Goal: Contribute content: Contribute content

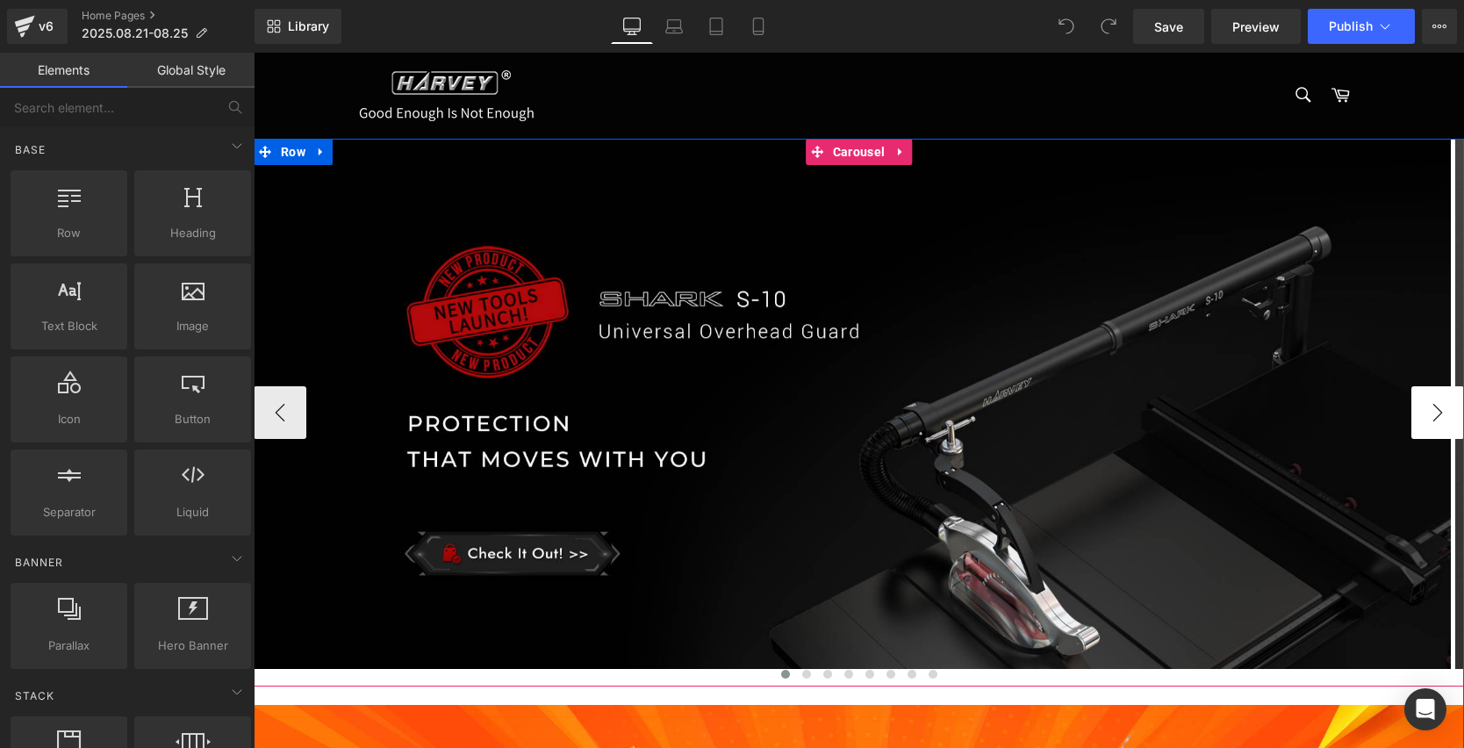
click at [1426, 397] on button "›" at bounding box center [1437, 412] width 53 height 53
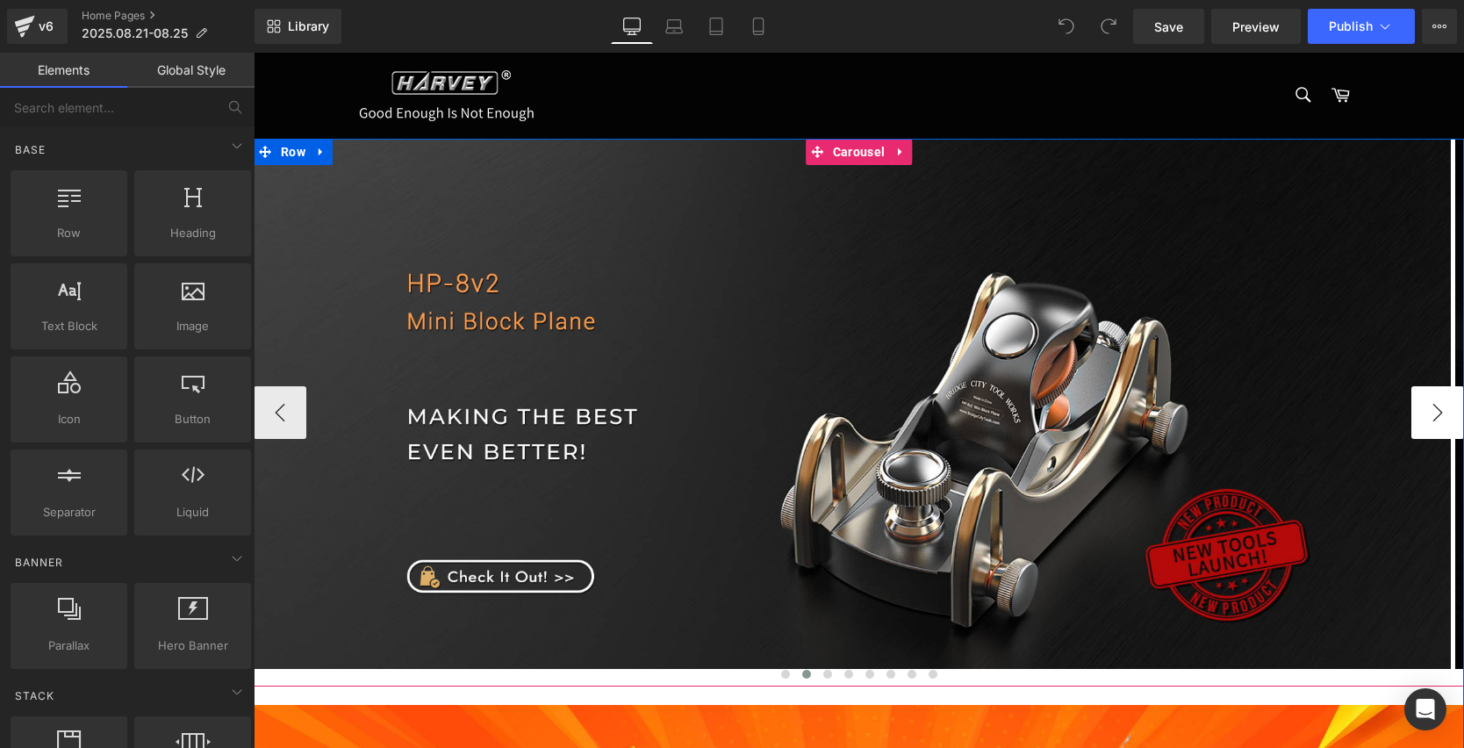
click at [1425, 398] on button "›" at bounding box center [1437, 412] width 53 height 53
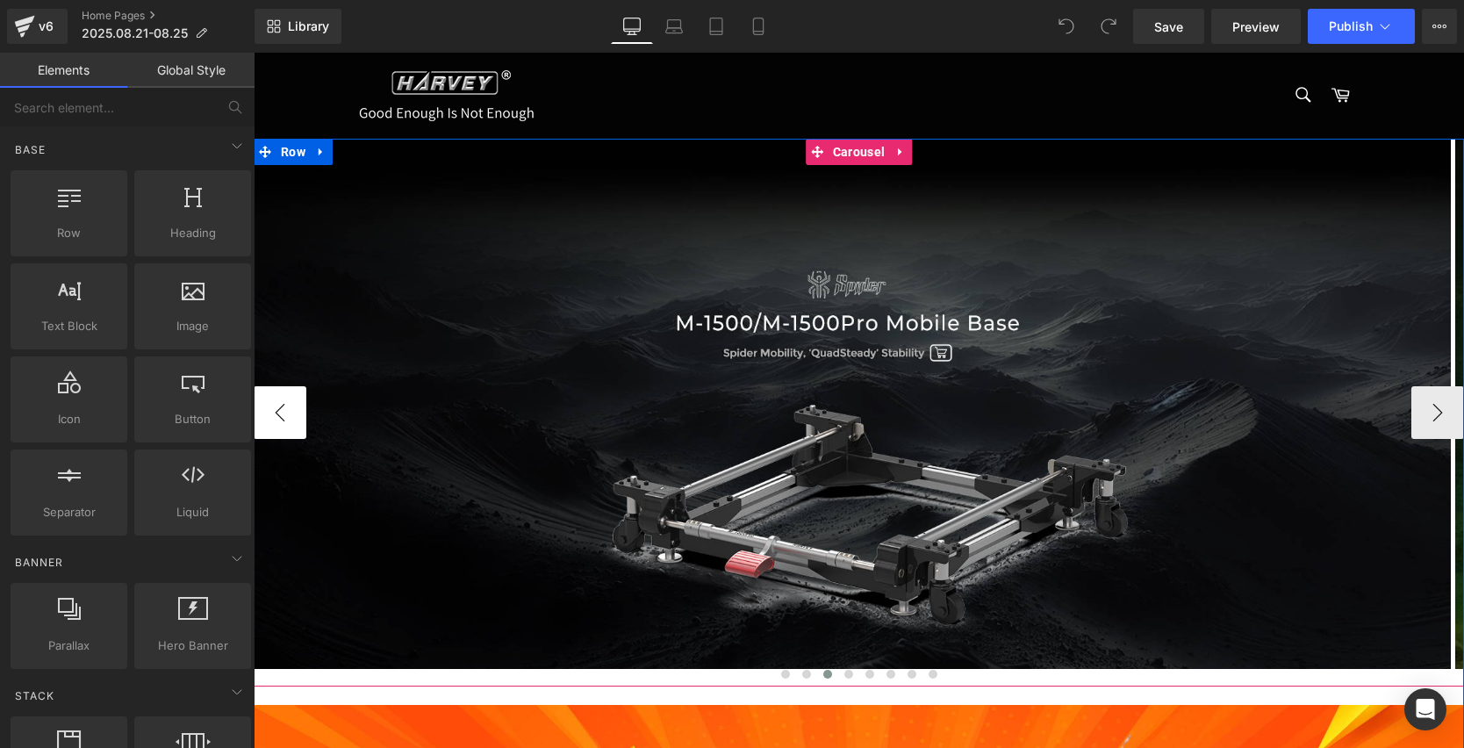
click at [283, 405] on button "‹" at bounding box center [280, 412] width 53 height 53
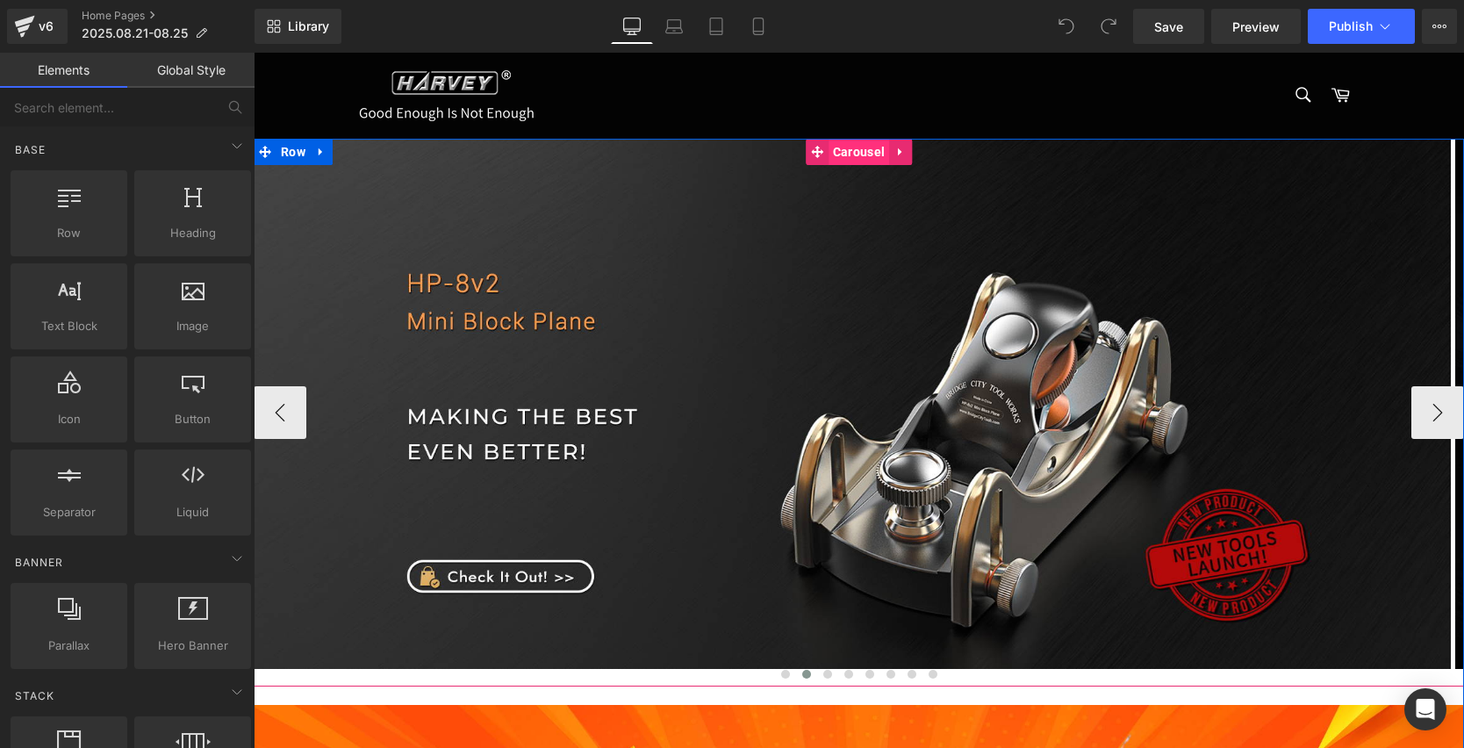
click at [852, 158] on span "Carousel" at bounding box center [859, 152] width 61 height 26
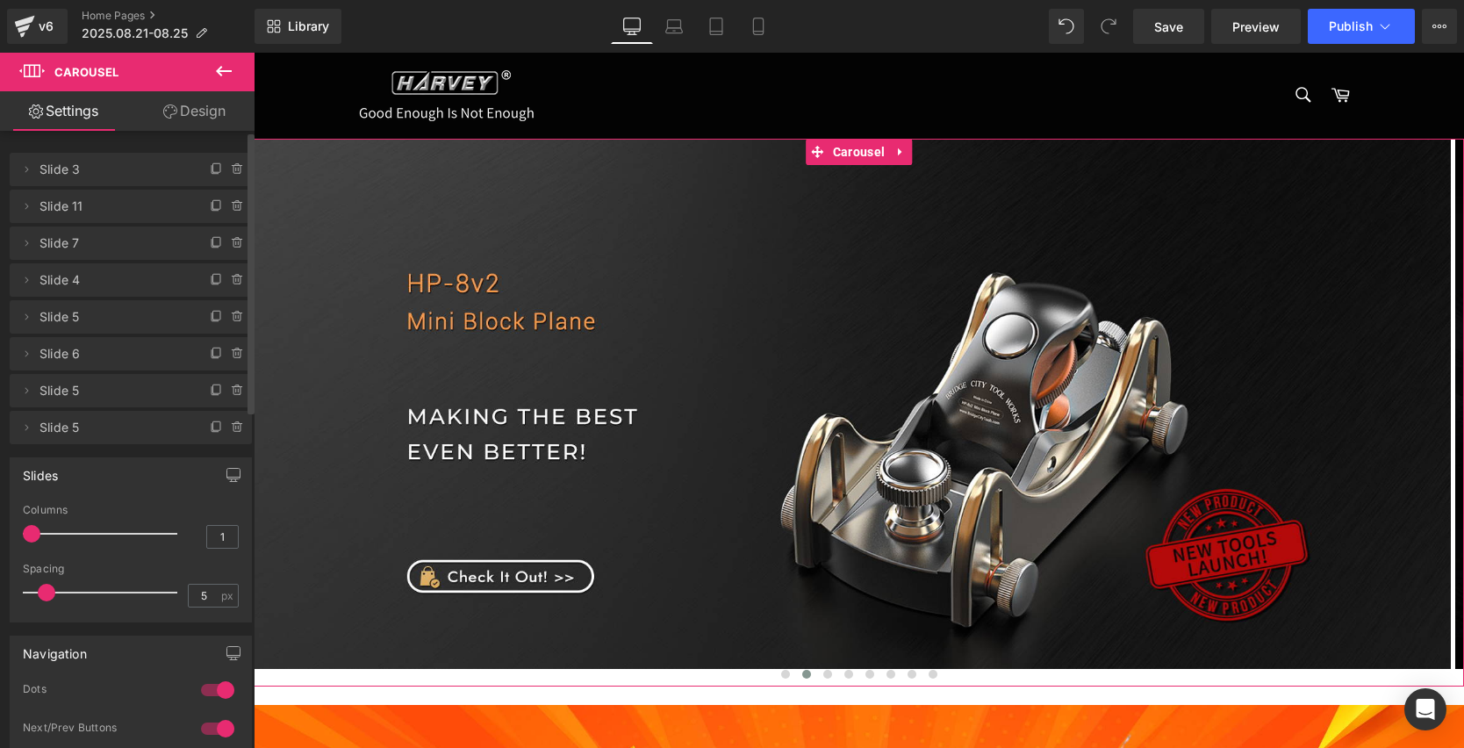
click at [105, 169] on span "Slide 3" at bounding box center [112, 169] width 147 height 33
click at [96, 205] on span "Slide 11" at bounding box center [112, 206] width 147 height 33
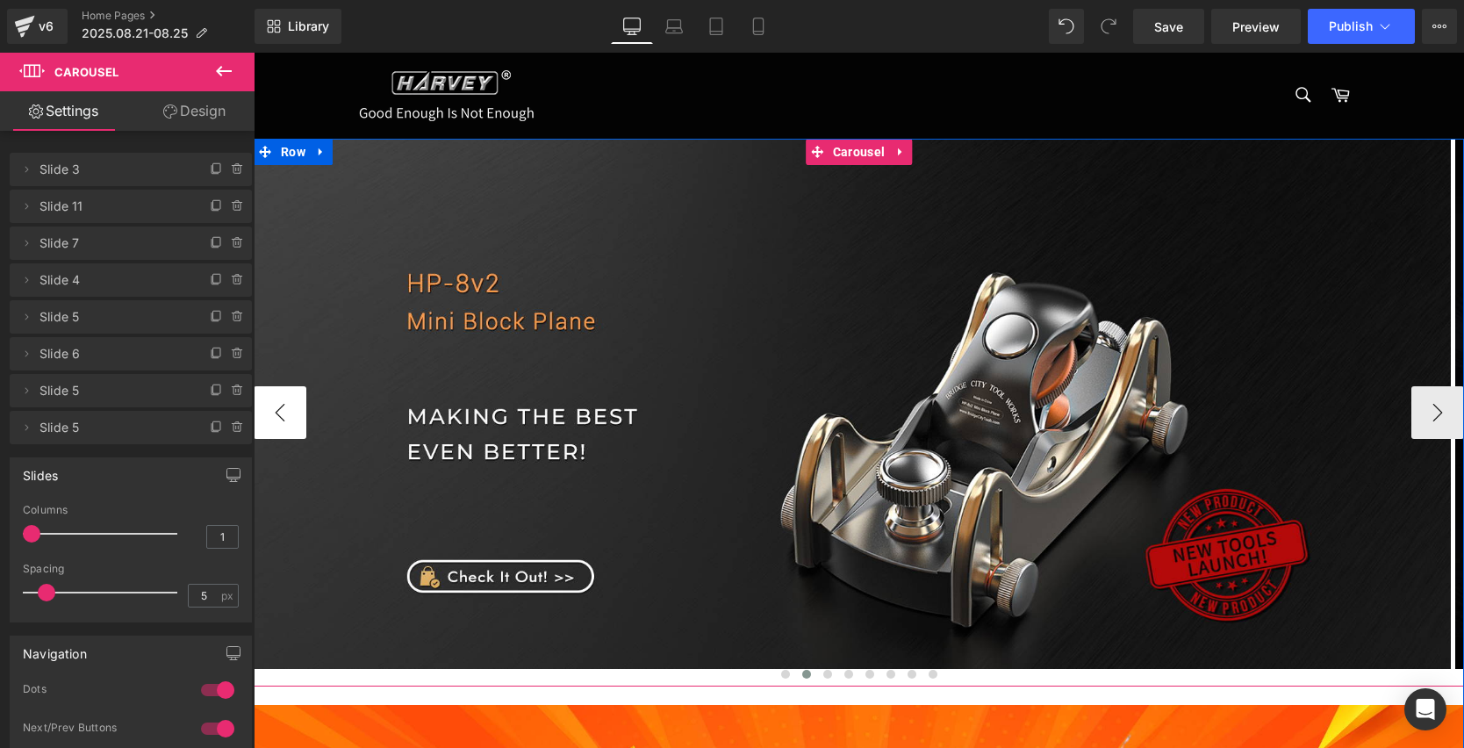
click at [279, 391] on button "‹" at bounding box center [280, 412] width 53 height 53
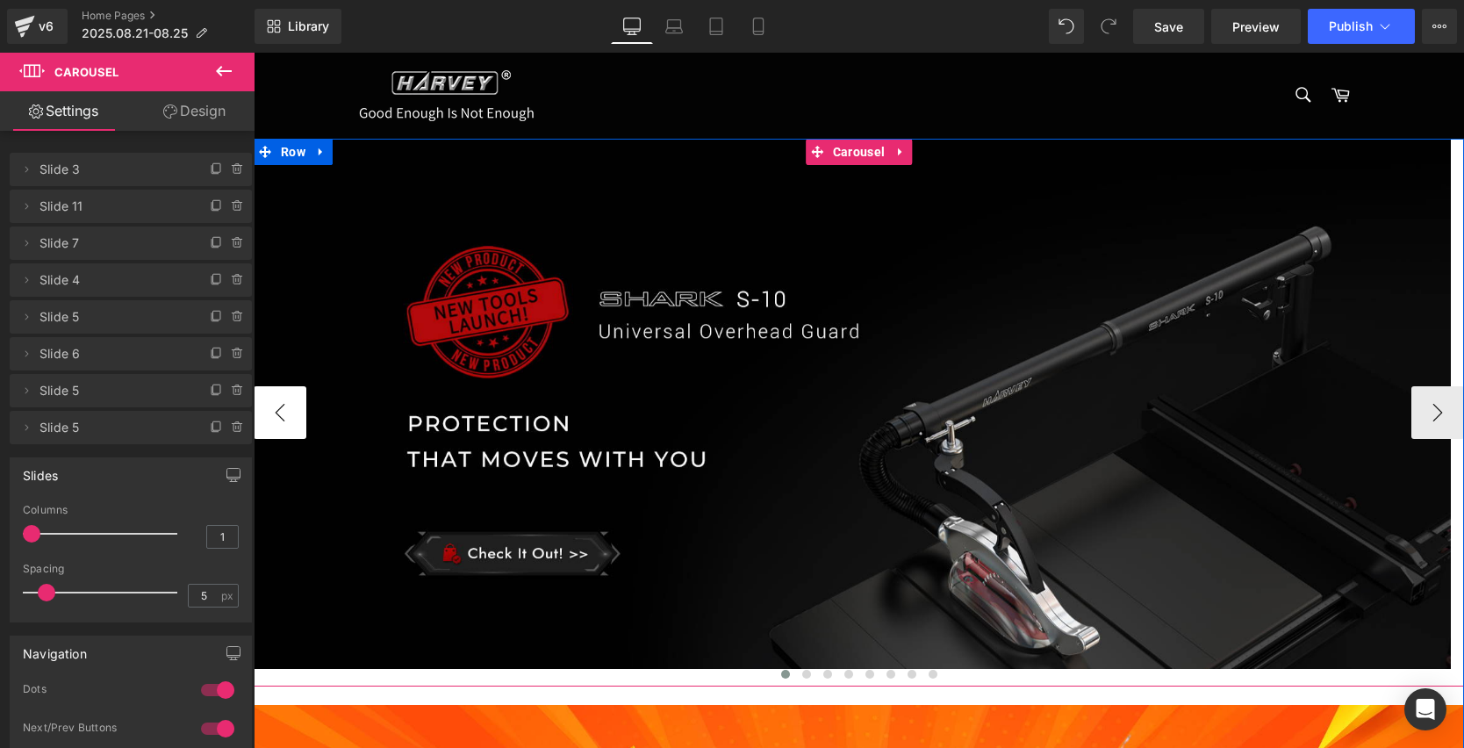
click at [279, 391] on button "‹" at bounding box center [280, 412] width 53 height 53
click at [276, 406] on button "‹" at bounding box center [280, 412] width 53 height 53
click at [1420, 412] on button "›" at bounding box center [1437, 412] width 53 height 53
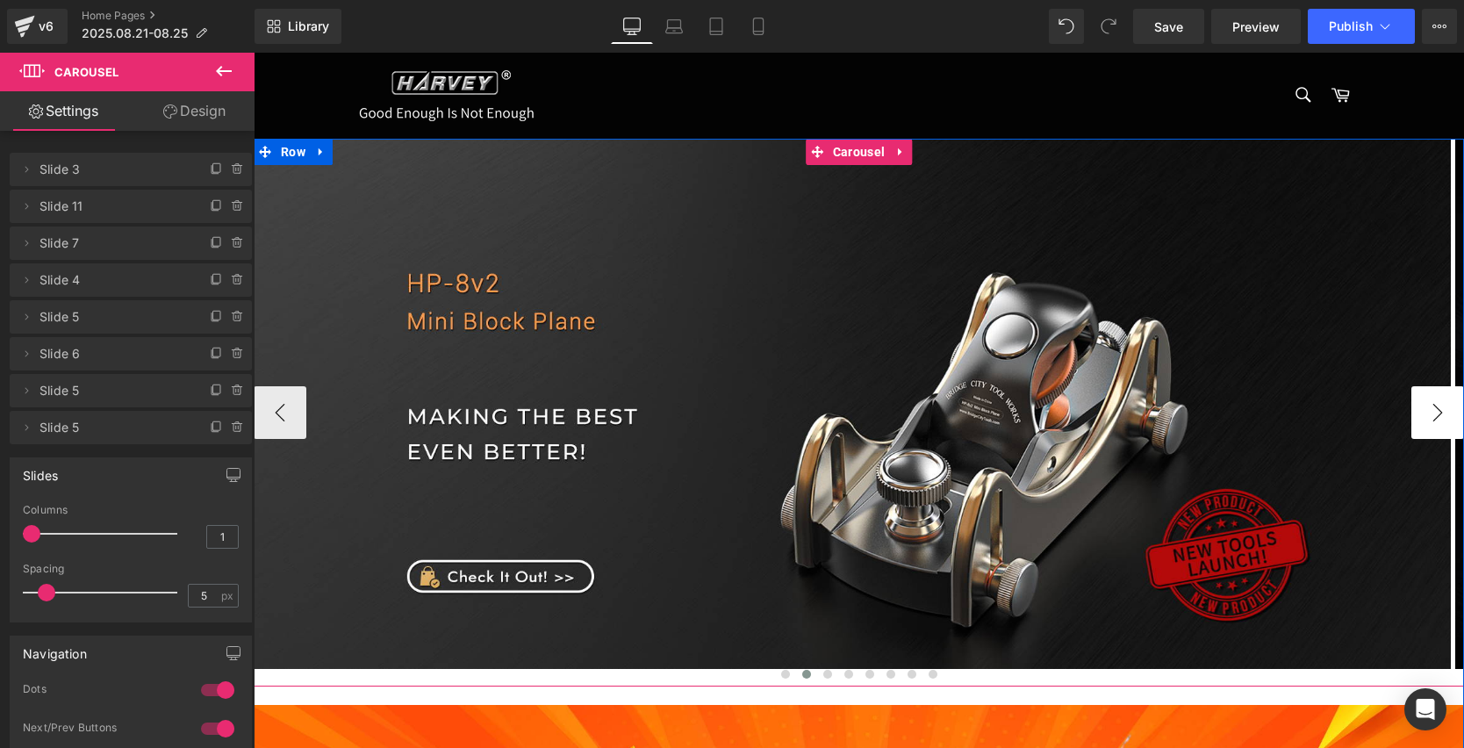
click at [1420, 412] on button "›" at bounding box center [1437, 412] width 53 height 53
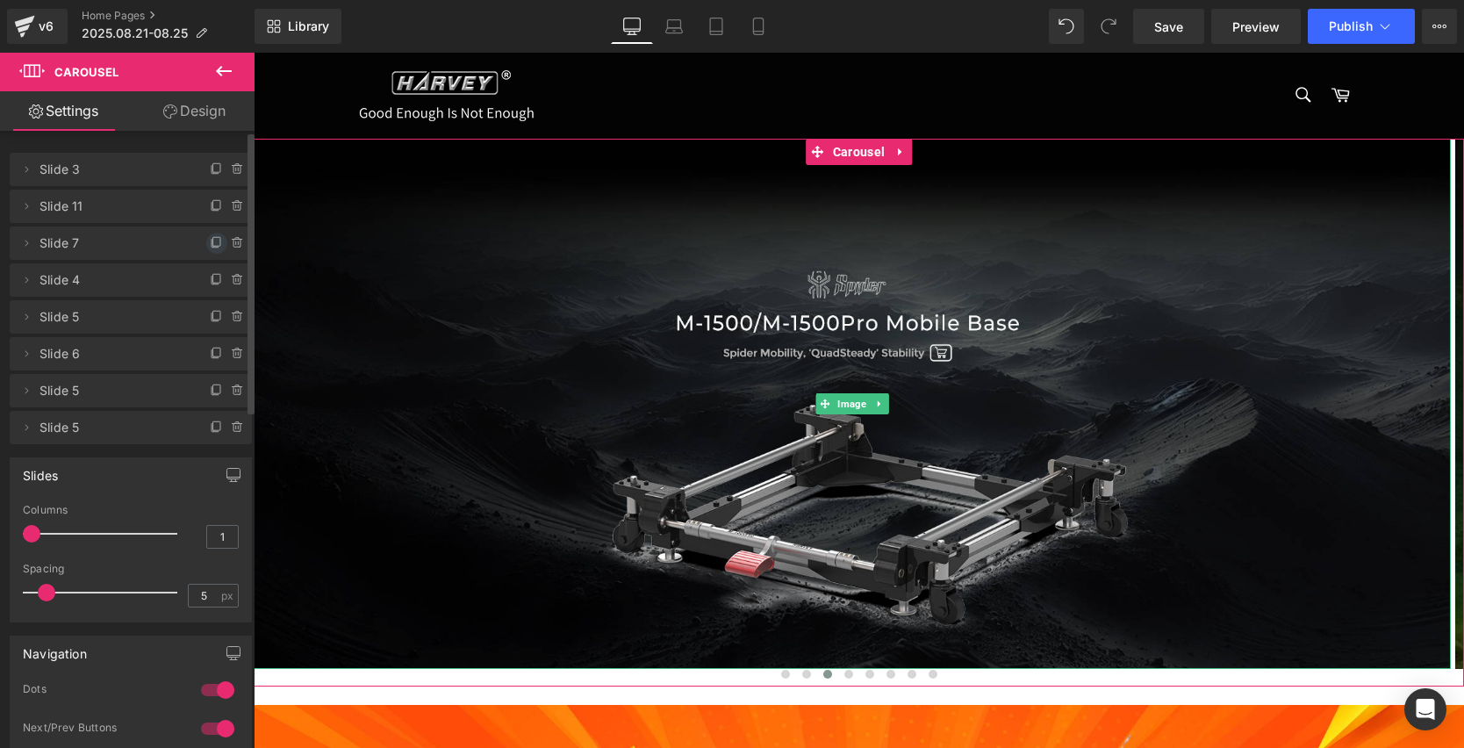
click at [213, 246] on icon at bounding box center [216, 241] width 7 height 9
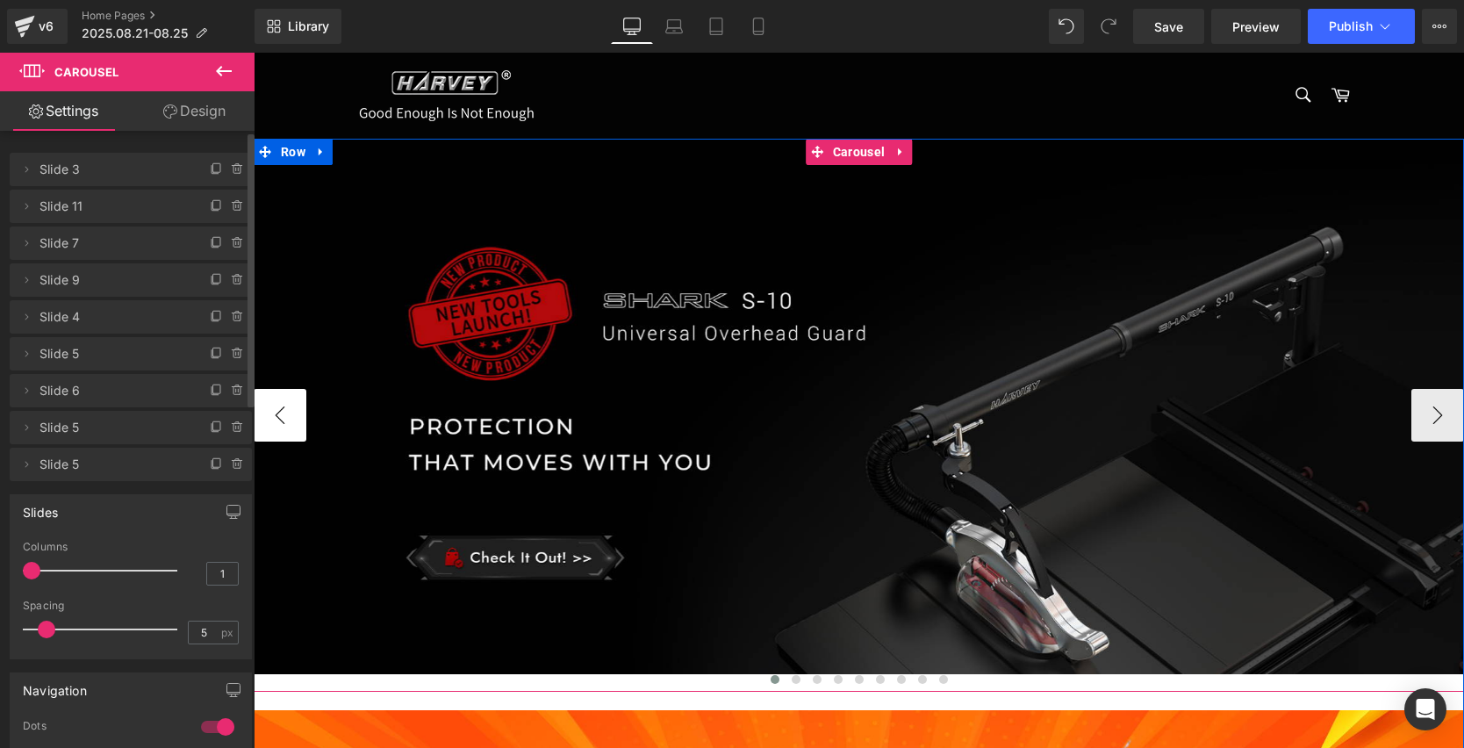
click at [285, 397] on button "‹" at bounding box center [280, 415] width 53 height 53
click at [1421, 416] on button "›" at bounding box center [1437, 415] width 53 height 53
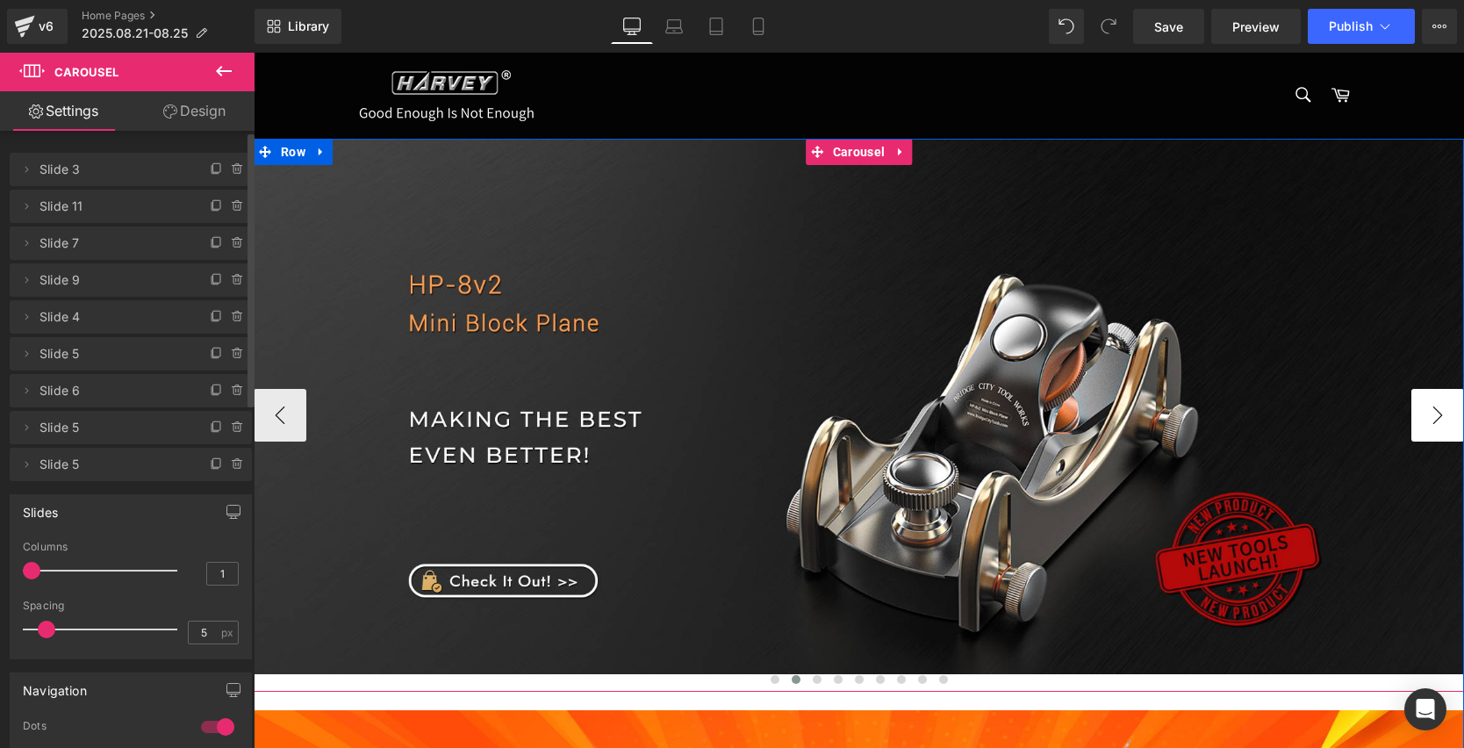
click at [1421, 416] on button "›" at bounding box center [1437, 415] width 53 height 53
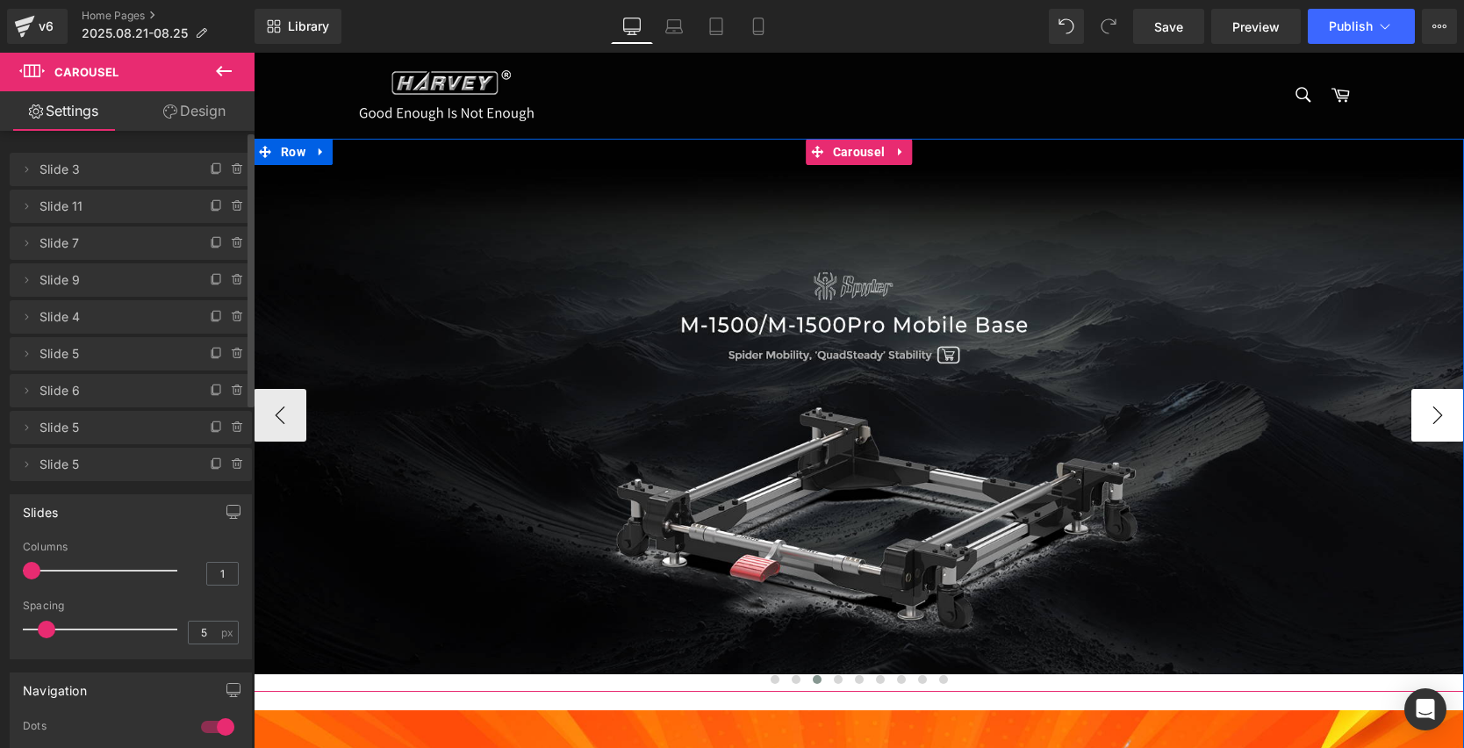
click at [1422, 404] on button "›" at bounding box center [1437, 415] width 53 height 53
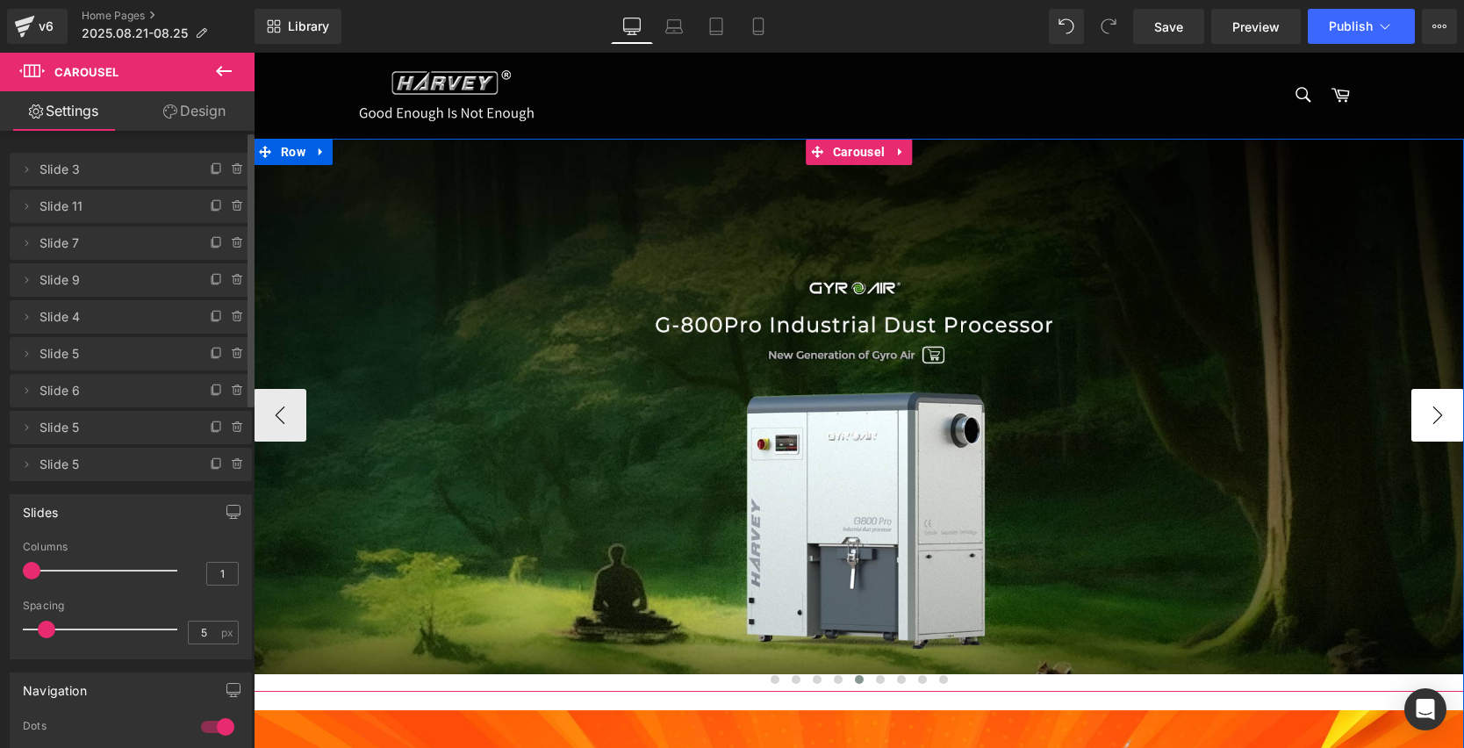
click at [1419, 407] on button "›" at bounding box center [1437, 415] width 53 height 53
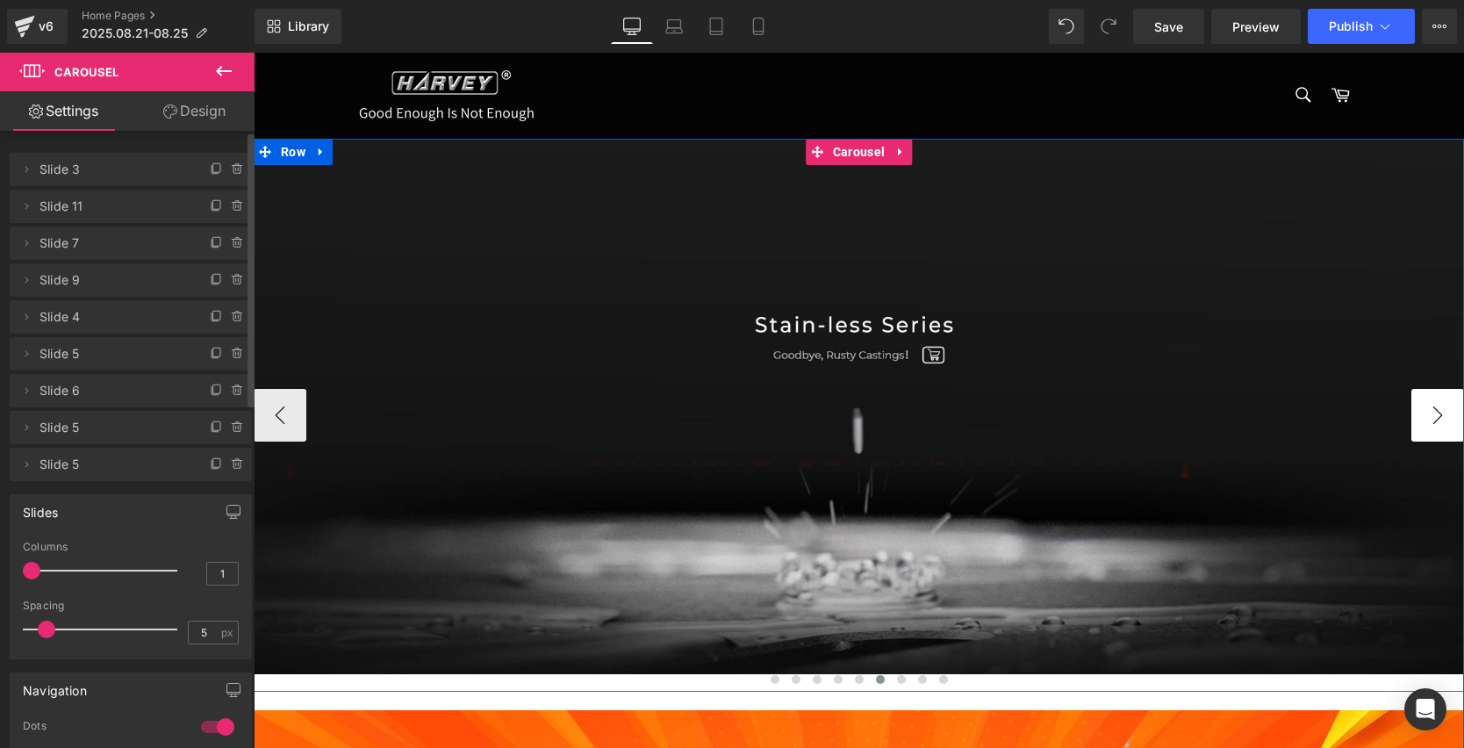
click at [1419, 407] on button "›" at bounding box center [1437, 415] width 53 height 53
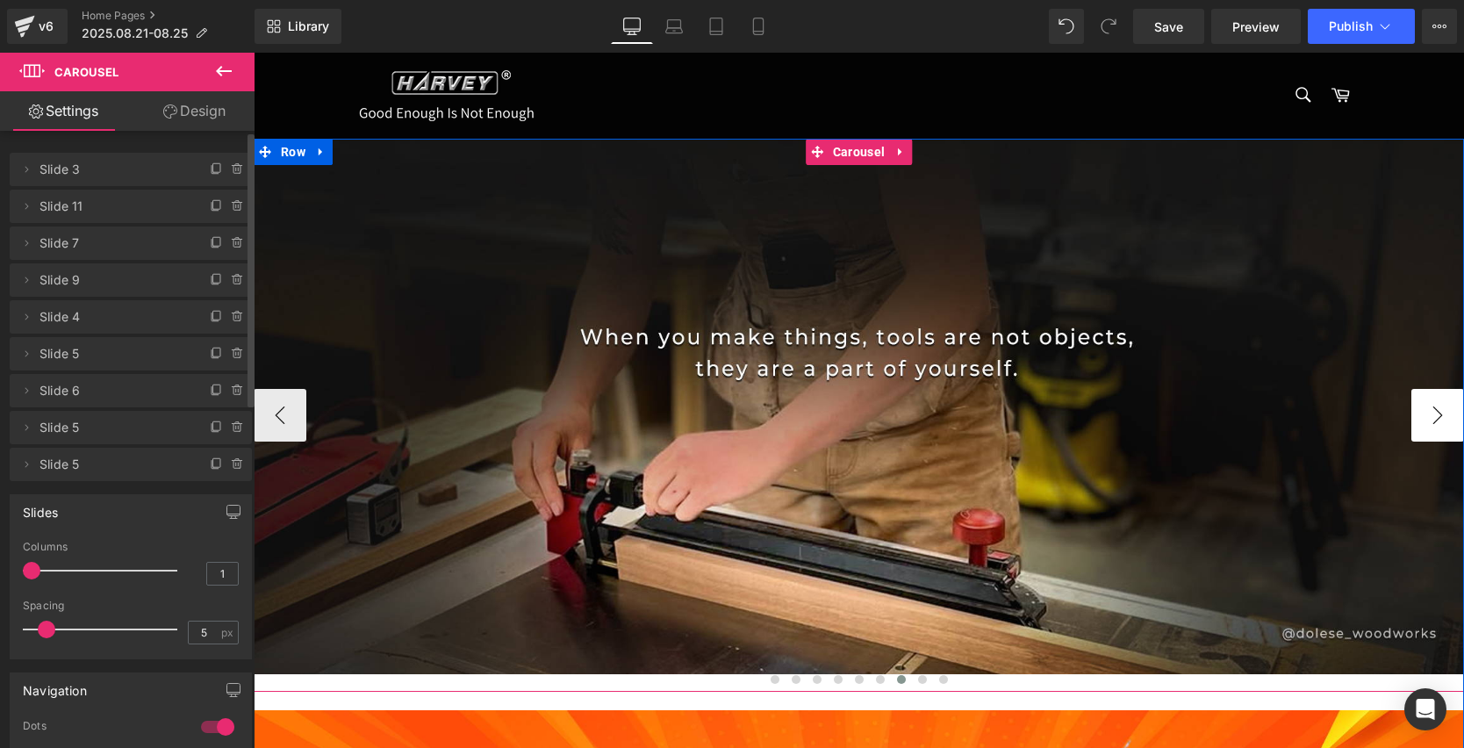
click at [1419, 407] on button "›" at bounding box center [1437, 415] width 53 height 53
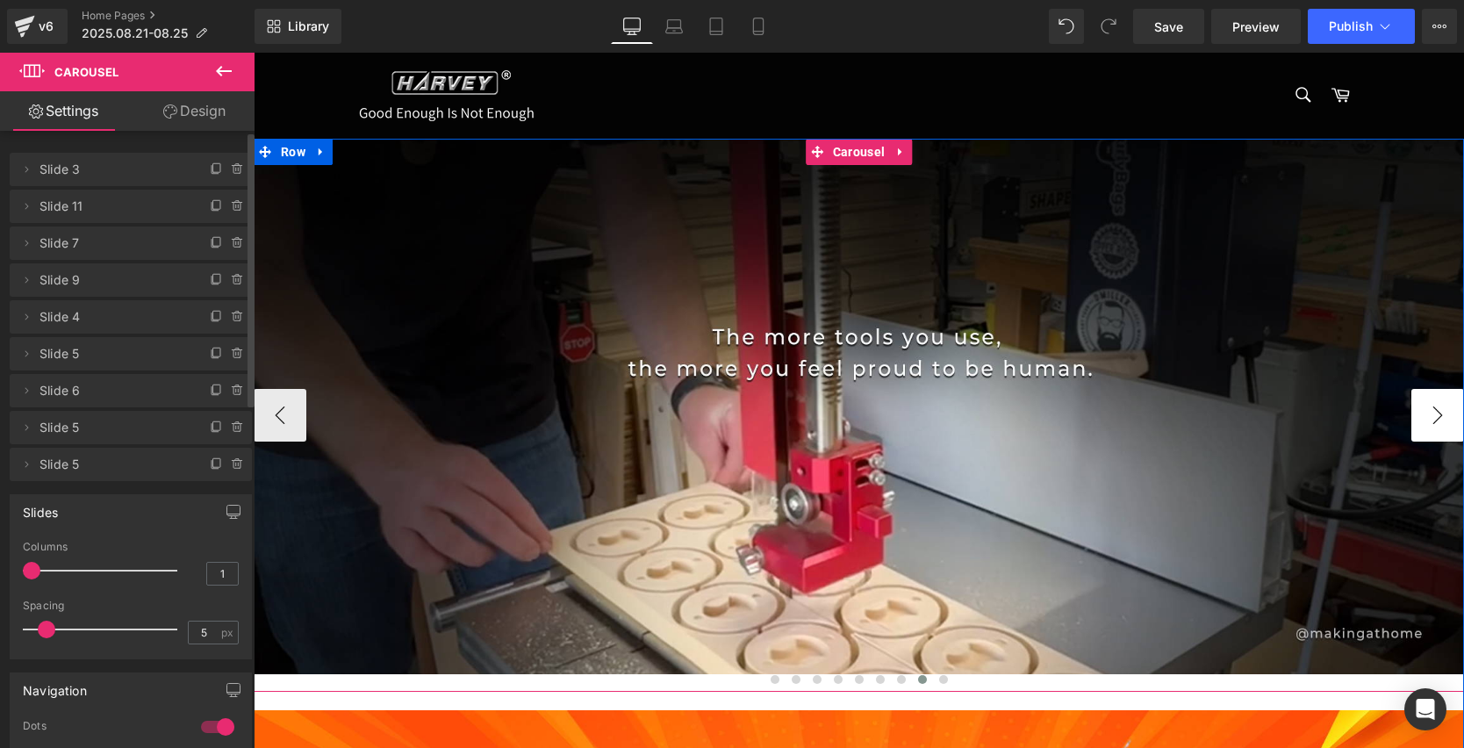
click at [1419, 407] on button "›" at bounding box center [1437, 415] width 53 height 53
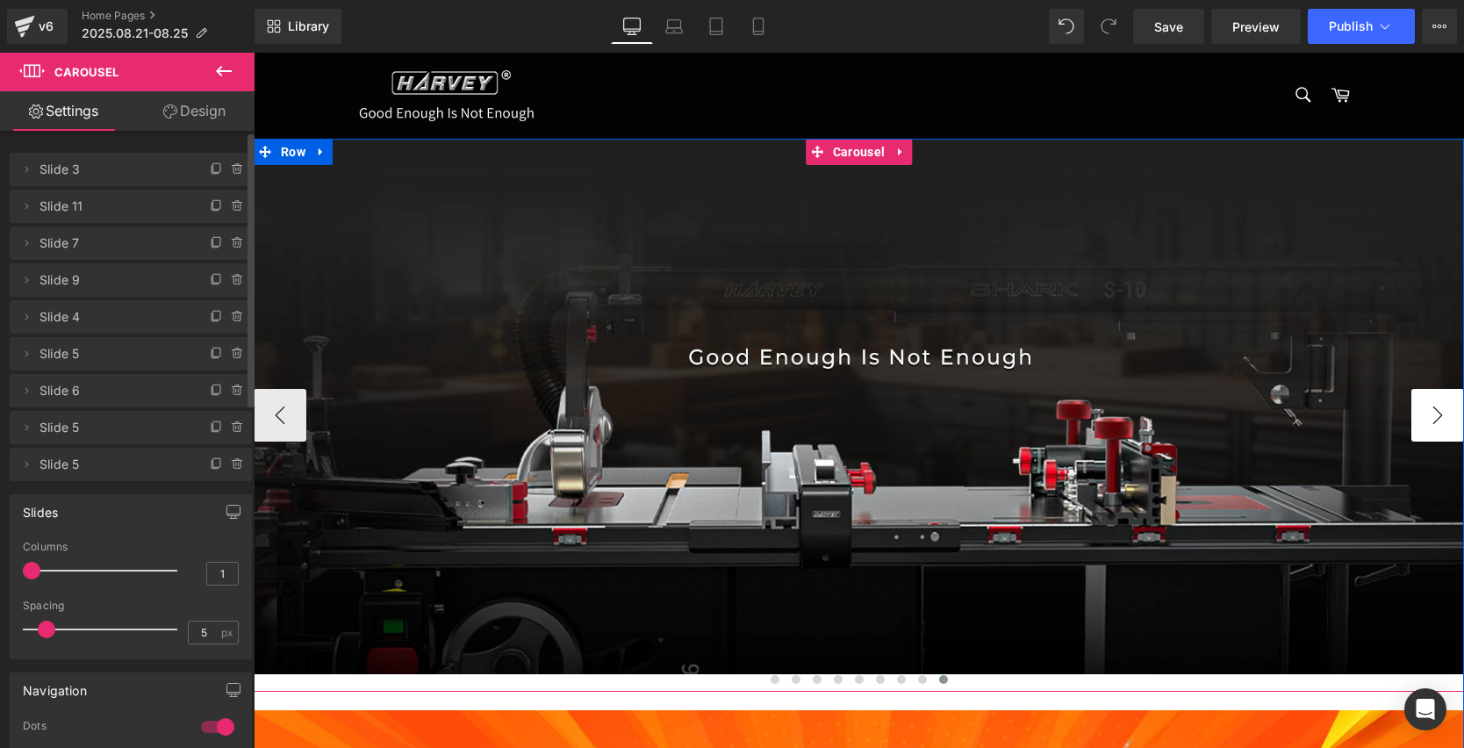
click at [1419, 407] on button "›" at bounding box center [1437, 415] width 53 height 53
click at [278, 405] on button "‹" at bounding box center [280, 415] width 53 height 53
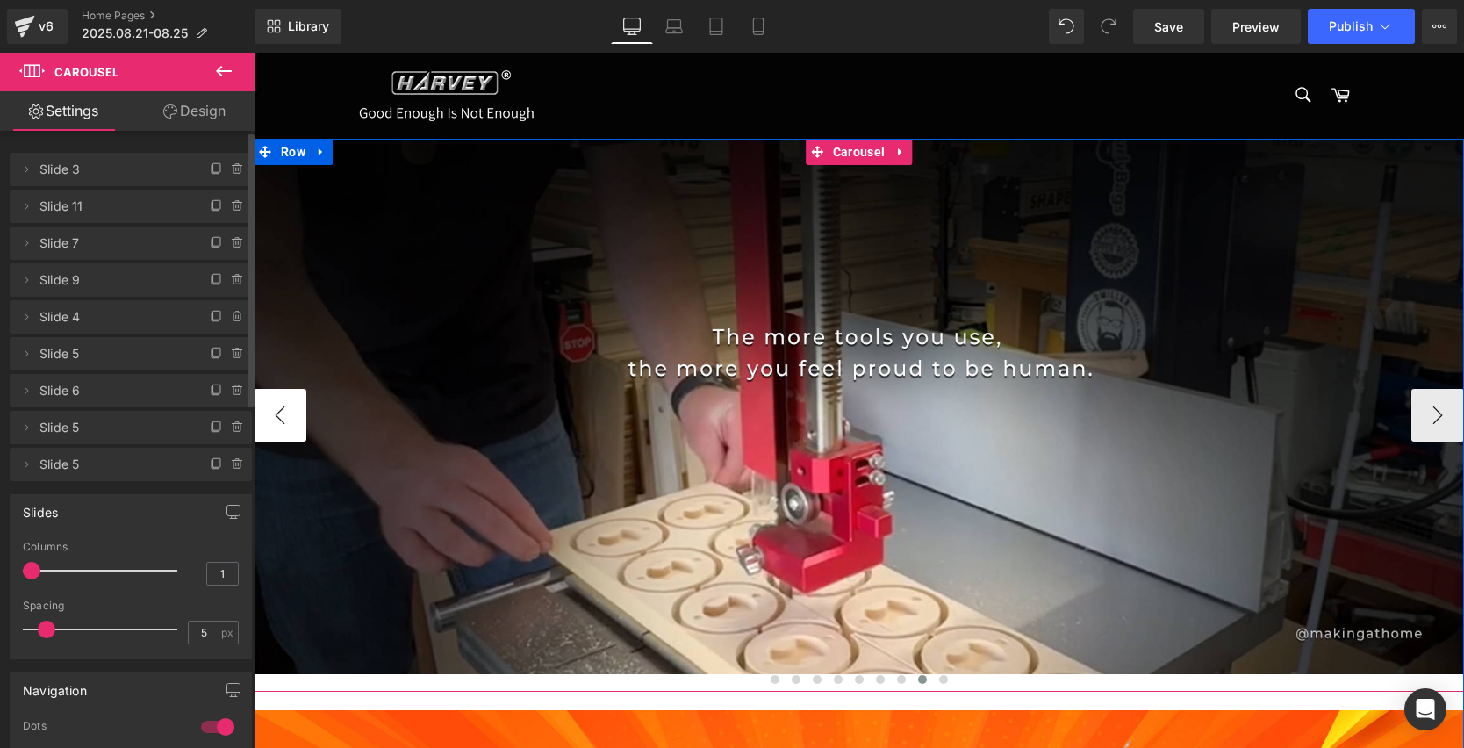
click at [278, 405] on button "‹" at bounding box center [280, 415] width 53 height 53
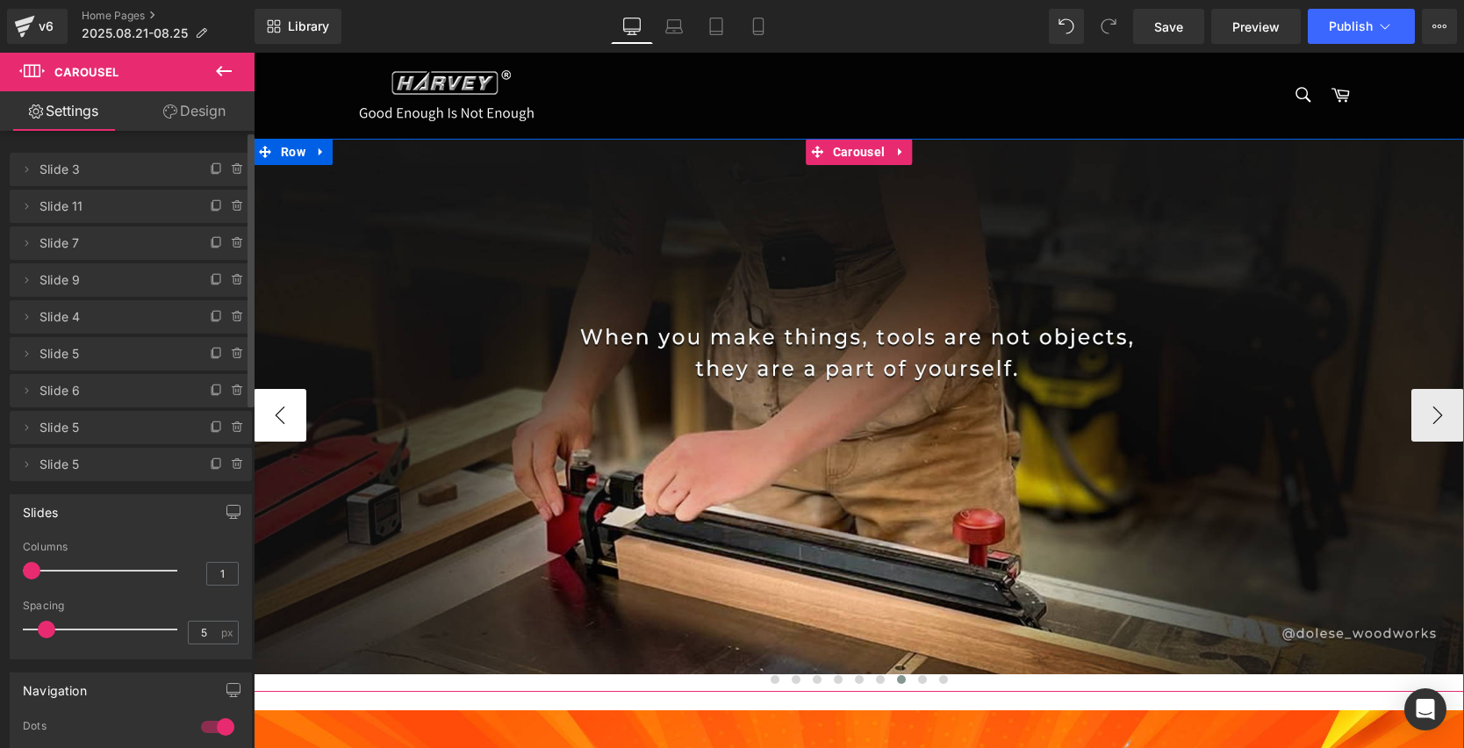
click at [278, 405] on button "‹" at bounding box center [280, 415] width 53 height 53
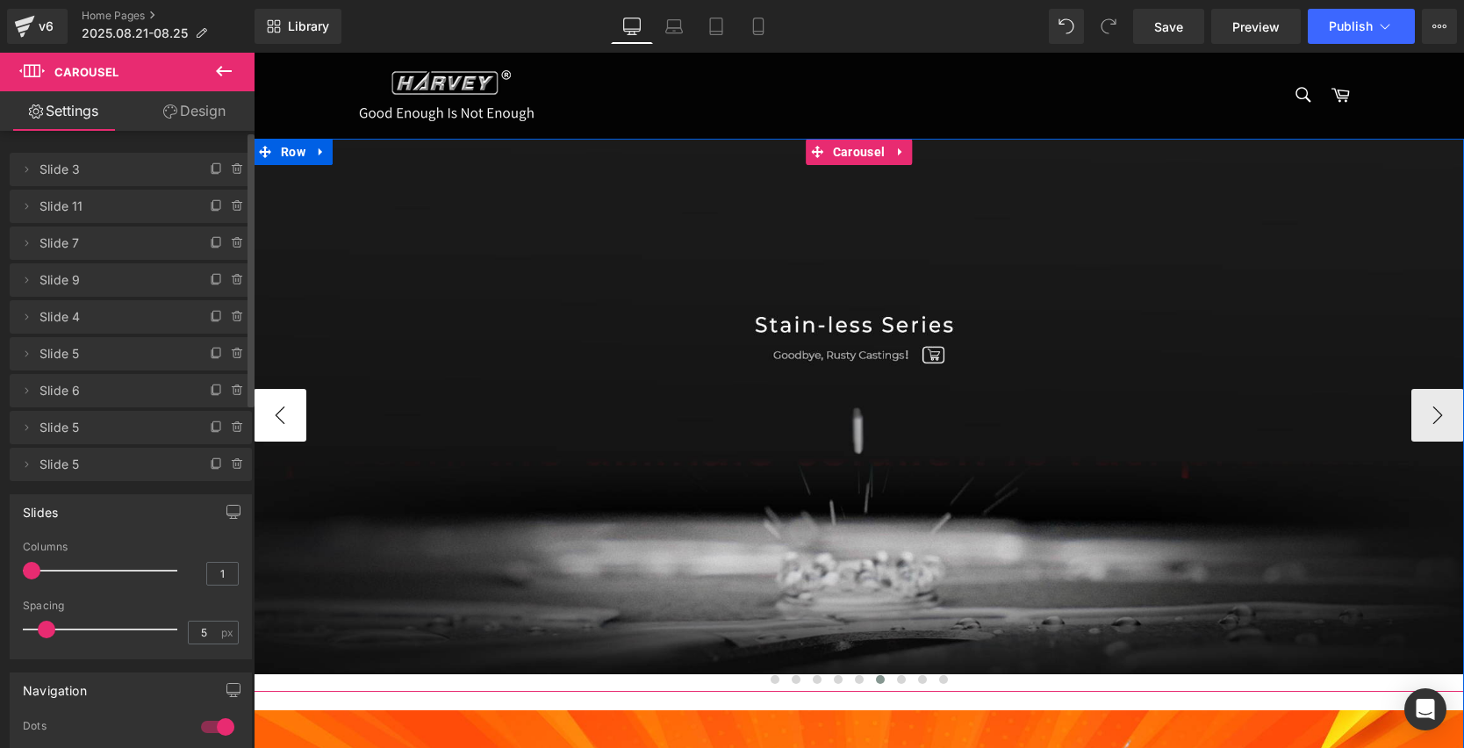
click at [278, 405] on button "‹" at bounding box center [280, 415] width 53 height 53
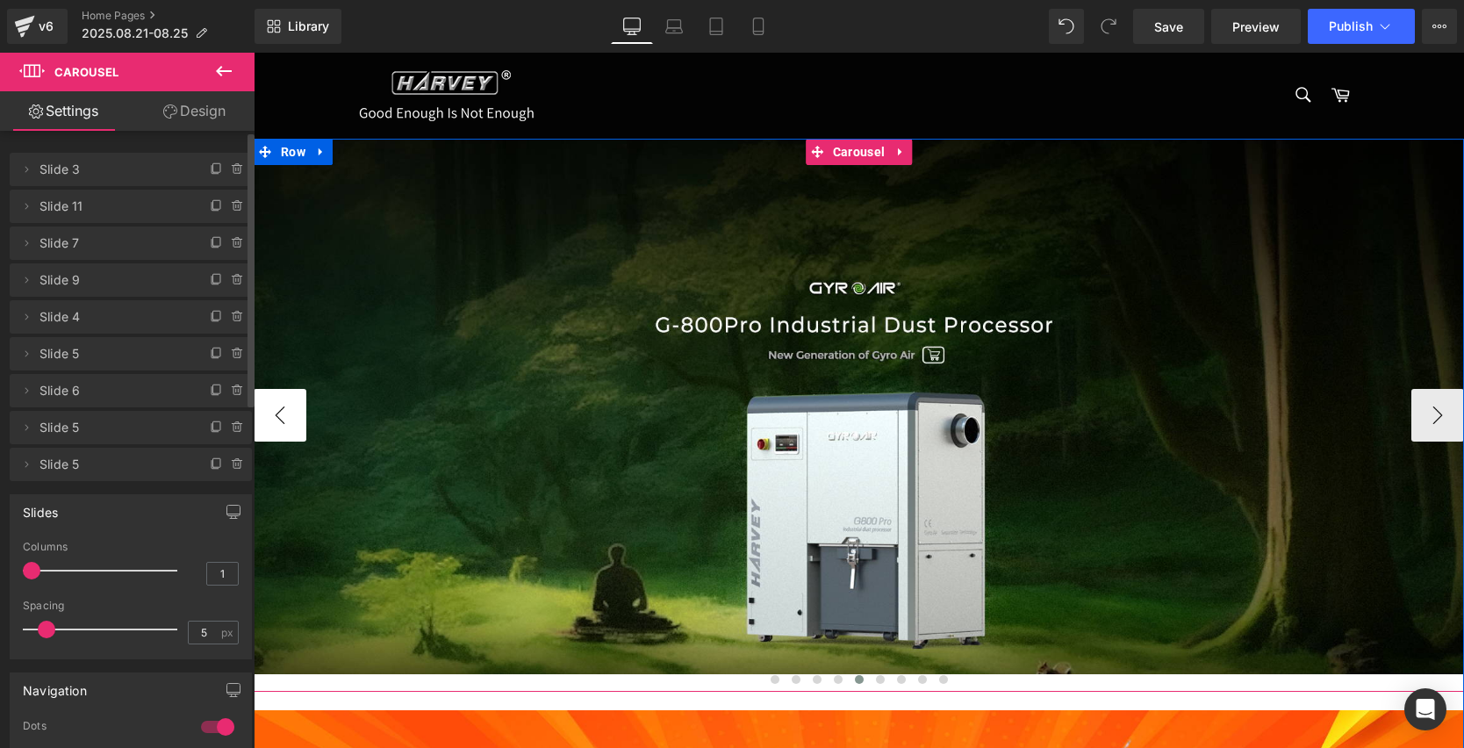
click at [278, 405] on button "‹" at bounding box center [280, 415] width 53 height 53
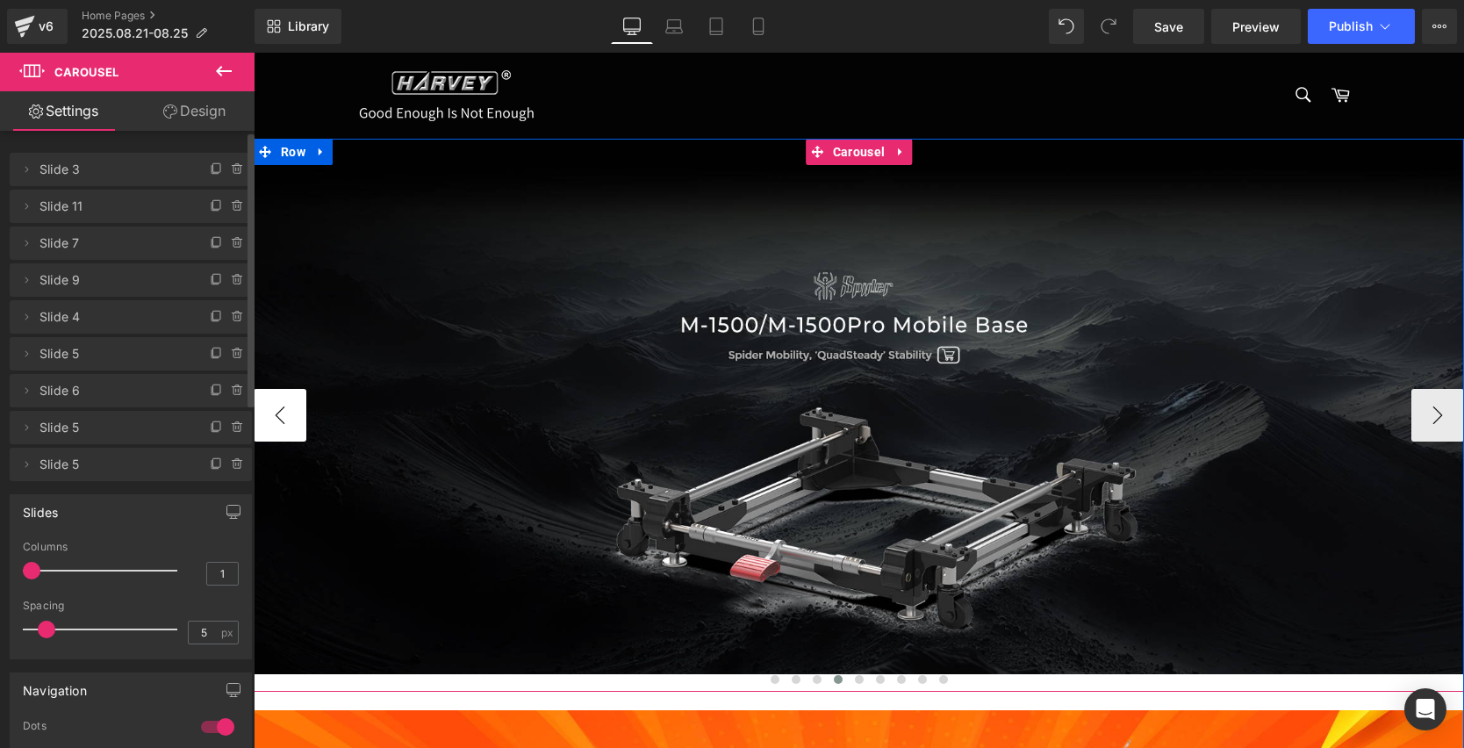
click at [278, 405] on button "‹" at bounding box center [280, 415] width 53 height 53
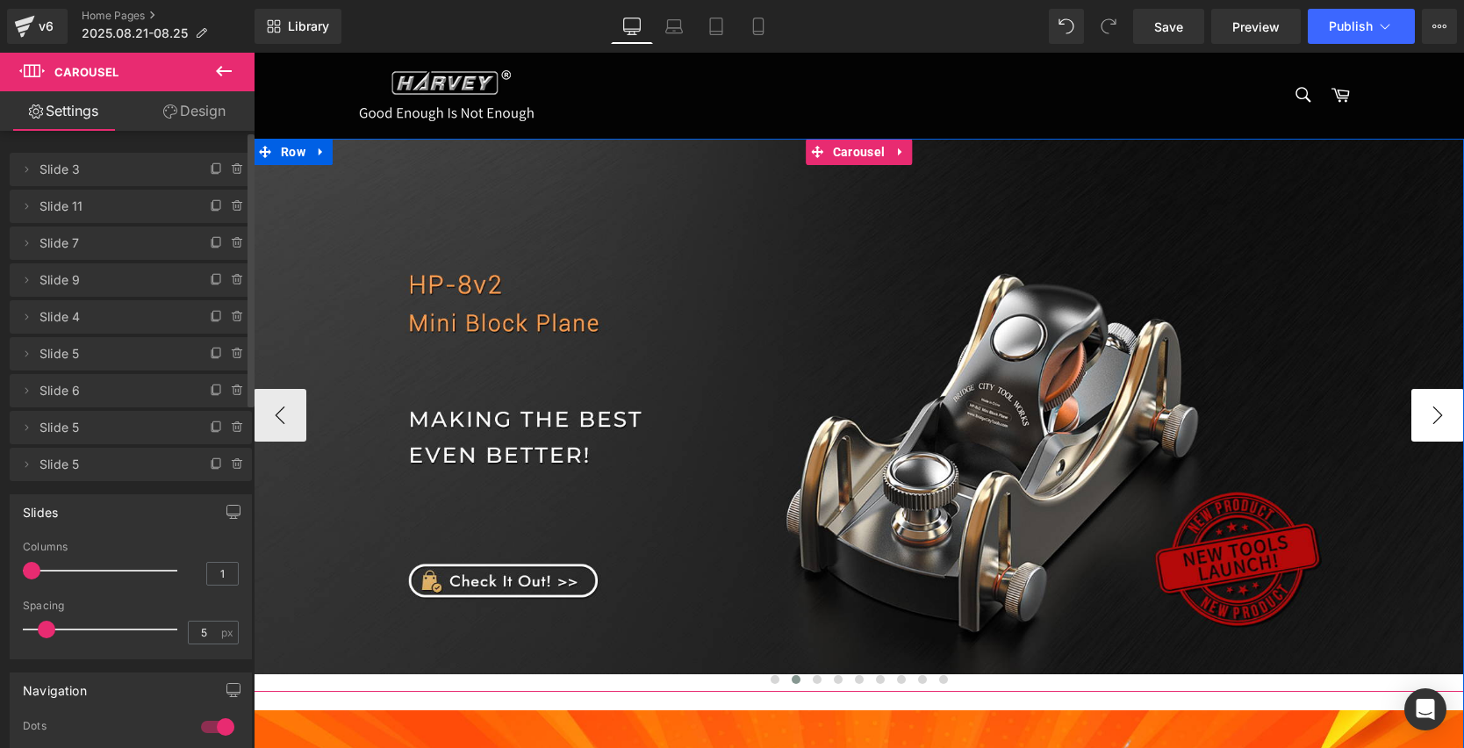
click at [1420, 422] on button "›" at bounding box center [1437, 415] width 53 height 53
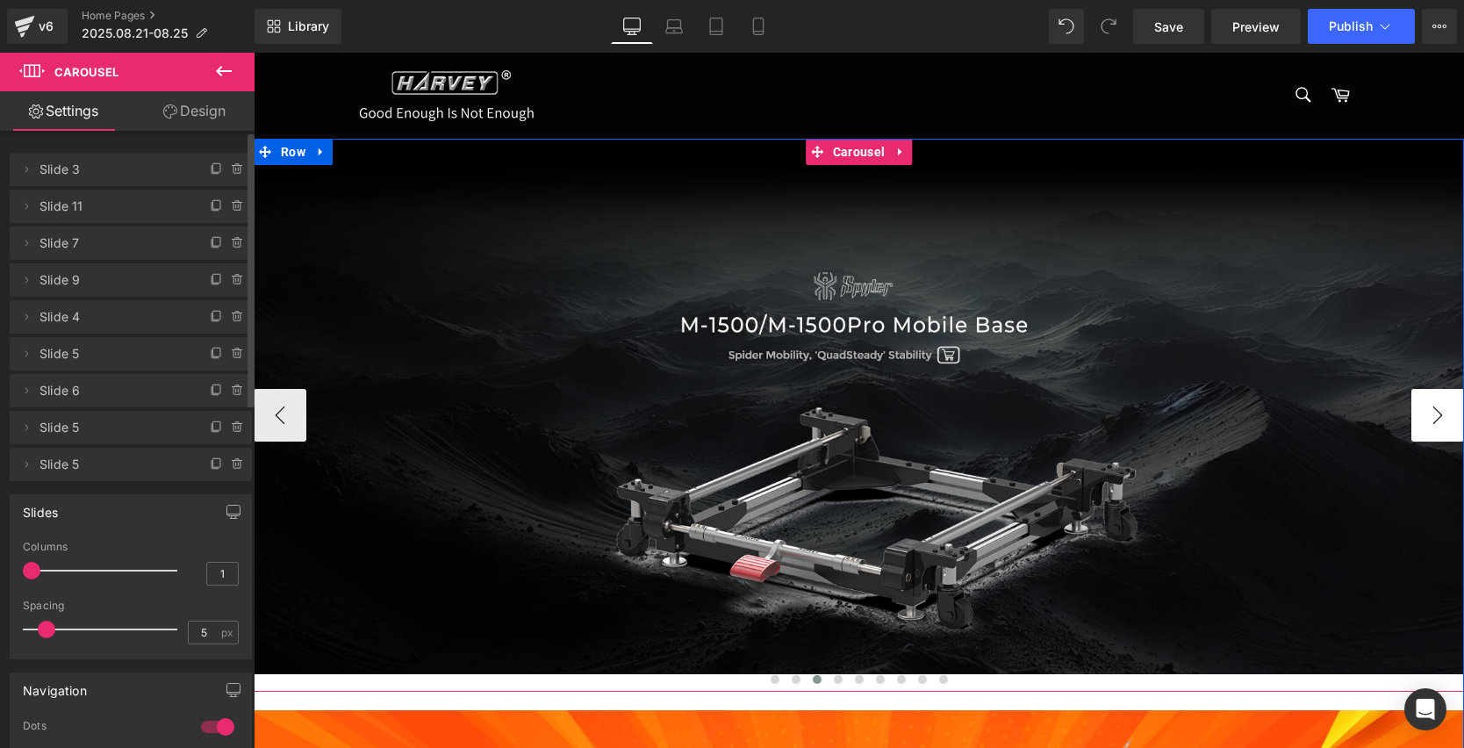
click at [1423, 413] on button "›" at bounding box center [1437, 415] width 53 height 53
drag, startPoint x: 507, startPoint y: 461, endPoint x: 255, endPoint y: 408, distance: 257.3
click at [255, 408] on button "‹" at bounding box center [280, 415] width 53 height 53
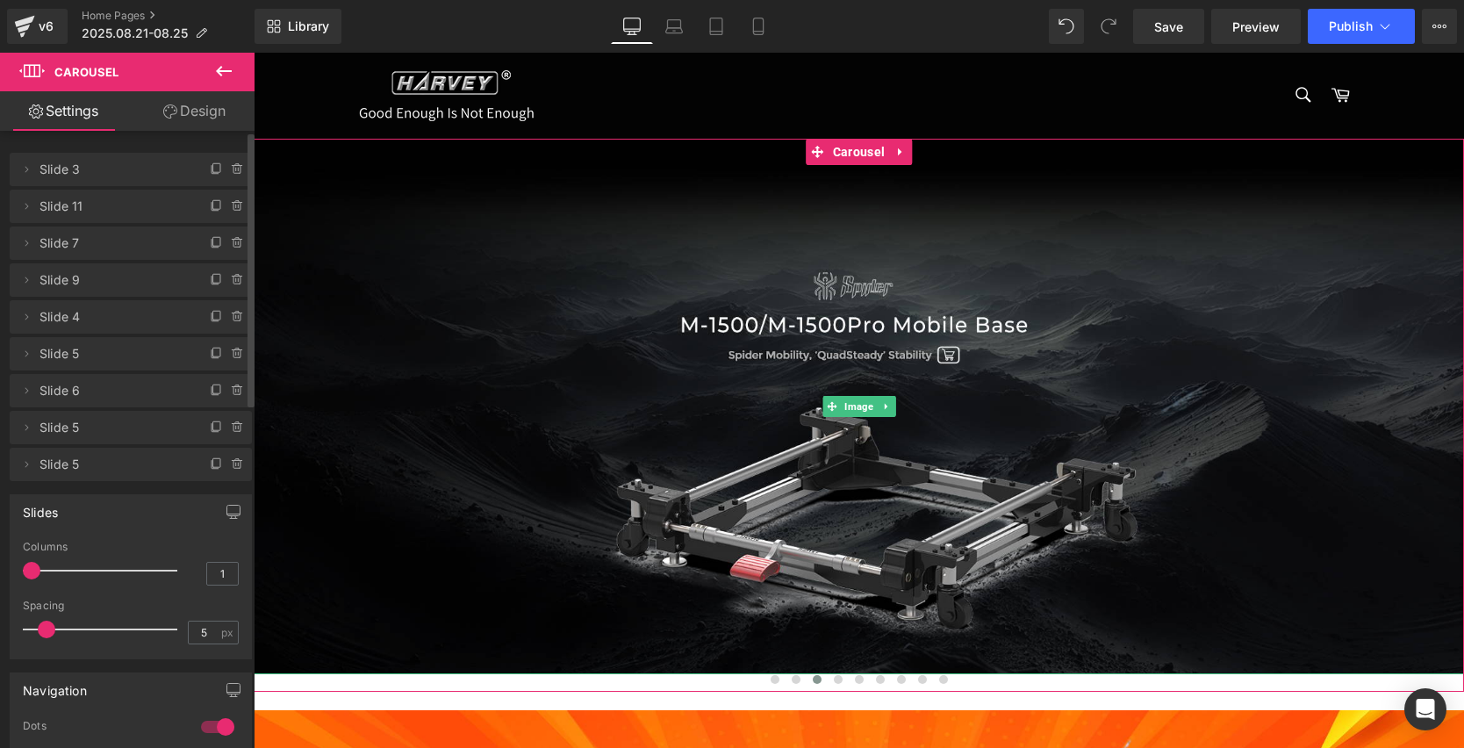
click at [84, 250] on span "Slide 7" at bounding box center [112, 242] width 147 height 33
click at [25, 246] on icon at bounding box center [26, 243] width 14 height 14
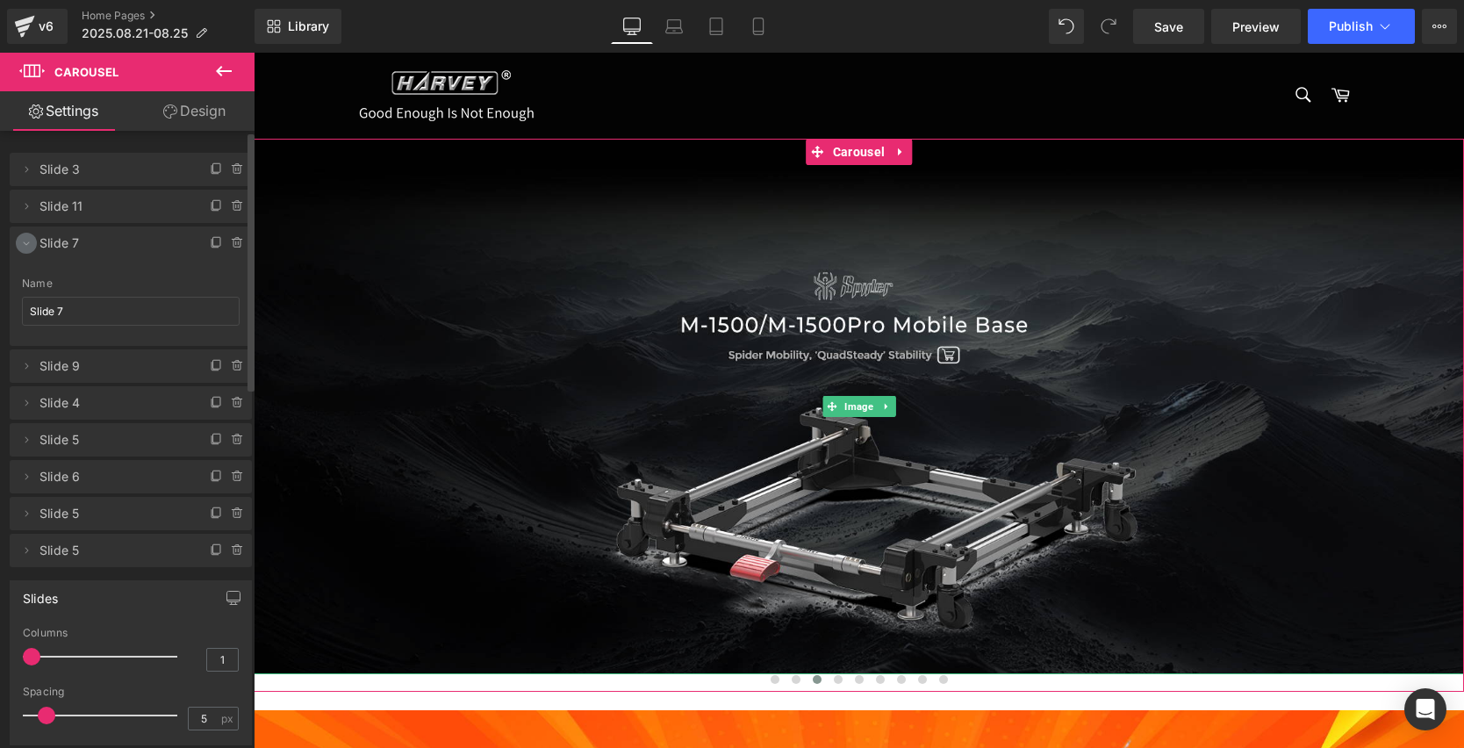
click at [29, 246] on icon at bounding box center [26, 243] width 14 height 14
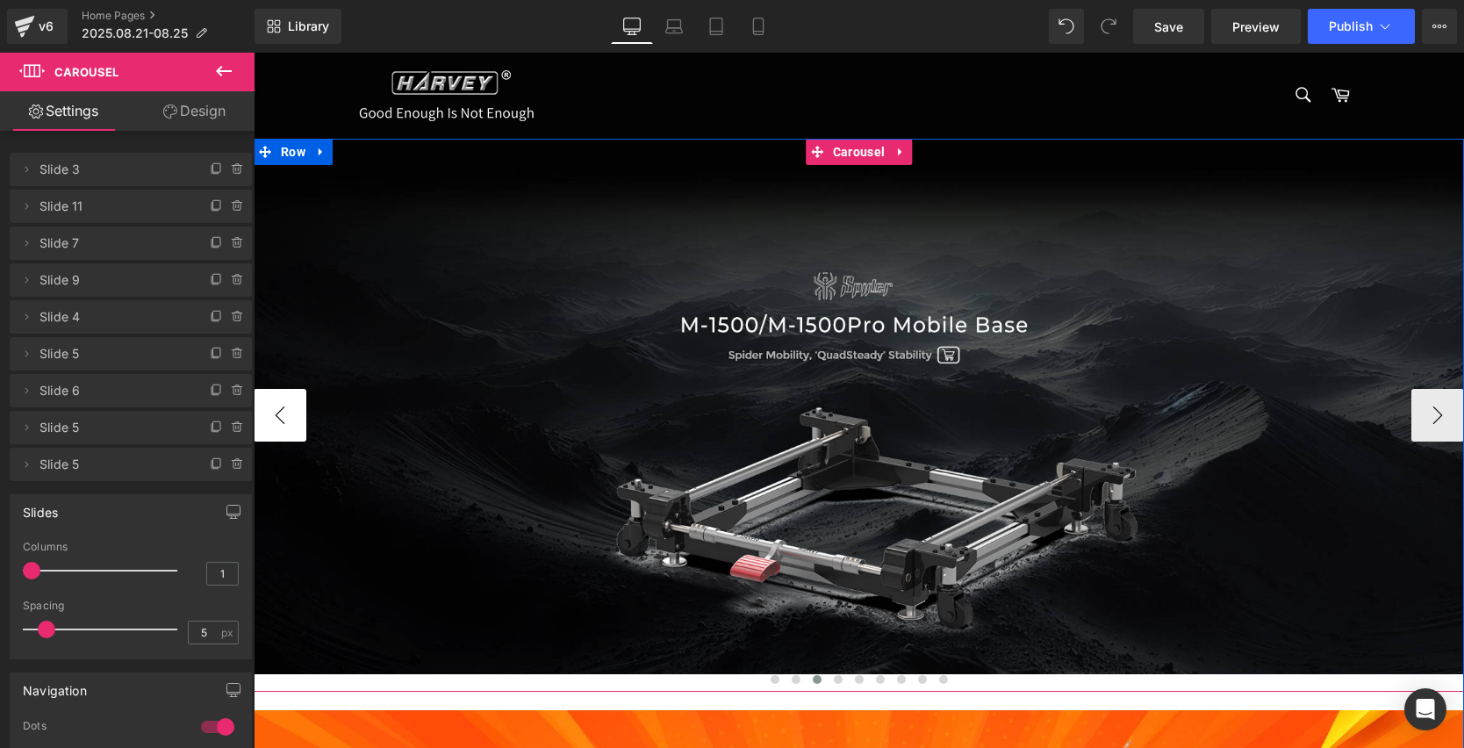
click at [283, 401] on button "‹" at bounding box center [280, 415] width 53 height 53
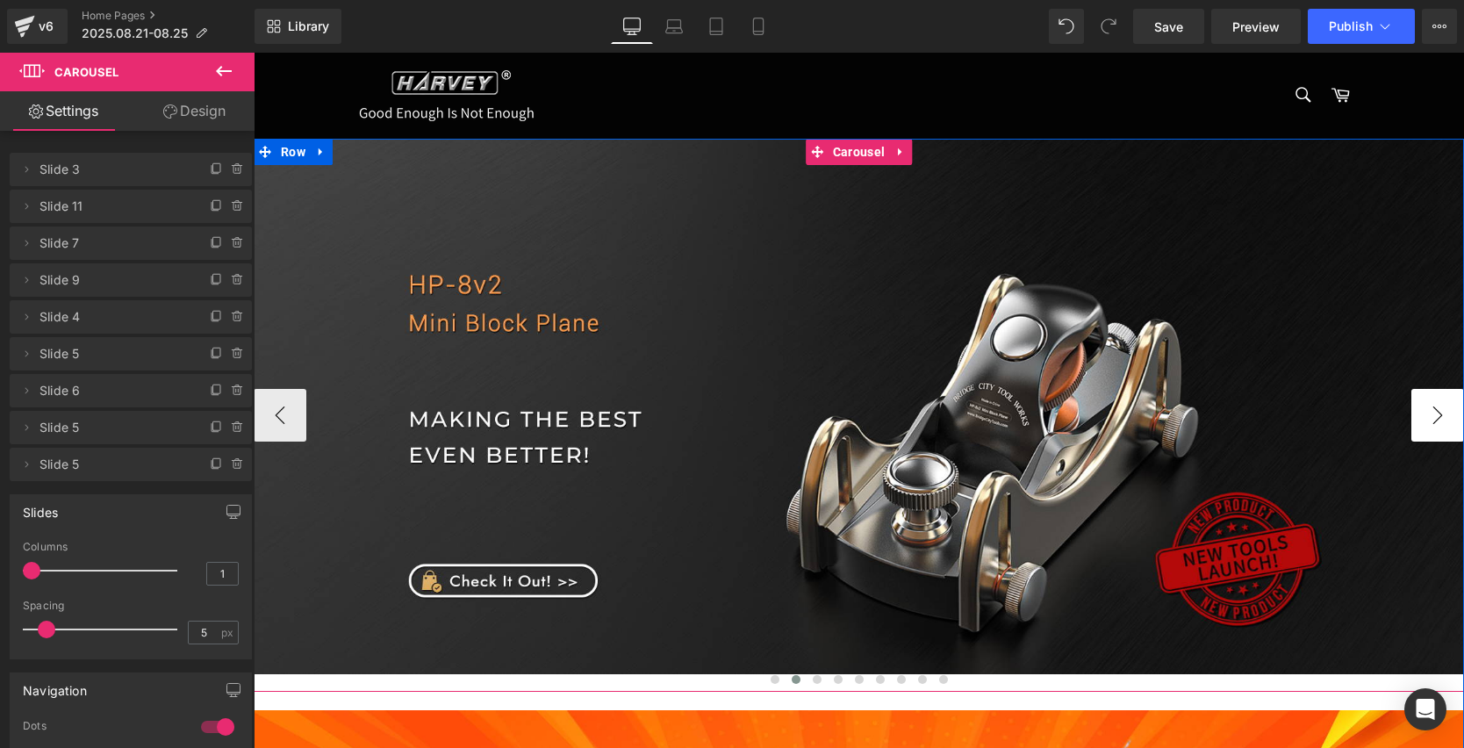
click at [1422, 405] on button "›" at bounding box center [1437, 415] width 53 height 53
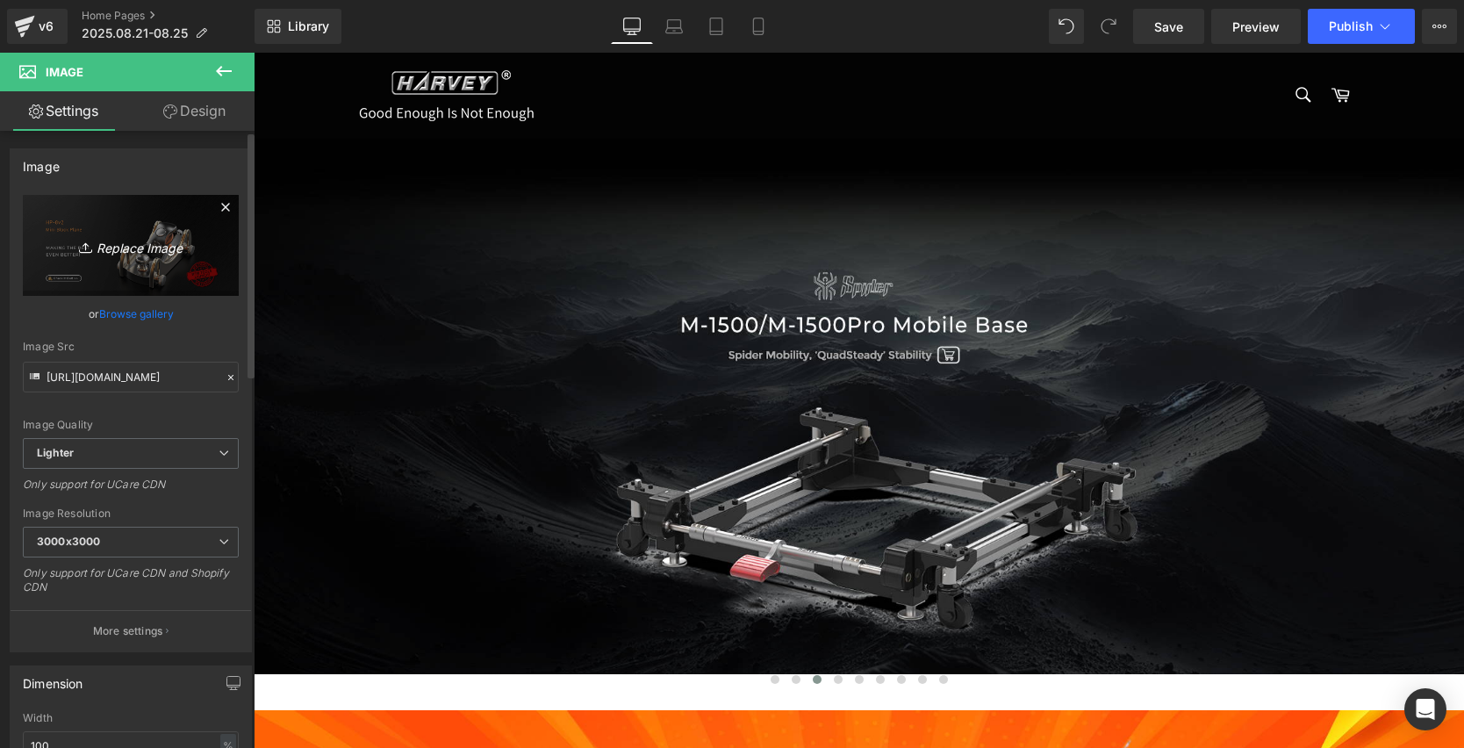
click at [97, 233] on link "Replace Image" at bounding box center [131, 245] width 216 height 101
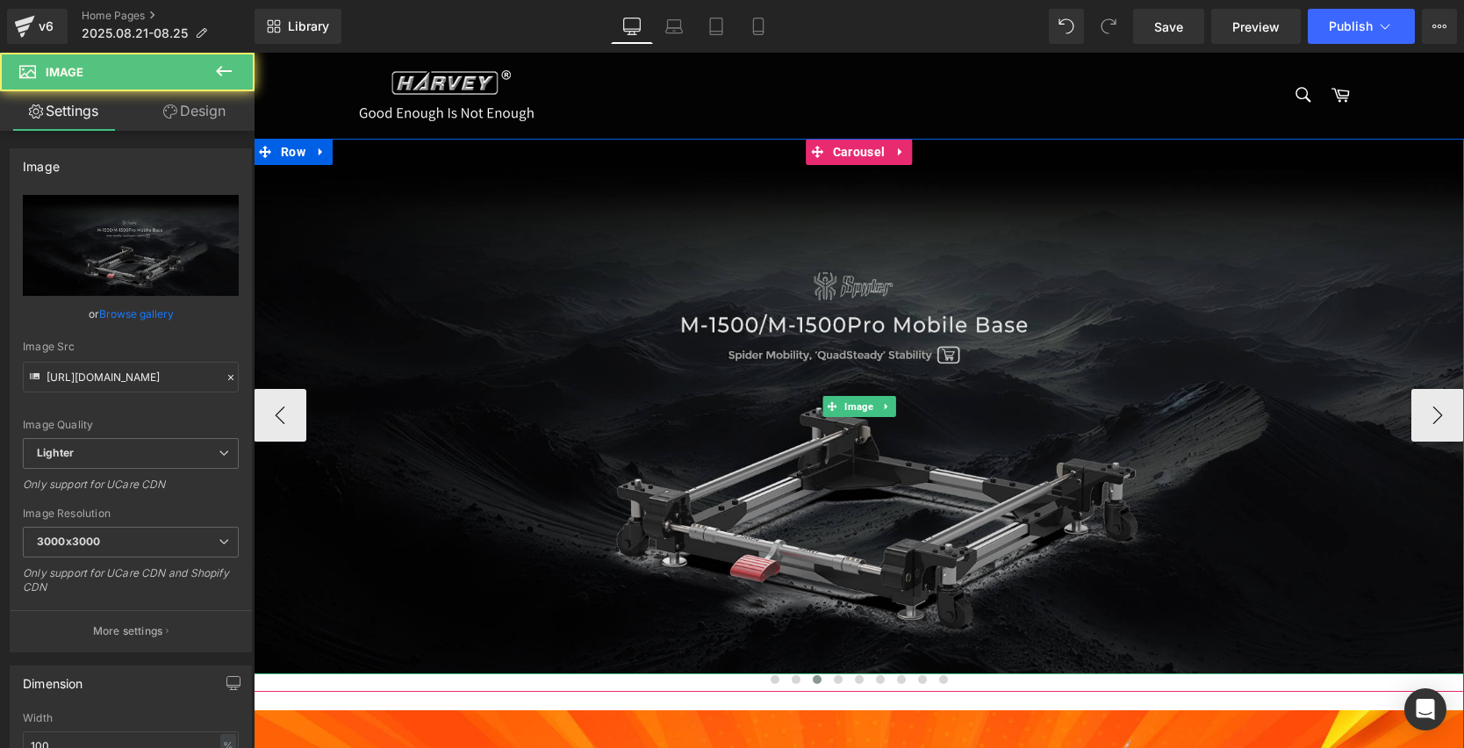
click at [923, 433] on img at bounding box center [859, 406] width 1210 height 535
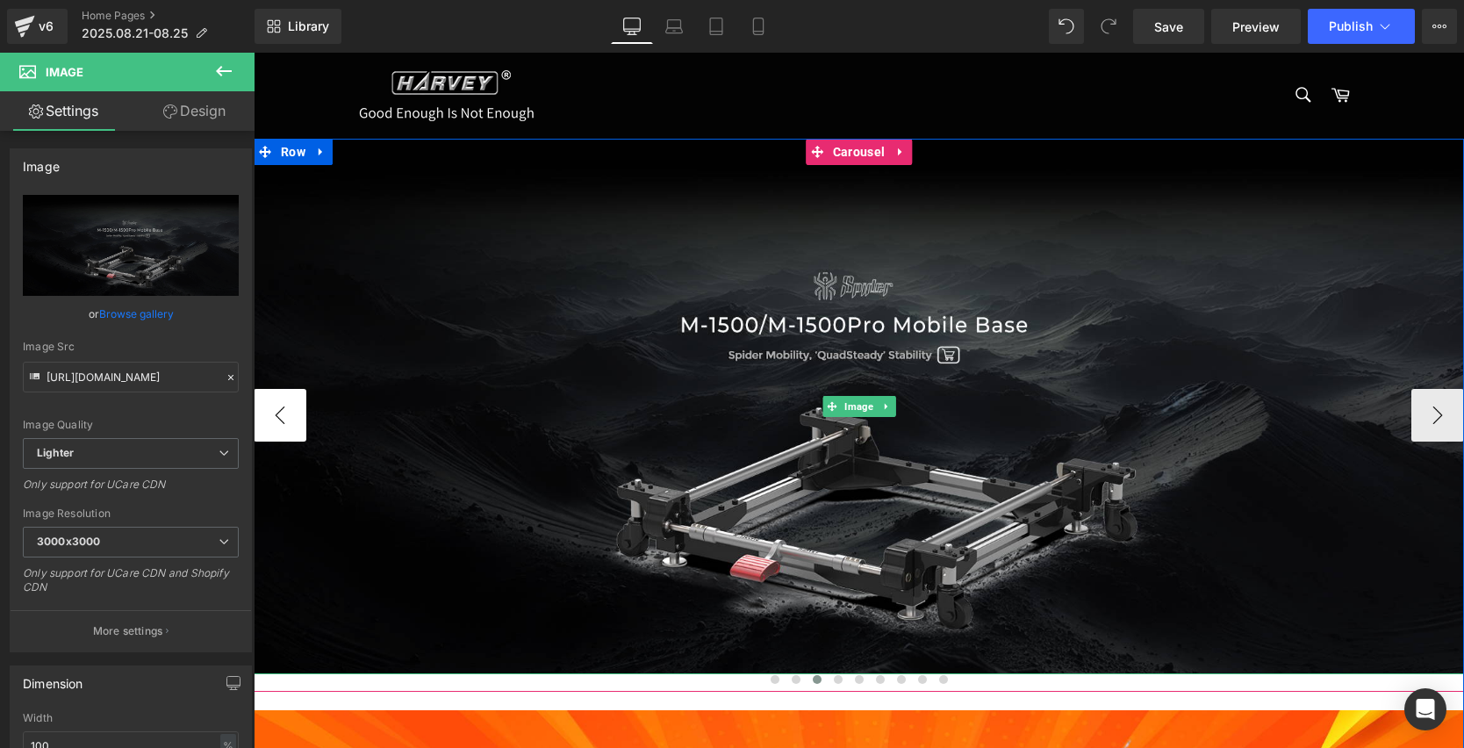
click at [297, 404] on button "‹" at bounding box center [280, 415] width 53 height 53
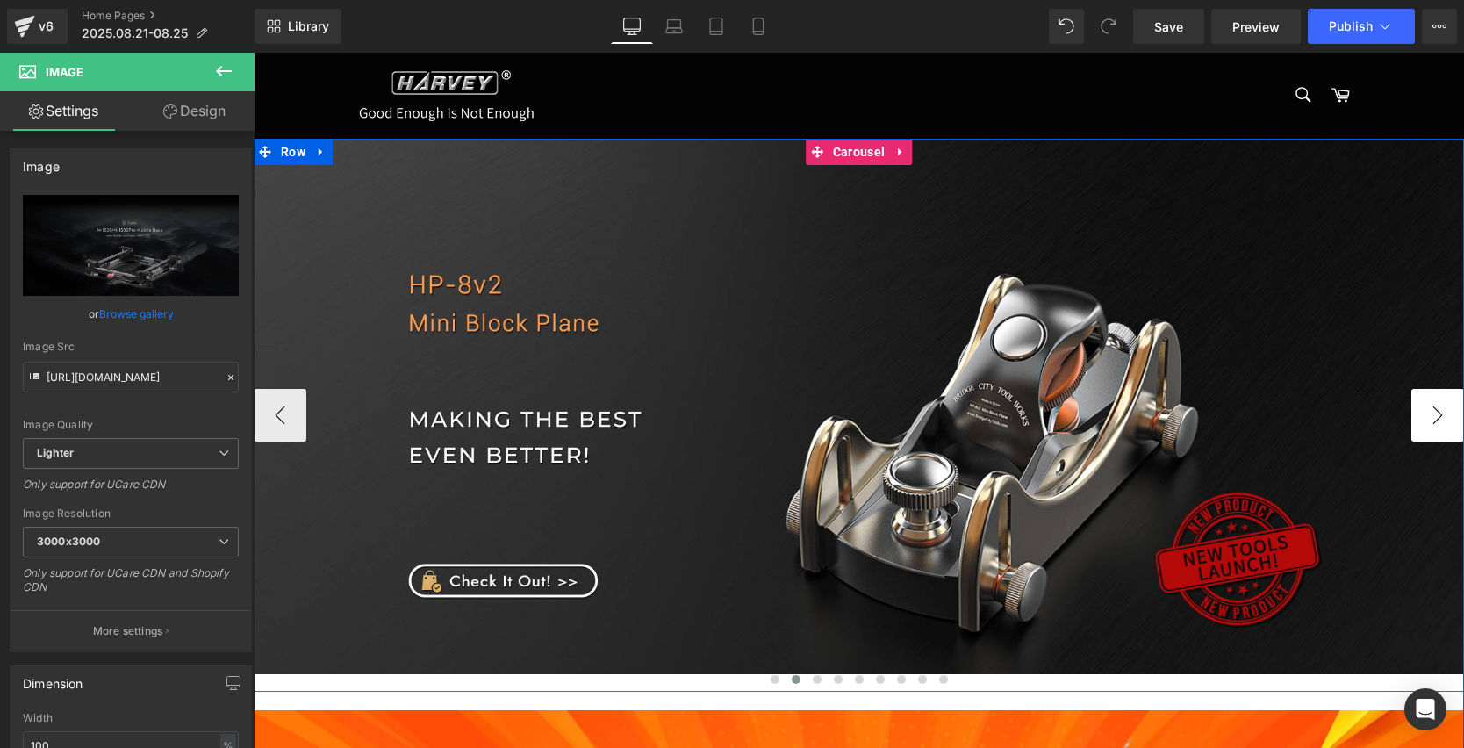
click at [1430, 404] on button "›" at bounding box center [1437, 415] width 53 height 53
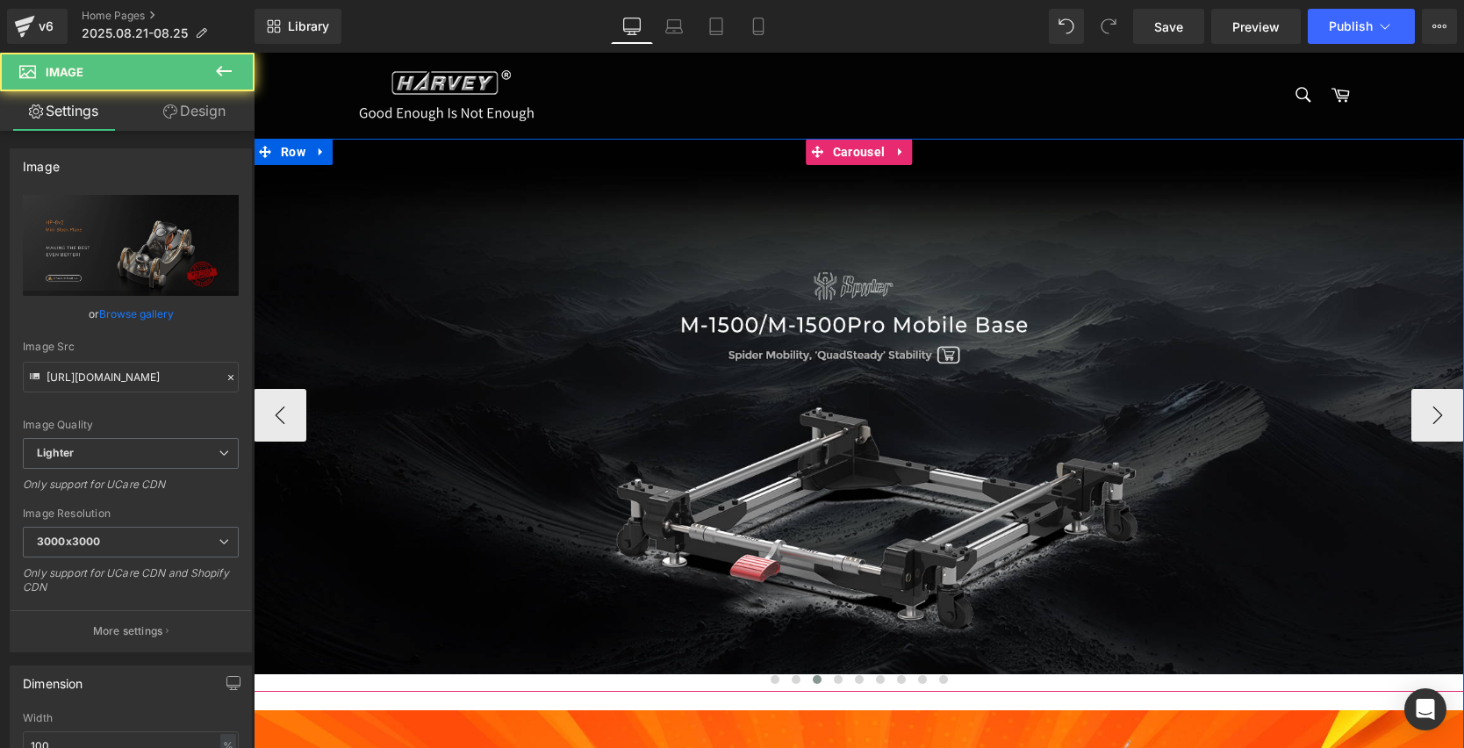
click at [788, 376] on img at bounding box center [859, 406] width 1210 height 535
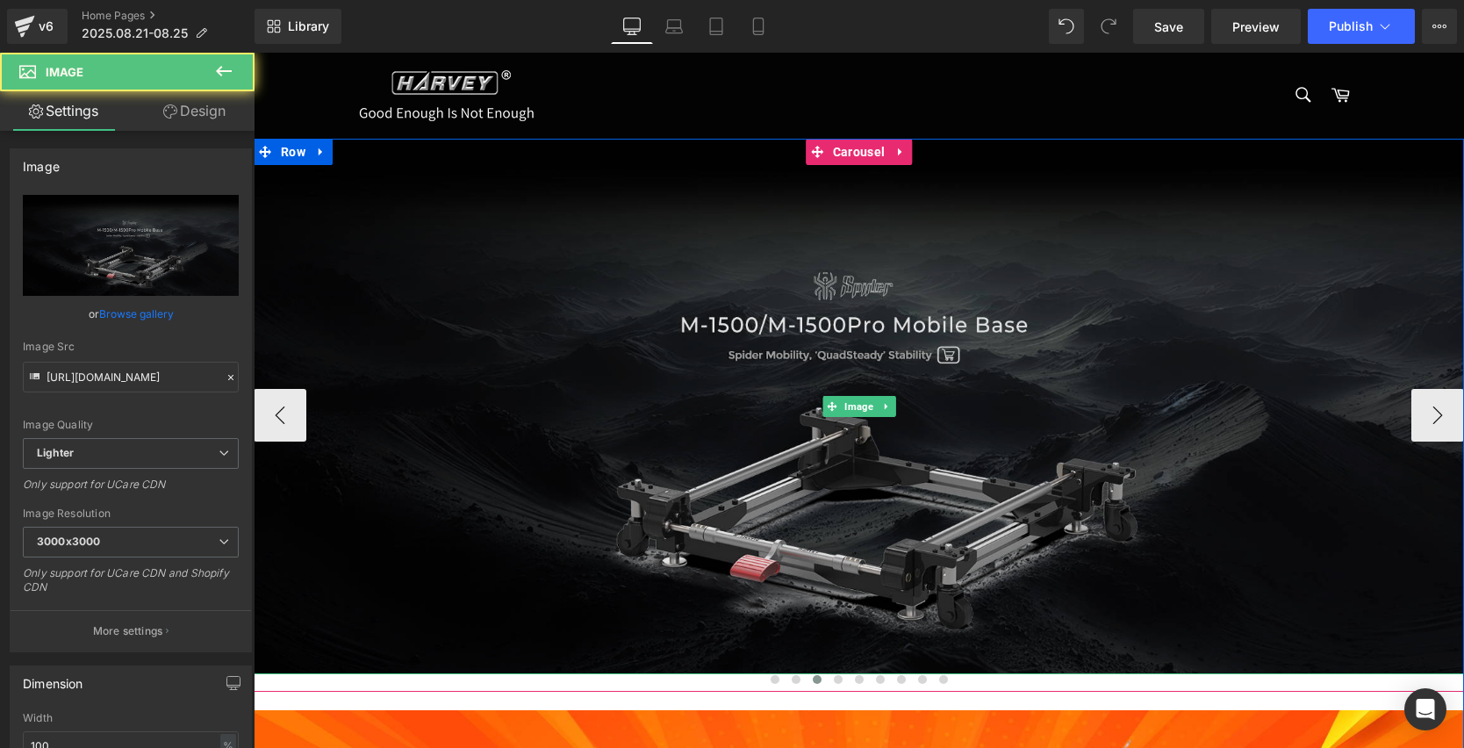
click at [839, 345] on img at bounding box center [859, 406] width 1210 height 535
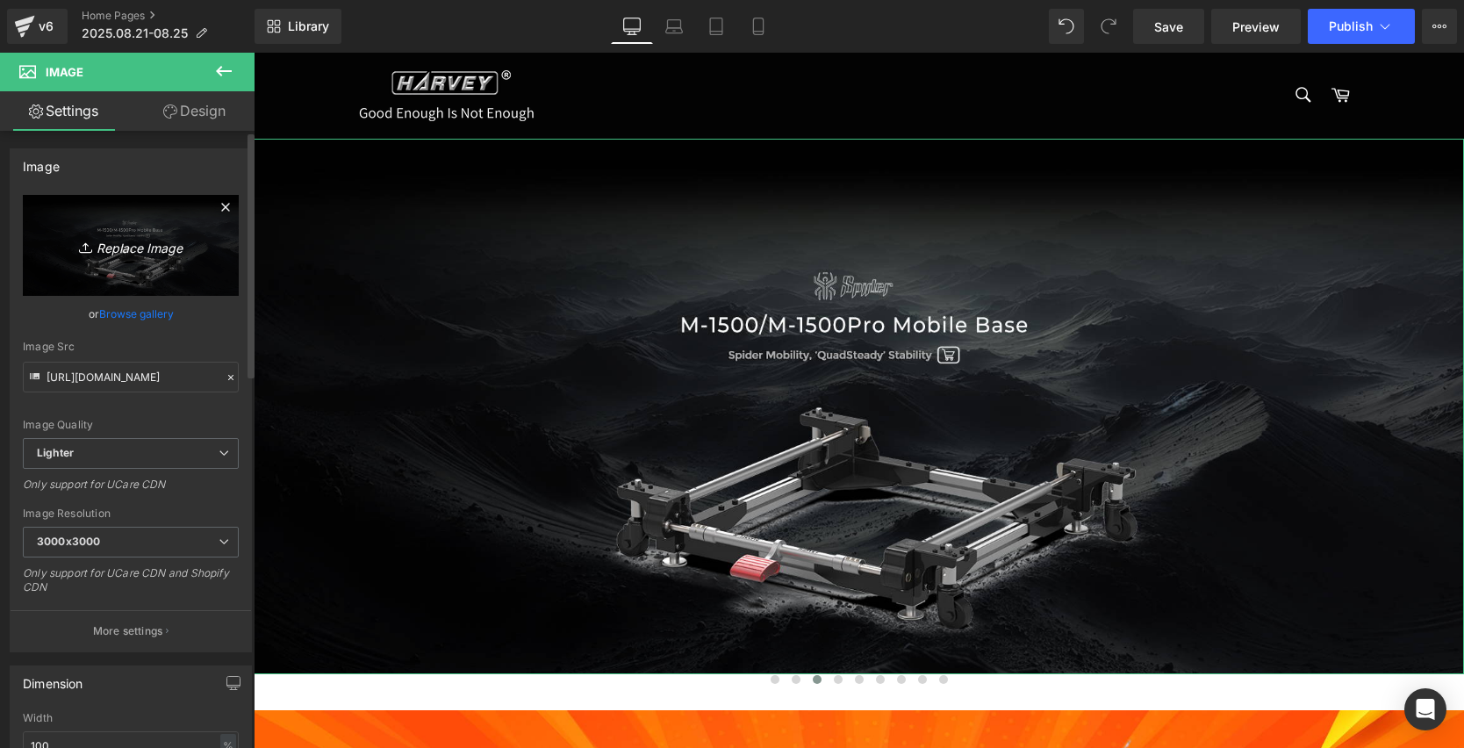
click at [117, 237] on icon "Replace Image" at bounding box center [131, 245] width 140 height 22
type input "C:\fakepath\画板 2 拷贝 3.jpg"
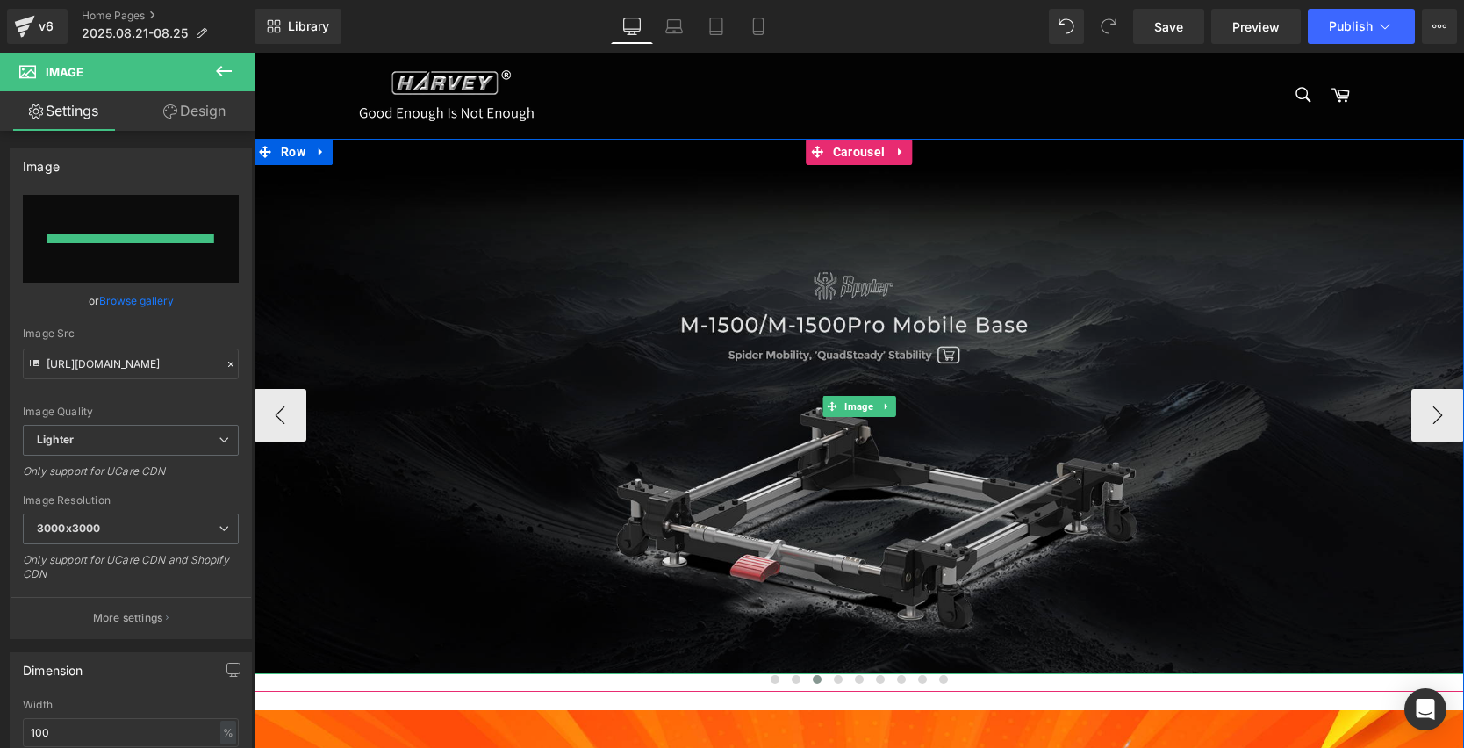
type input "[URL][DOMAIN_NAME]"
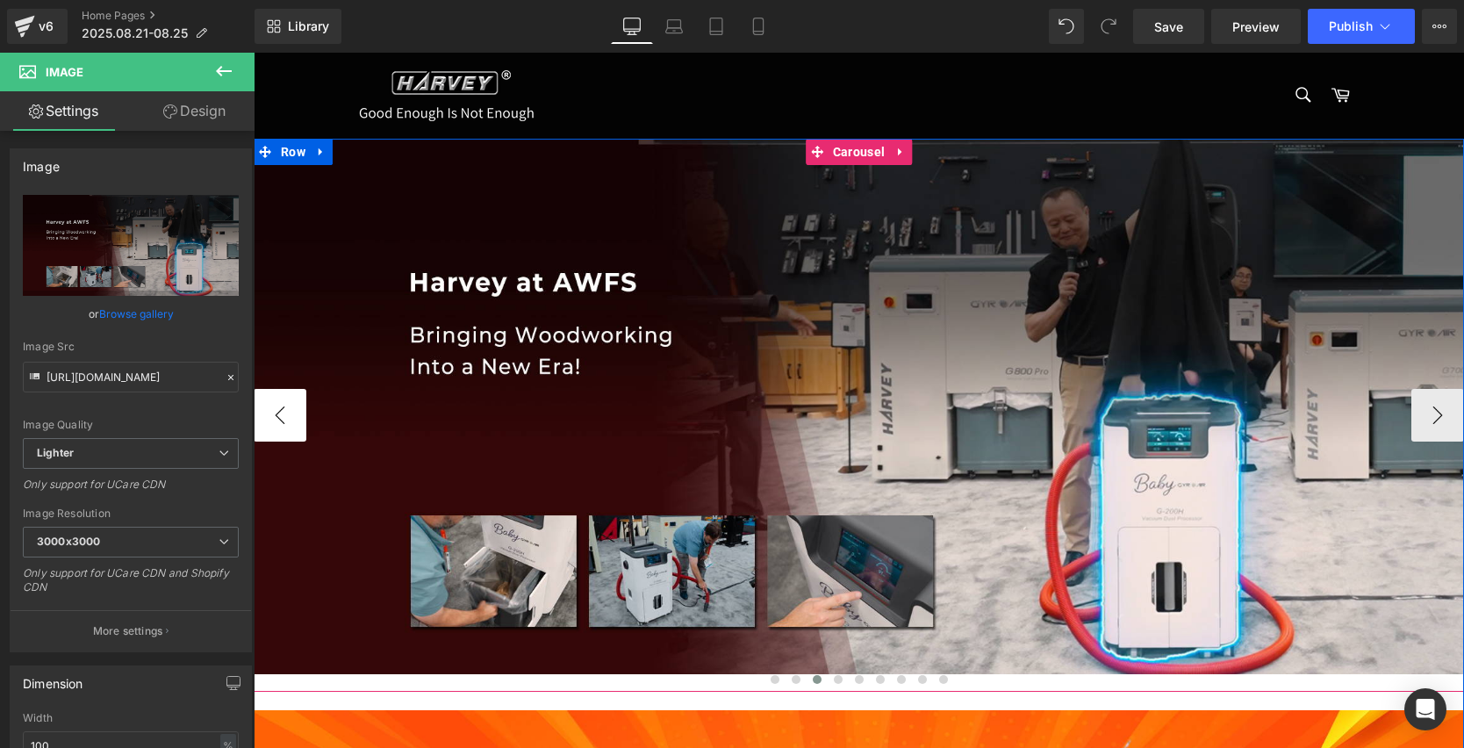
click at [276, 418] on button "‹" at bounding box center [280, 415] width 53 height 53
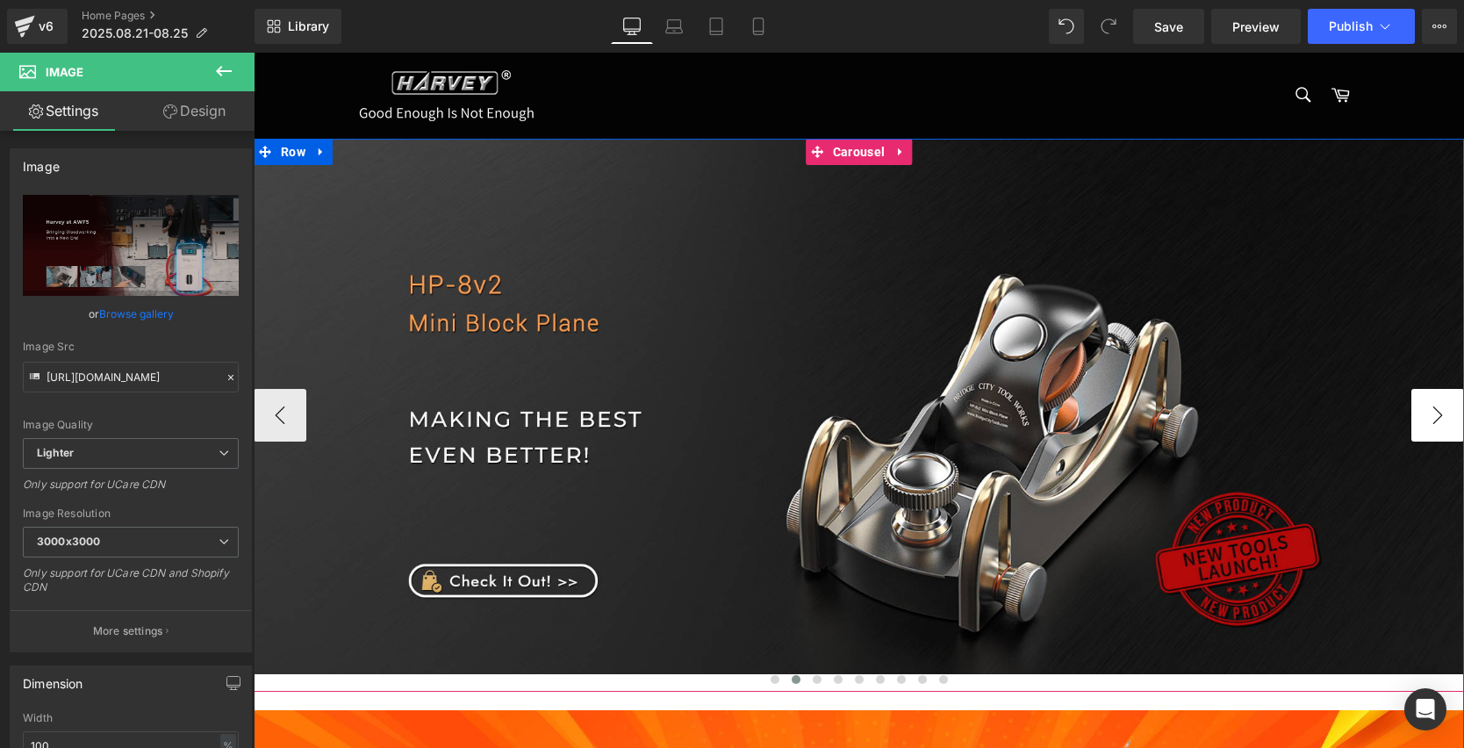
click at [1431, 410] on button "›" at bounding box center [1437, 415] width 53 height 53
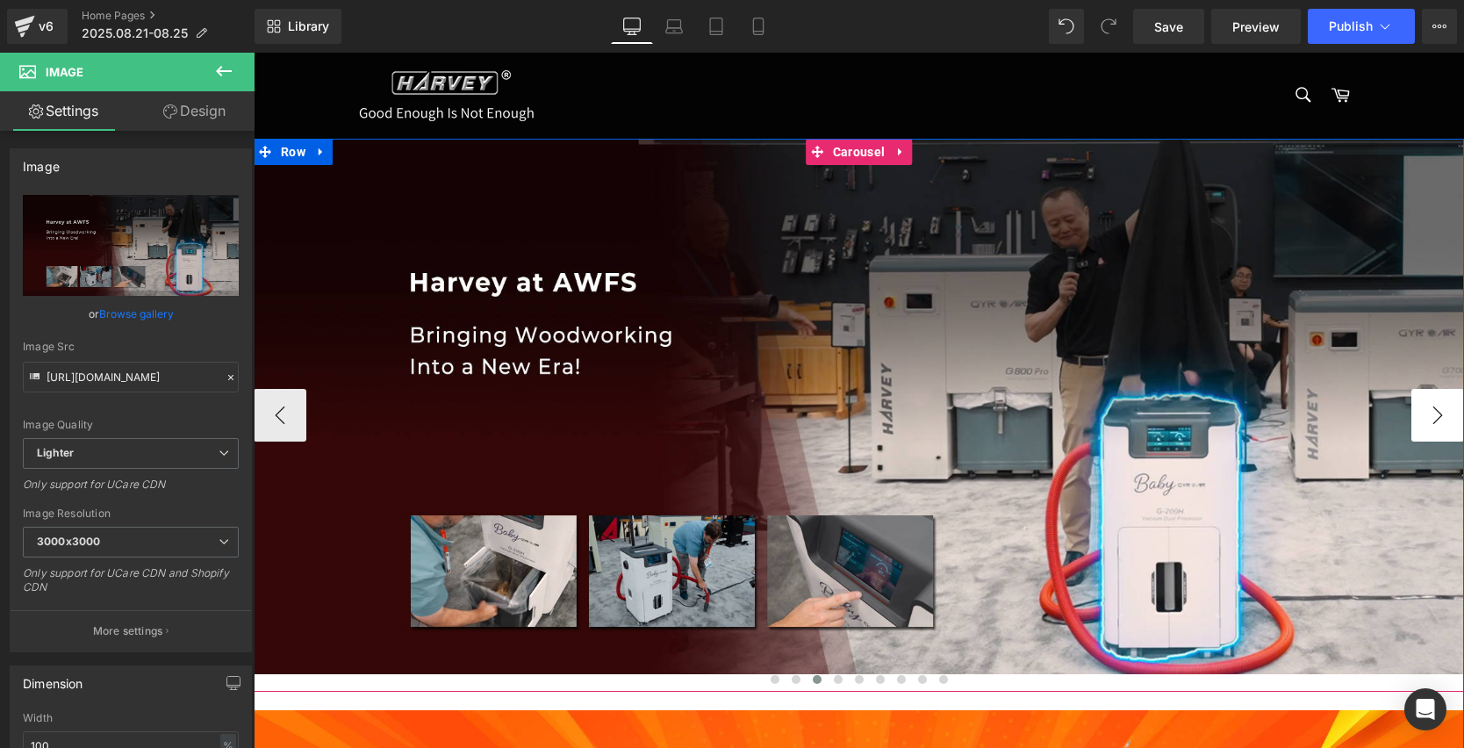
click at [1431, 410] on button "›" at bounding box center [1437, 415] width 53 height 53
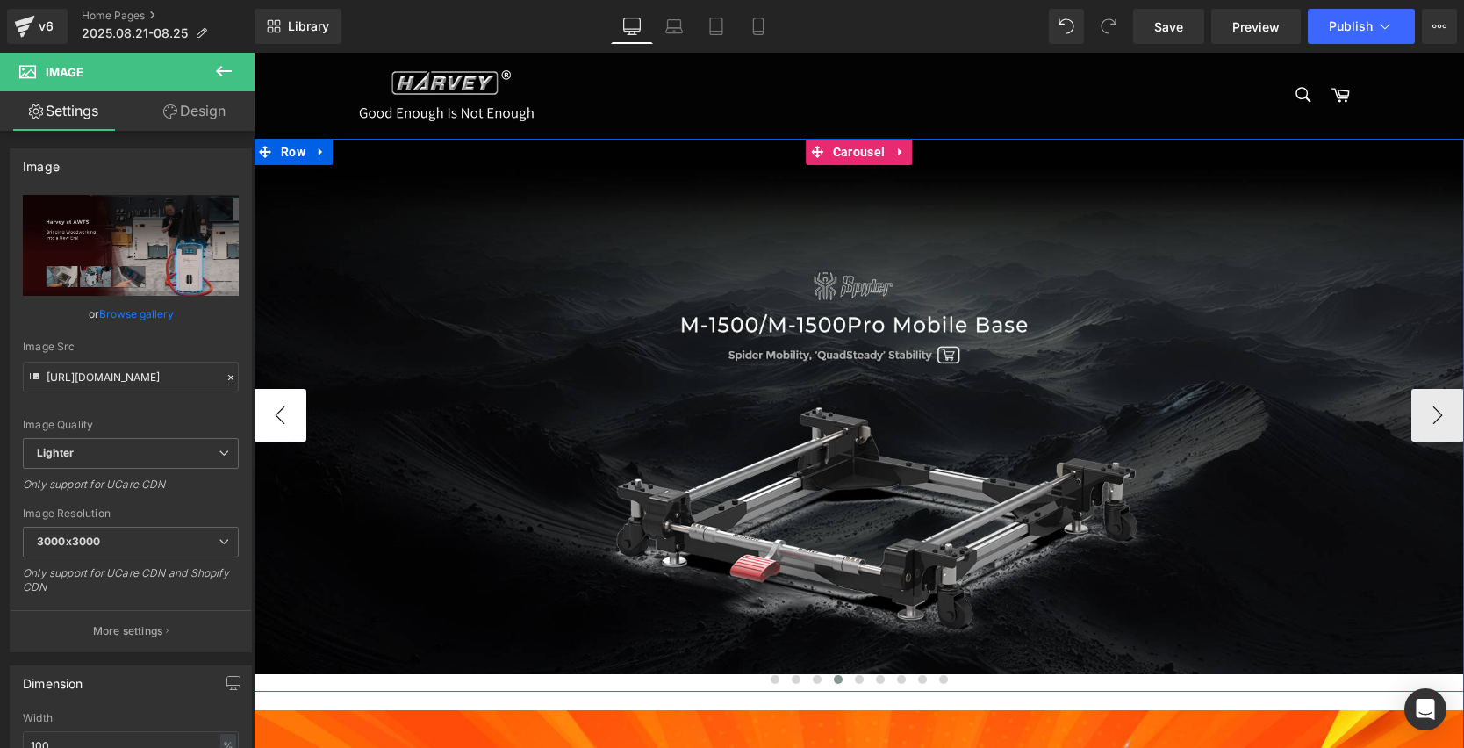
click at [284, 430] on button "‹" at bounding box center [280, 415] width 53 height 53
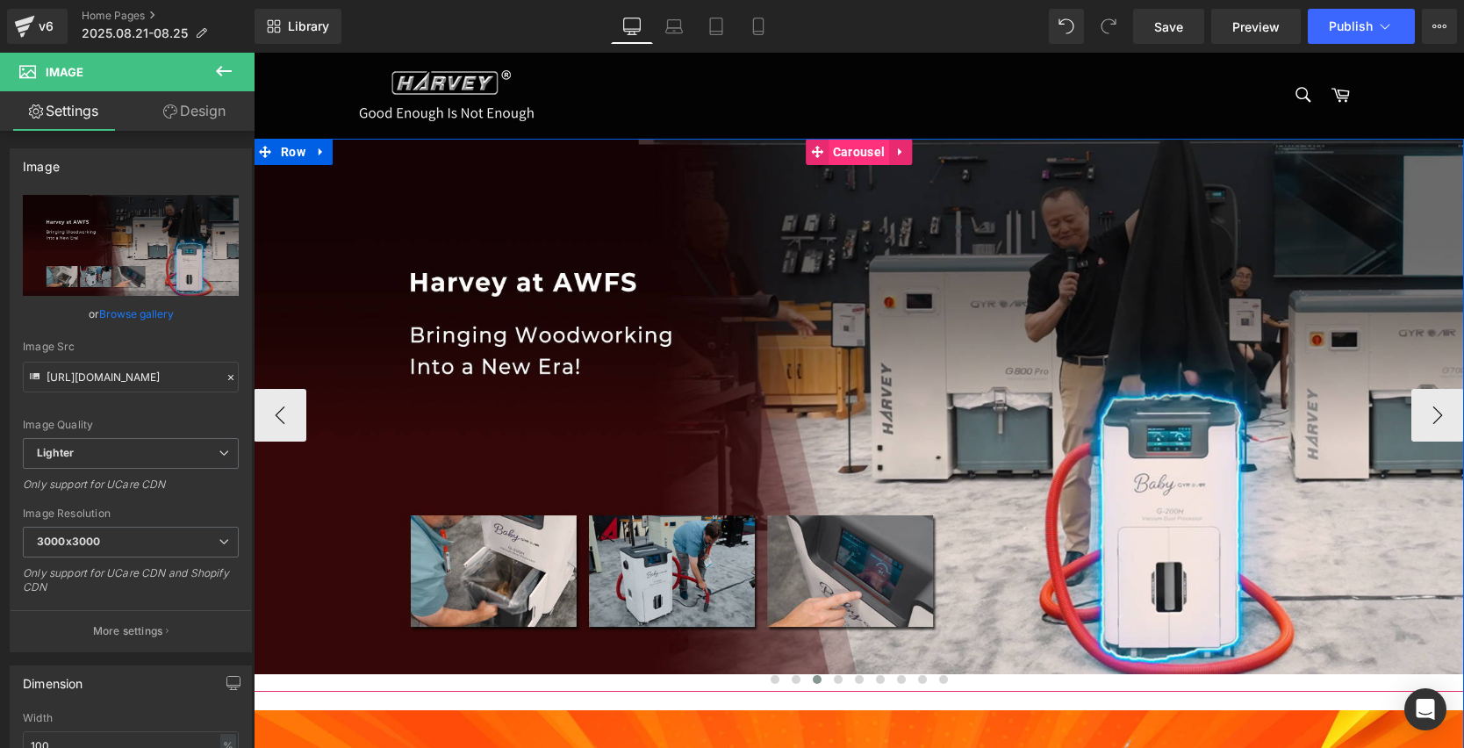
click at [850, 152] on span "Carousel" at bounding box center [859, 152] width 61 height 26
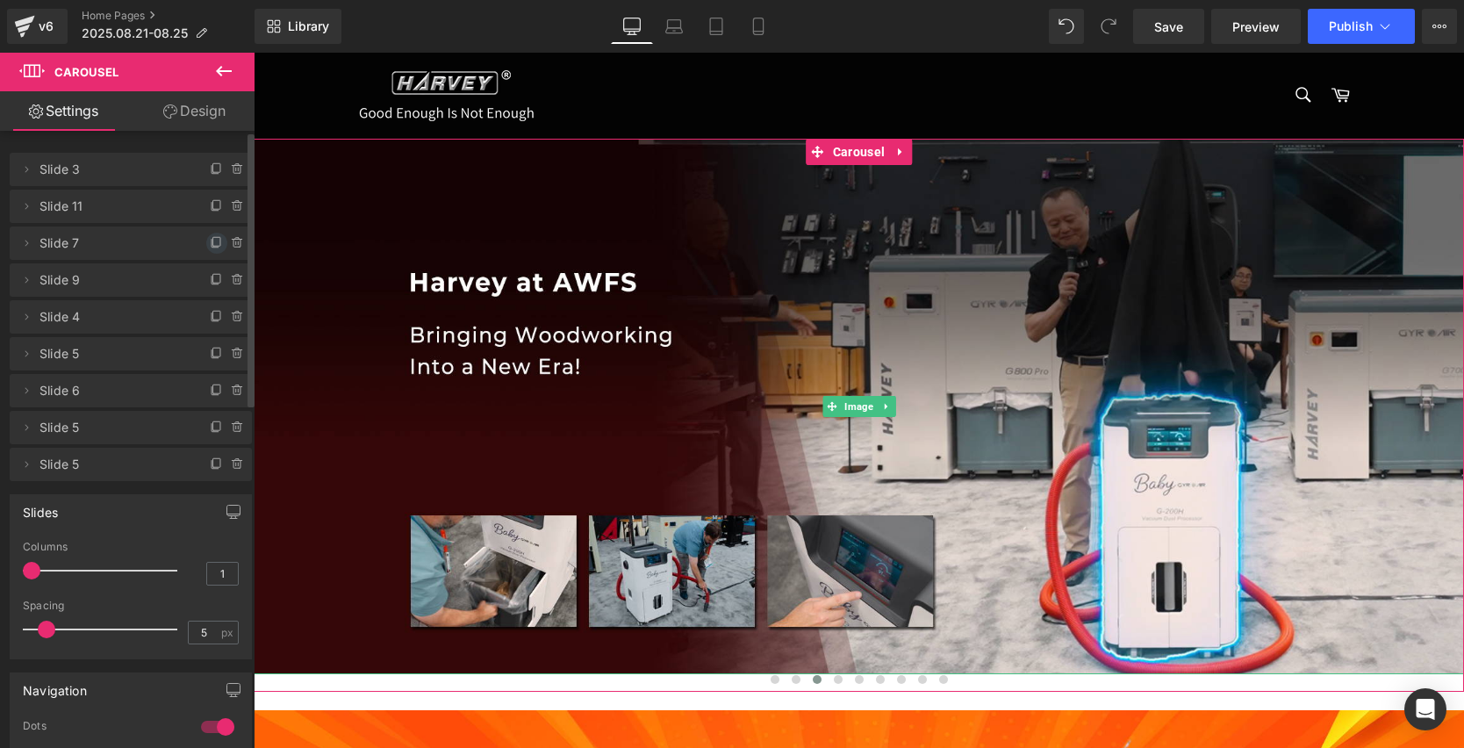
click at [211, 245] on icon at bounding box center [217, 243] width 14 height 14
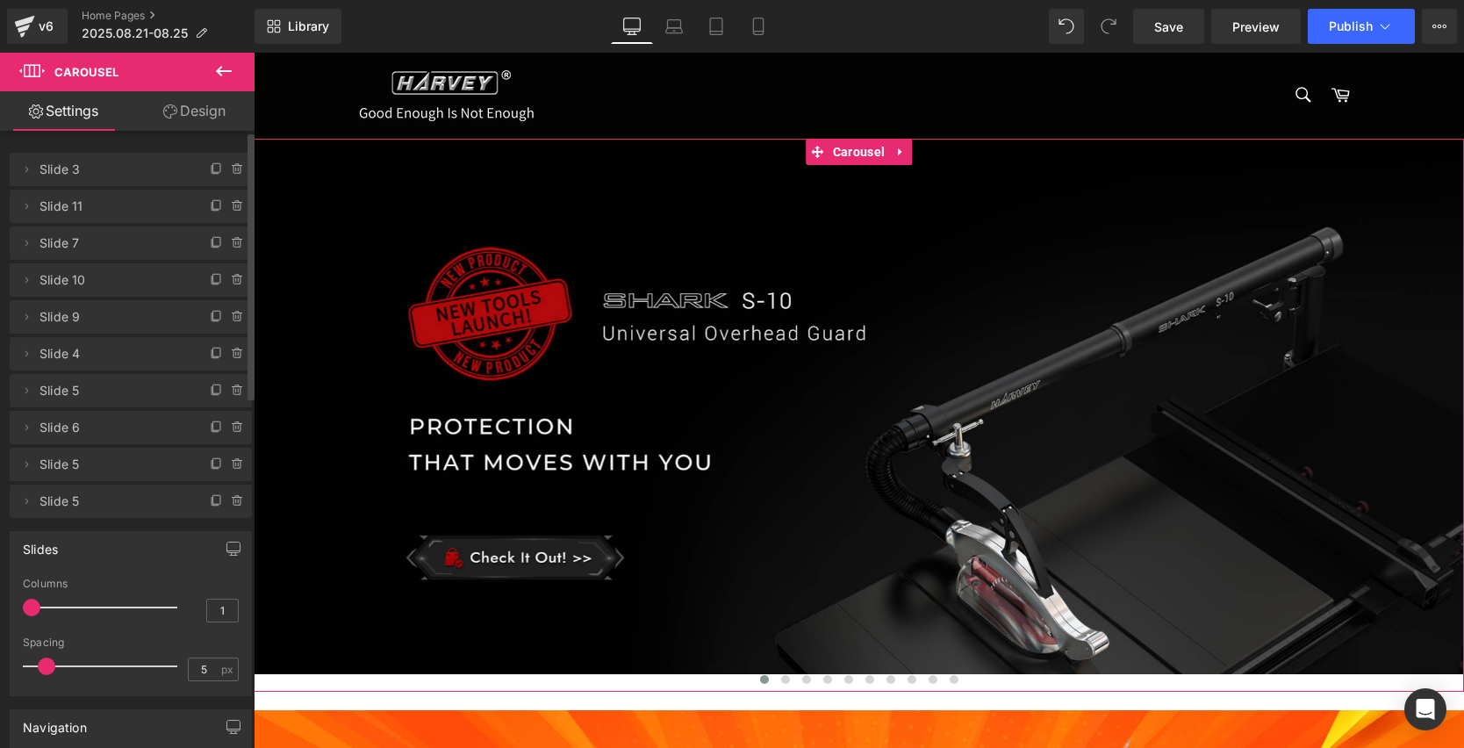
click at [124, 291] on span "Slide 10" at bounding box center [112, 279] width 147 height 33
click at [210, 280] on icon at bounding box center [217, 280] width 14 height 14
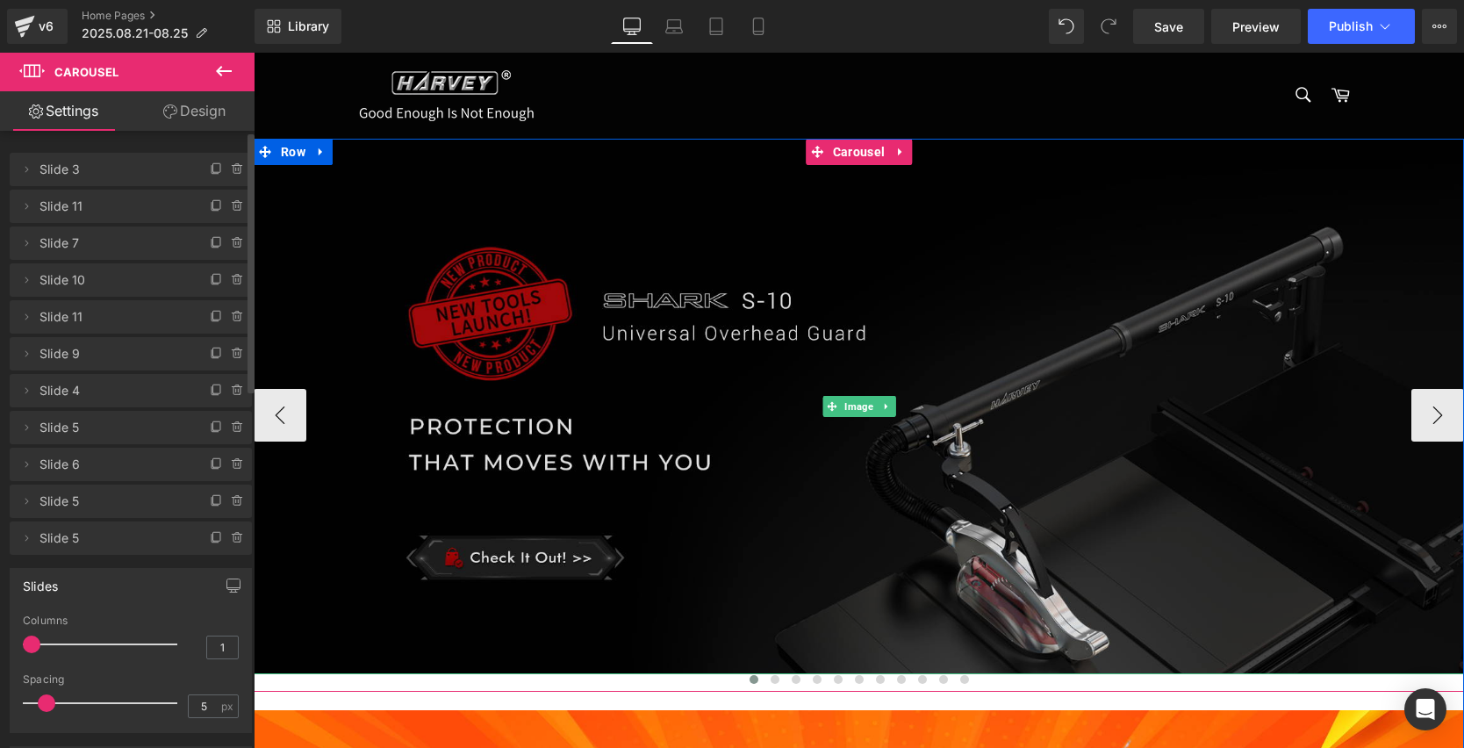
click at [696, 345] on img at bounding box center [859, 406] width 1210 height 535
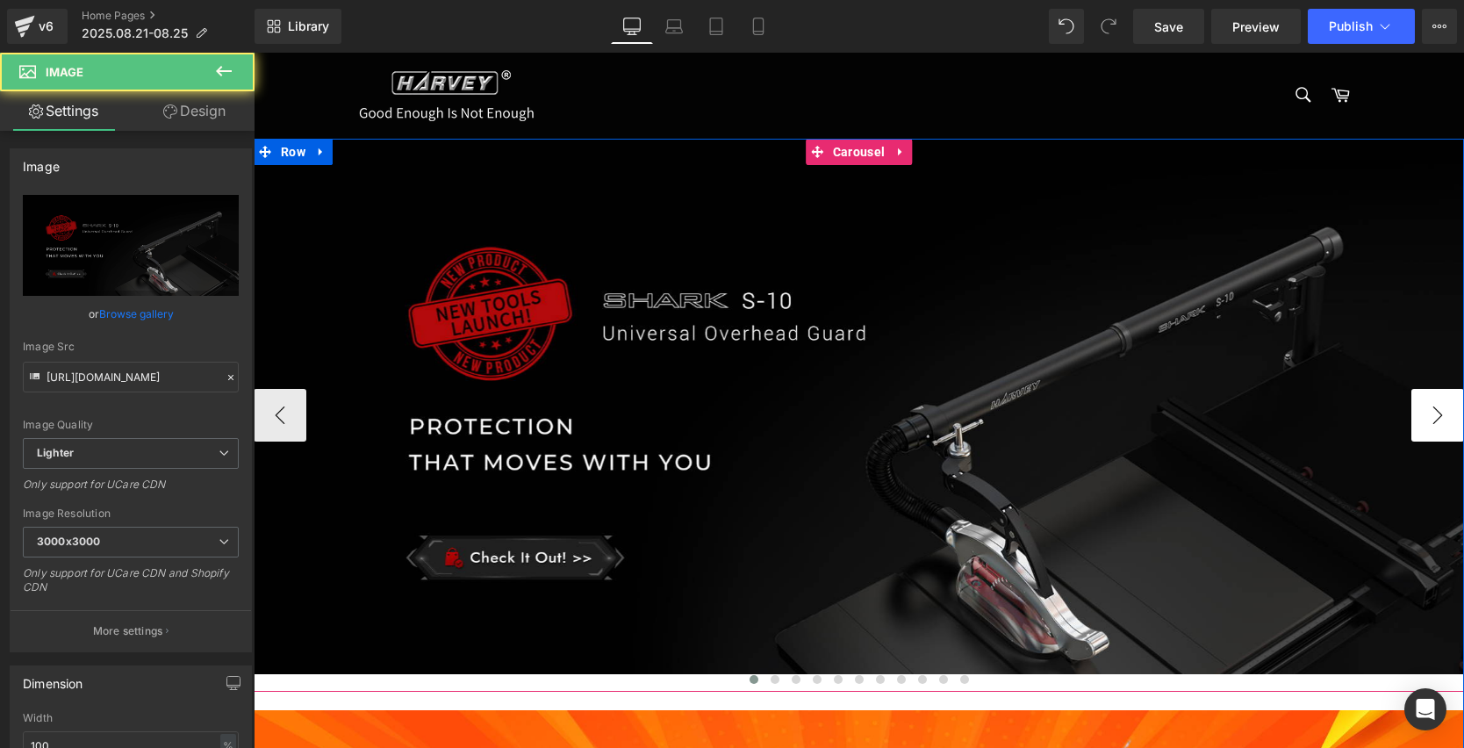
click at [1431, 407] on button "›" at bounding box center [1437, 415] width 53 height 53
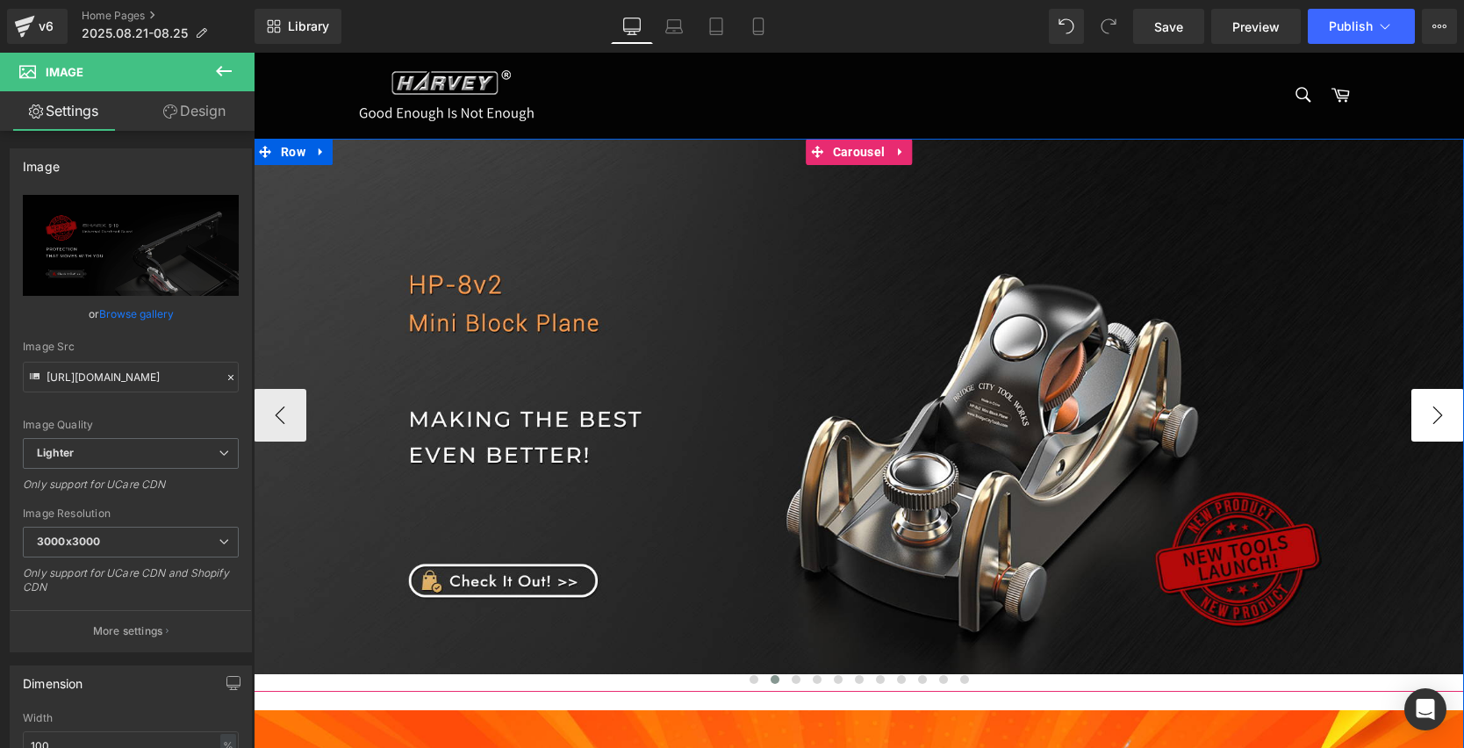
click at [1431, 407] on button "›" at bounding box center [1437, 415] width 53 height 53
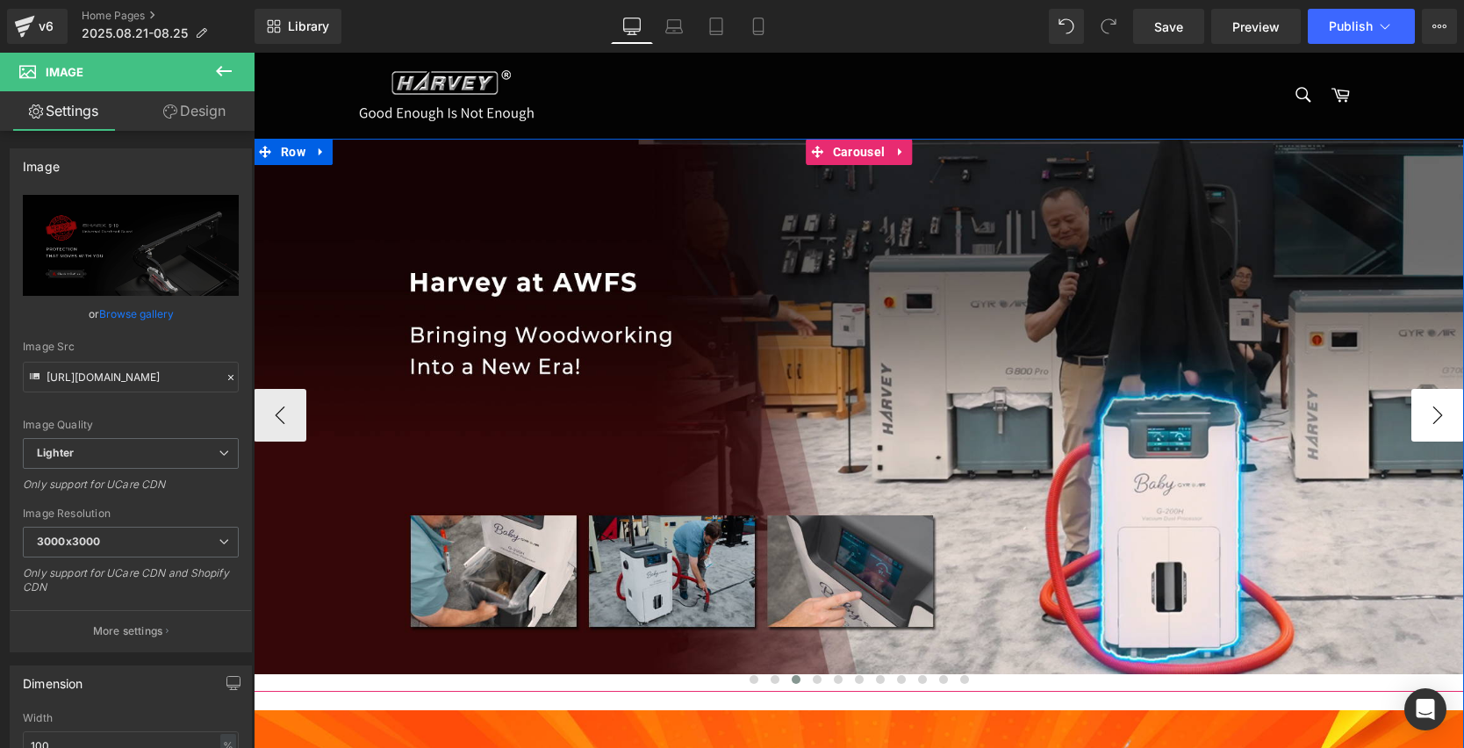
click at [1431, 407] on button "›" at bounding box center [1437, 415] width 53 height 53
click at [832, 352] on img at bounding box center [859, 406] width 1210 height 535
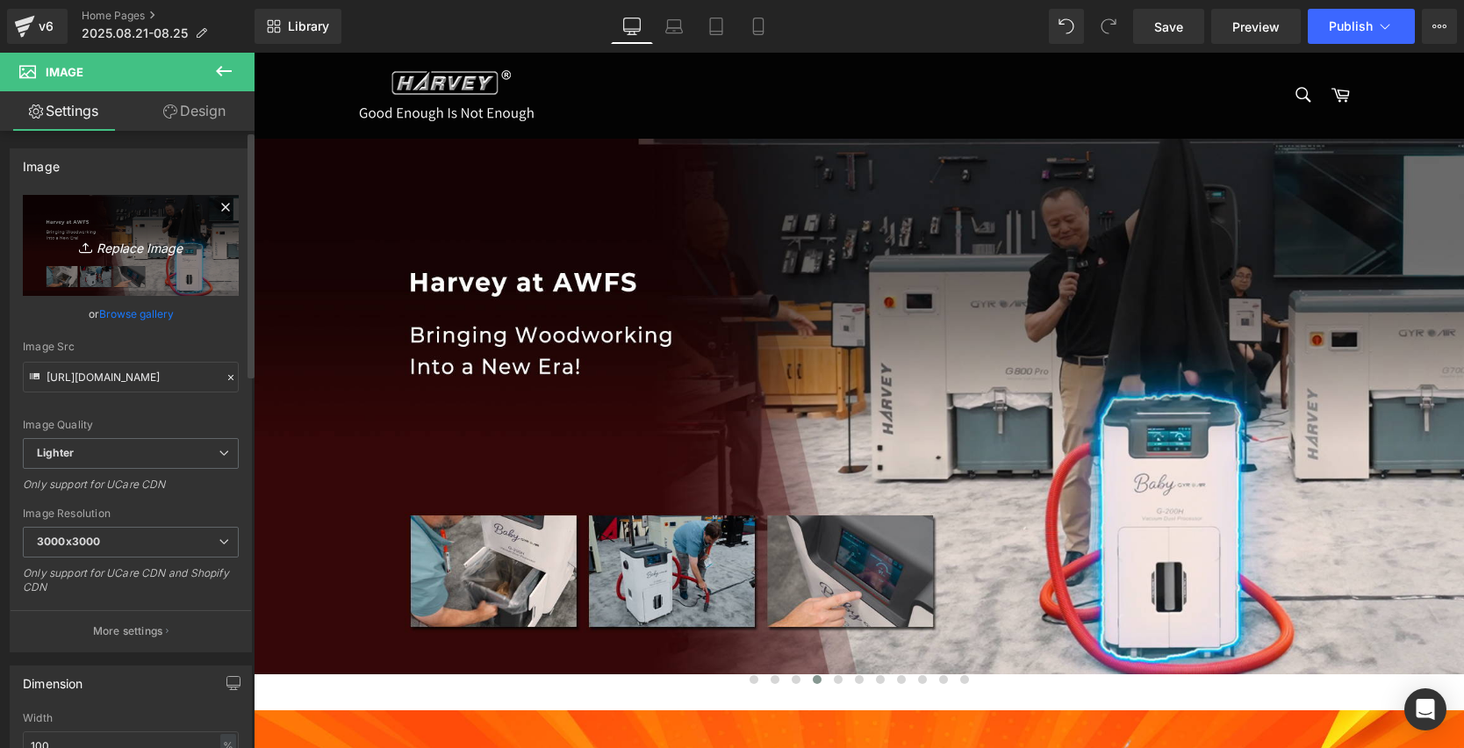
click at [135, 242] on icon "Replace Image" at bounding box center [131, 245] width 140 height 22
type input "C:\fakepath\画板 2 拷贝 2.jpg"
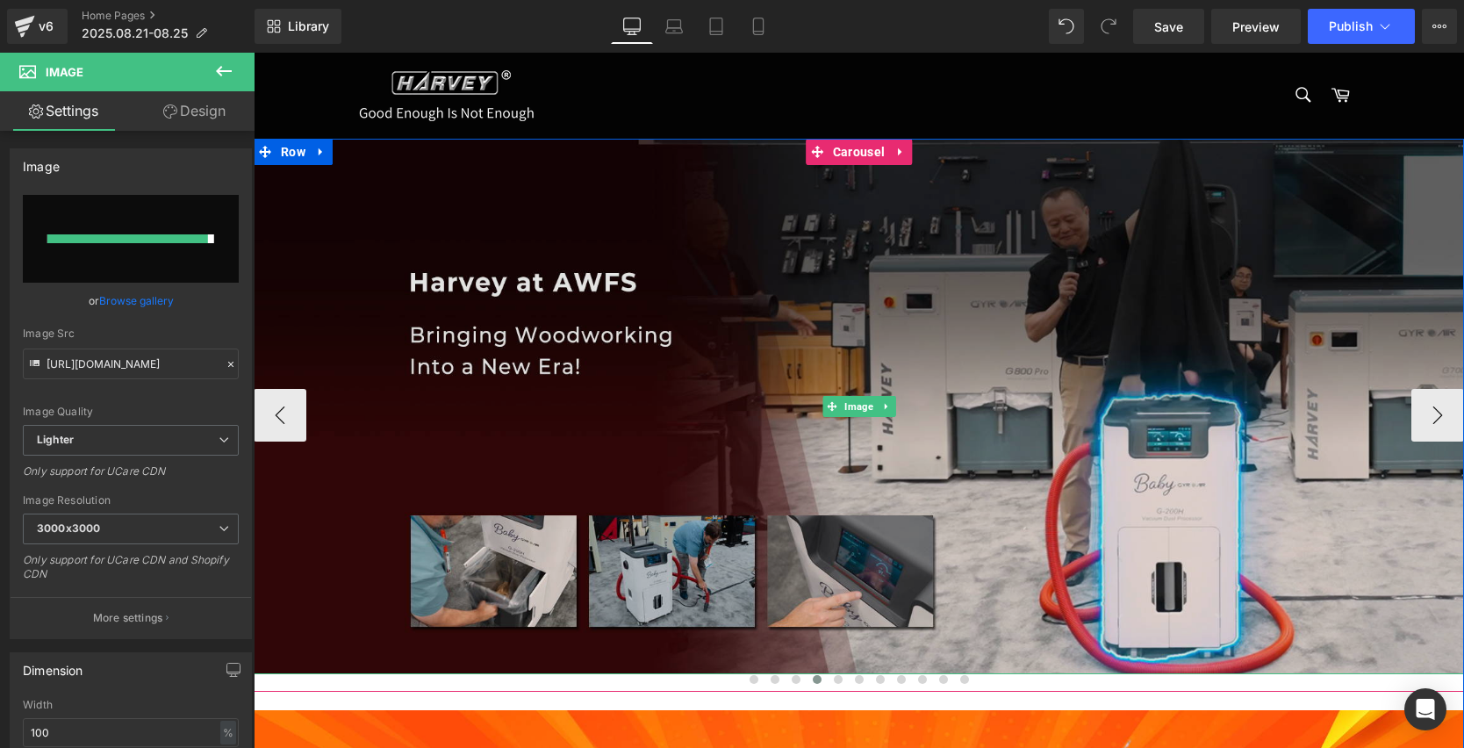
type input "[URL][DOMAIN_NAME]"
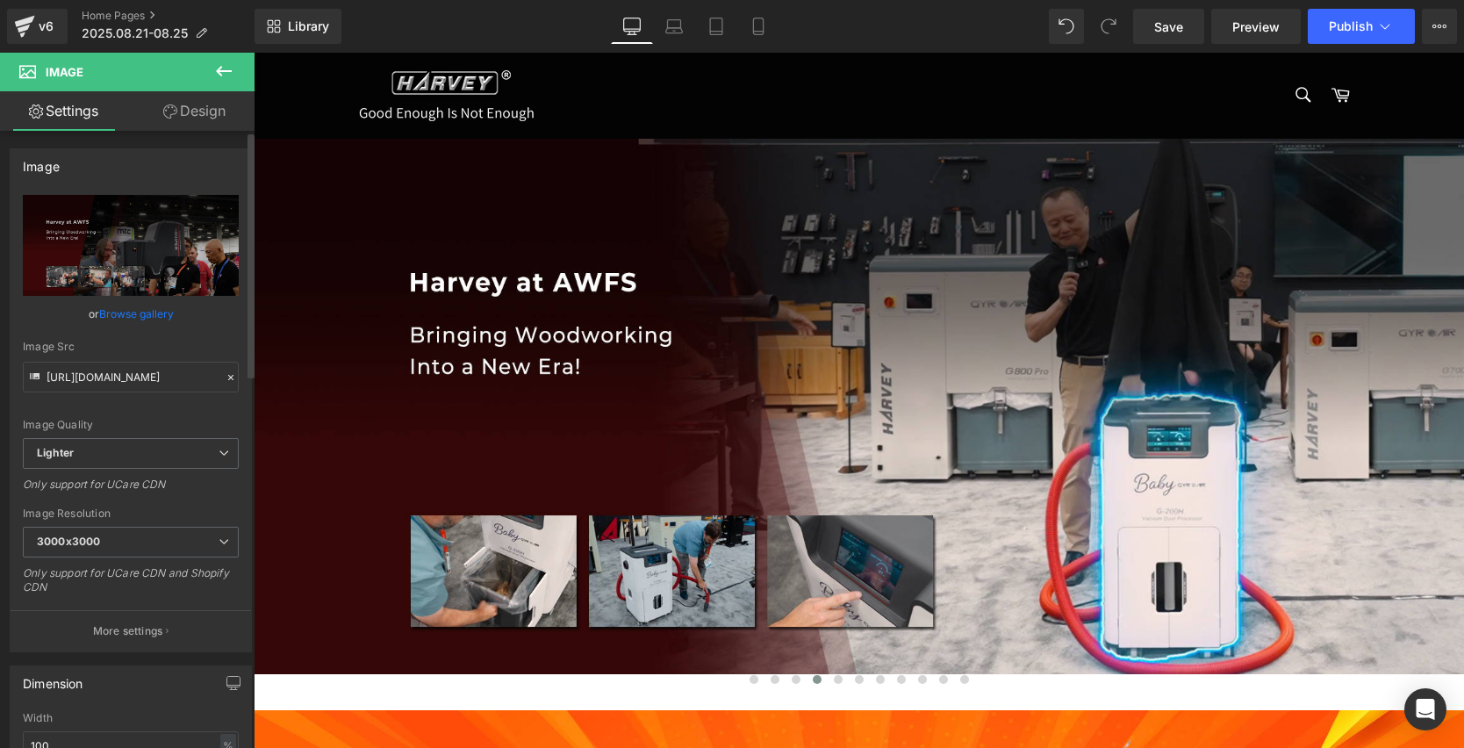
click at [226, 376] on icon at bounding box center [231, 377] width 12 height 12
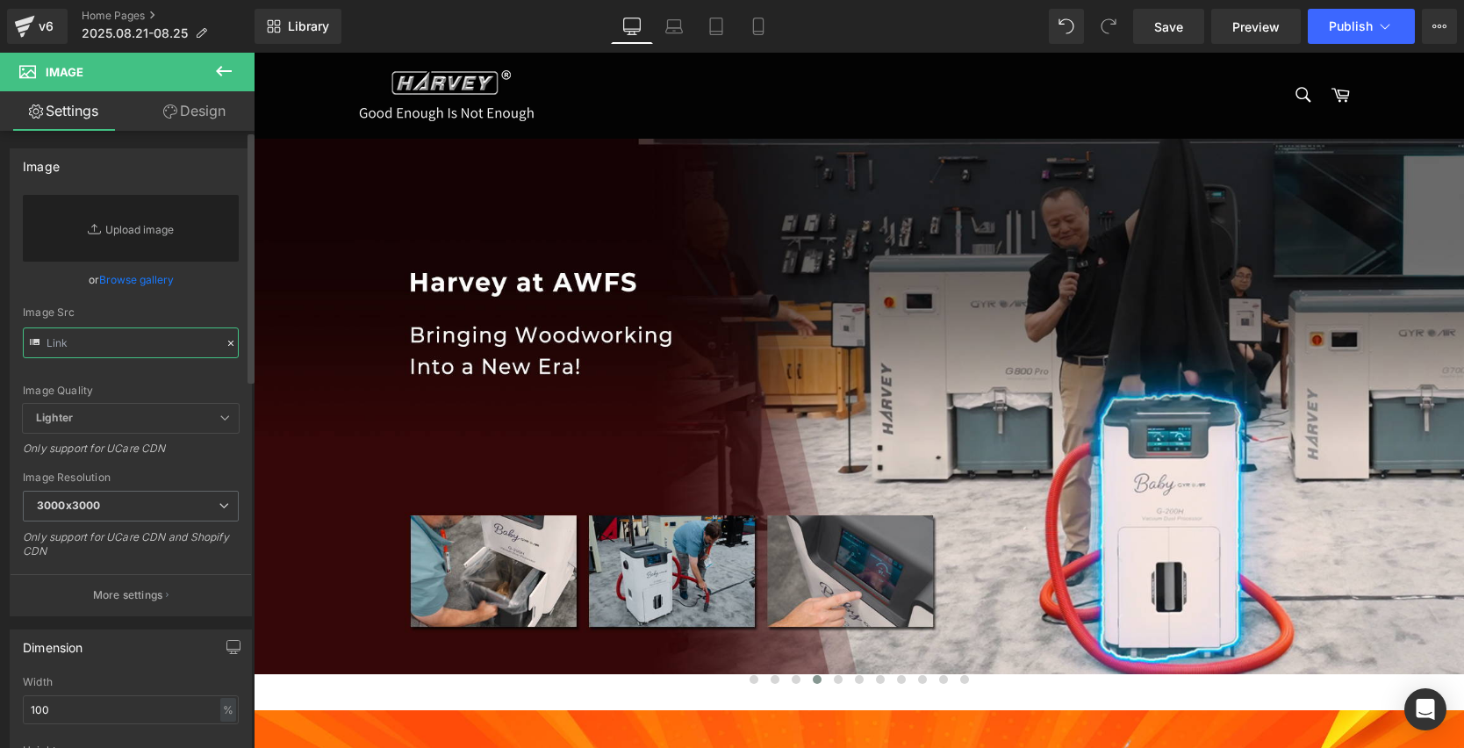
click at [138, 348] on input "text" at bounding box center [131, 342] width 216 height 31
paste input "[URL][DOMAIN_NAME][PERSON_NAME]"
type input "[URL][DOMAIN_NAME][PERSON_NAME]"
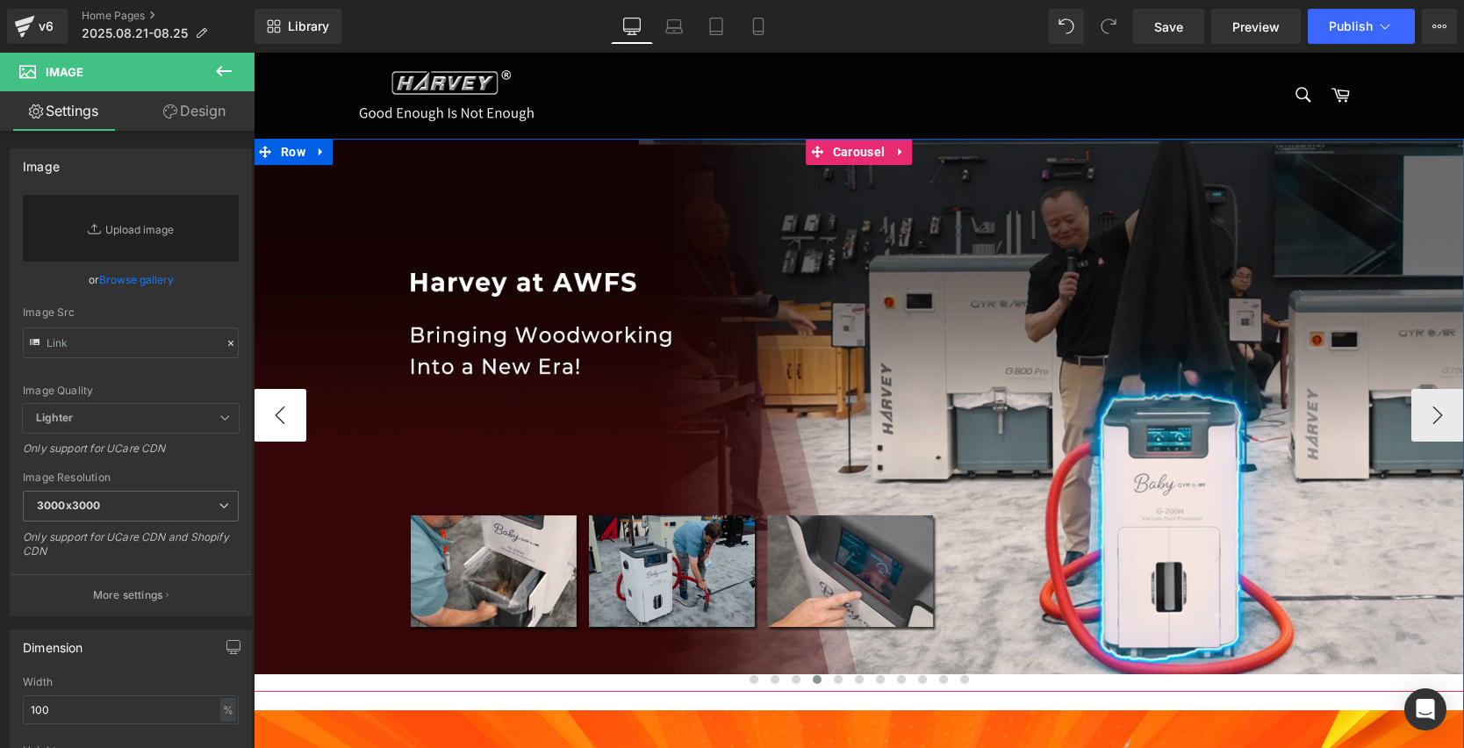
click at [276, 403] on button "‹" at bounding box center [280, 415] width 53 height 53
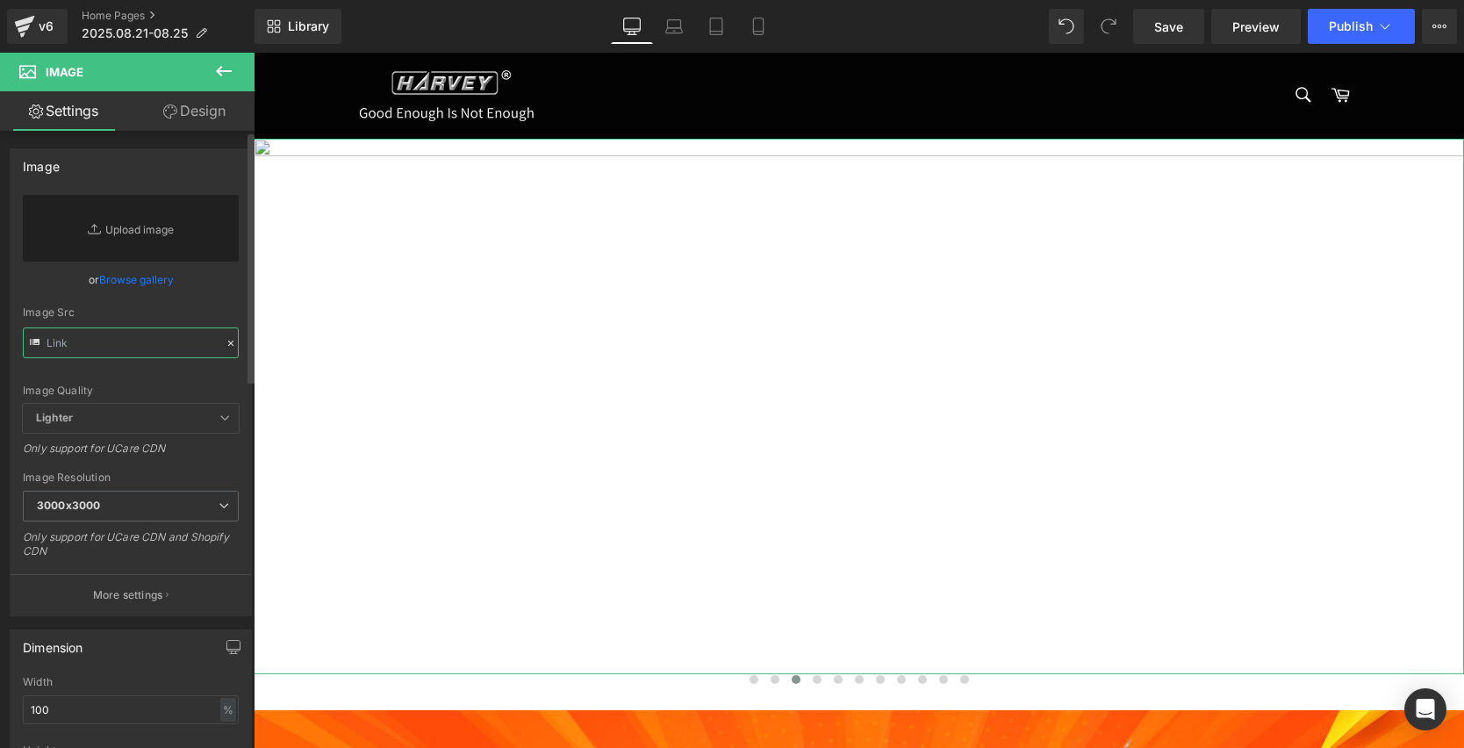
click at [100, 343] on input "text" at bounding box center [131, 342] width 216 height 31
click at [97, 336] on input "text" at bounding box center [131, 342] width 216 height 31
paste input "[URL][DOMAIN_NAME][PERSON_NAME]"
type input "[URL][DOMAIN_NAME][PERSON_NAME]"
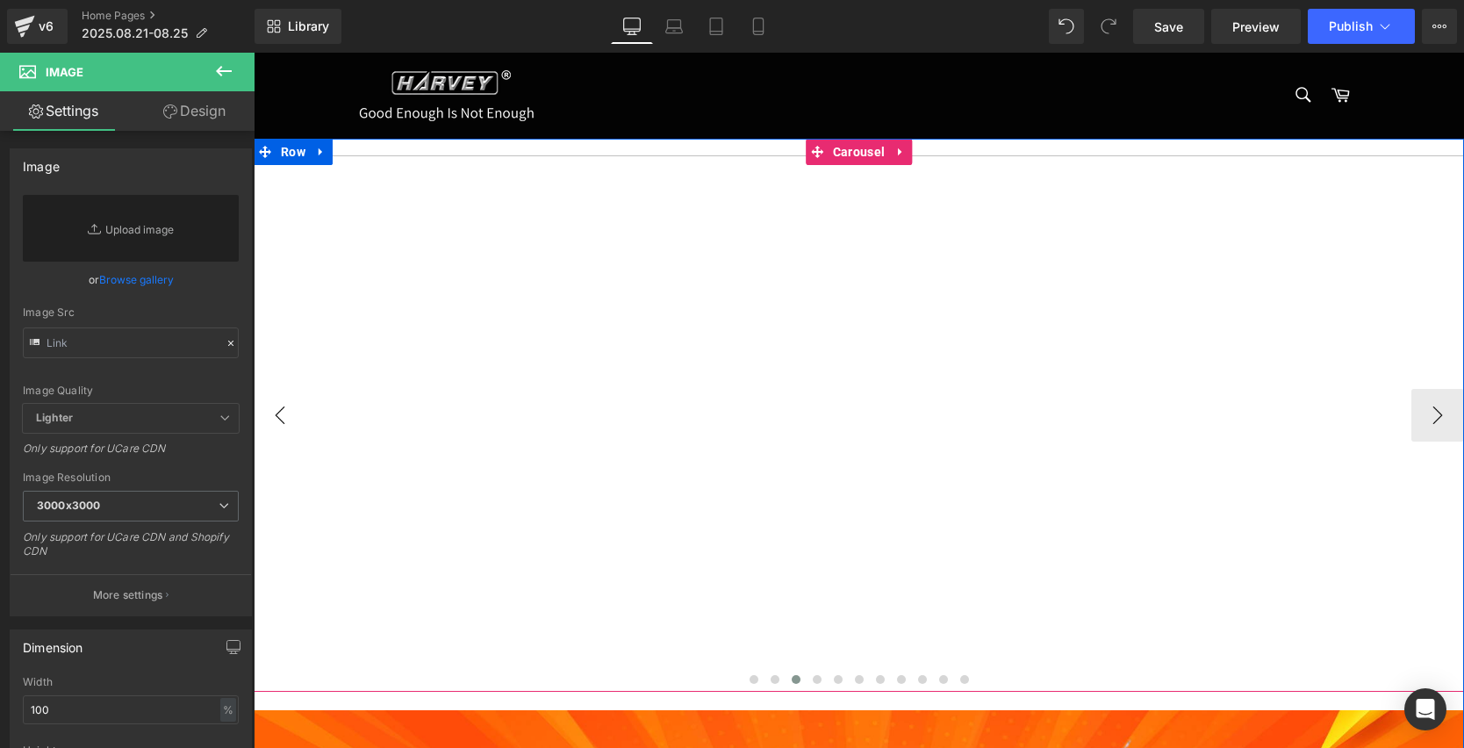
click at [285, 420] on button "‹" at bounding box center [280, 415] width 53 height 53
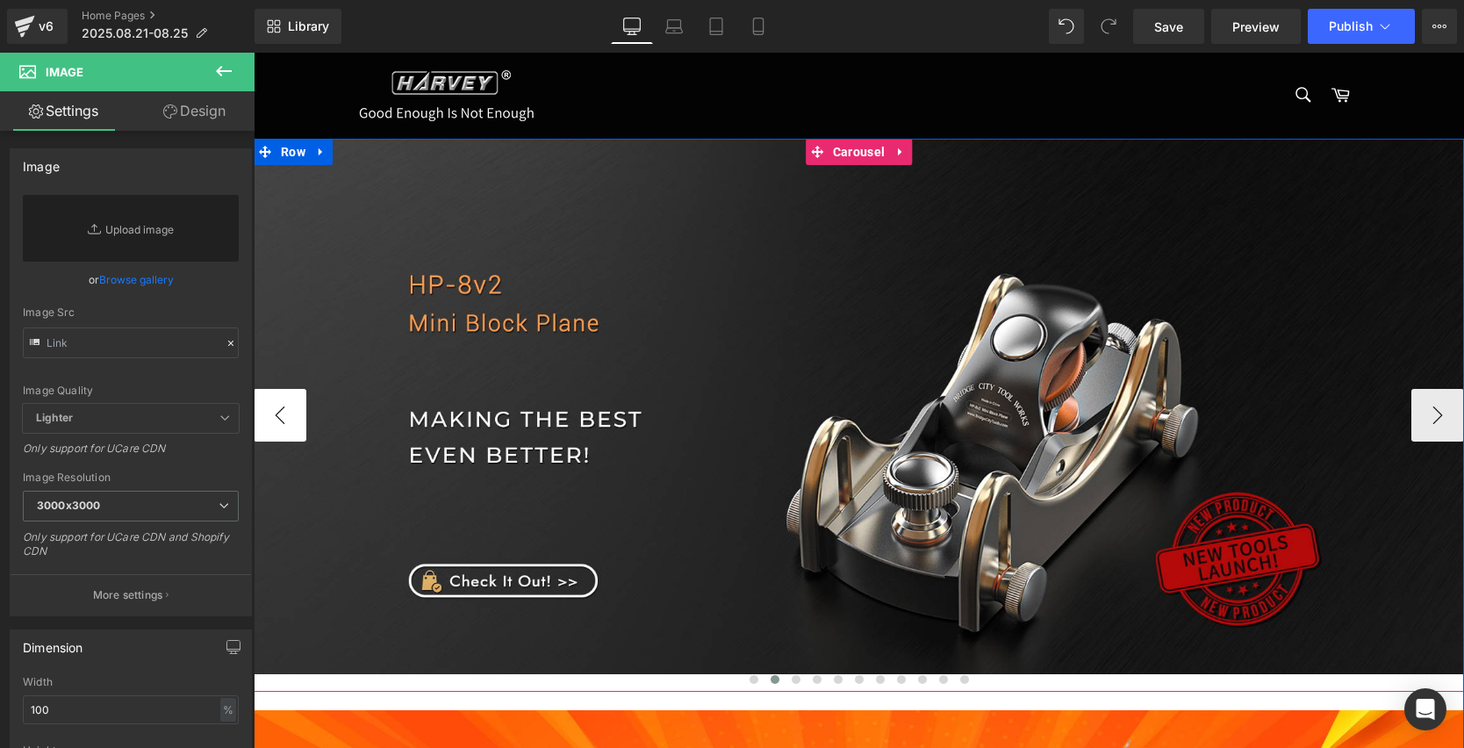
click at [285, 419] on button "‹" at bounding box center [280, 415] width 53 height 53
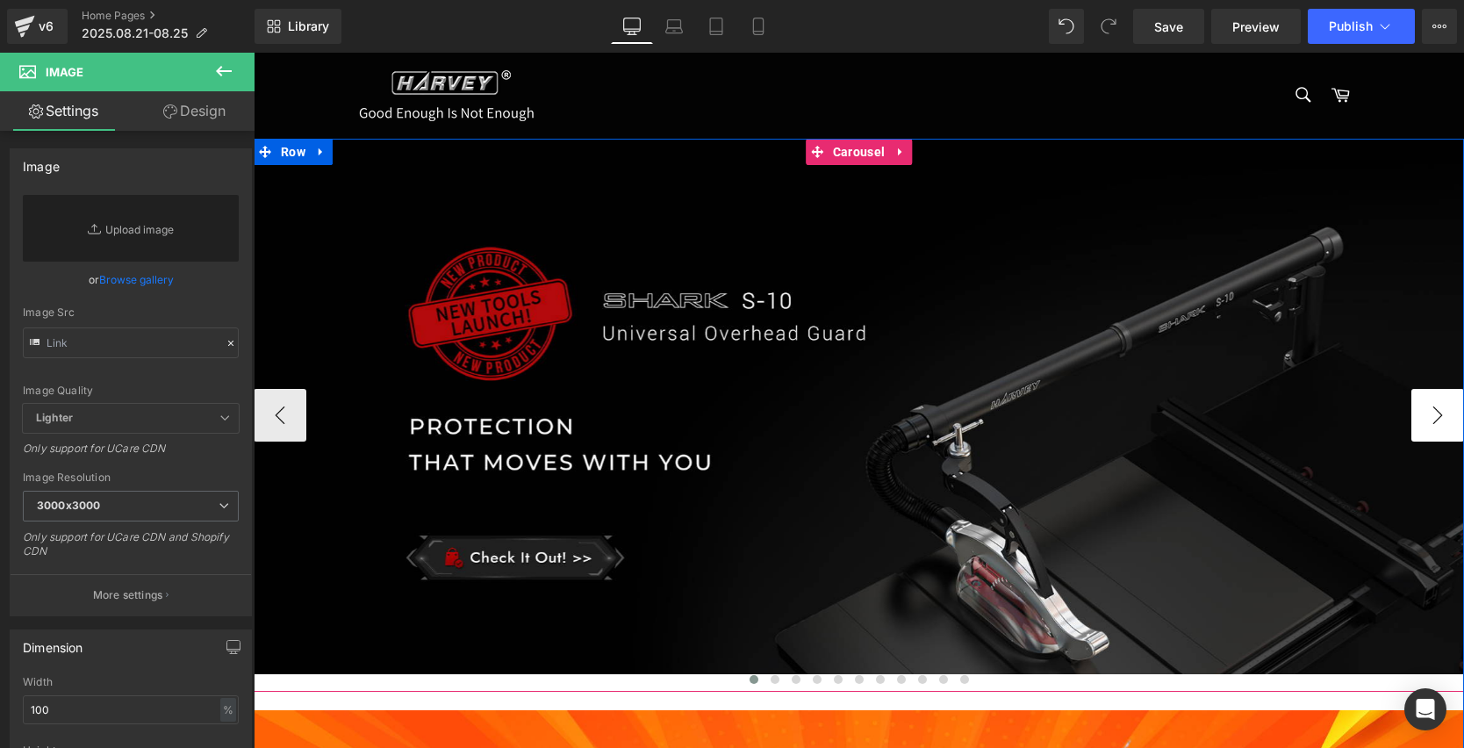
click at [1419, 409] on button "›" at bounding box center [1437, 415] width 53 height 53
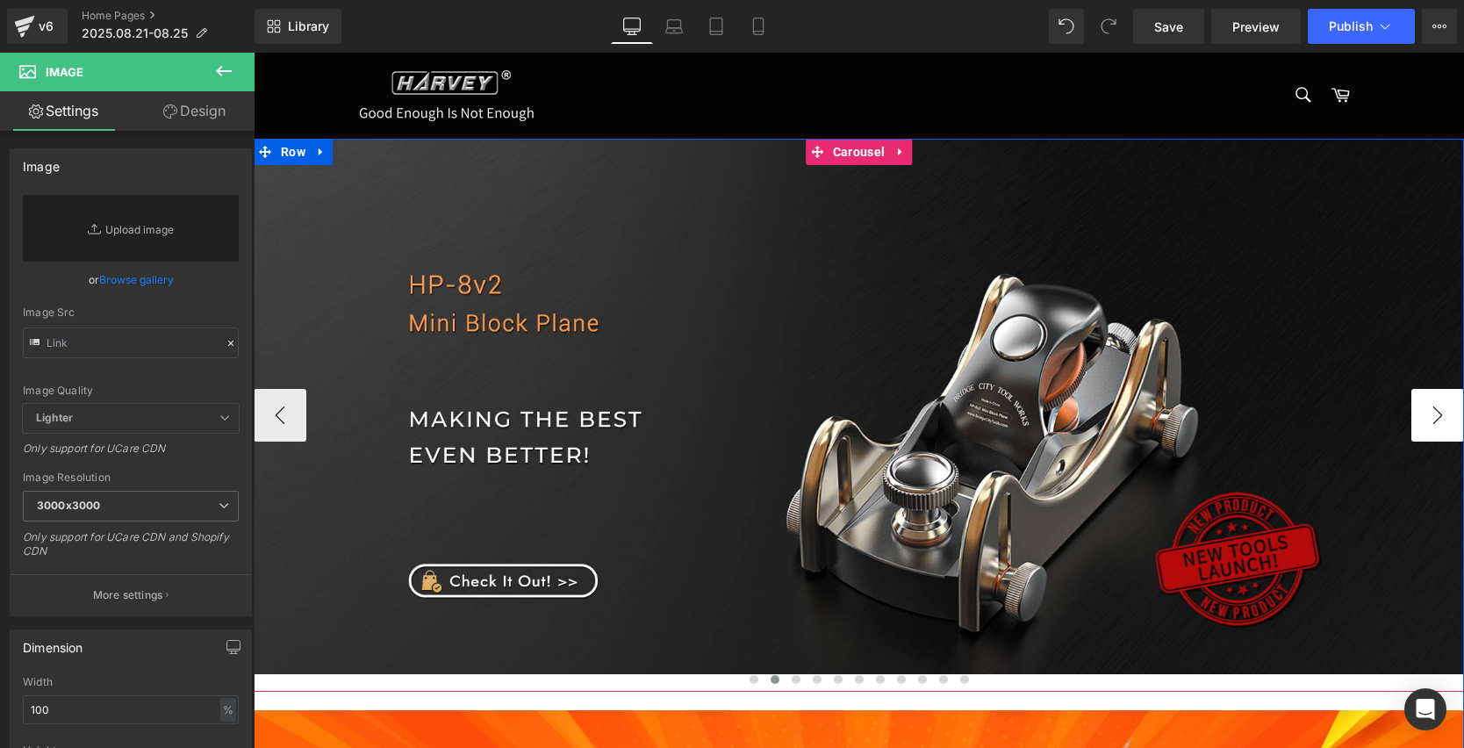
click at [1419, 409] on button "›" at bounding box center [1437, 415] width 53 height 53
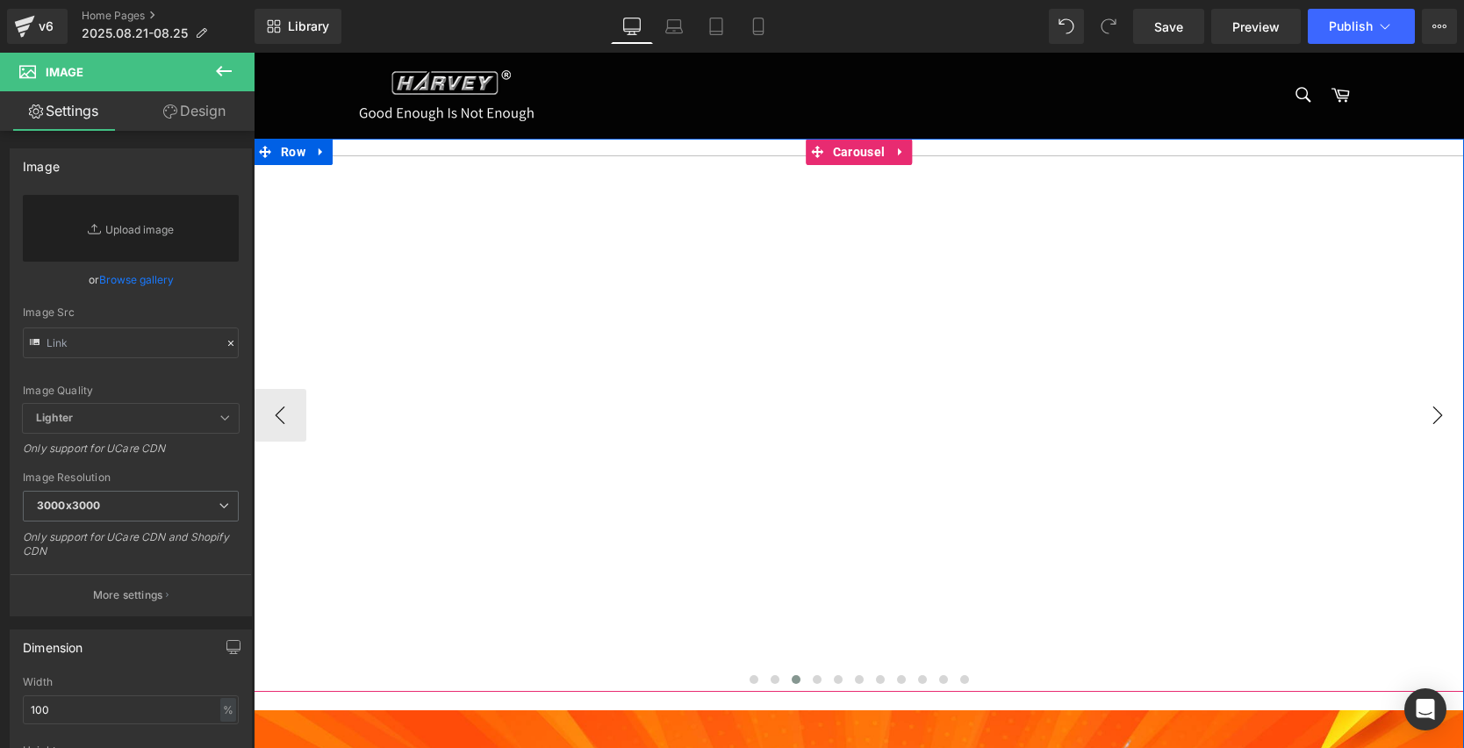
click at [1419, 409] on button "›" at bounding box center [1437, 415] width 53 height 53
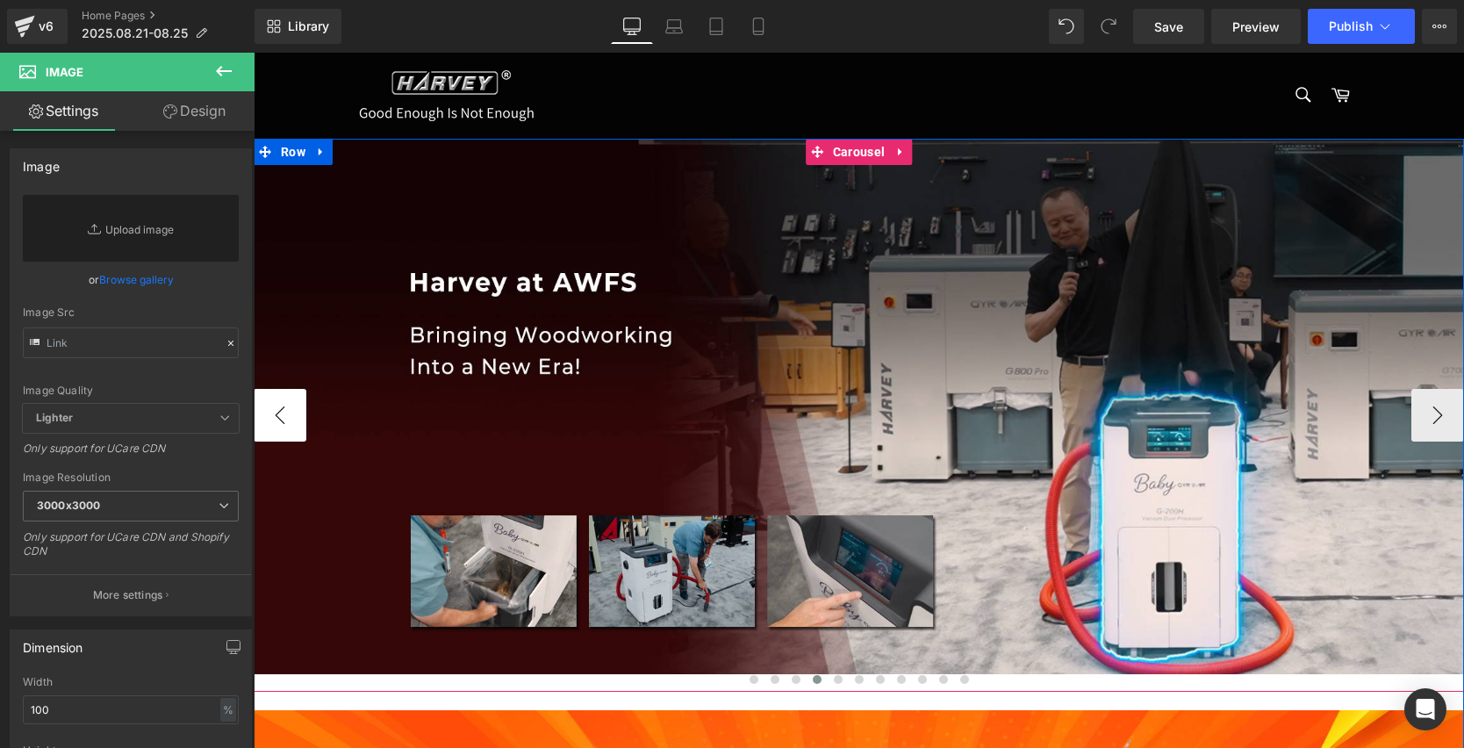
click at [269, 405] on button "‹" at bounding box center [280, 415] width 53 height 53
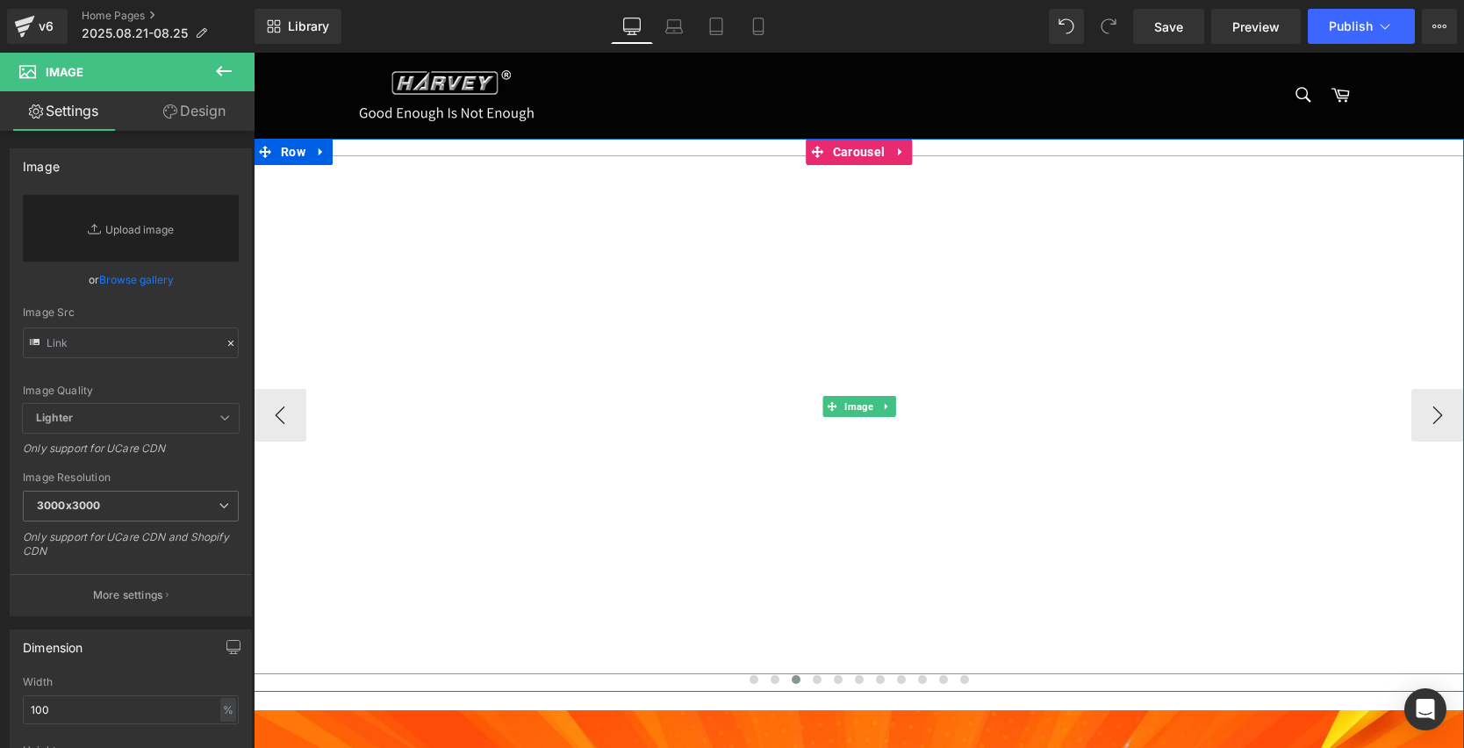
click at [810, 371] on img at bounding box center [859, 406] width 1210 height 535
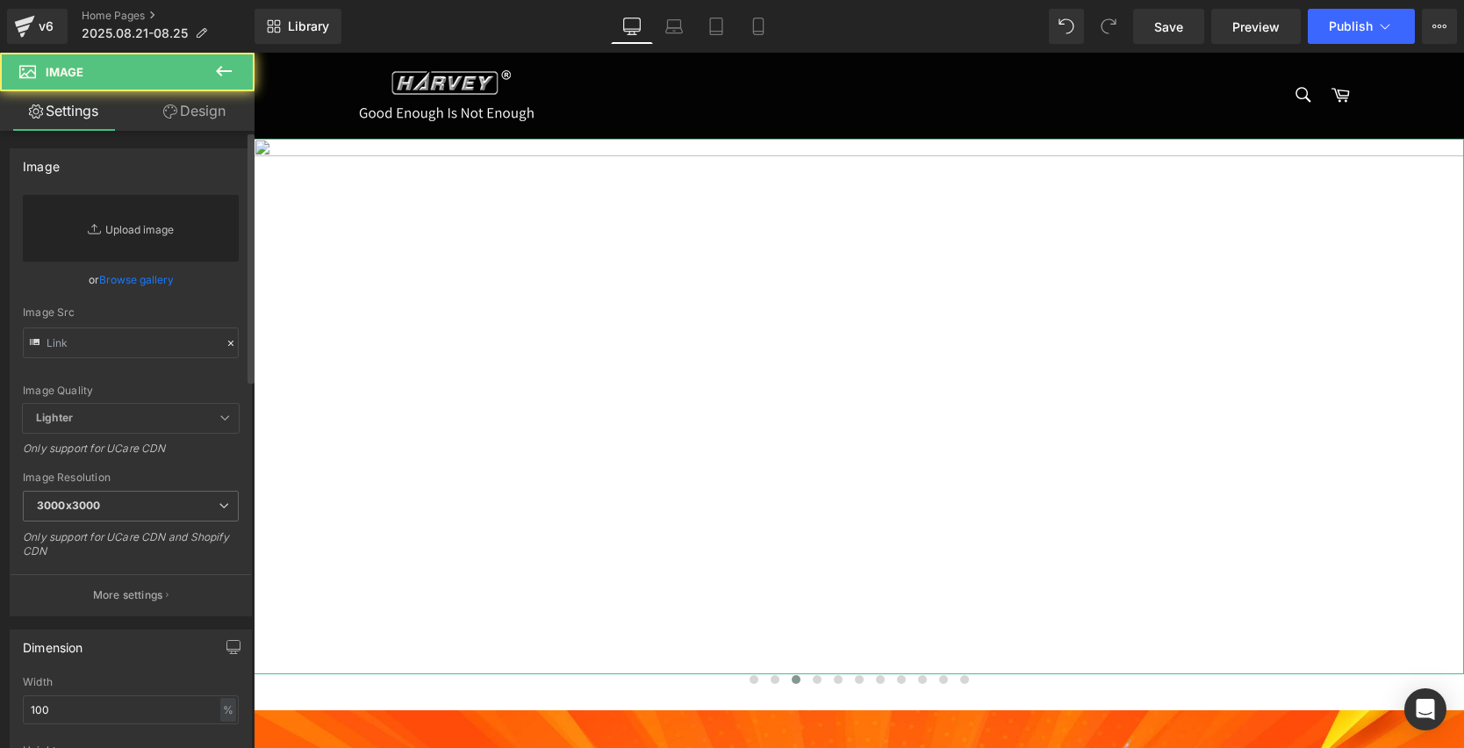
click at [134, 229] on link "Replace Image" at bounding box center [131, 228] width 216 height 67
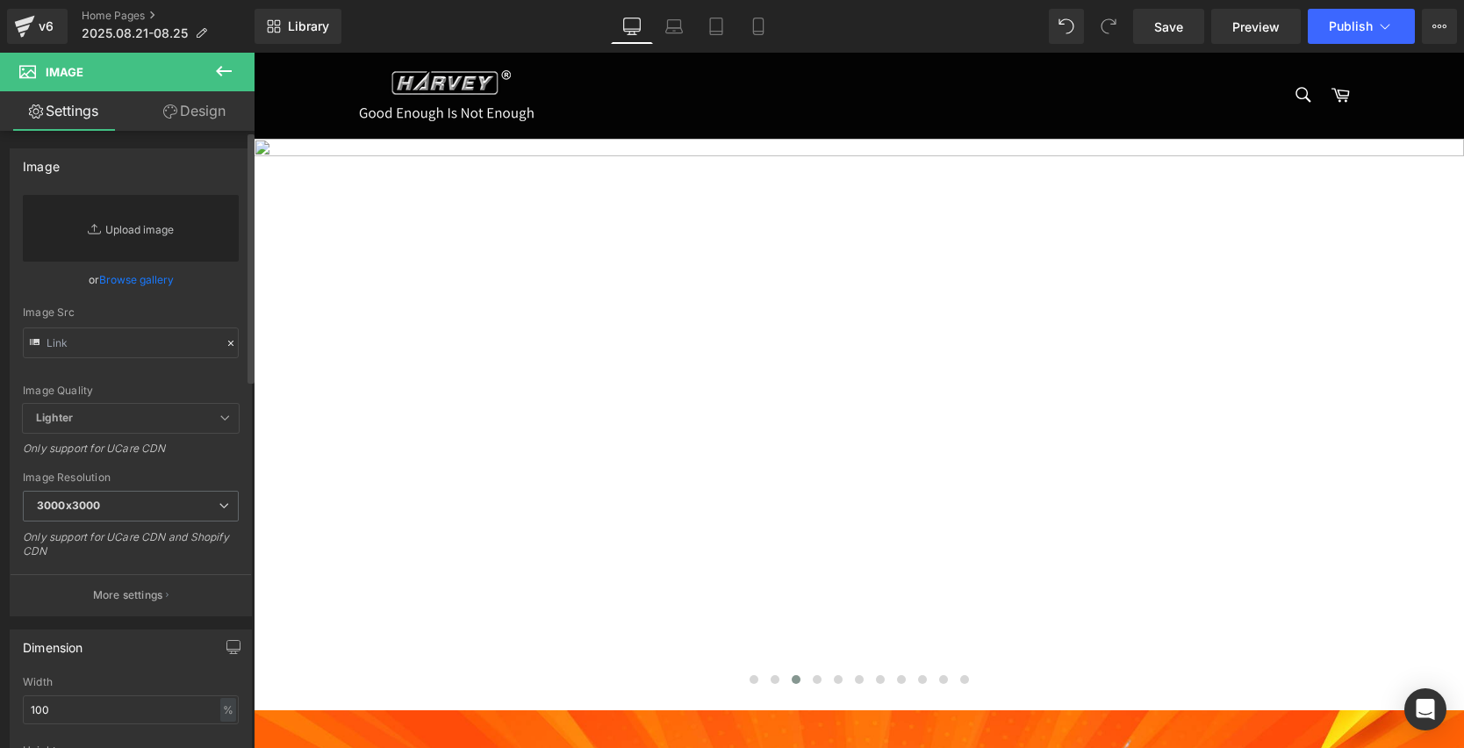
type input "C:\fakepath\画板 2 拷贝 2.jpg"
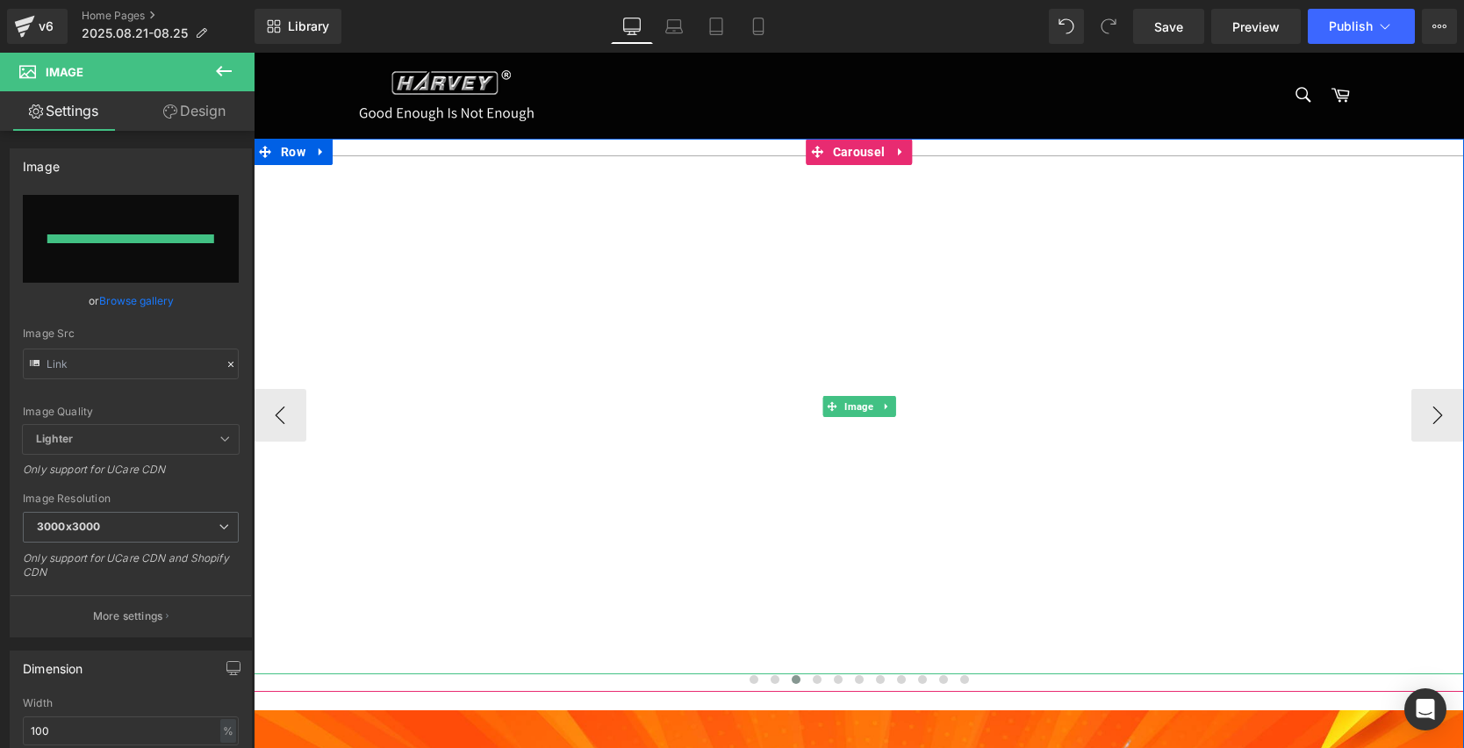
type input "[URL][DOMAIN_NAME]"
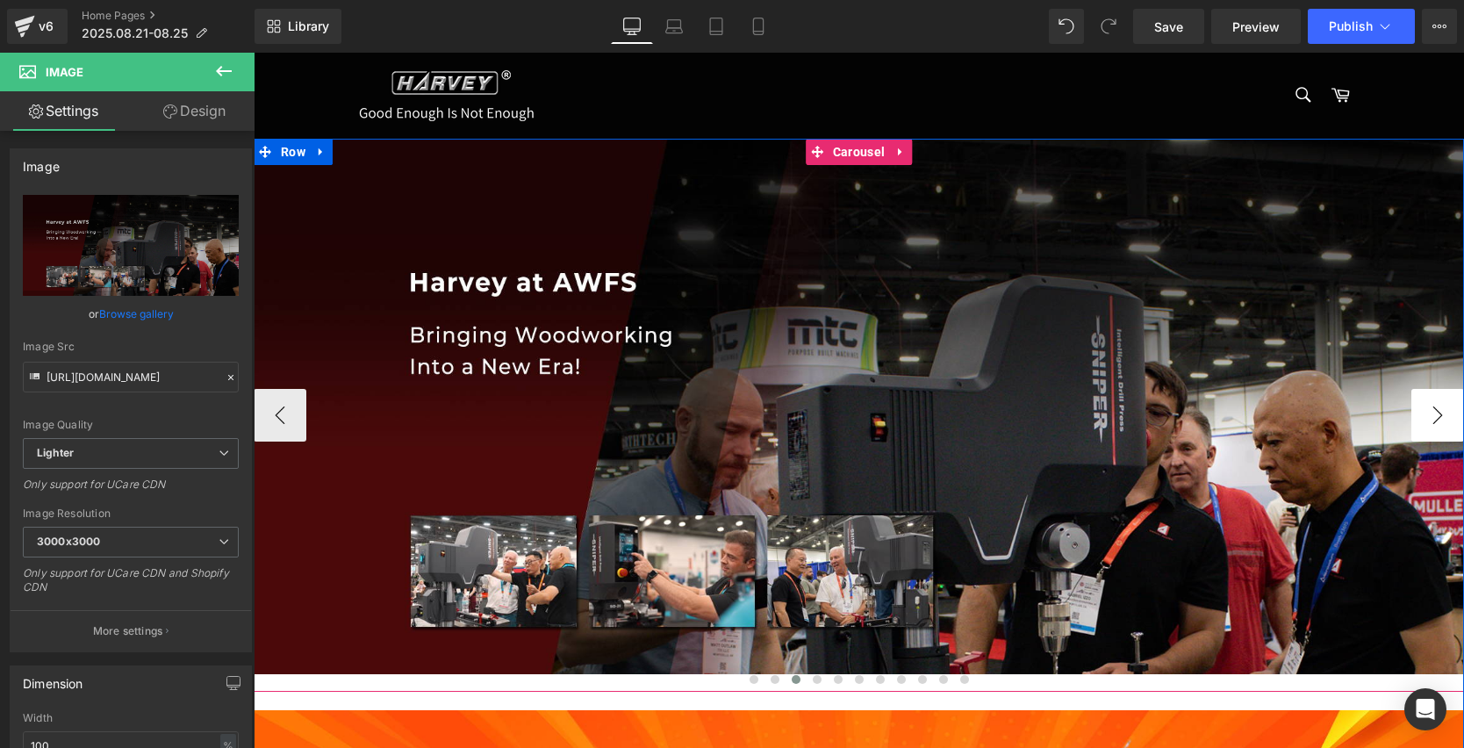
click at [1431, 410] on button "›" at bounding box center [1437, 415] width 53 height 53
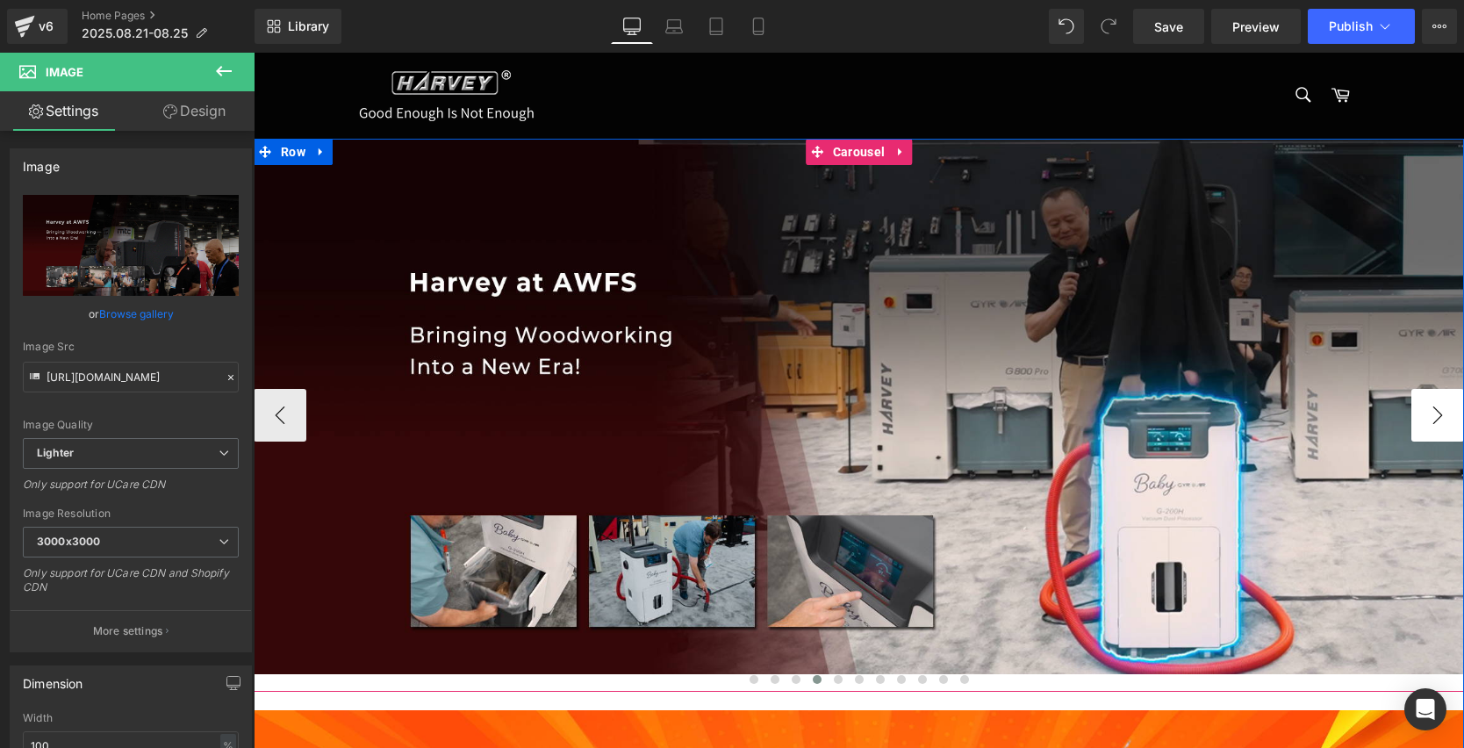
click at [1428, 411] on button "›" at bounding box center [1437, 415] width 53 height 53
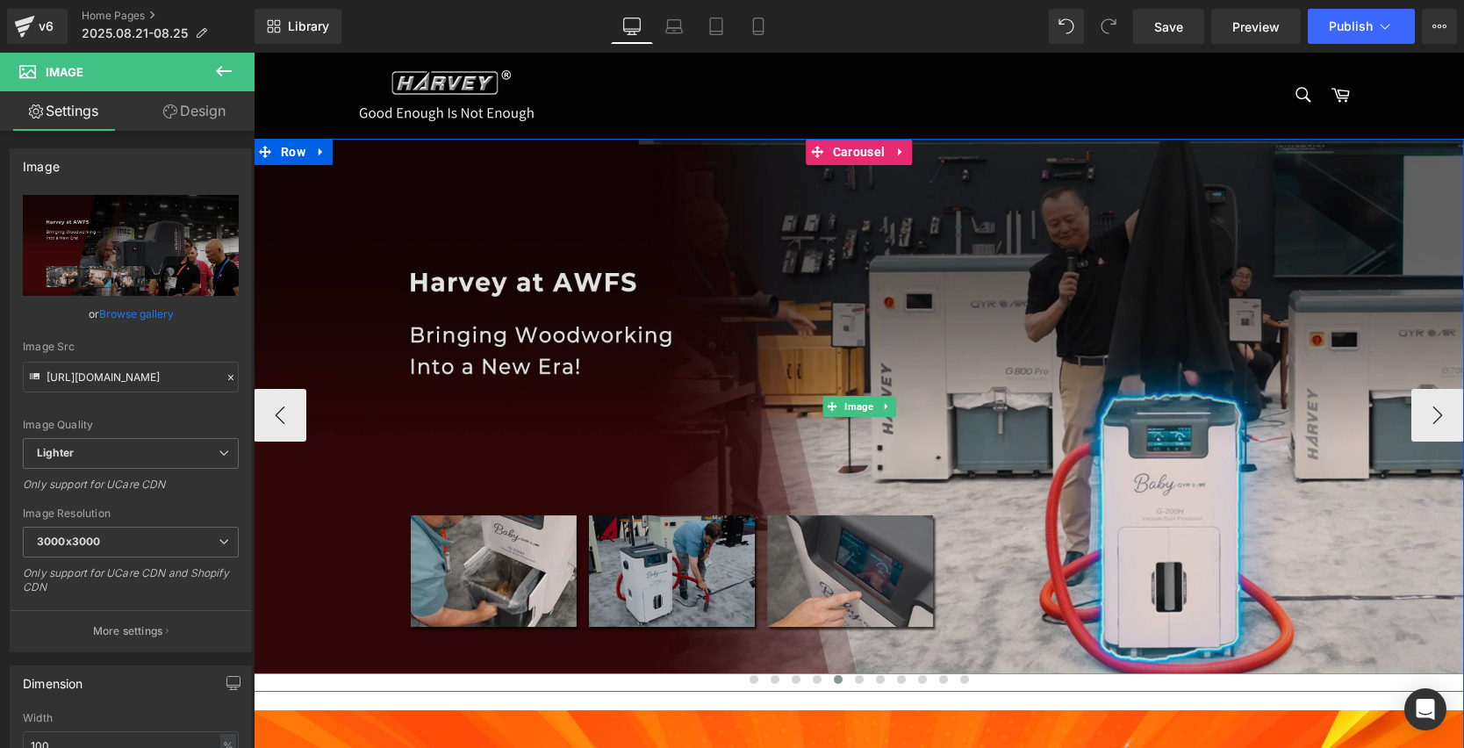
click at [872, 333] on img at bounding box center [859, 406] width 1210 height 535
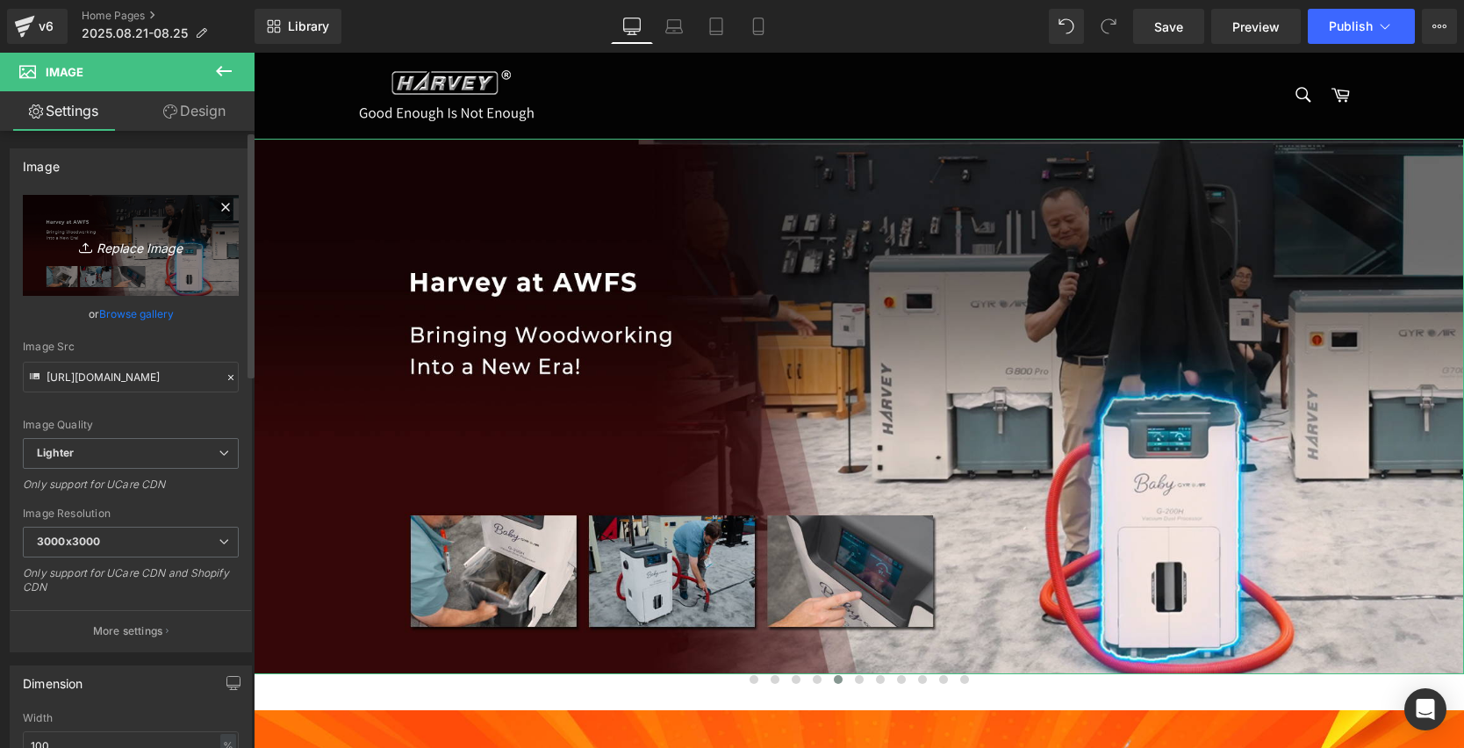
click at [119, 258] on link "Replace Image" at bounding box center [131, 245] width 216 height 101
type input "C:\fakepath\画板 2 拷贝.jpg"
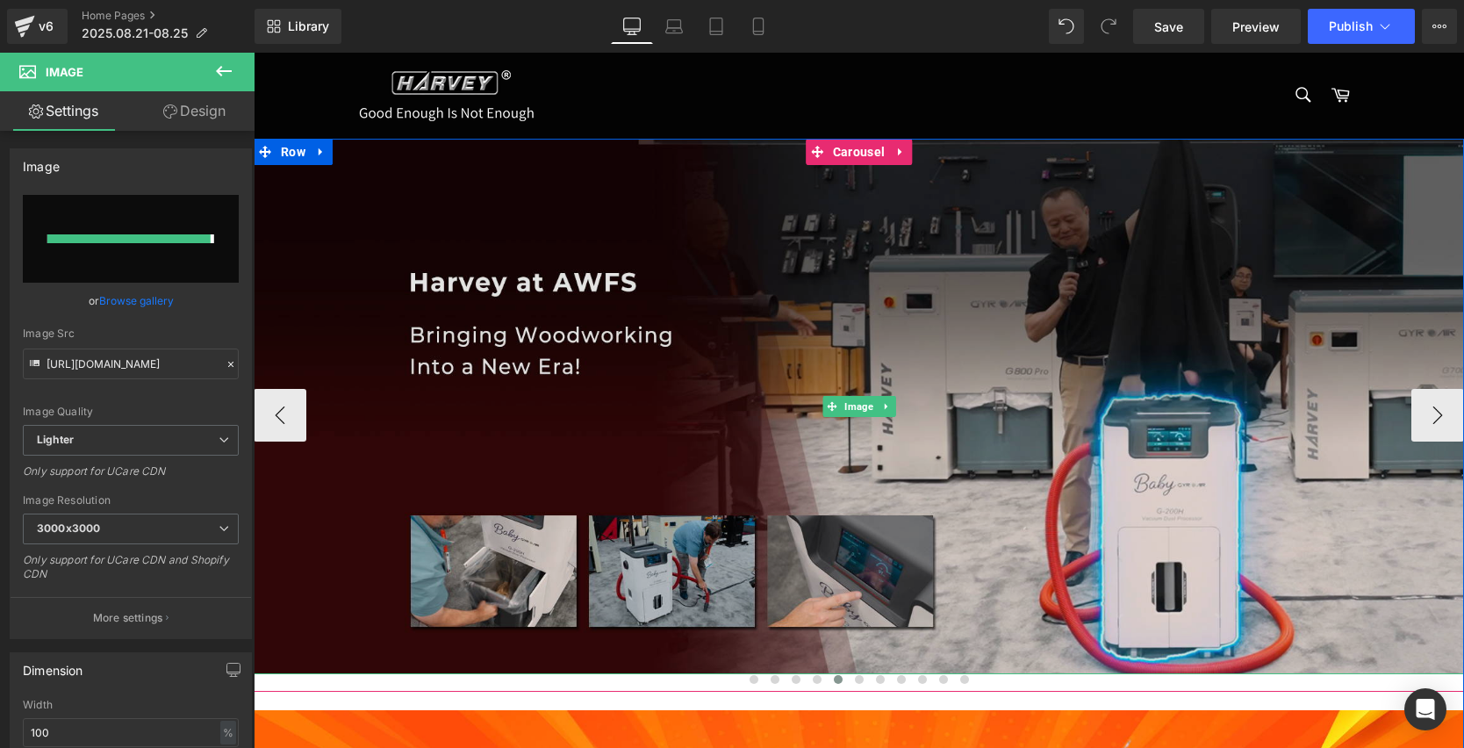
type input "[URL][DOMAIN_NAME]"
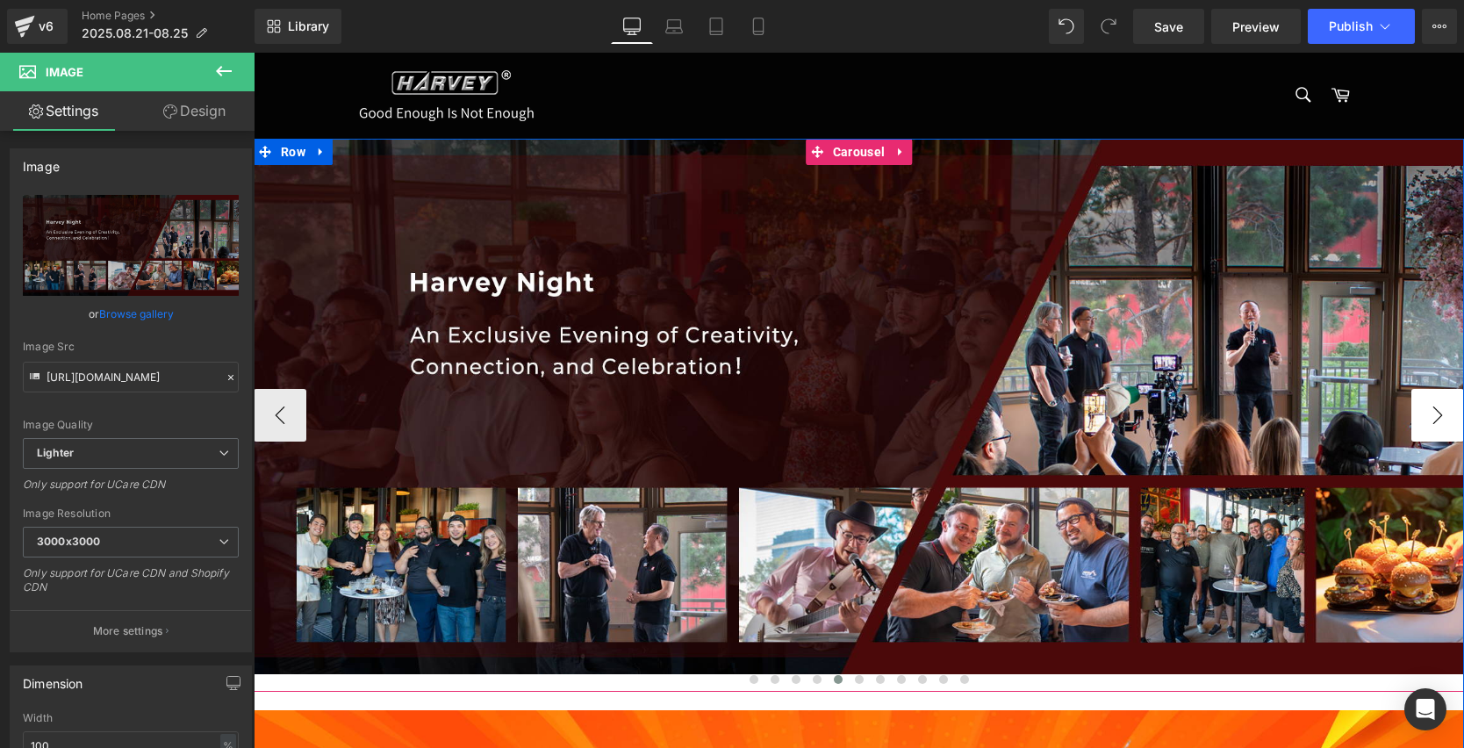
click at [1433, 413] on button "›" at bounding box center [1437, 415] width 53 height 53
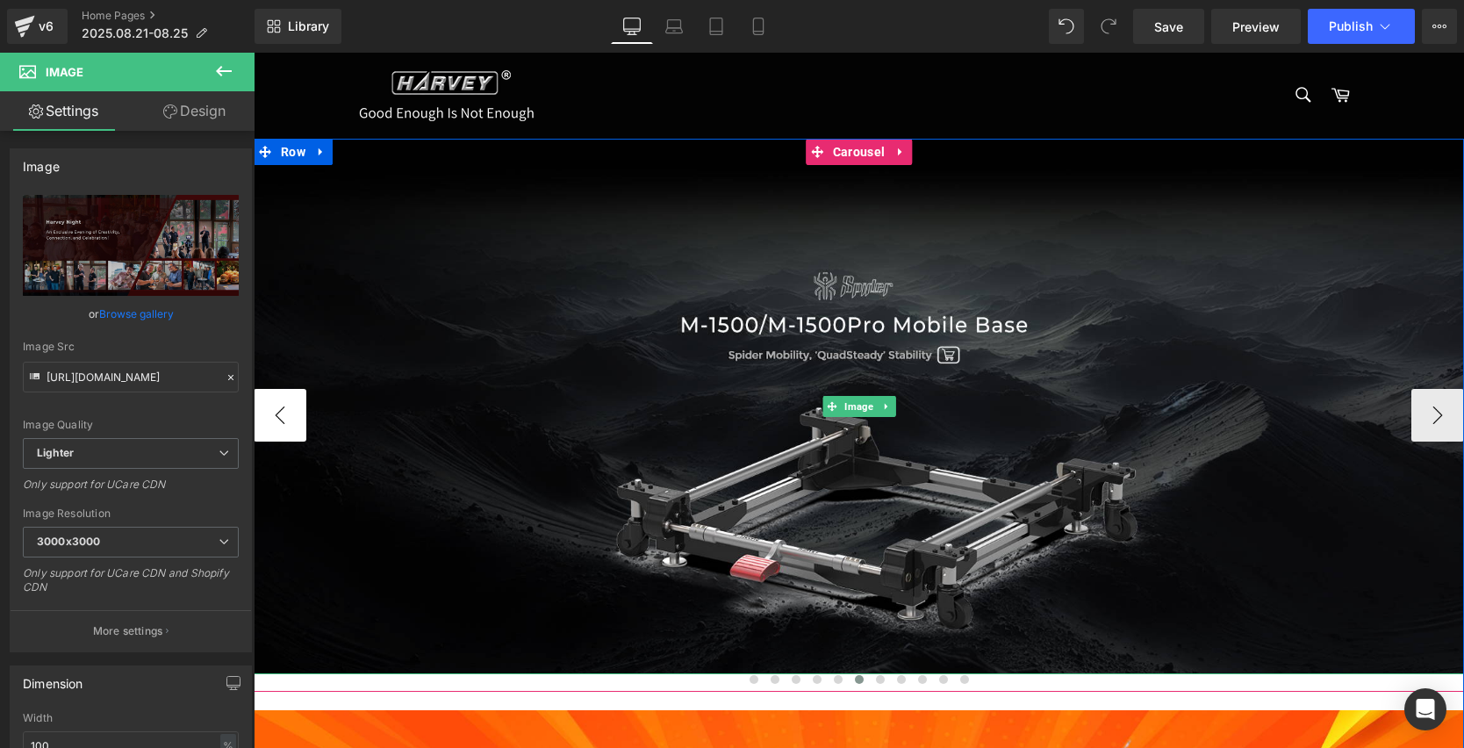
click at [277, 423] on button "‹" at bounding box center [280, 415] width 53 height 53
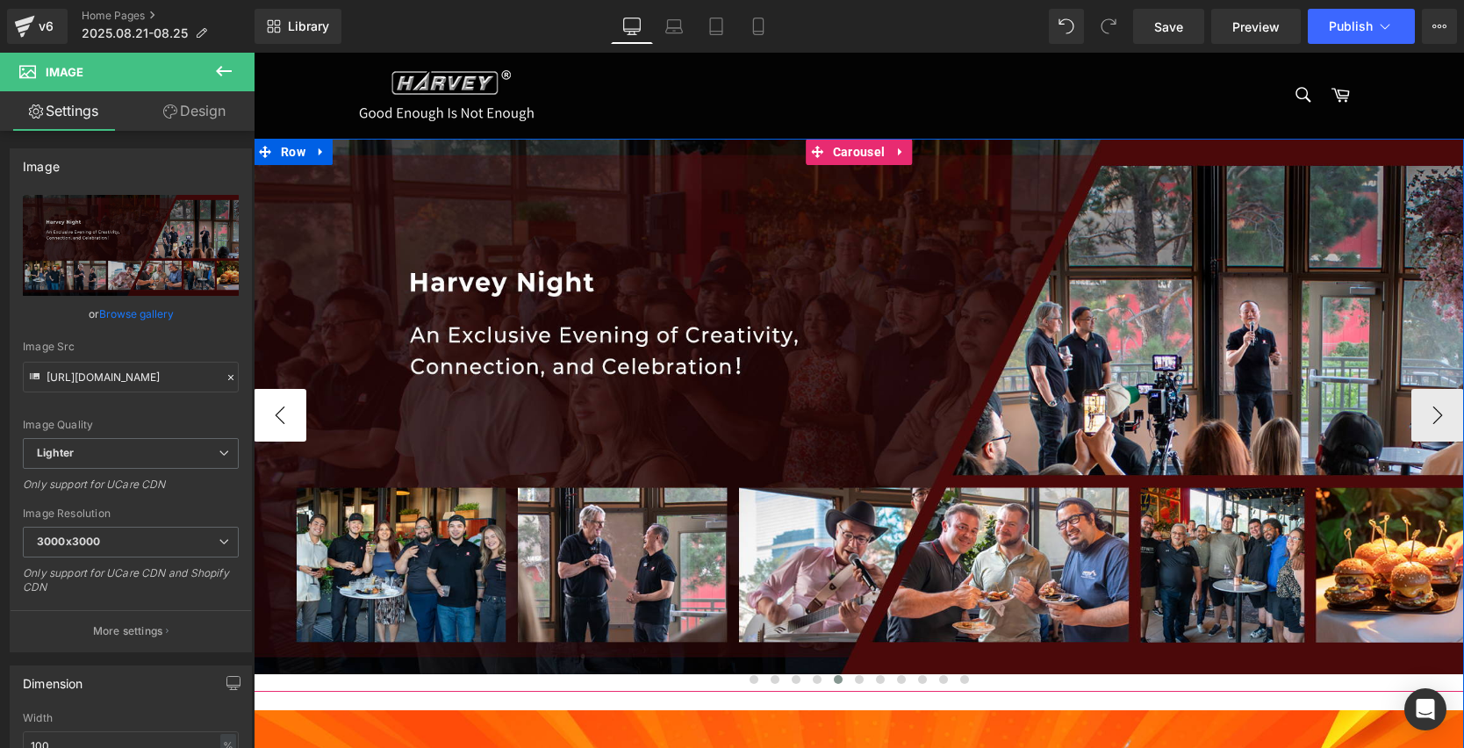
click at [276, 416] on button "‹" at bounding box center [280, 415] width 53 height 53
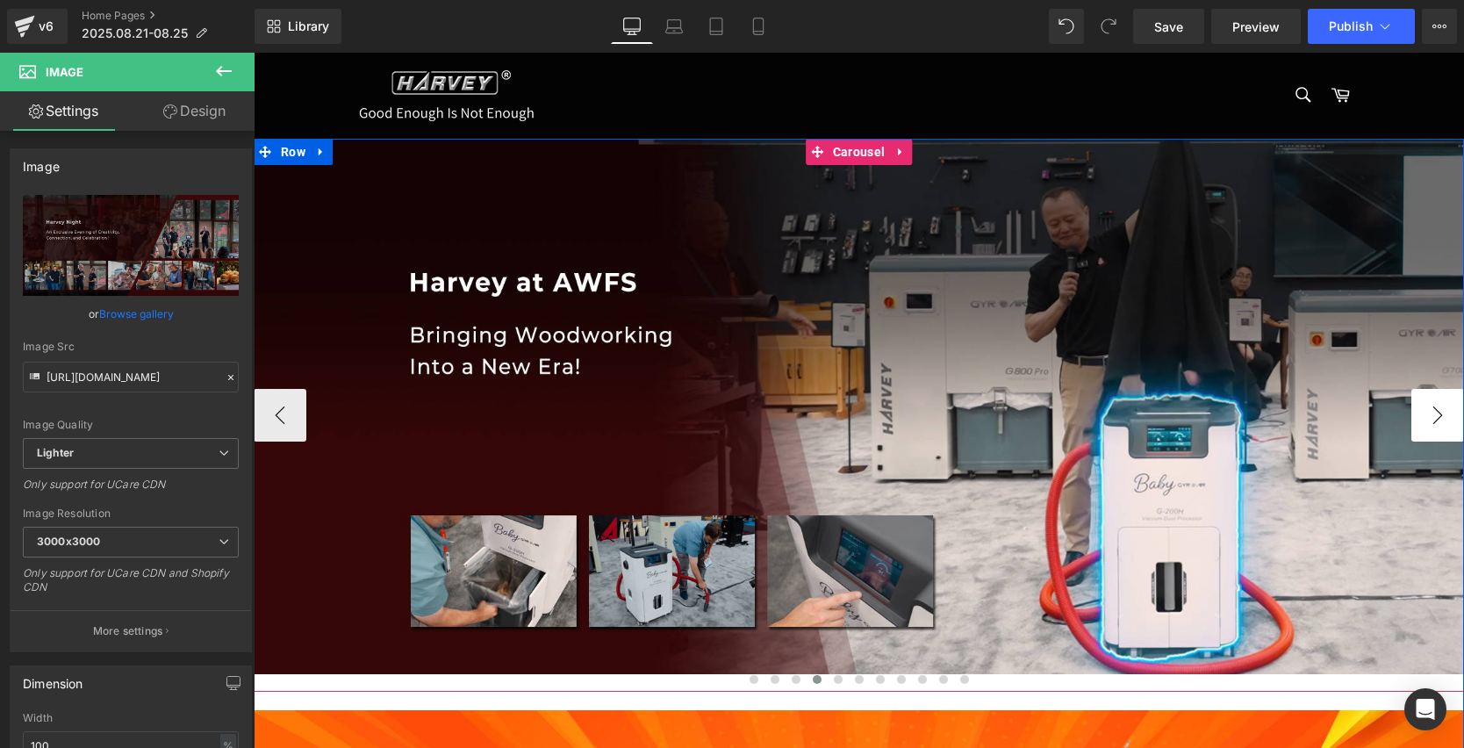
click at [1422, 411] on button "›" at bounding box center [1437, 415] width 53 height 53
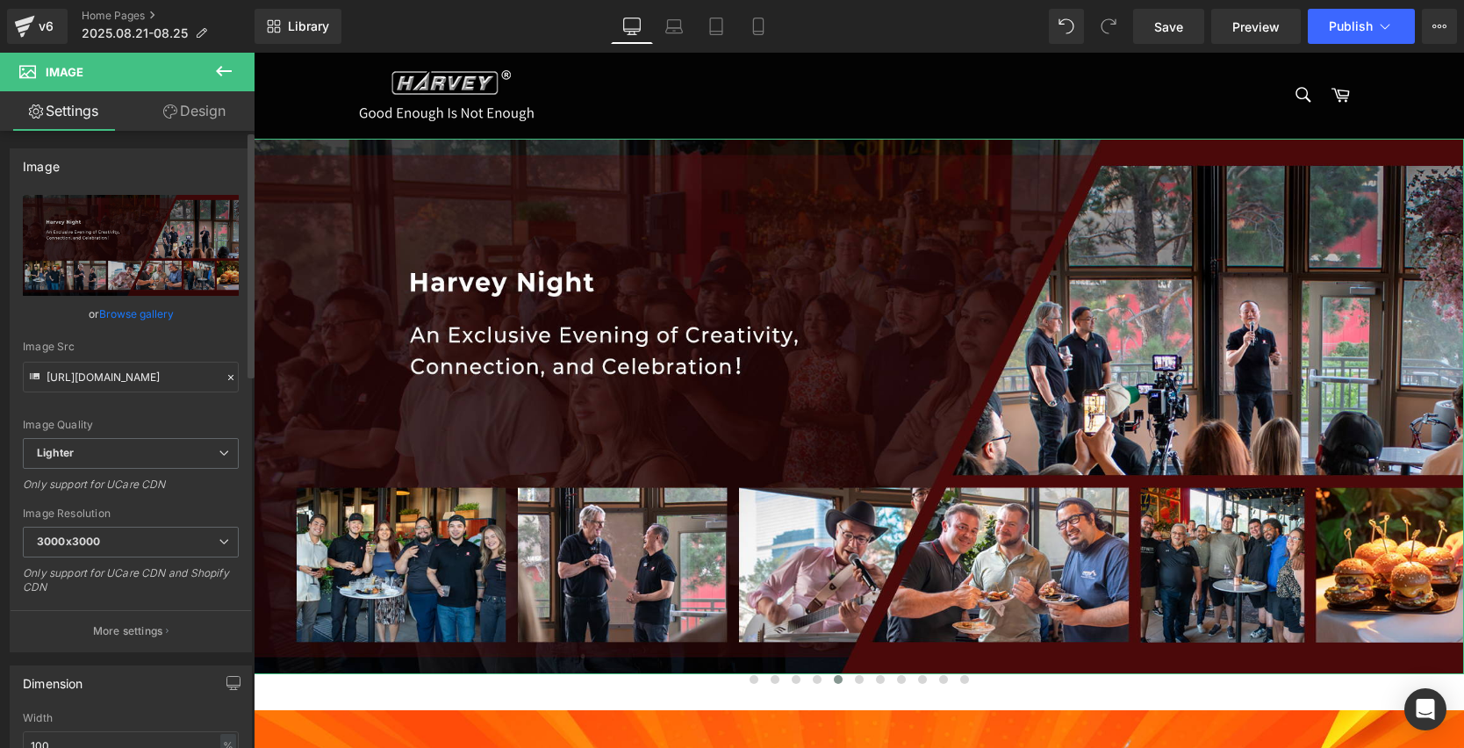
click at [225, 379] on icon at bounding box center [231, 377] width 12 height 12
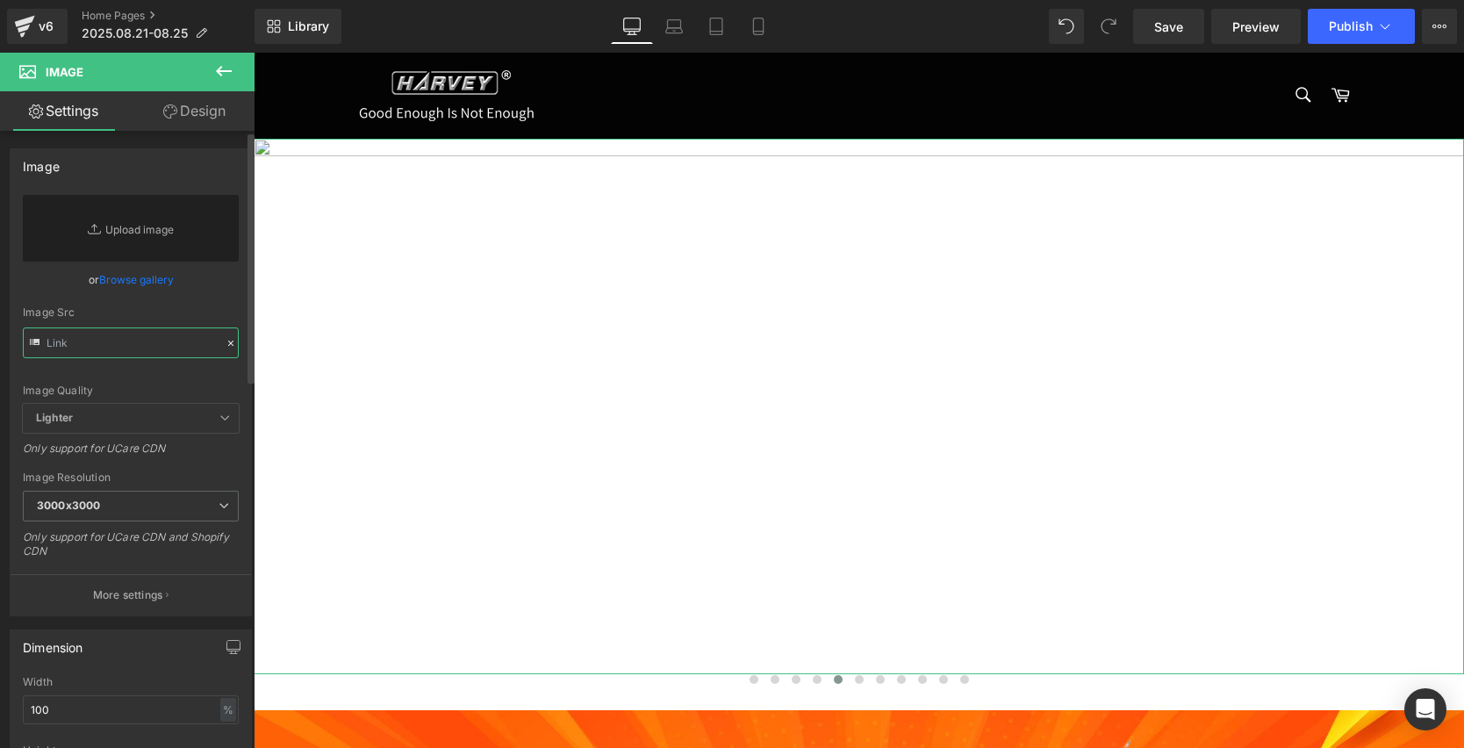
click at [77, 346] on input "text" at bounding box center [131, 342] width 216 height 31
click at [77, 345] on input "text" at bounding box center [131, 342] width 216 height 31
click at [79, 344] on input "text" at bounding box center [131, 342] width 216 height 31
paste input "[URL][DOMAIN_NAME][PERSON_NAME]"
type input "[URL][DOMAIN_NAME][PERSON_NAME]"
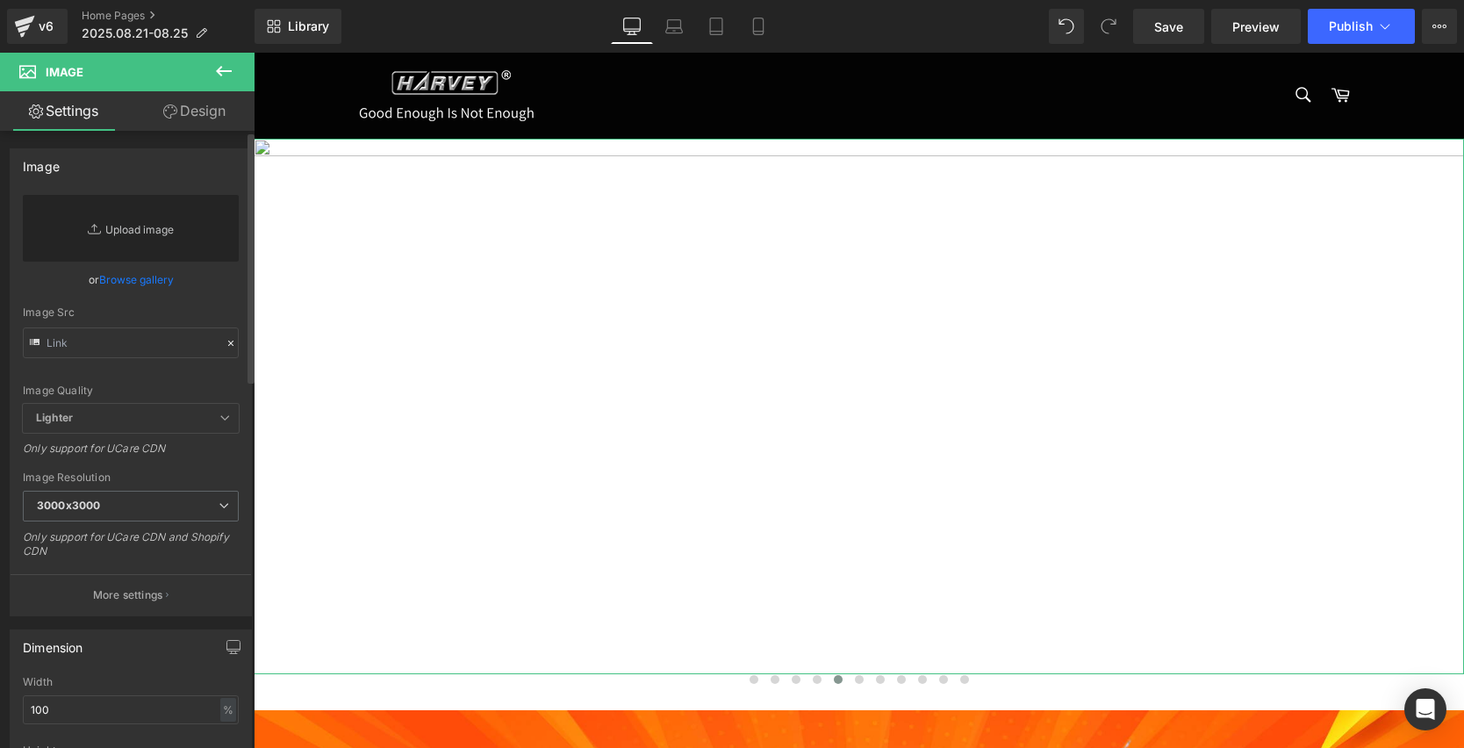
click at [127, 226] on link "Replace Image" at bounding box center [131, 228] width 216 height 67
type input "C:\fakepath\画板 2 拷贝.jpg"
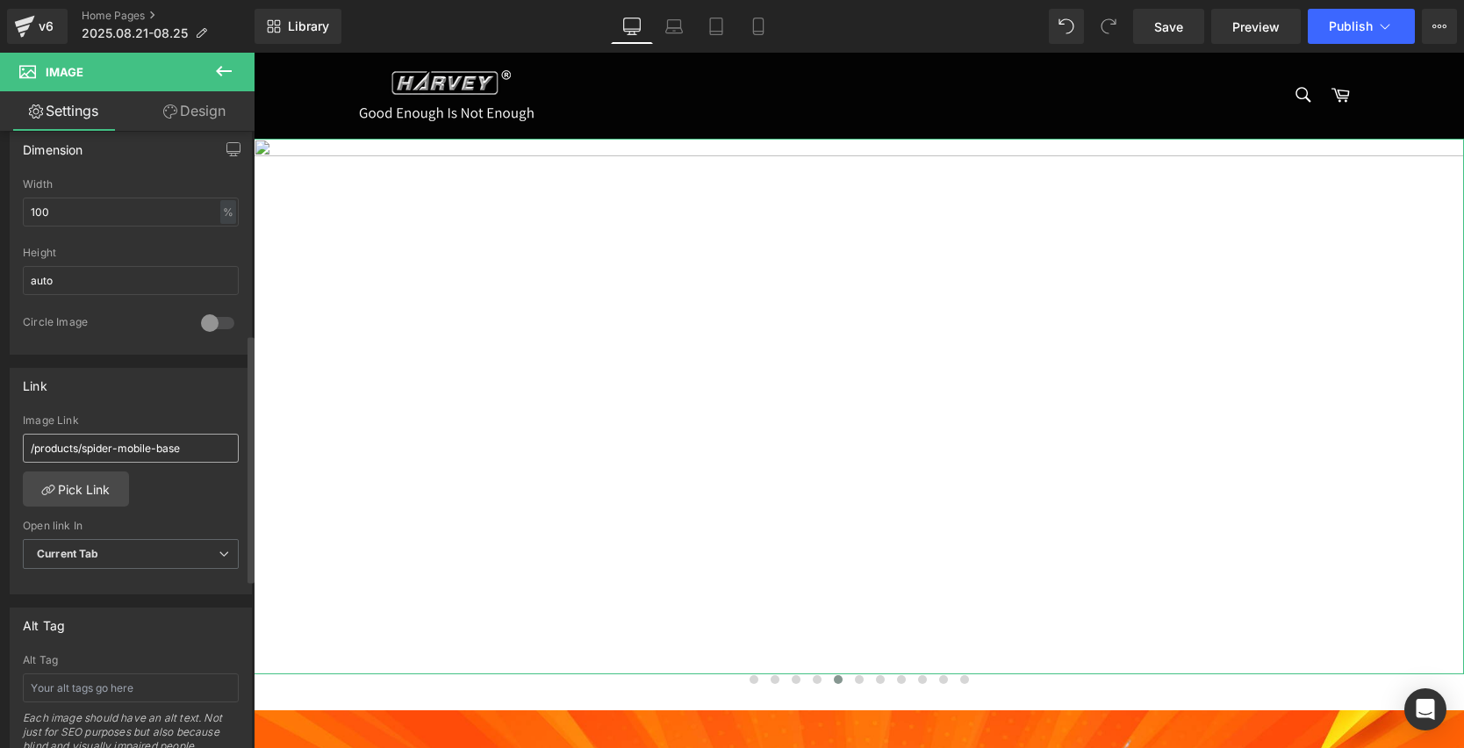
scroll to position [505, 0]
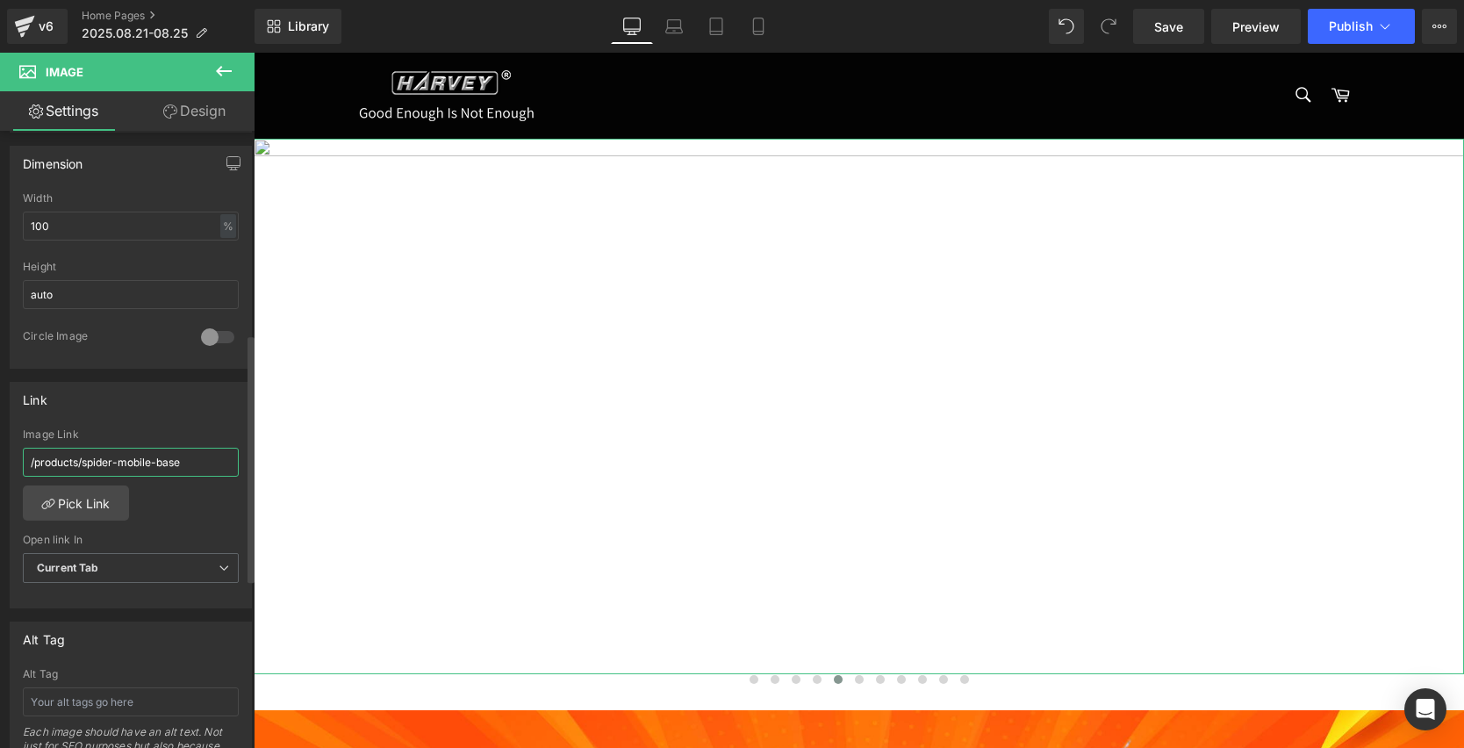
drag, startPoint x: 200, startPoint y: 468, endPoint x: 18, endPoint y: 460, distance: 182.7
click at [18, 460] on div "/products/spider-mobile-base Image Link /products/spider-mobile-base Pick Link …" at bounding box center [131, 518] width 240 height 180
paste input "[URL][DOMAIN_NAME][PERSON_NAME]"
type input "[URL][DOMAIN_NAME][PERSON_NAME]"
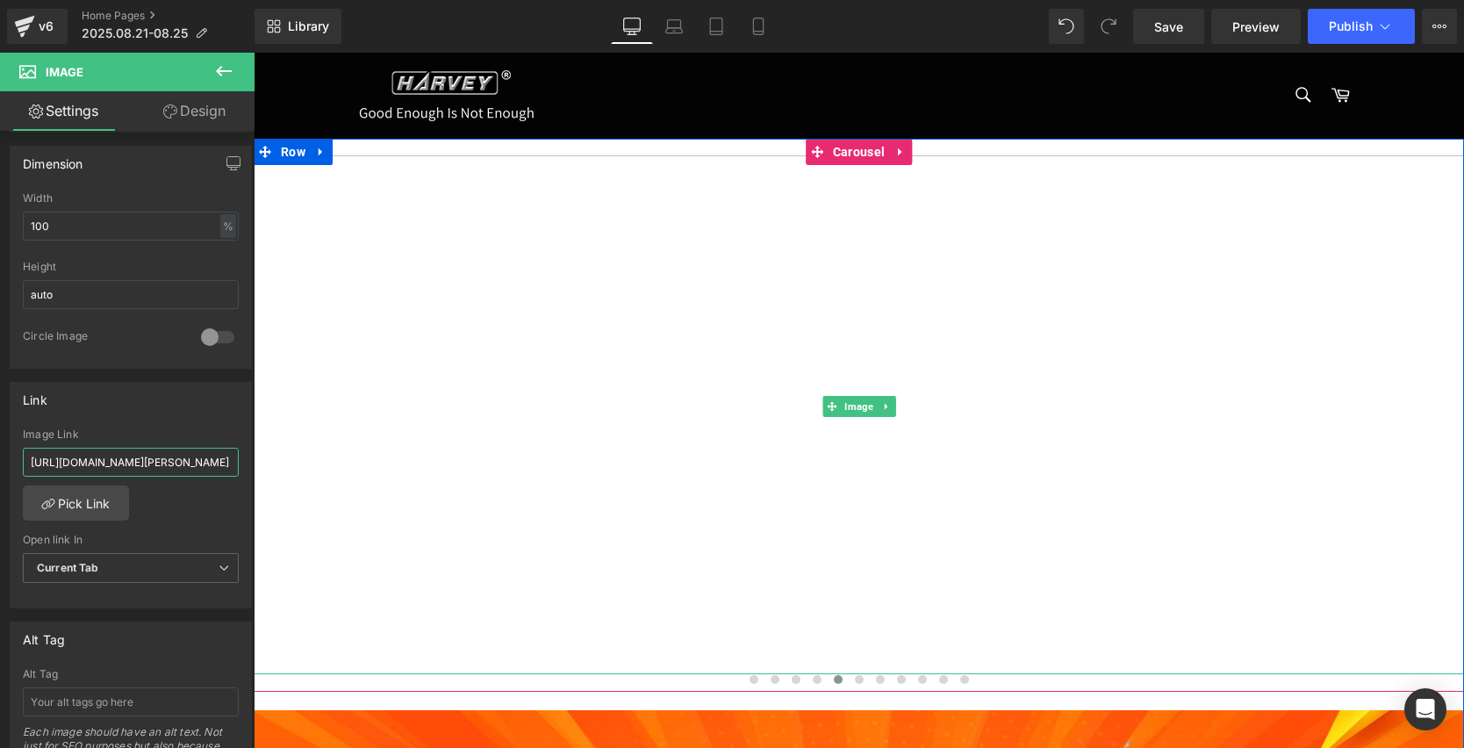
type input "[URL][DOMAIN_NAME]"
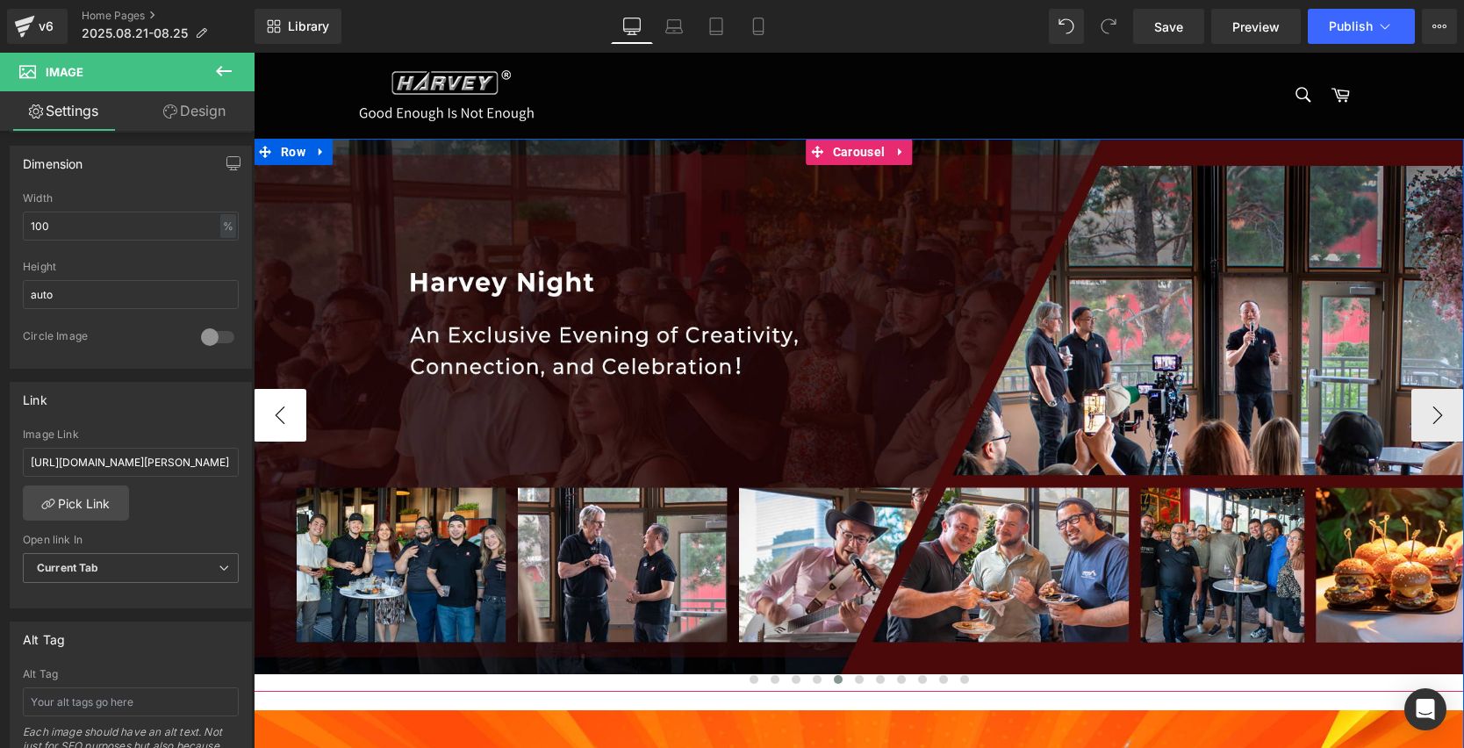
click at [274, 414] on button "‹" at bounding box center [280, 415] width 53 height 53
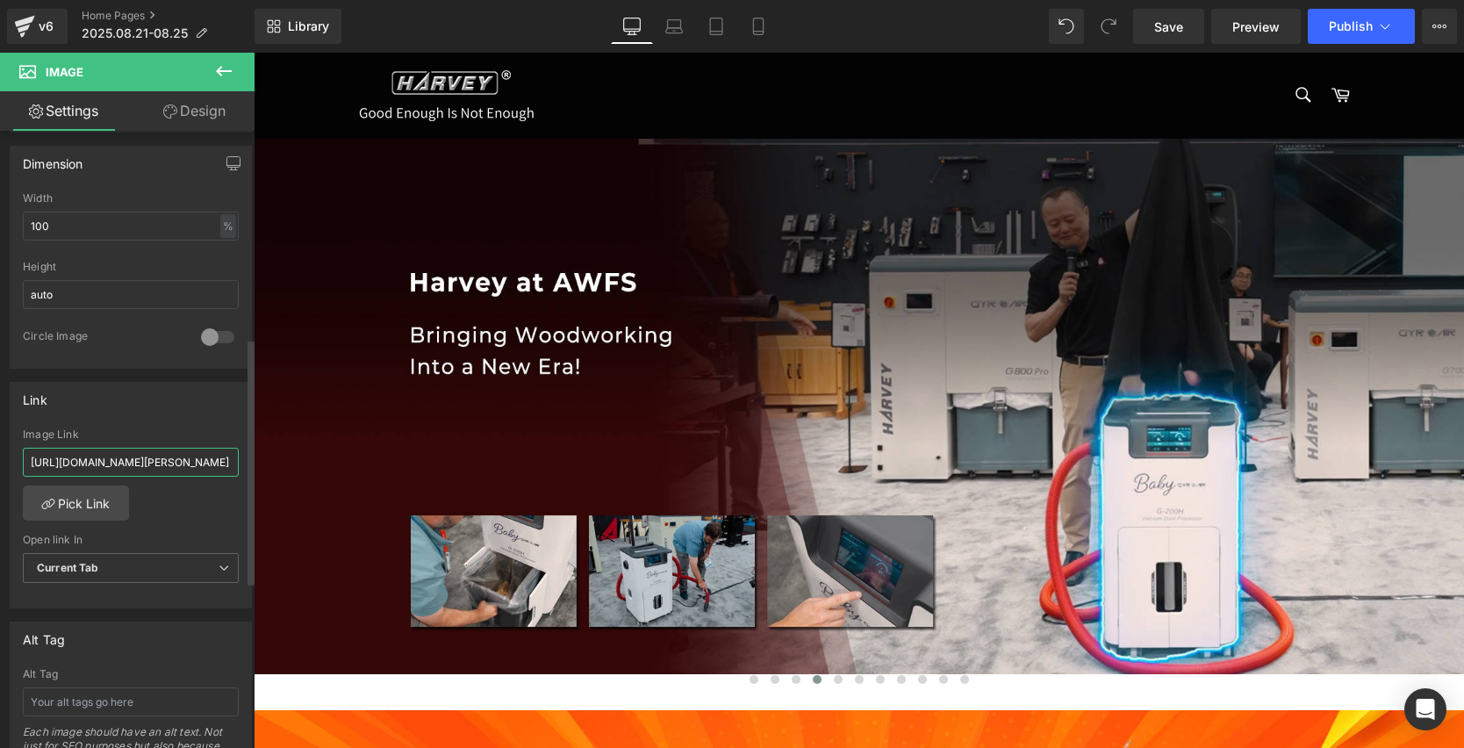
click at [161, 461] on input "[URL][DOMAIN_NAME][PERSON_NAME]" at bounding box center [131, 462] width 216 height 29
drag, startPoint x: 226, startPoint y: 461, endPoint x: 14, endPoint y: 462, distance: 211.5
click at [14, 462] on div "[URL][DOMAIN_NAME][PERSON_NAME] Image Link [URL][DOMAIN_NAME][PERSON_NAME] Pick…" at bounding box center [131, 518] width 240 height 180
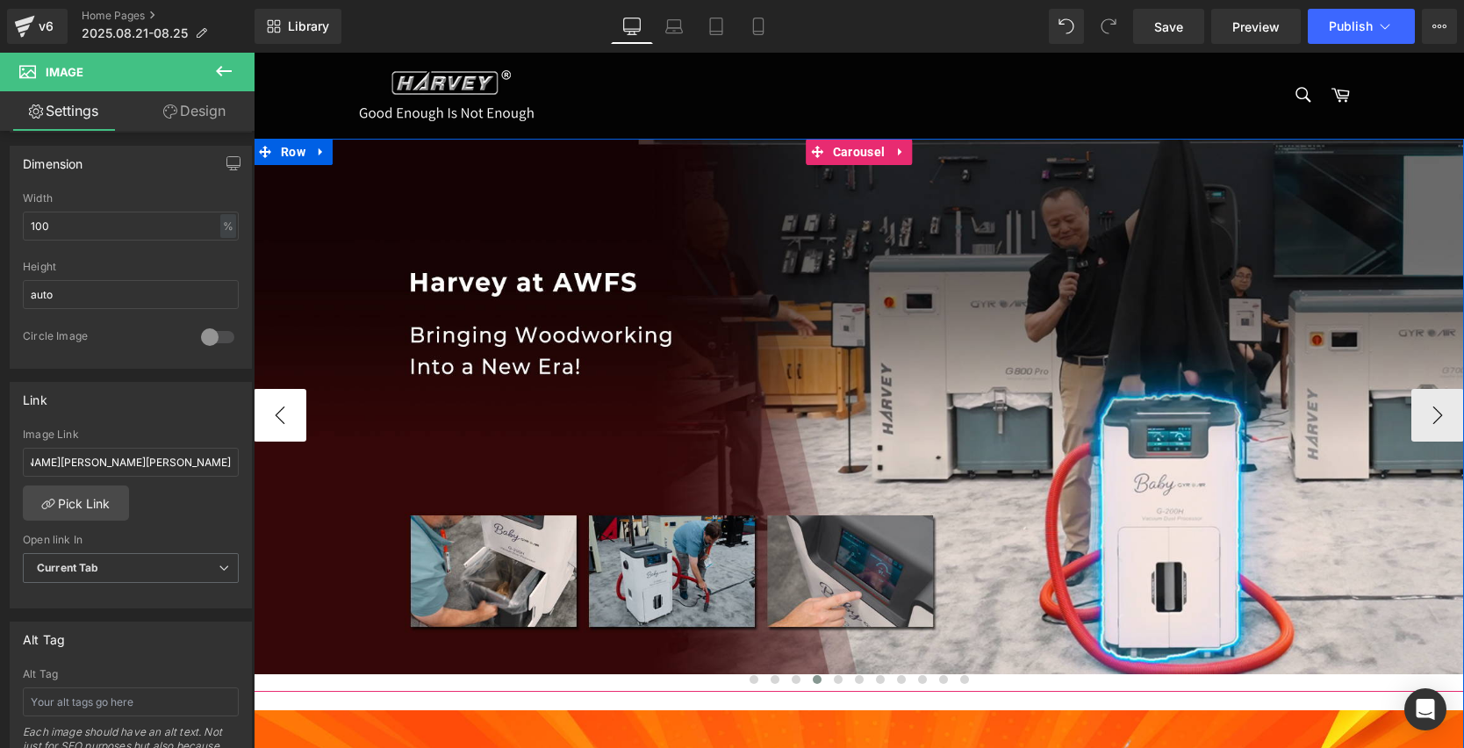
click at [279, 406] on button "‹" at bounding box center [280, 415] width 53 height 53
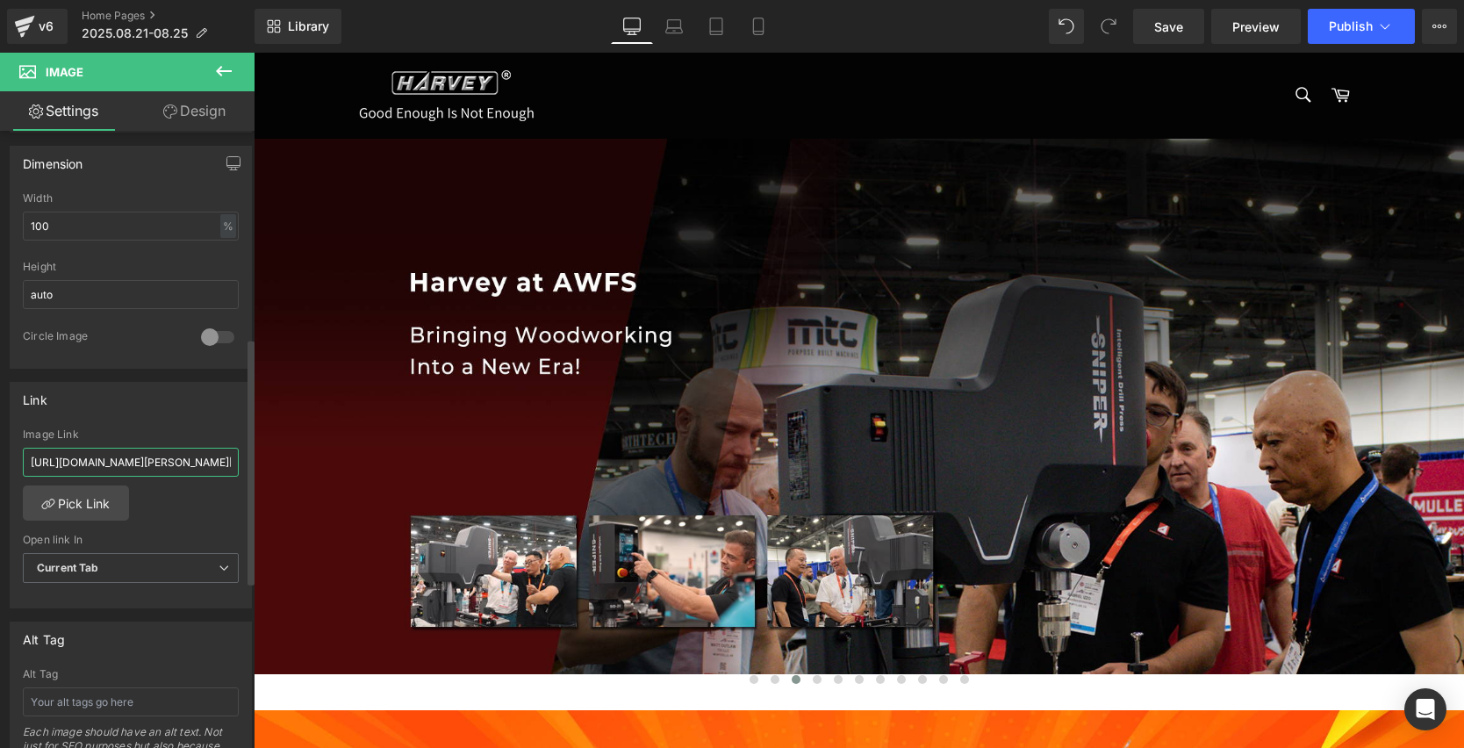
click at [205, 466] on input "[URL][DOMAIN_NAME][PERSON_NAME][PERSON_NAME]" at bounding box center [131, 462] width 216 height 29
drag, startPoint x: 224, startPoint y: 459, endPoint x: 51, endPoint y: 458, distance: 172.9
click at [51, 458] on input "[URL][DOMAIN_NAME][PERSON_NAME][PERSON_NAME]" at bounding box center [131, 462] width 216 height 29
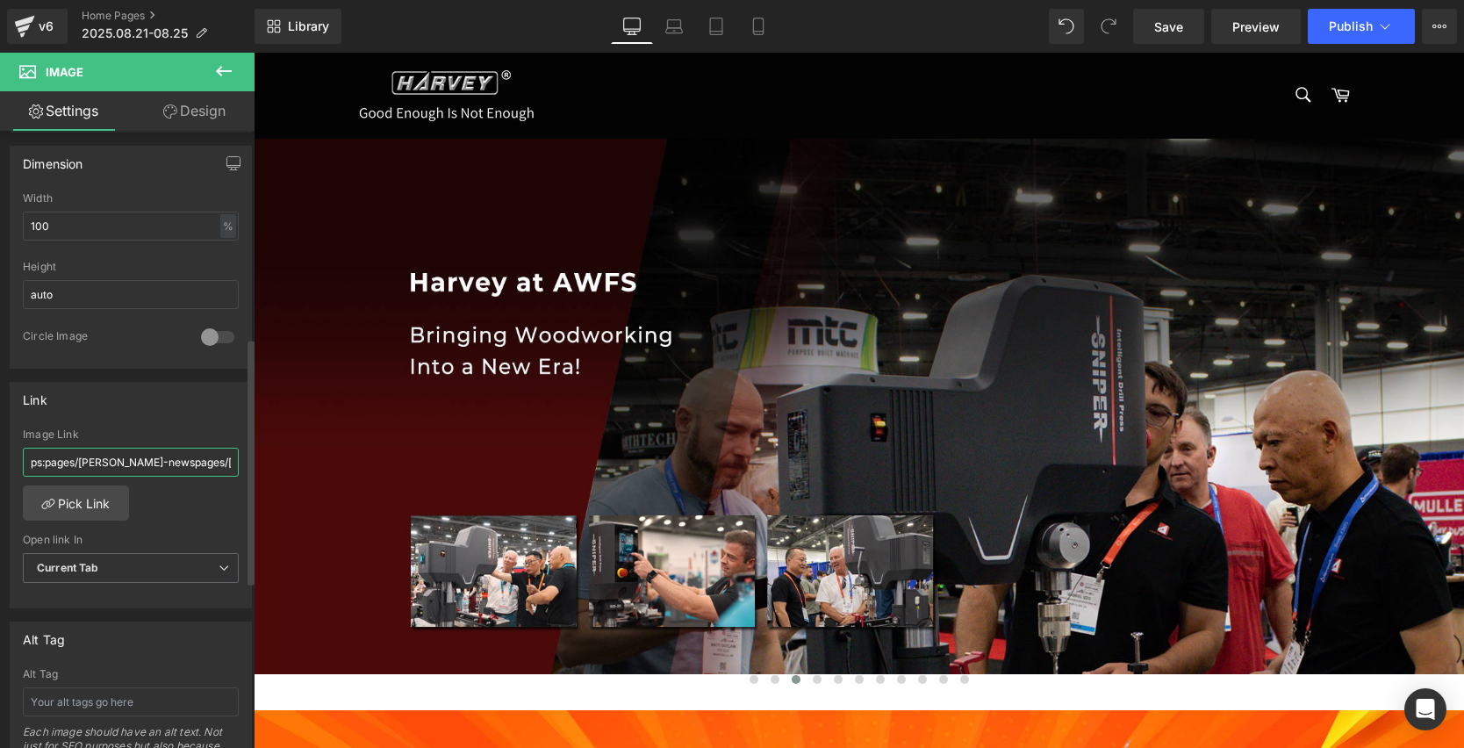
drag, startPoint x: 225, startPoint y: 459, endPoint x: 84, endPoint y: 463, distance: 140.5
click at [84, 463] on input "https:pages/[PERSON_NAME]-newspages/[PERSON_NAME]-news" at bounding box center [131, 462] width 216 height 29
type input "https:pages/hnews"
drag, startPoint x: 139, startPoint y: 456, endPoint x: 11, endPoint y: 449, distance: 128.3
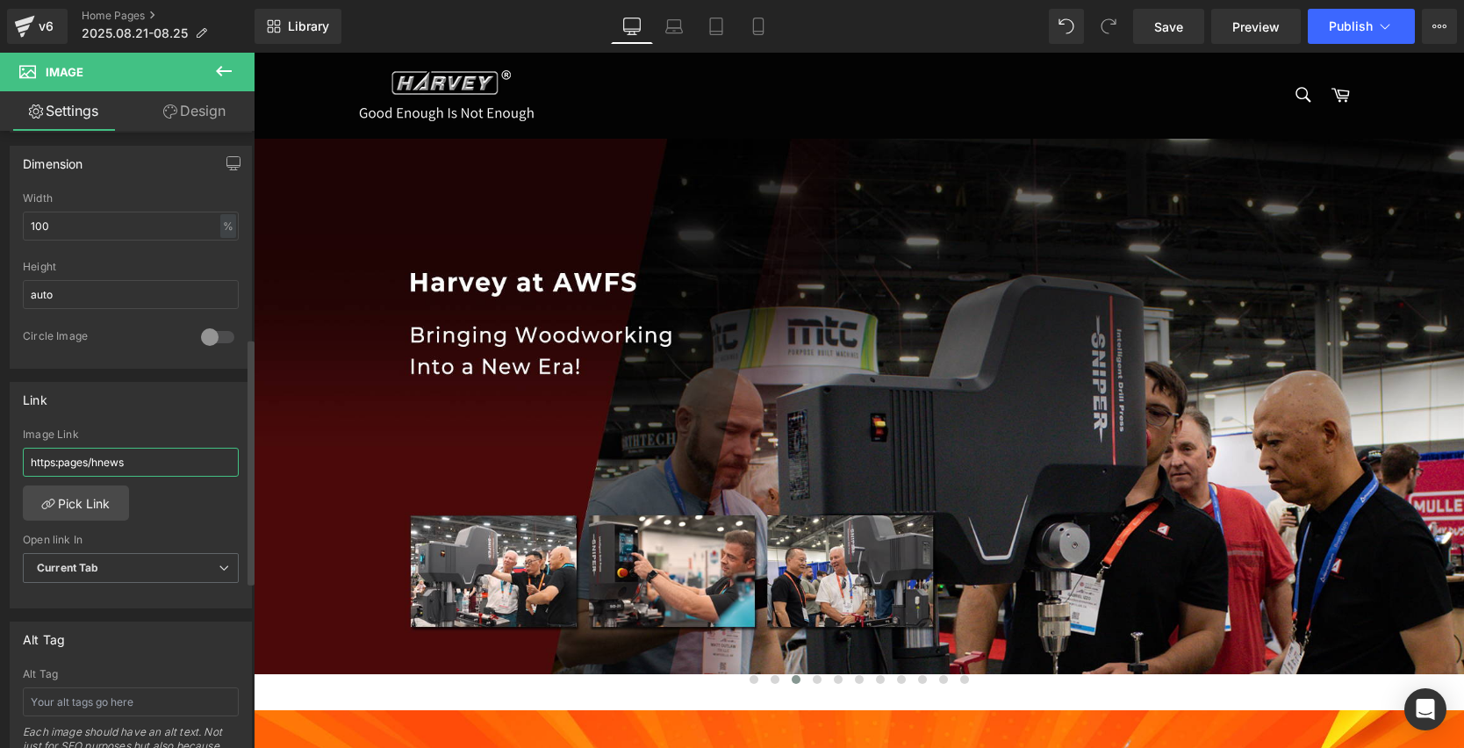
click at [11, 449] on div "https:pages/hnews Image Link https:pages/hnews Pick Link Current Tab New Tab Op…" at bounding box center [131, 518] width 240 height 180
drag, startPoint x: 137, startPoint y: 467, endPoint x: 1, endPoint y: 452, distance: 136.9
click at [1, 452] on div "Link https:pages/hnews Image Link https:pages/hnews Pick Link Current Tab New T…" at bounding box center [131, 489] width 262 height 240
click at [68, 461] on input "text" at bounding box center [131, 462] width 216 height 29
type input "[URL][DOMAIN_NAME][PERSON_NAME]"
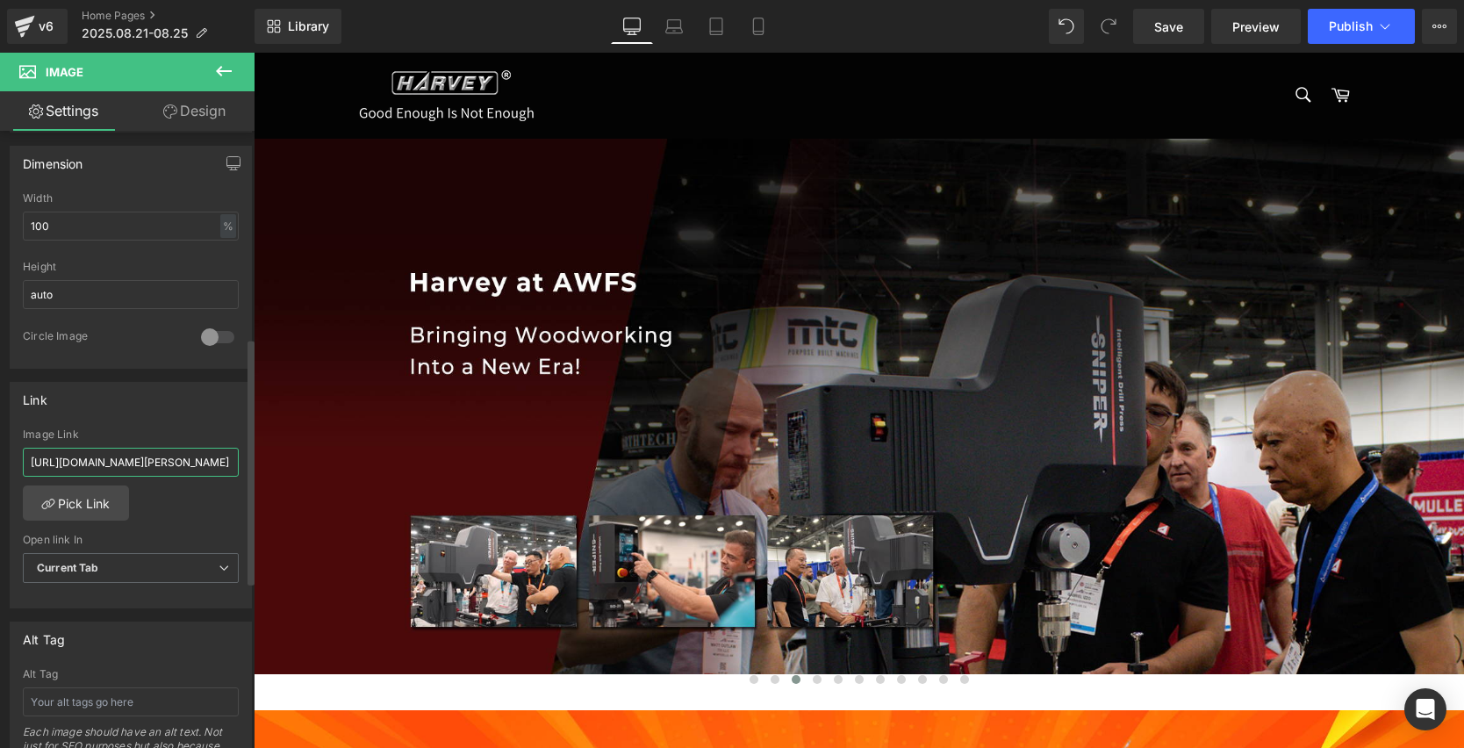
scroll to position [0, 100]
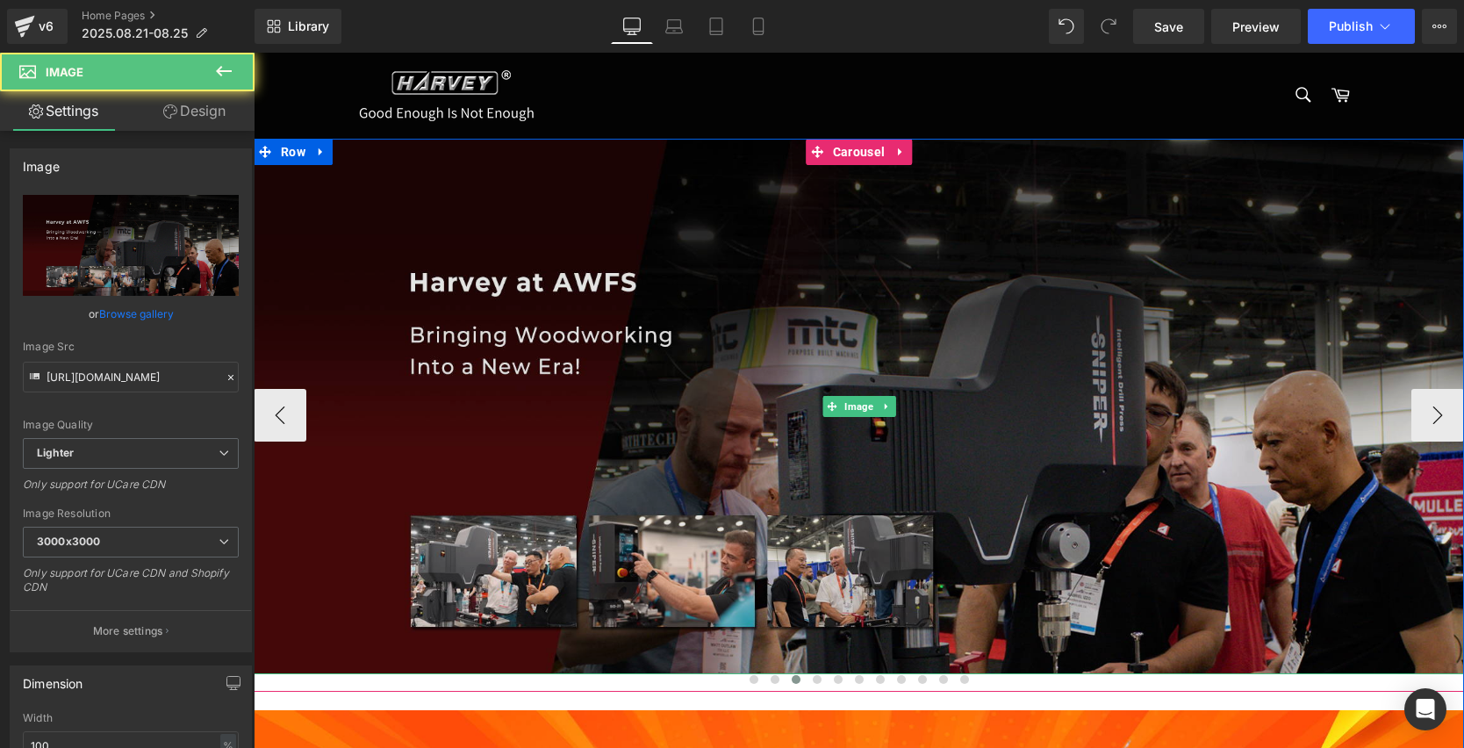
click at [661, 448] on img at bounding box center [859, 406] width 1210 height 535
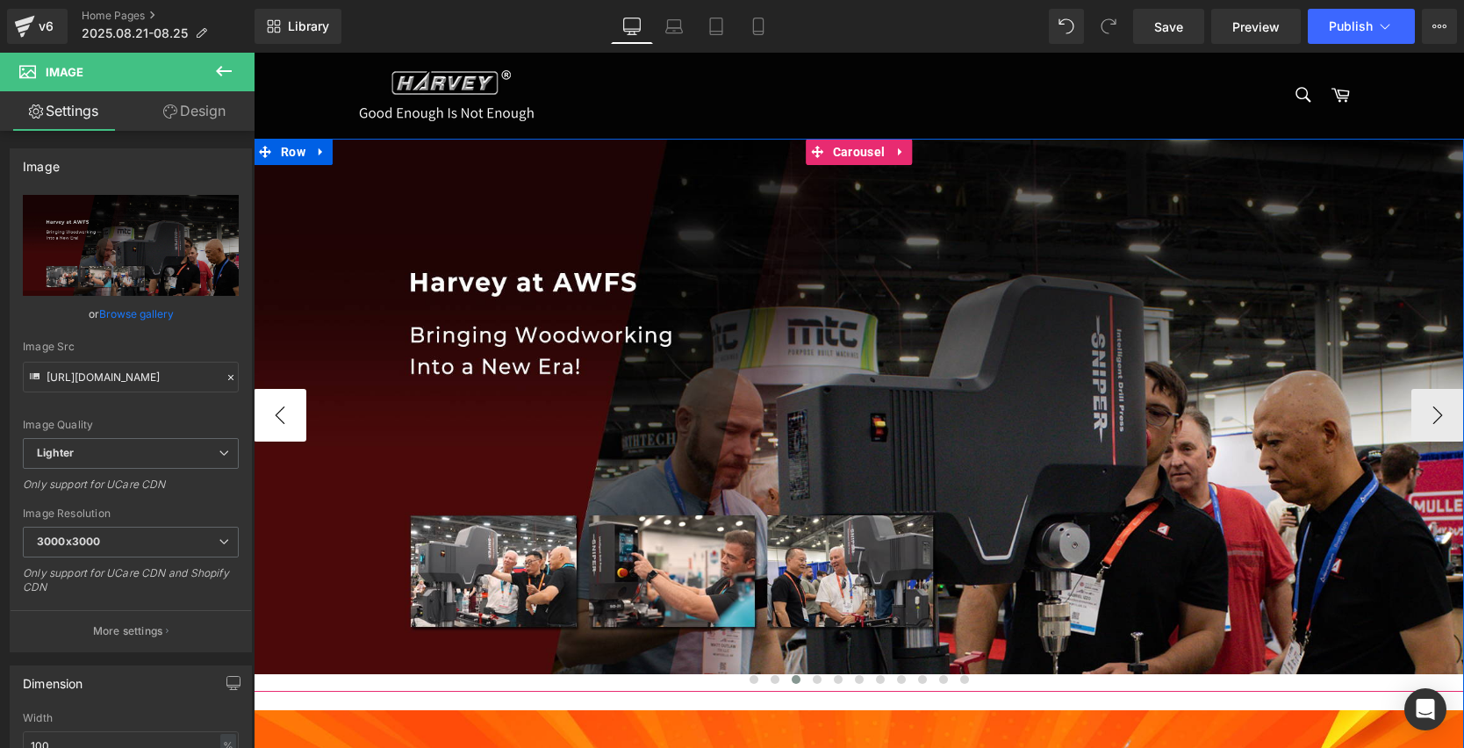
click at [270, 409] on button "‹" at bounding box center [280, 415] width 53 height 53
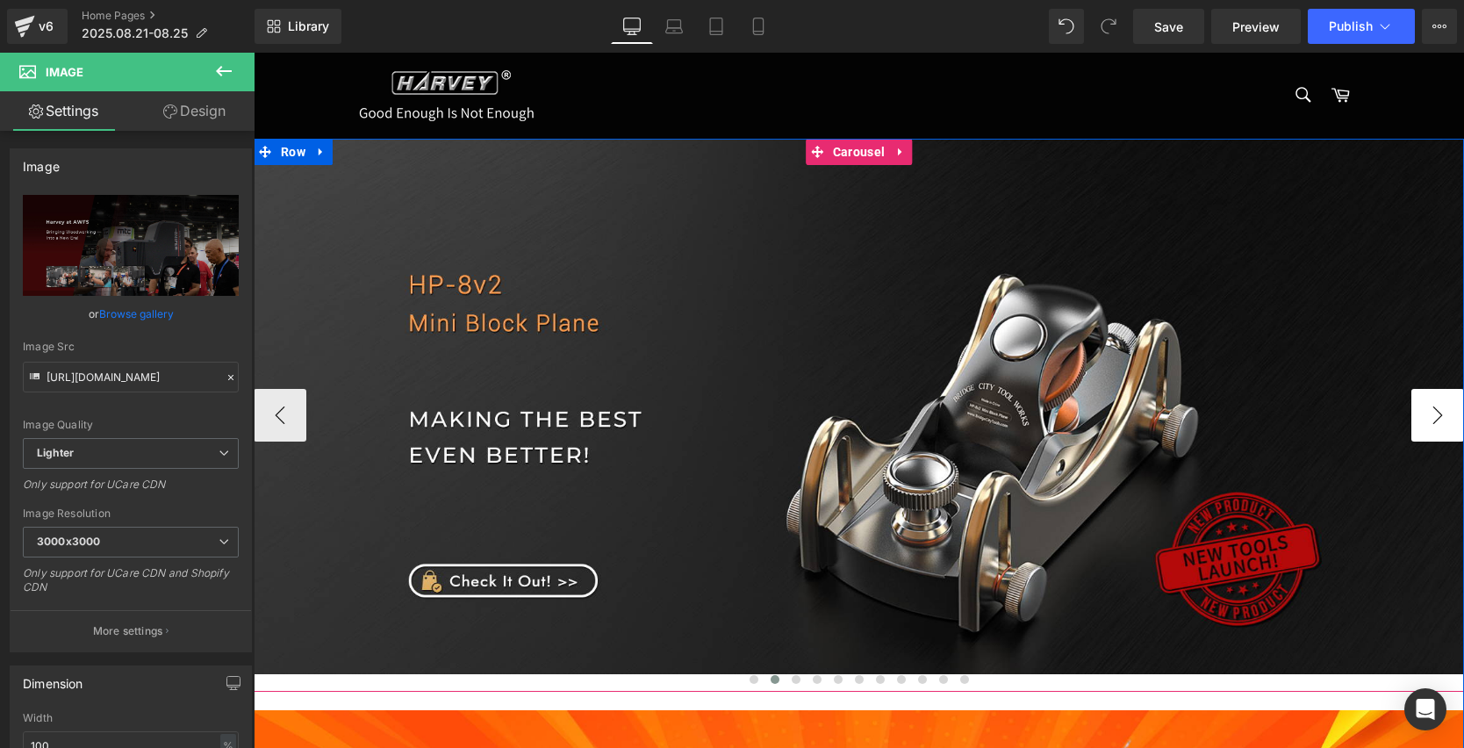
click at [1429, 417] on button "›" at bounding box center [1437, 415] width 53 height 53
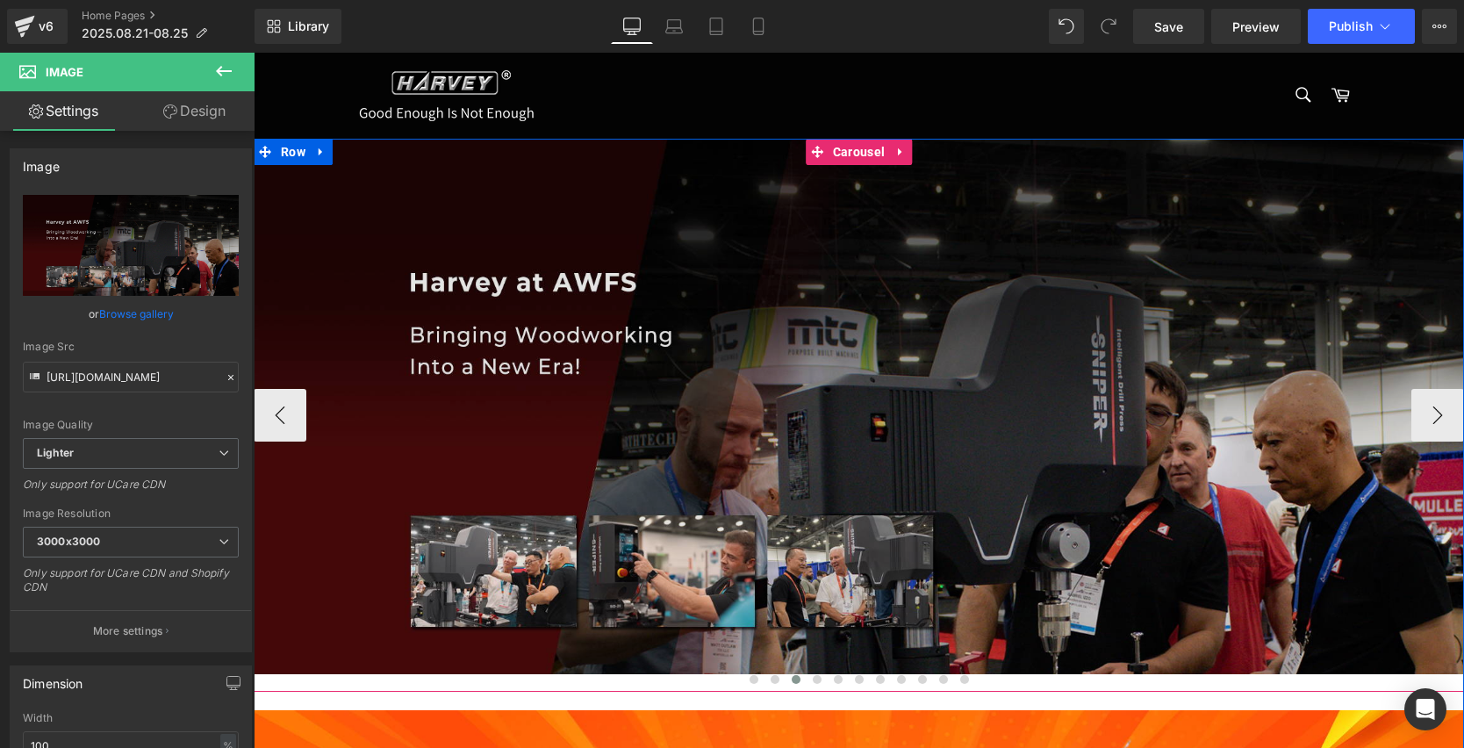
click at [265, 416] on button "‹" at bounding box center [280, 415] width 53 height 53
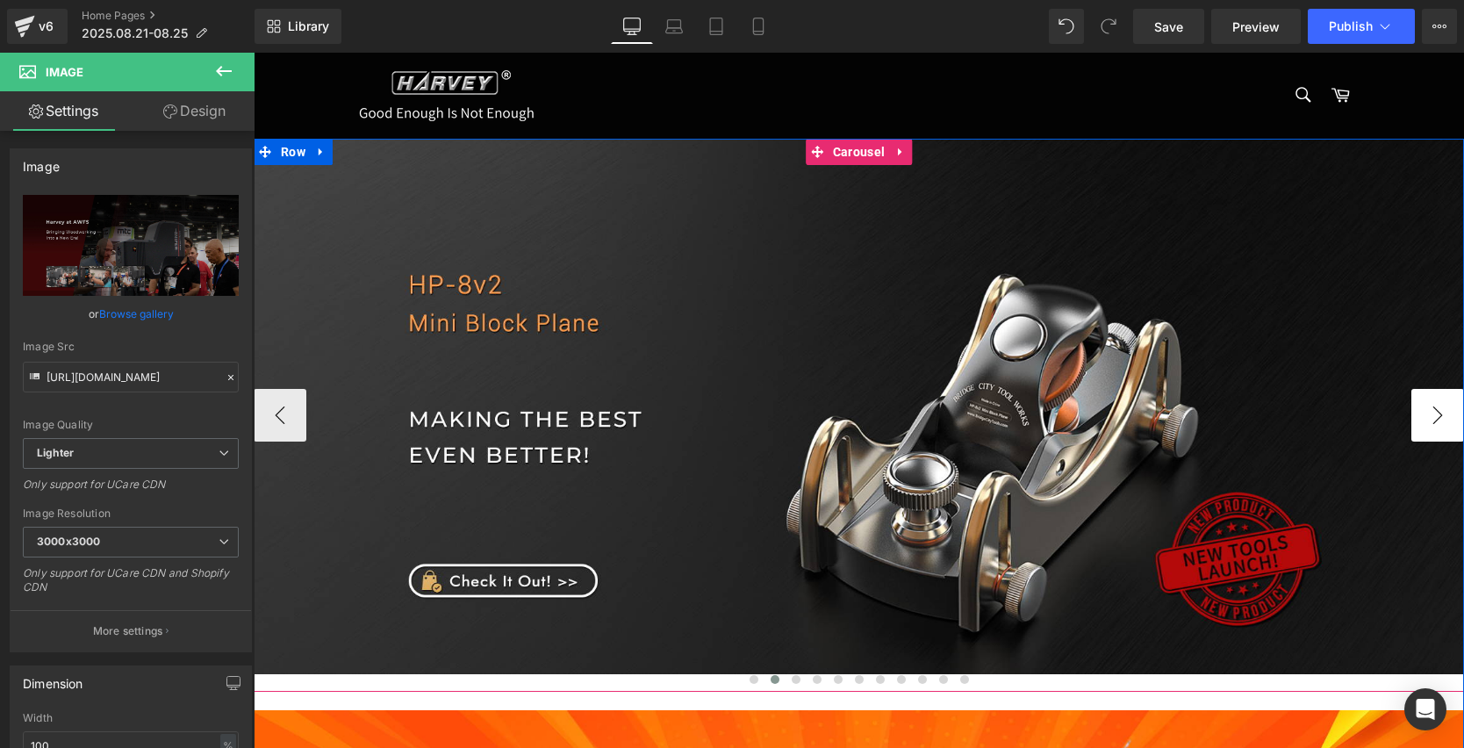
click at [1438, 420] on button "›" at bounding box center [1437, 415] width 53 height 53
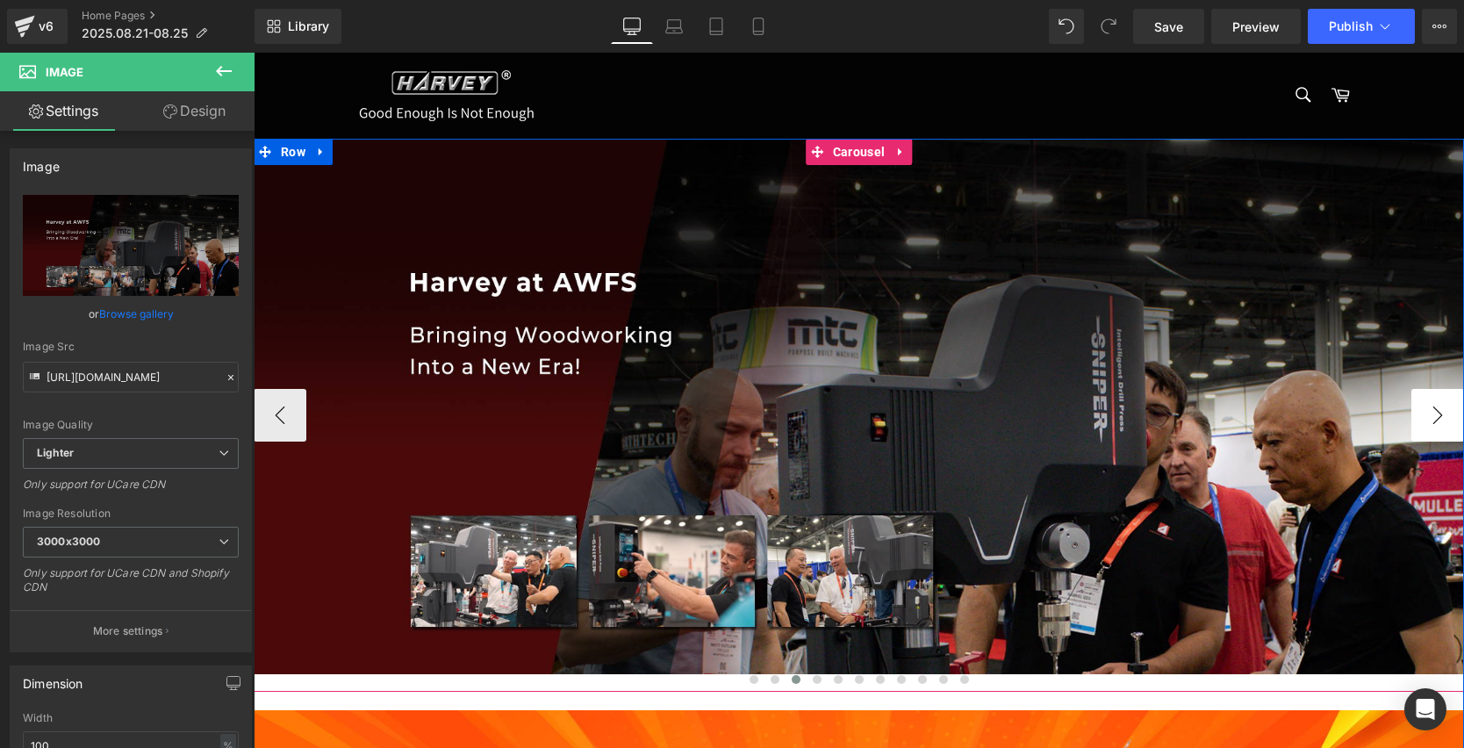
click at [1437, 417] on button "›" at bounding box center [1437, 415] width 53 height 53
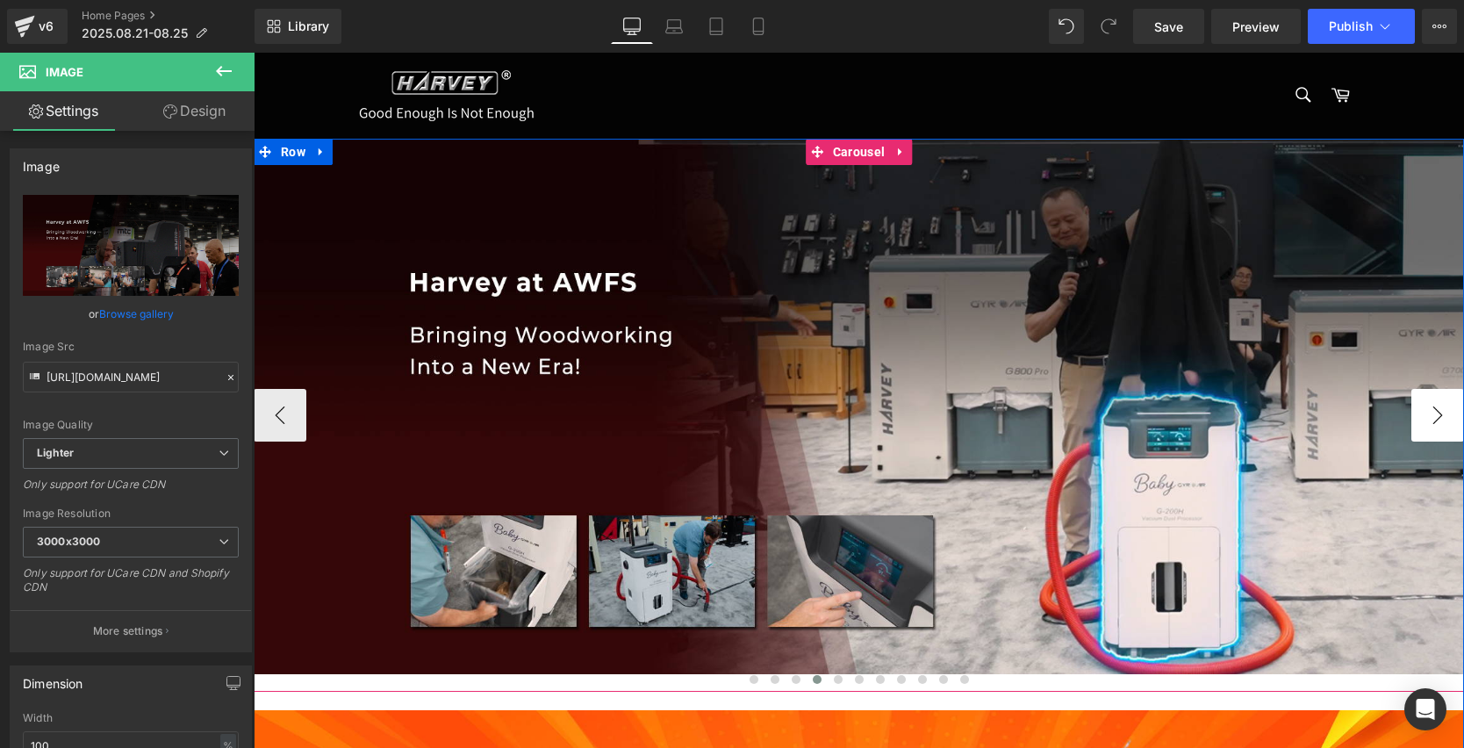
click at [1437, 417] on button "›" at bounding box center [1437, 415] width 53 height 53
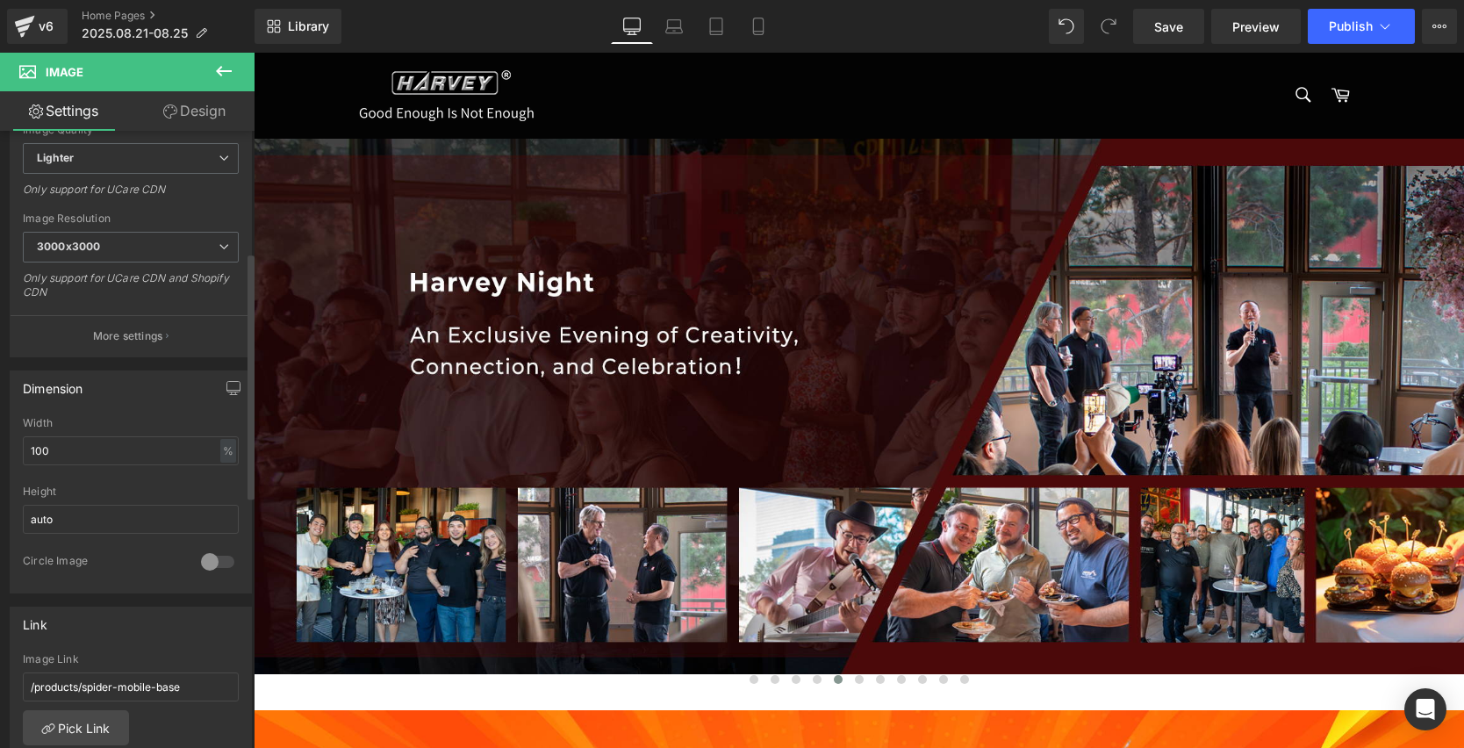
scroll to position [313, 0]
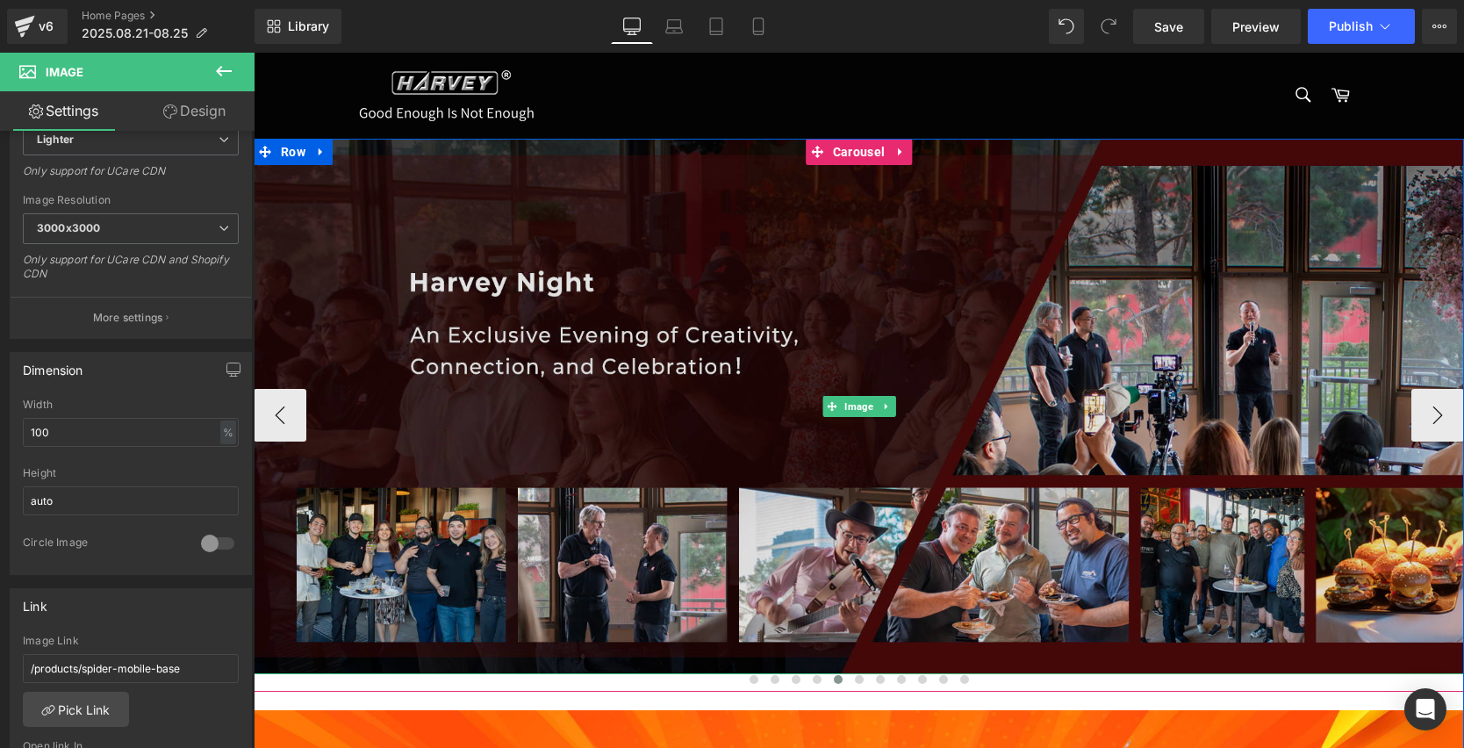
click at [678, 368] on img at bounding box center [859, 406] width 1210 height 535
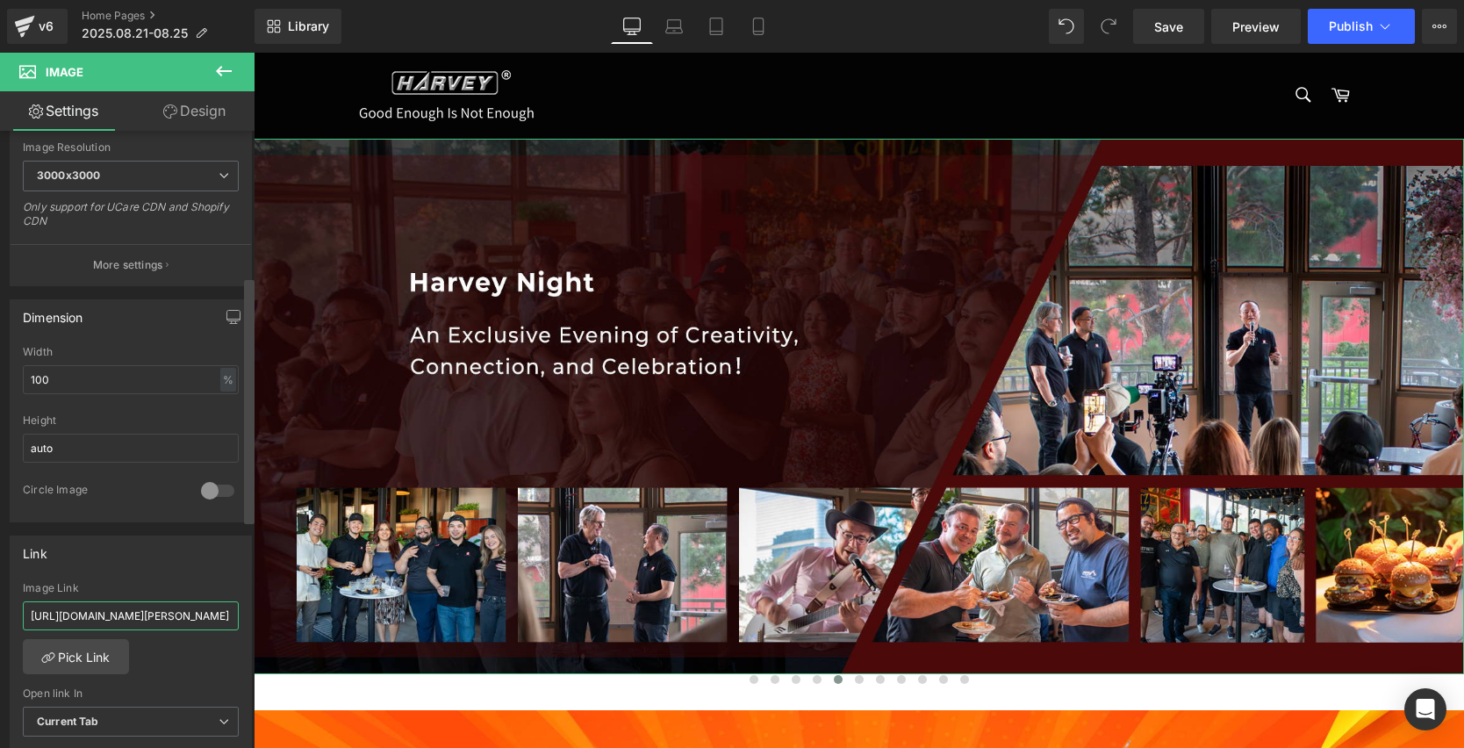
scroll to position [0, 100]
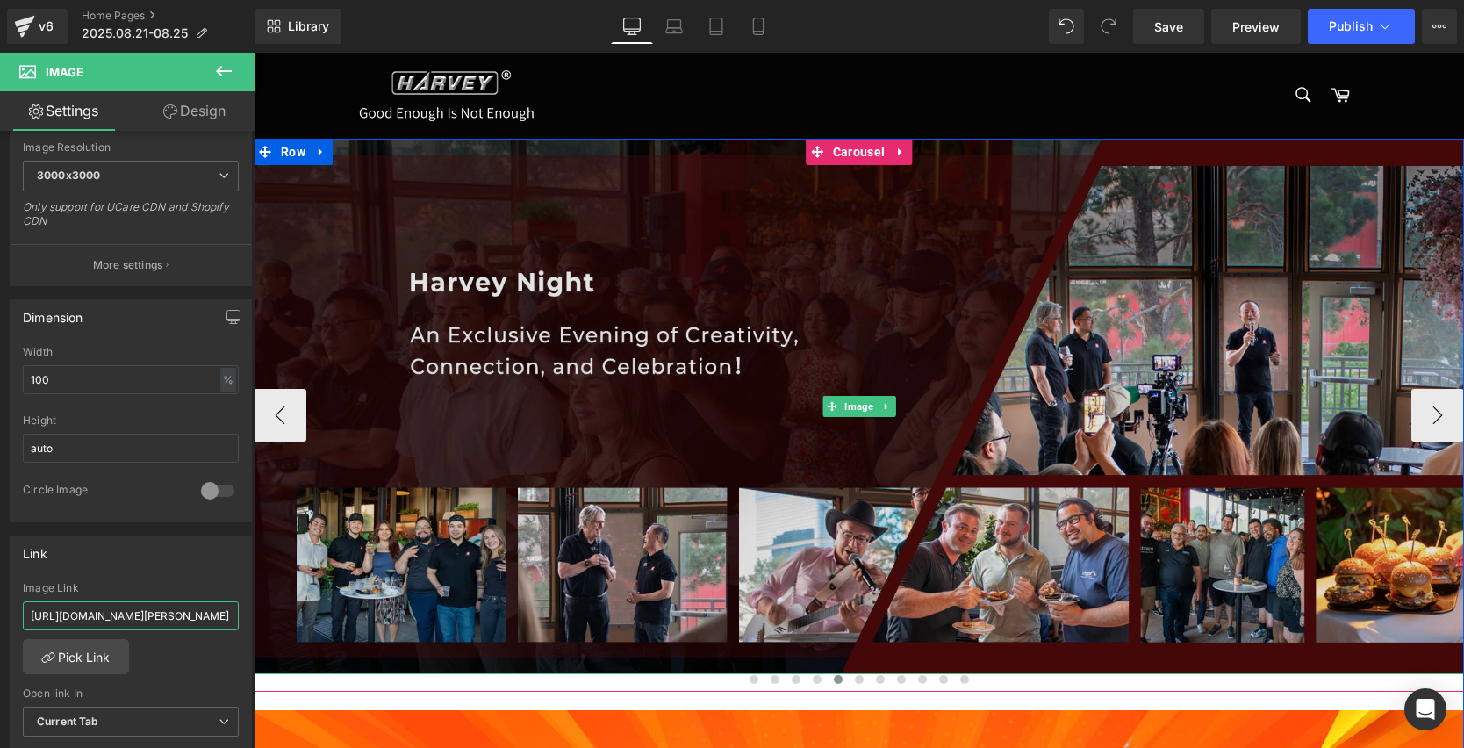
drag, startPoint x: 417, startPoint y: 662, endPoint x: 288, endPoint y: 607, distance: 140.0
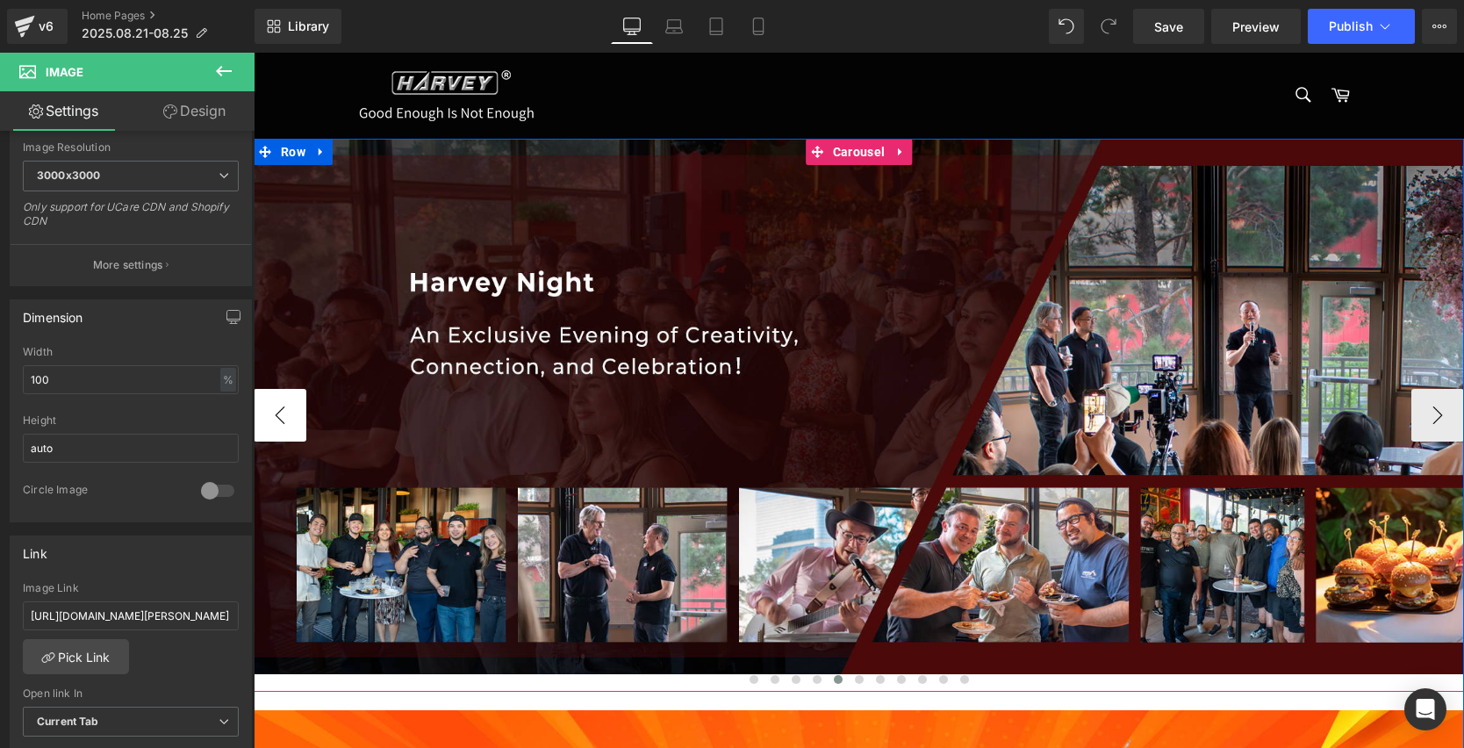
click at [289, 422] on button "‹" at bounding box center [280, 415] width 53 height 53
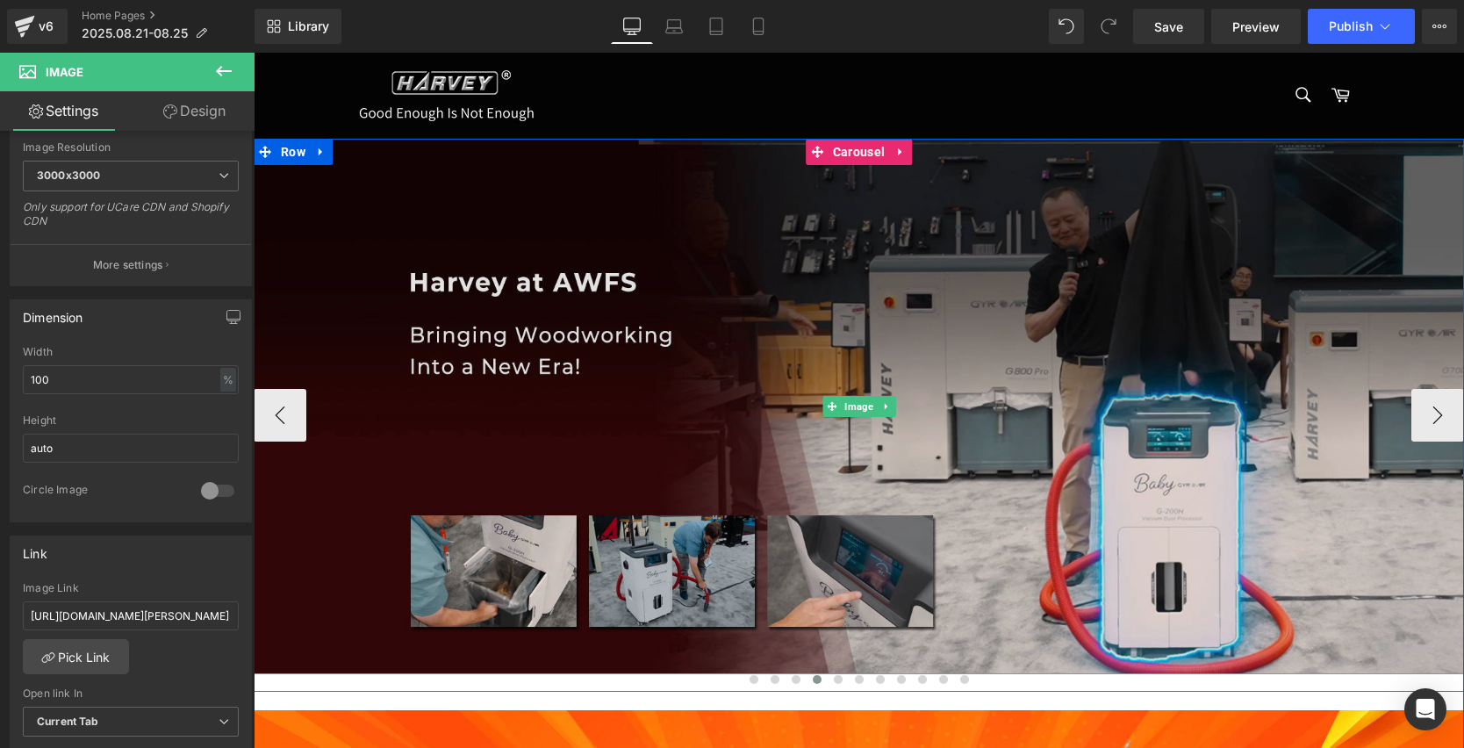
click at [612, 424] on img at bounding box center [859, 406] width 1210 height 535
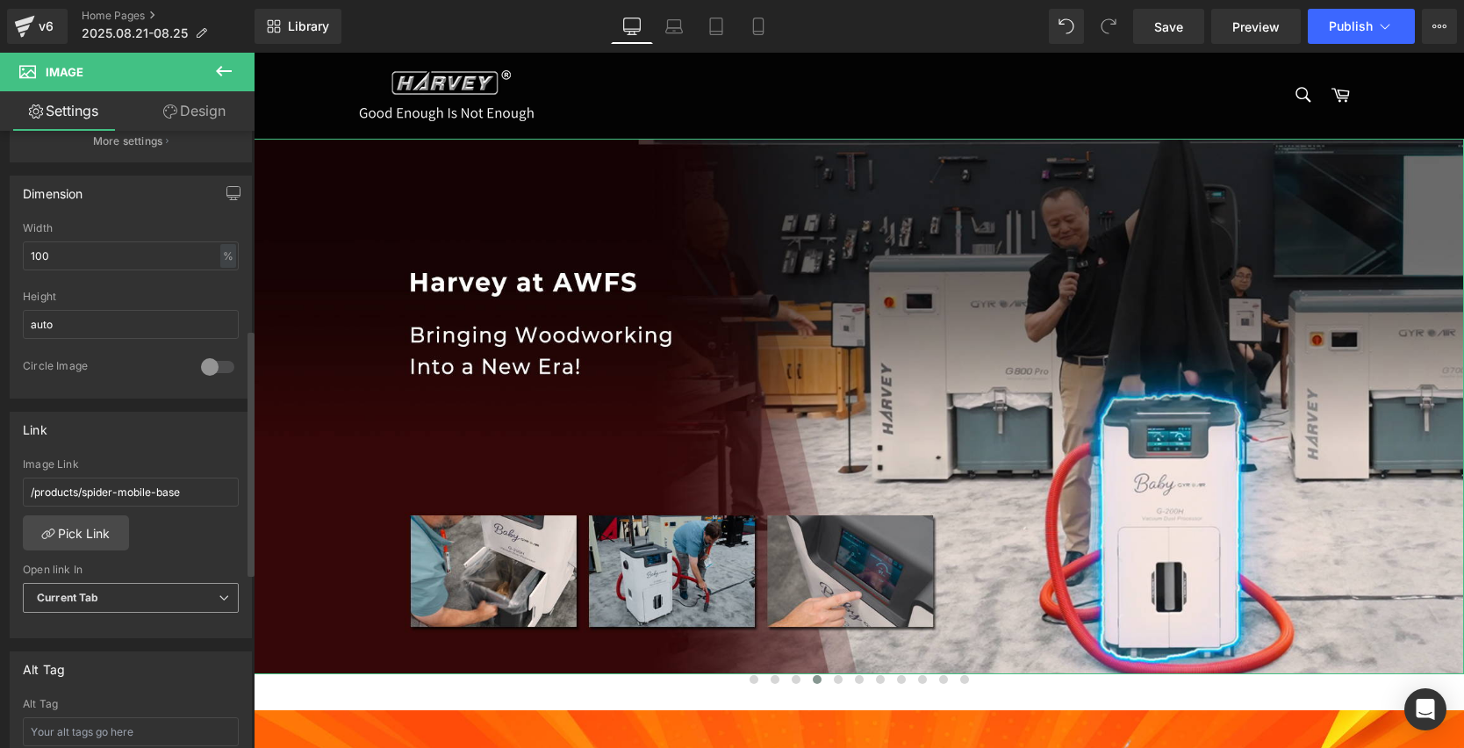
scroll to position [498, 0]
drag, startPoint x: 203, startPoint y: 480, endPoint x: 18, endPoint y: 477, distance: 185.2
click at [18, 477] on div "/products/spider-mobile-base Image Link /products/spider-mobile-base Pick Link …" at bounding box center [131, 540] width 240 height 180
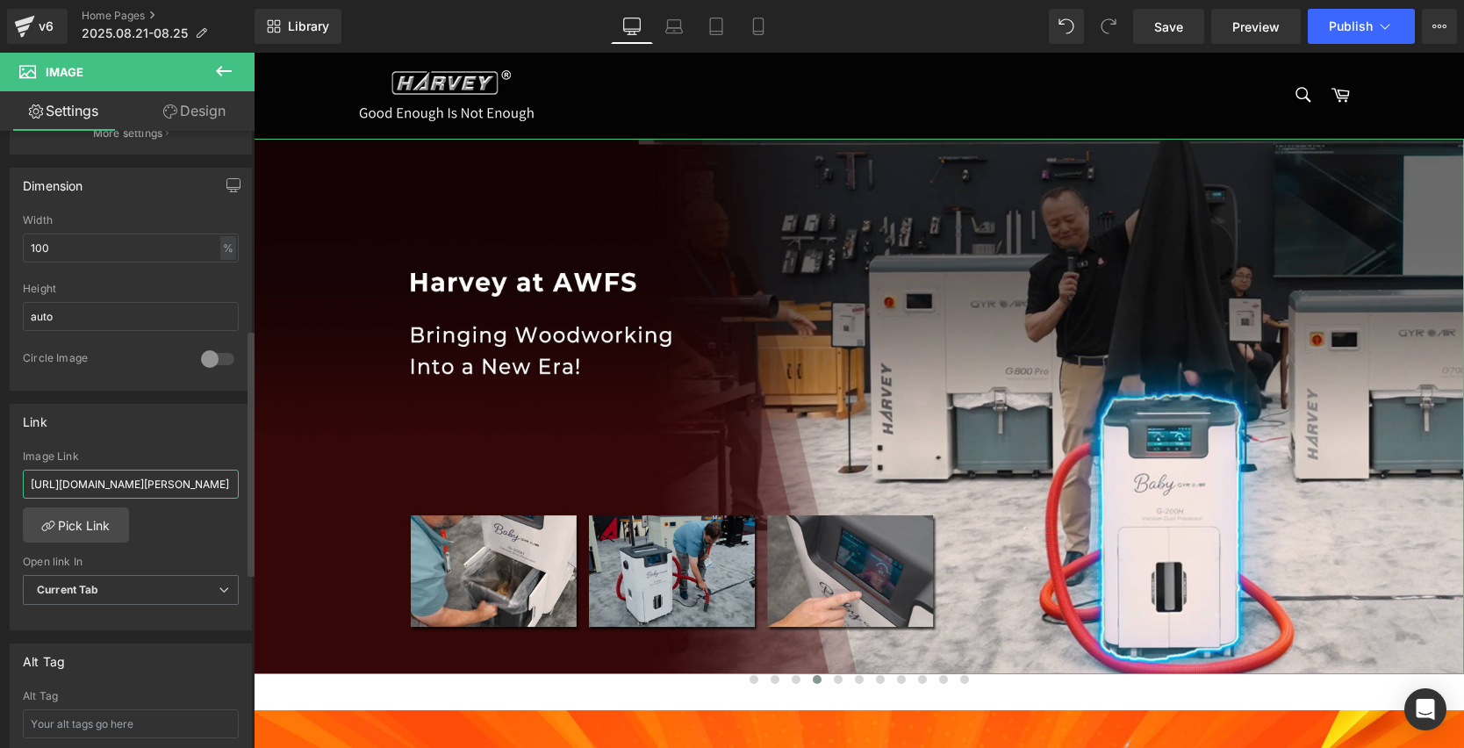
scroll to position [0, 100]
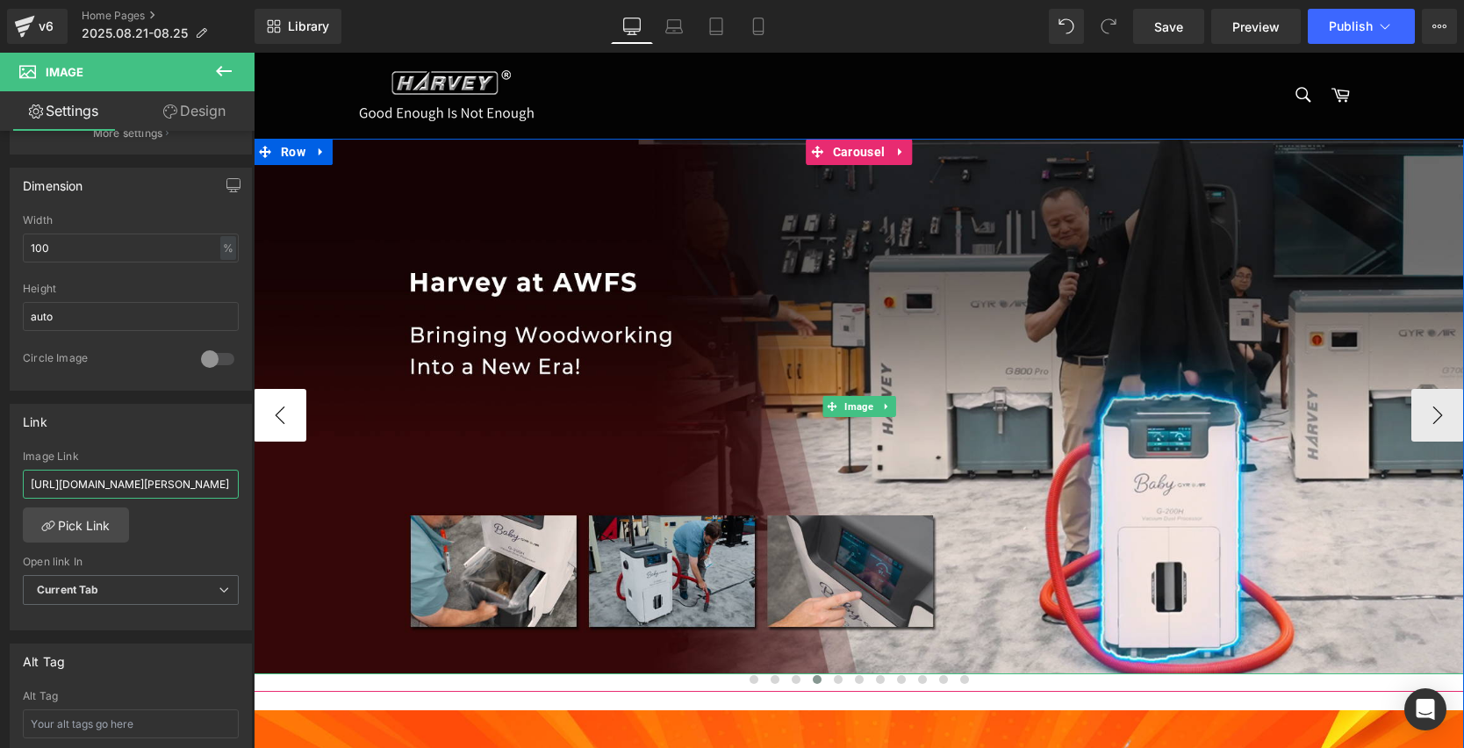
type input "[URL][DOMAIN_NAME][PERSON_NAME]"
click at [288, 409] on button "‹" at bounding box center [280, 415] width 53 height 53
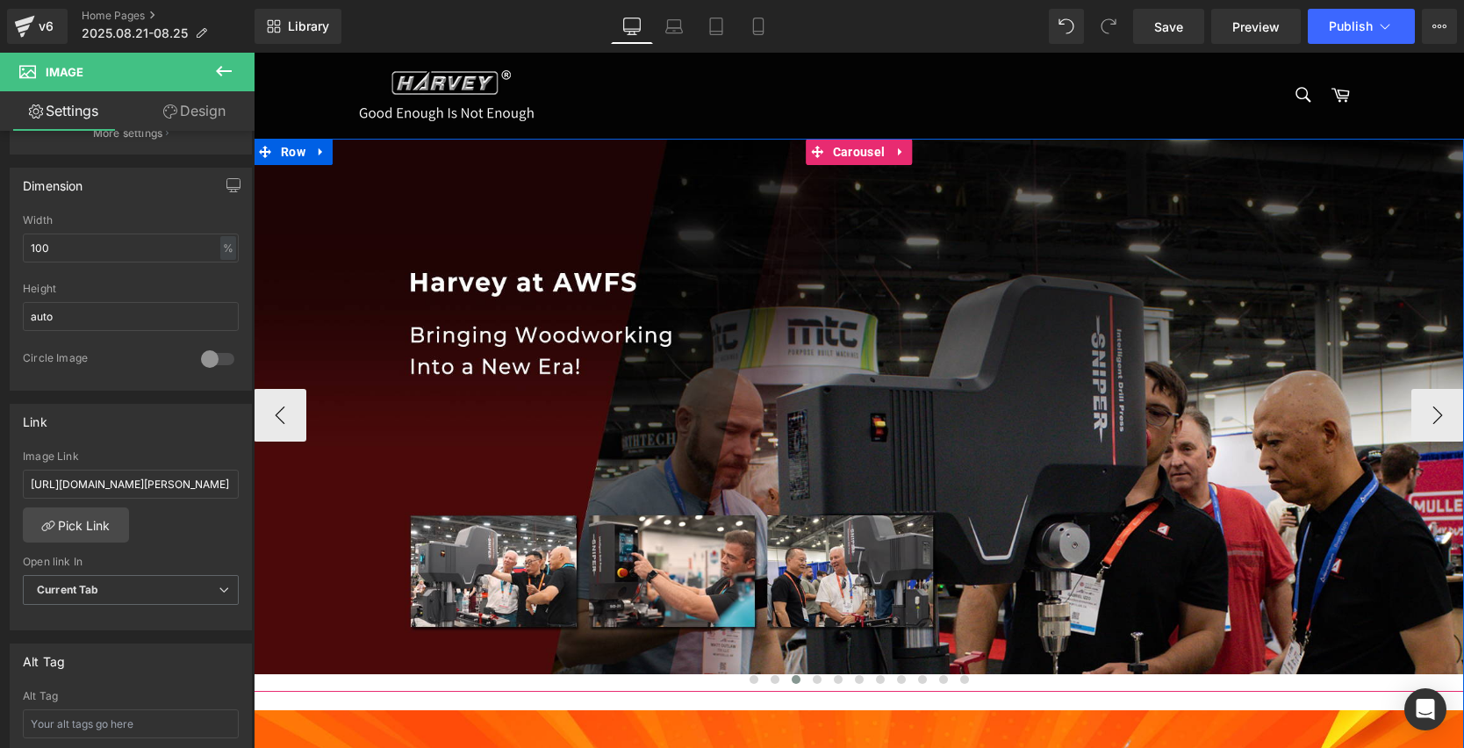
click at [740, 389] on img at bounding box center [859, 406] width 1210 height 535
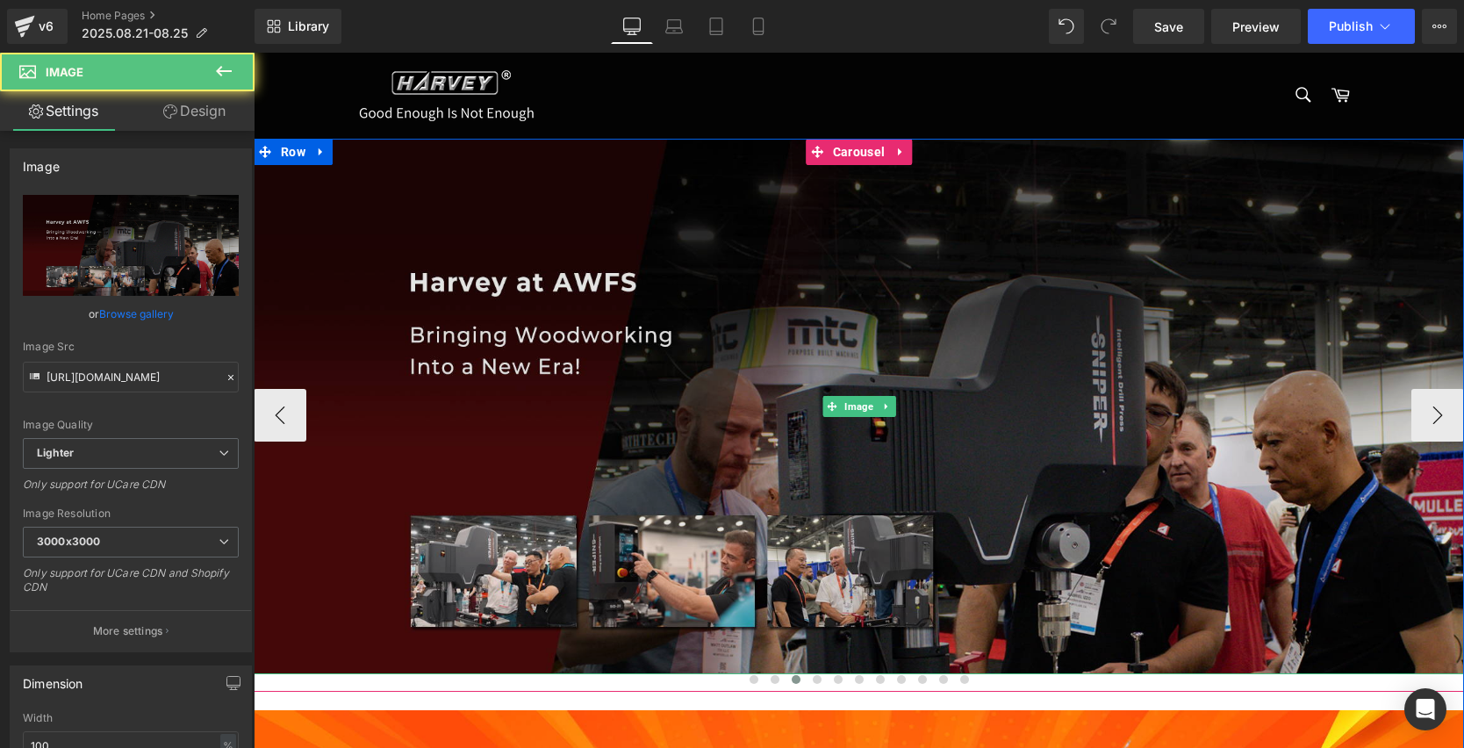
click at [736, 389] on img at bounding box center [859, 406] width 1210 height 535
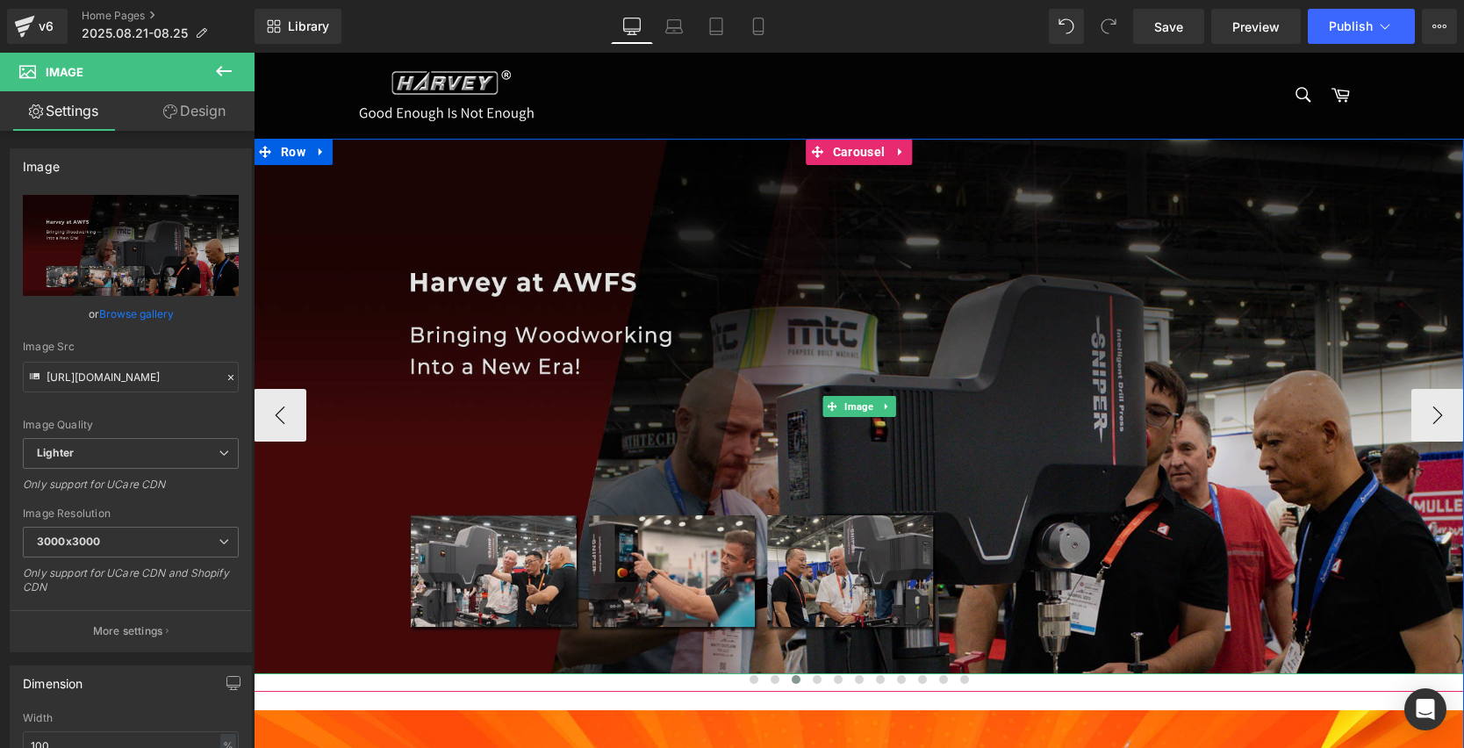
click at [714, 394] on img at bounding box center [859, 406] width 1210 height 535
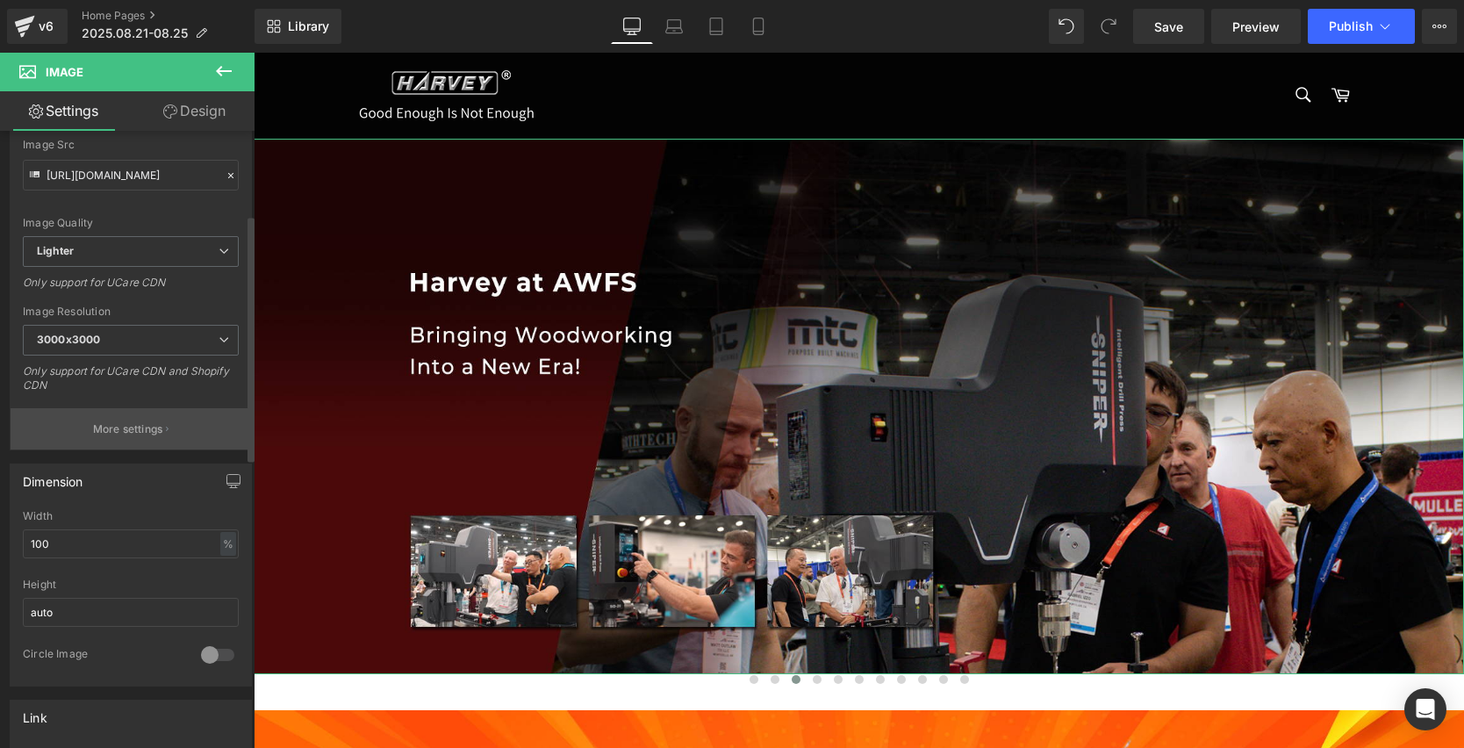
scroll to position [396, 0]
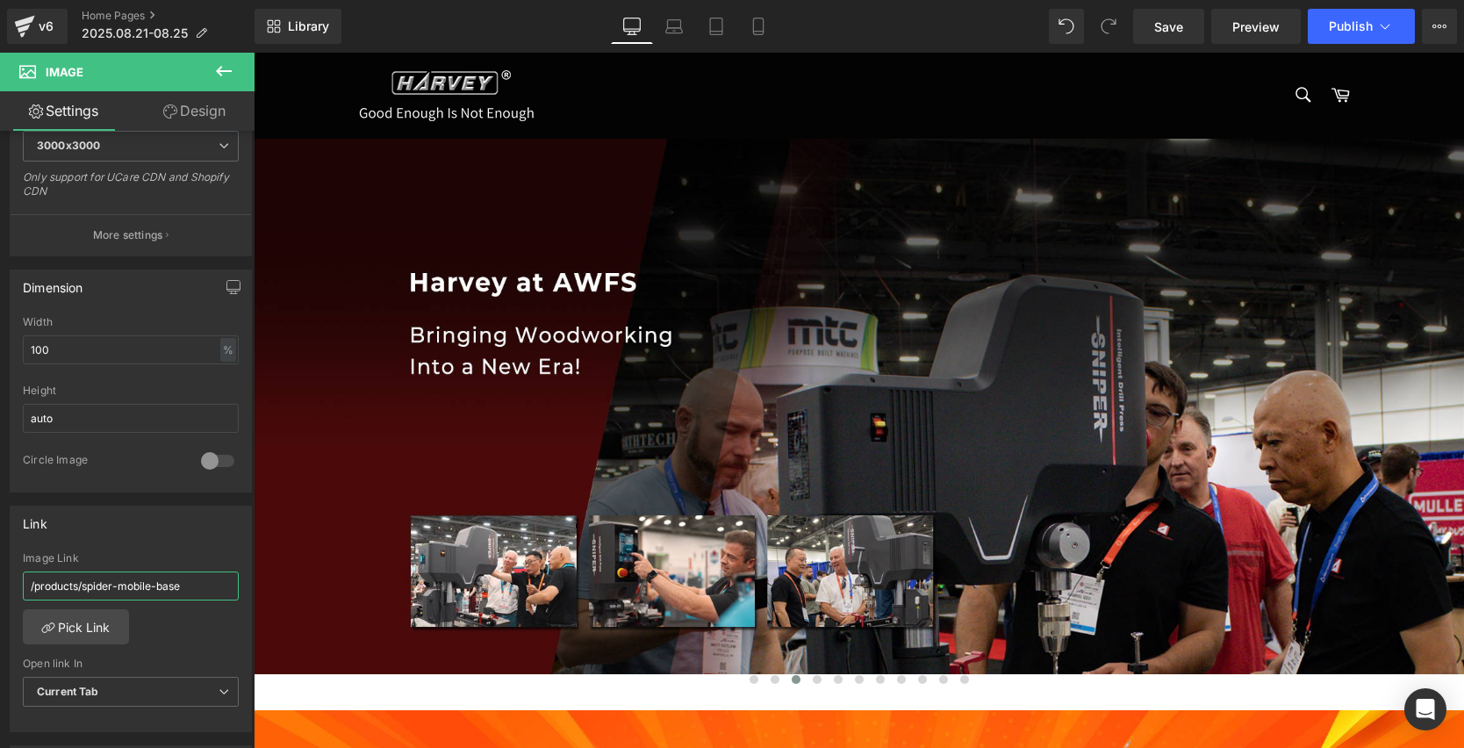
drag, startPoint x: 205, startPoint y: 581, endPoint x: -5, endPoint y: 577, distance: 210.7
click at [0, 577] on html "Carousel You are previewing how the will restyle your page. You can not edit El…" at bounding box center [732, 374] width 1464 height 748
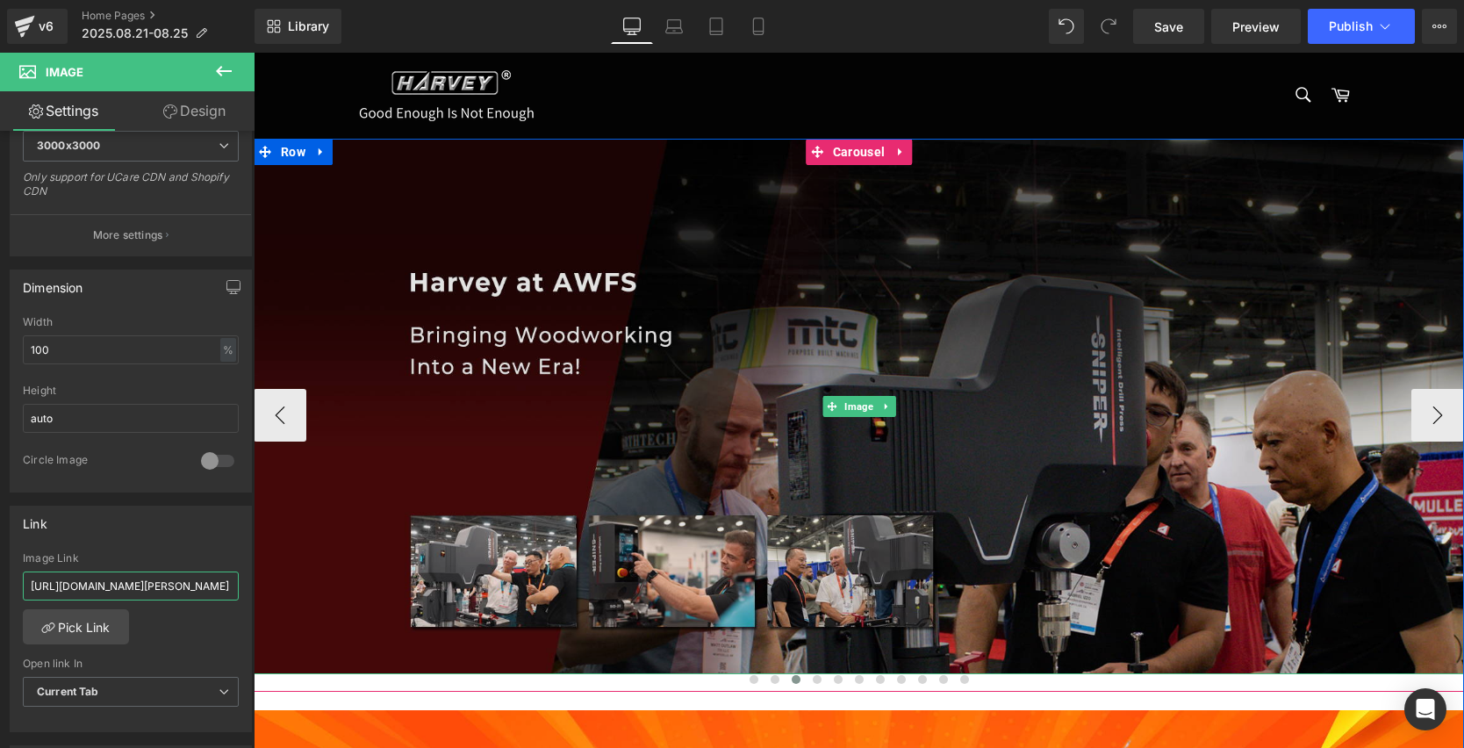
type input "[URL][DOMAIN_NAME][PERSON_NAME]"
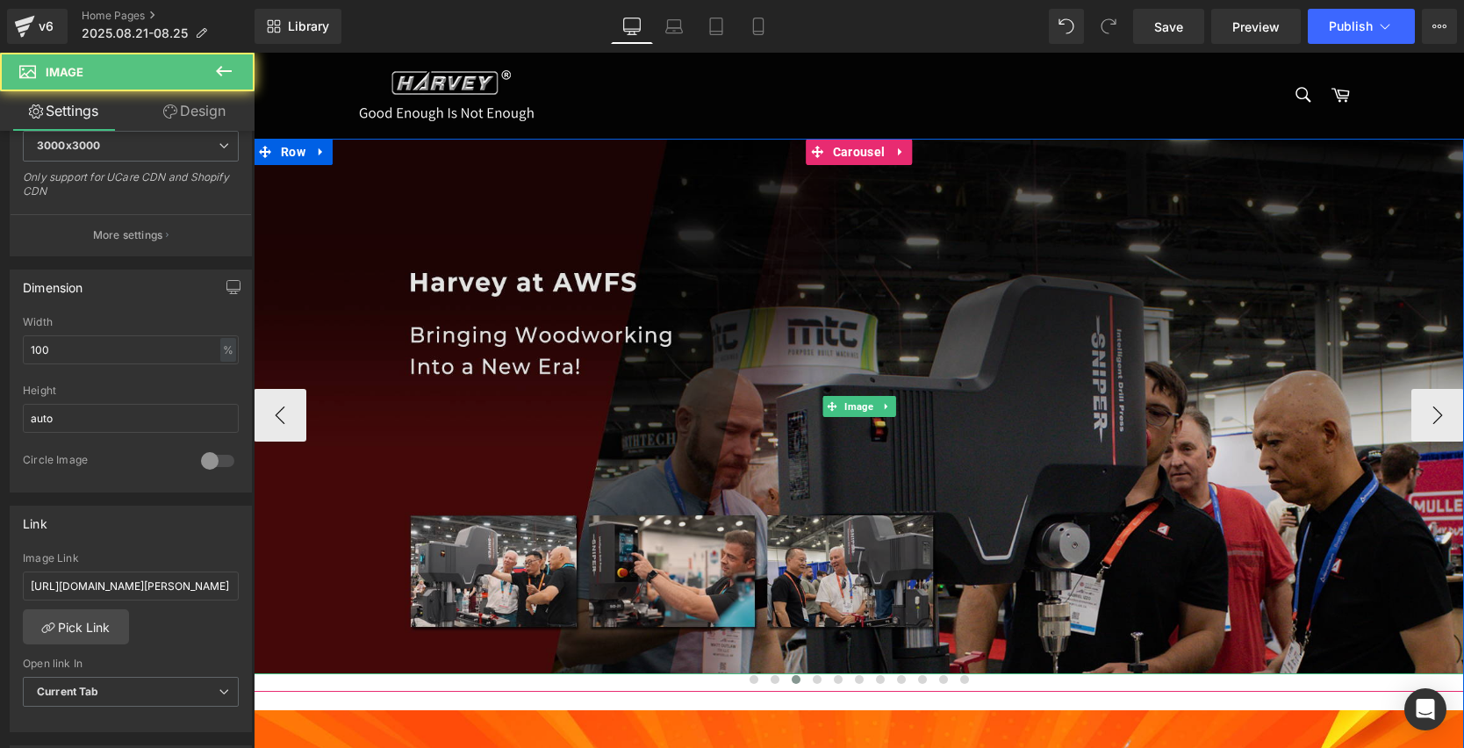
scroll to position [0, 0]
click at [667, 461] on img at bounding box center [859, 406] width 1210 height 535
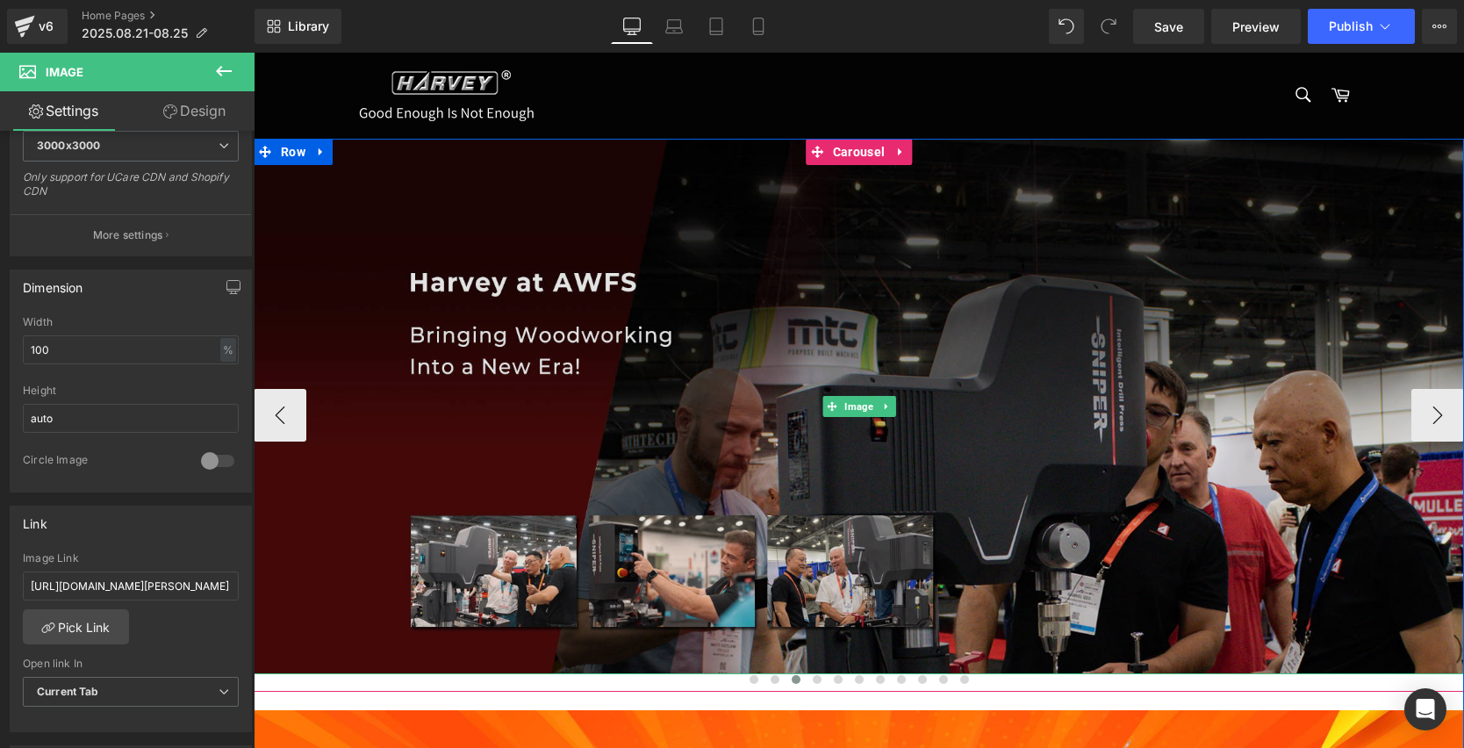
click at [552, 396] on img at bounding box center [859, 406] width 1210 height 535
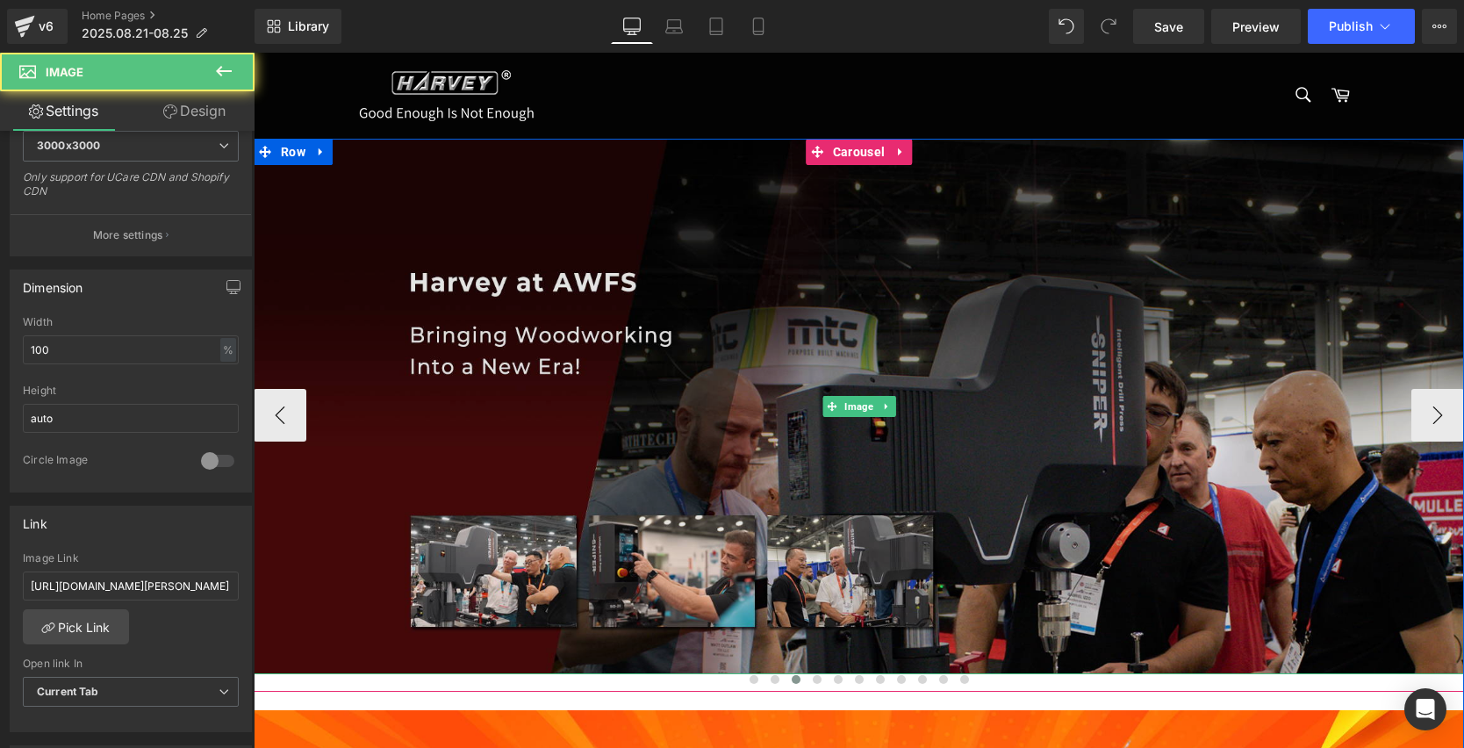
click at [594, 410] on img at bounding box center [859, 406] width 1210 height 535
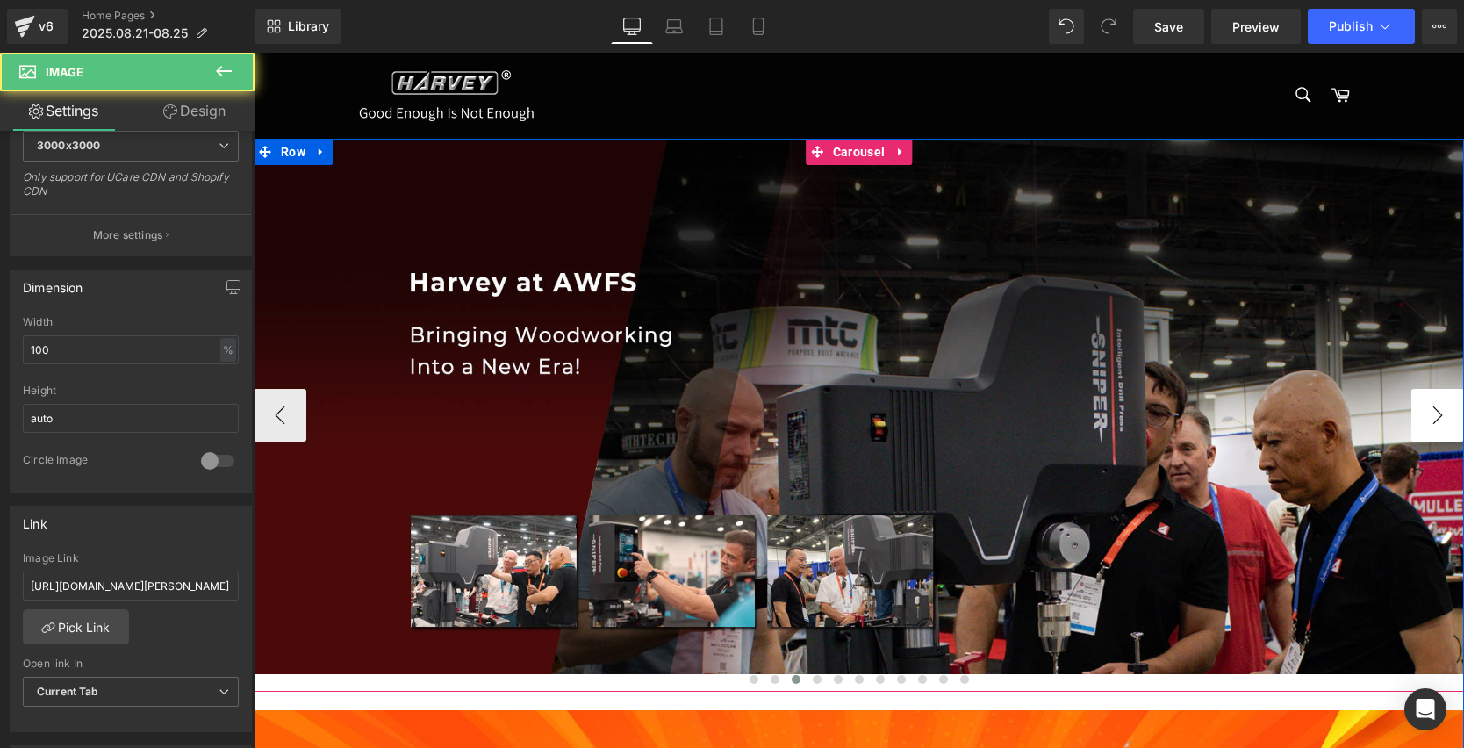
click at [1413, 411] on button "›" at bounding box center [1437, 415] width 53 height 53
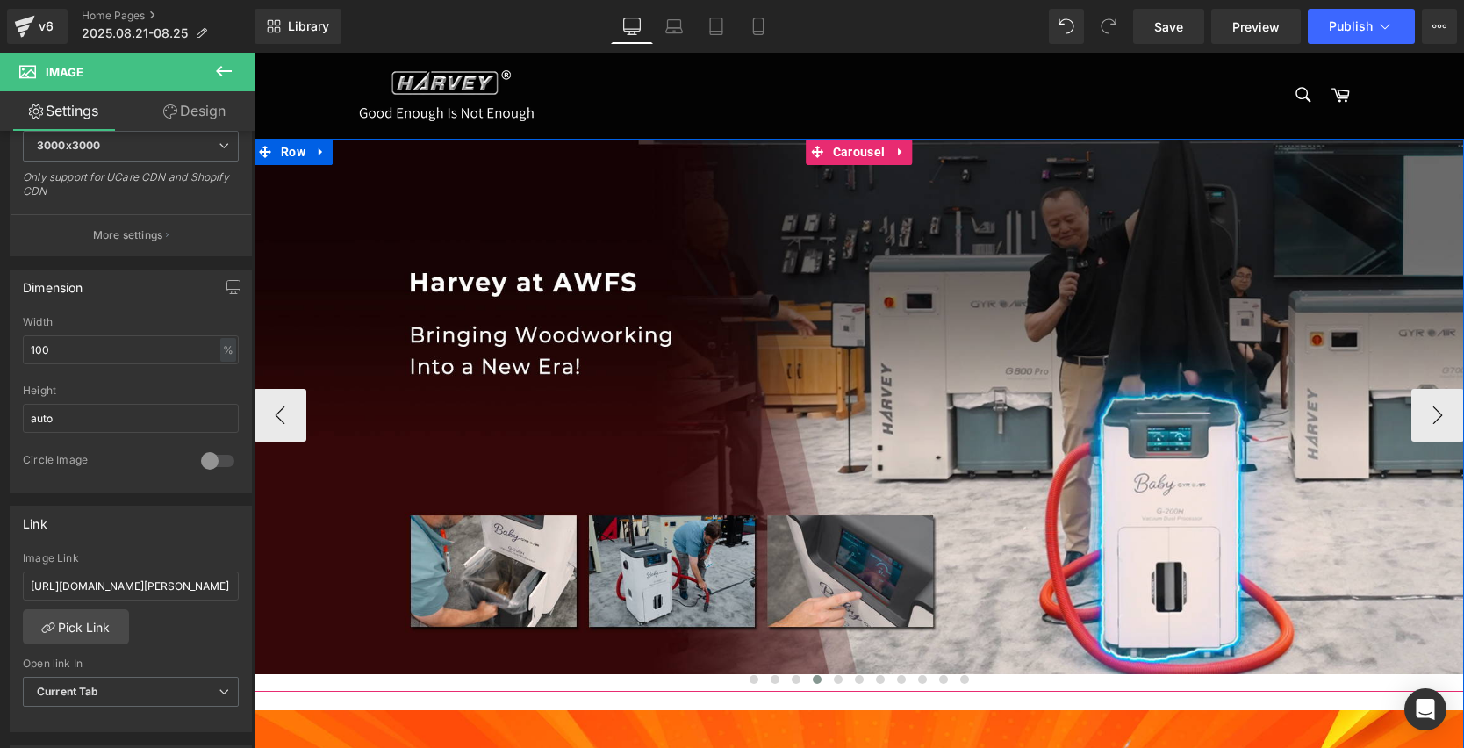
click at [643, 375] on img at bounding box center [859, 406] width 1210 height 535
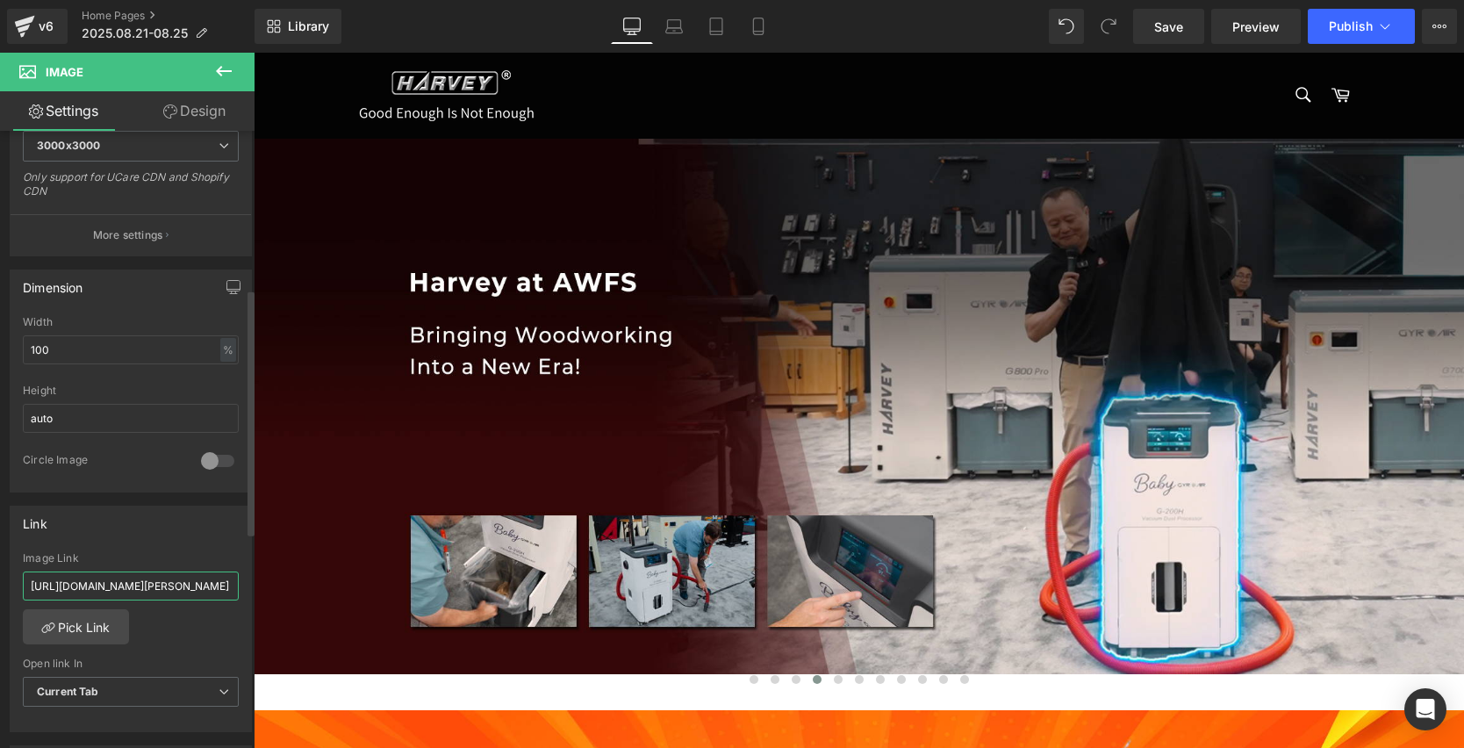
click at [123, 581] on input "[URL][DOMAIN_NAME][PERSON_NAME]" at bounding box center [131, 585] width 216 height 29
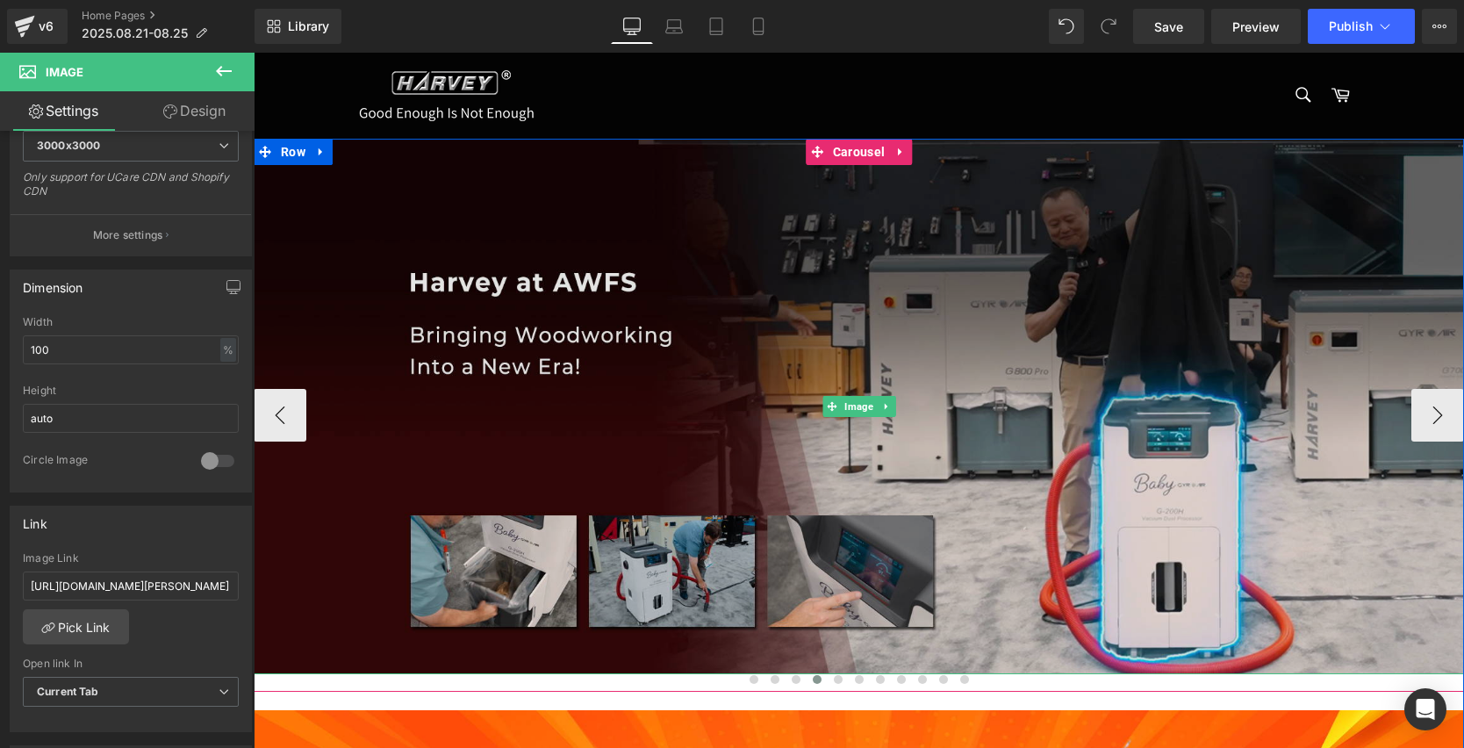
click at [746, 423] on img at bounding box center [859, 406] width 1210 height 535
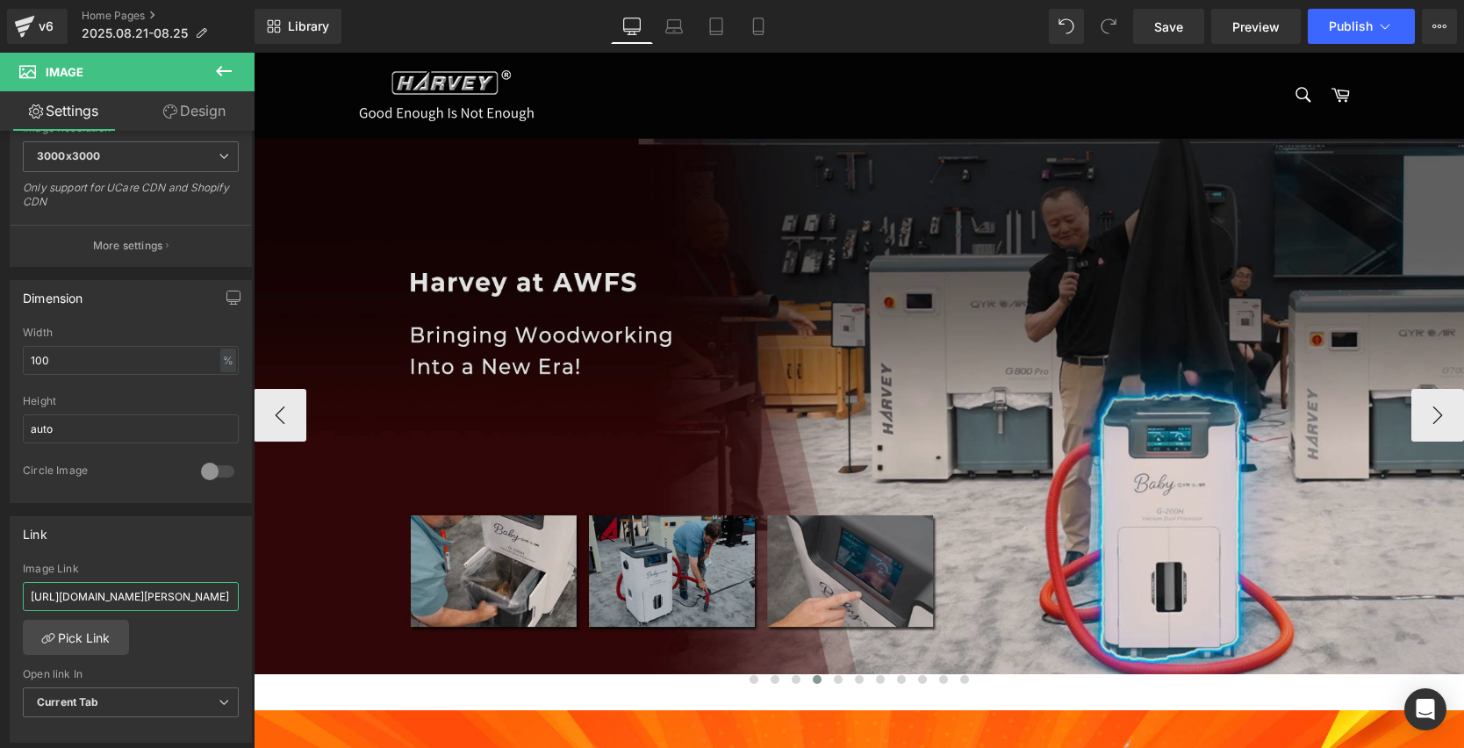
scroll to position [0, 100]
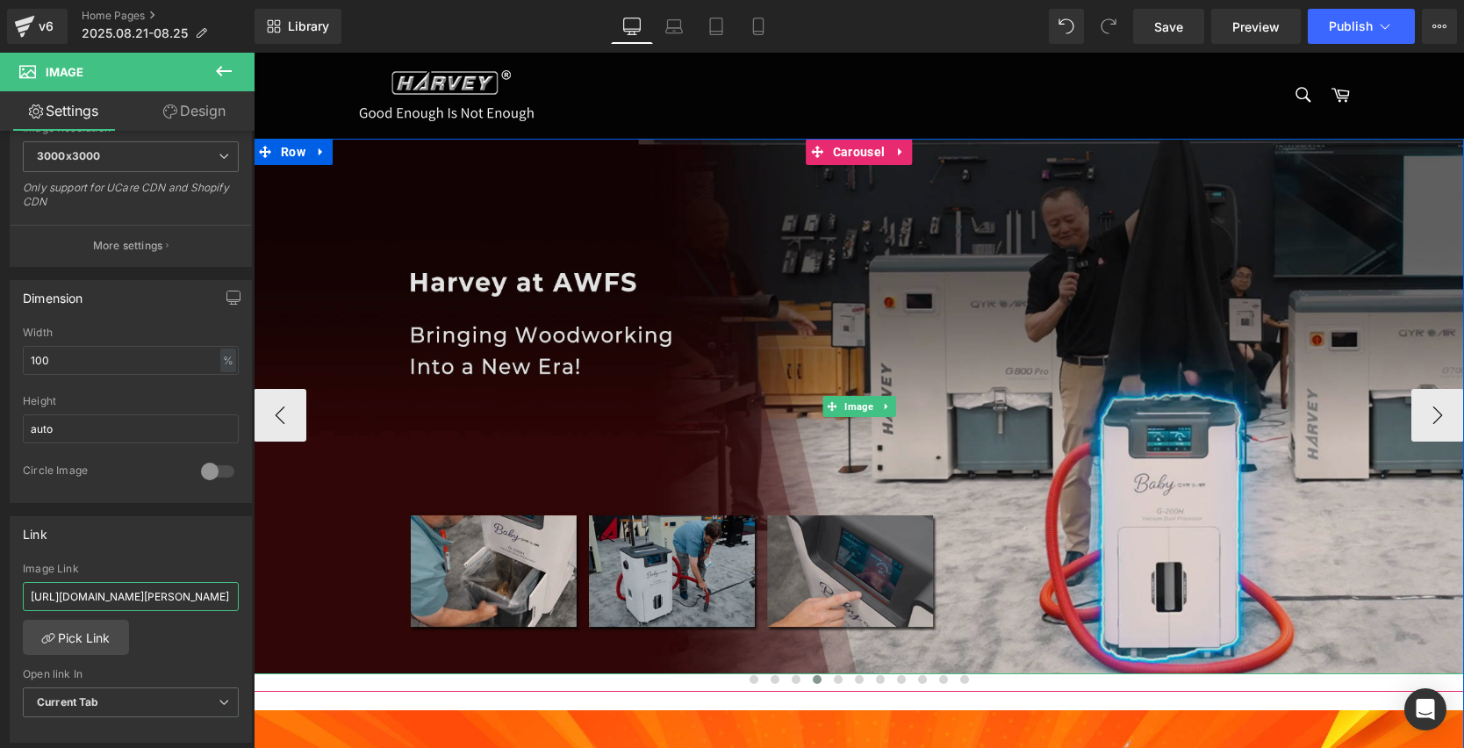
drag, startPoint x: 376, startPoint y: 648, endPoint x: 327, endPoint y: 606, distance: 64.1
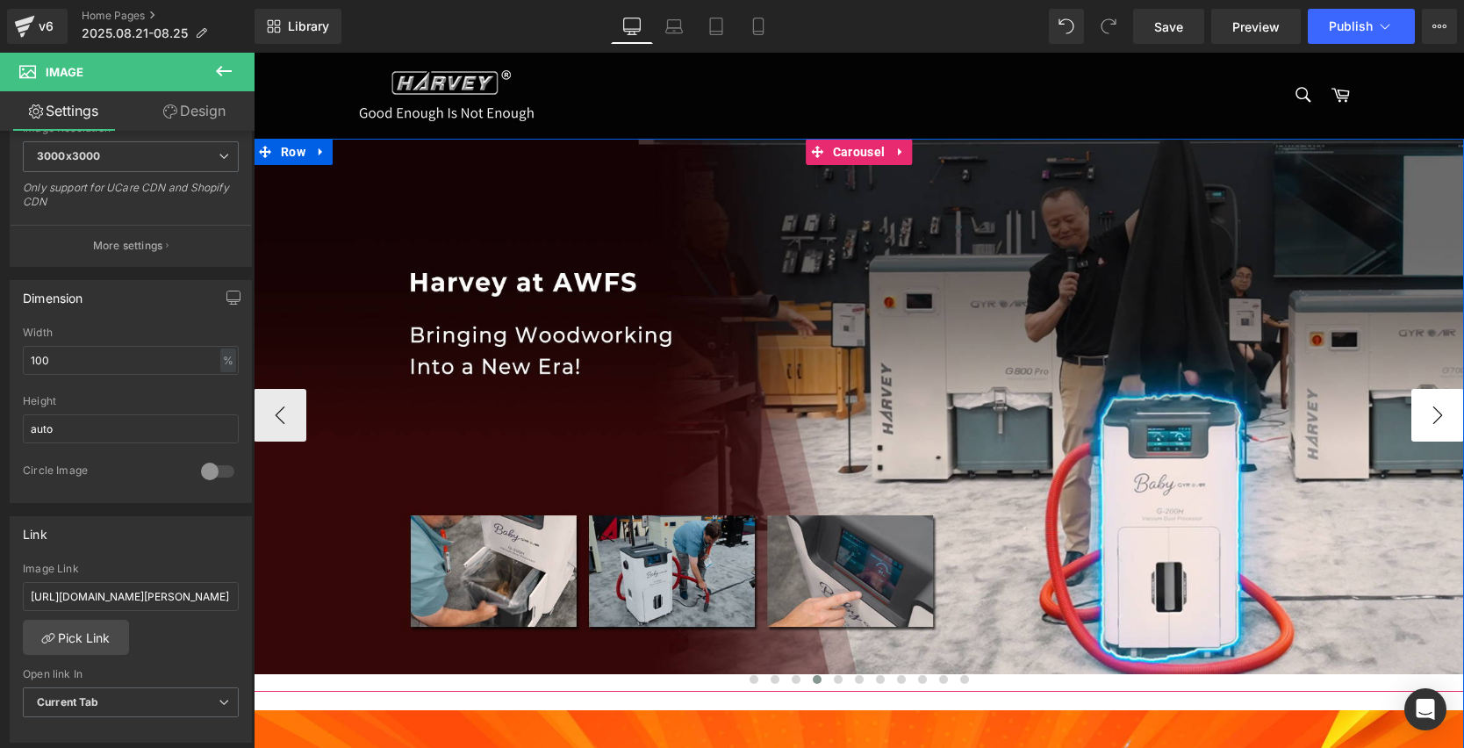
click at [1446, 418] on button "›" at bounding box center [1437, 415] width 53 height 53
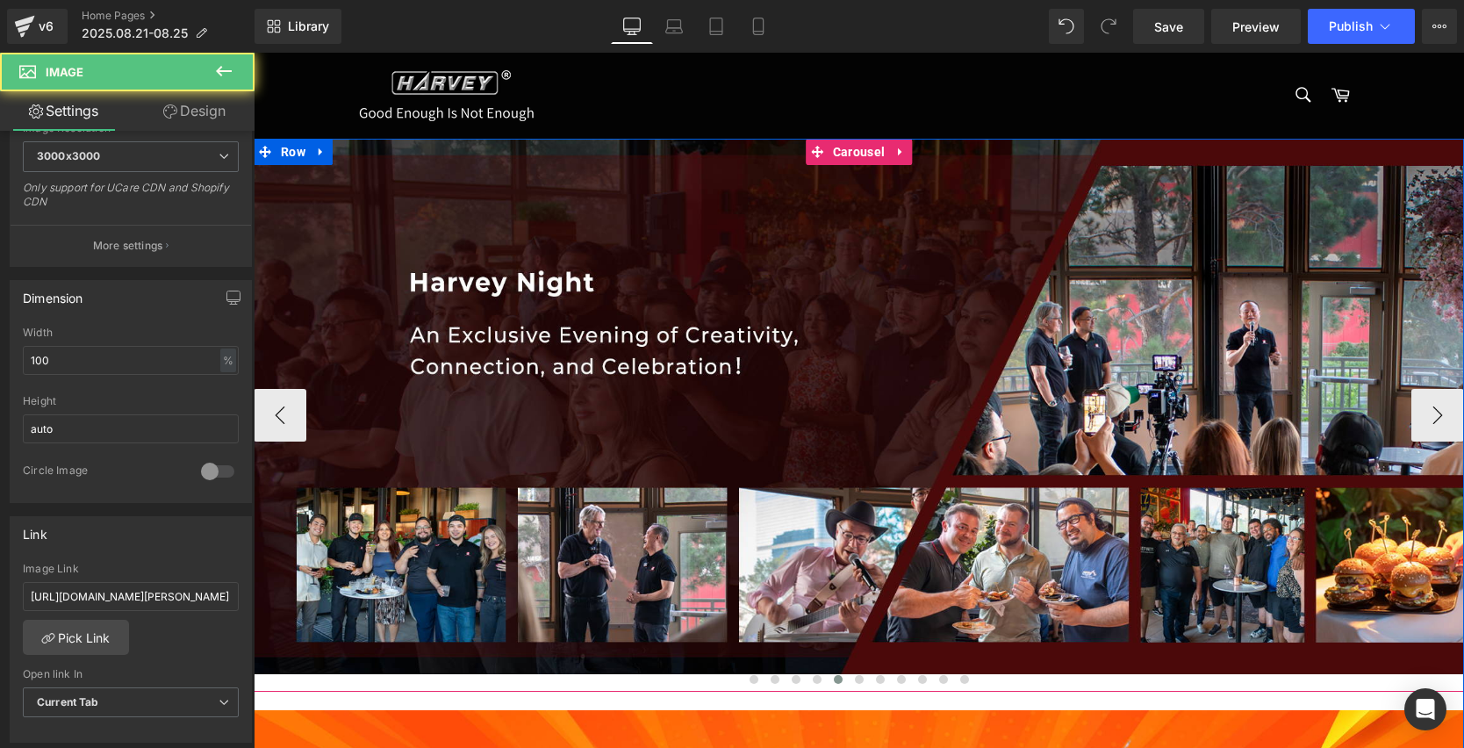
click at [846, 364] on img at bounding box center [859, 406] width 1210 height 535
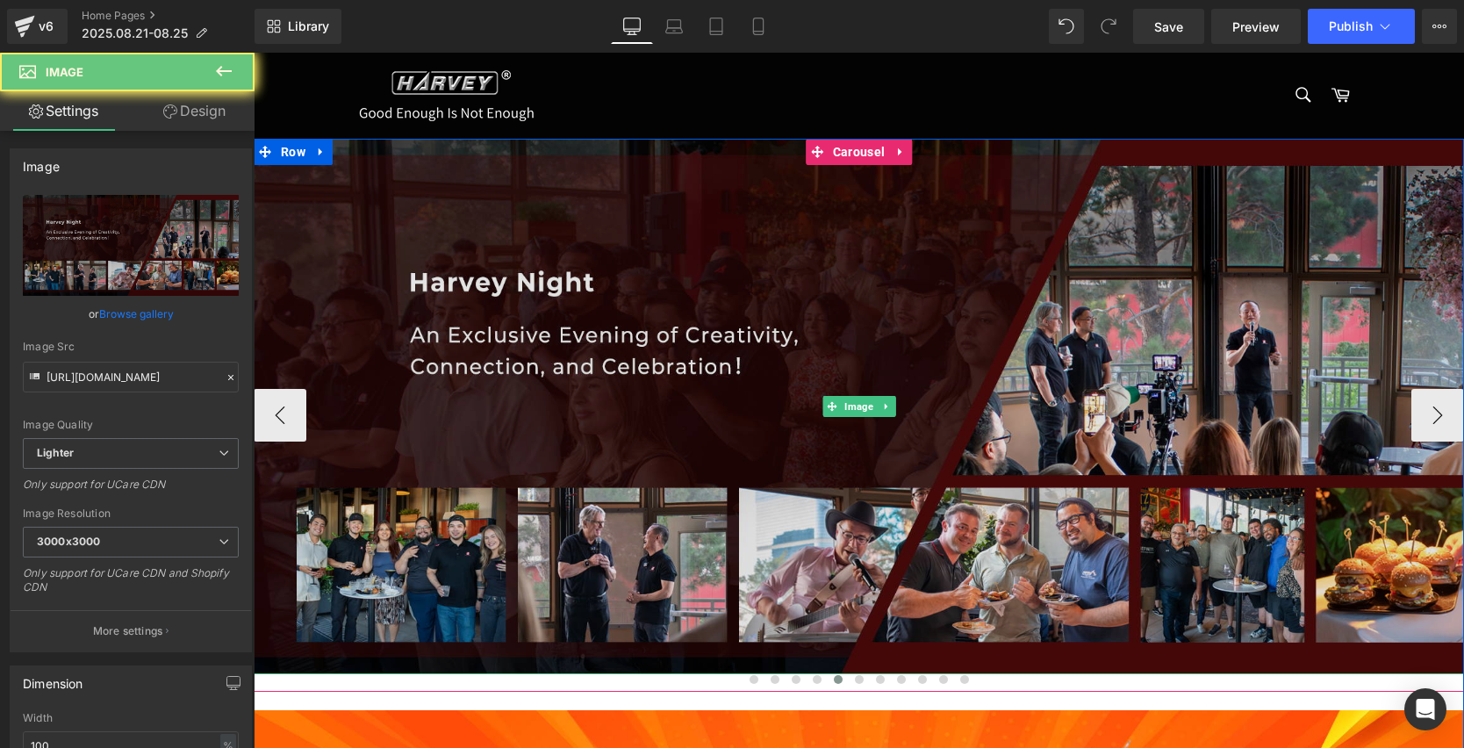
click at [789, 277] on img at bounding box center [859, 406] width 1210 height 535
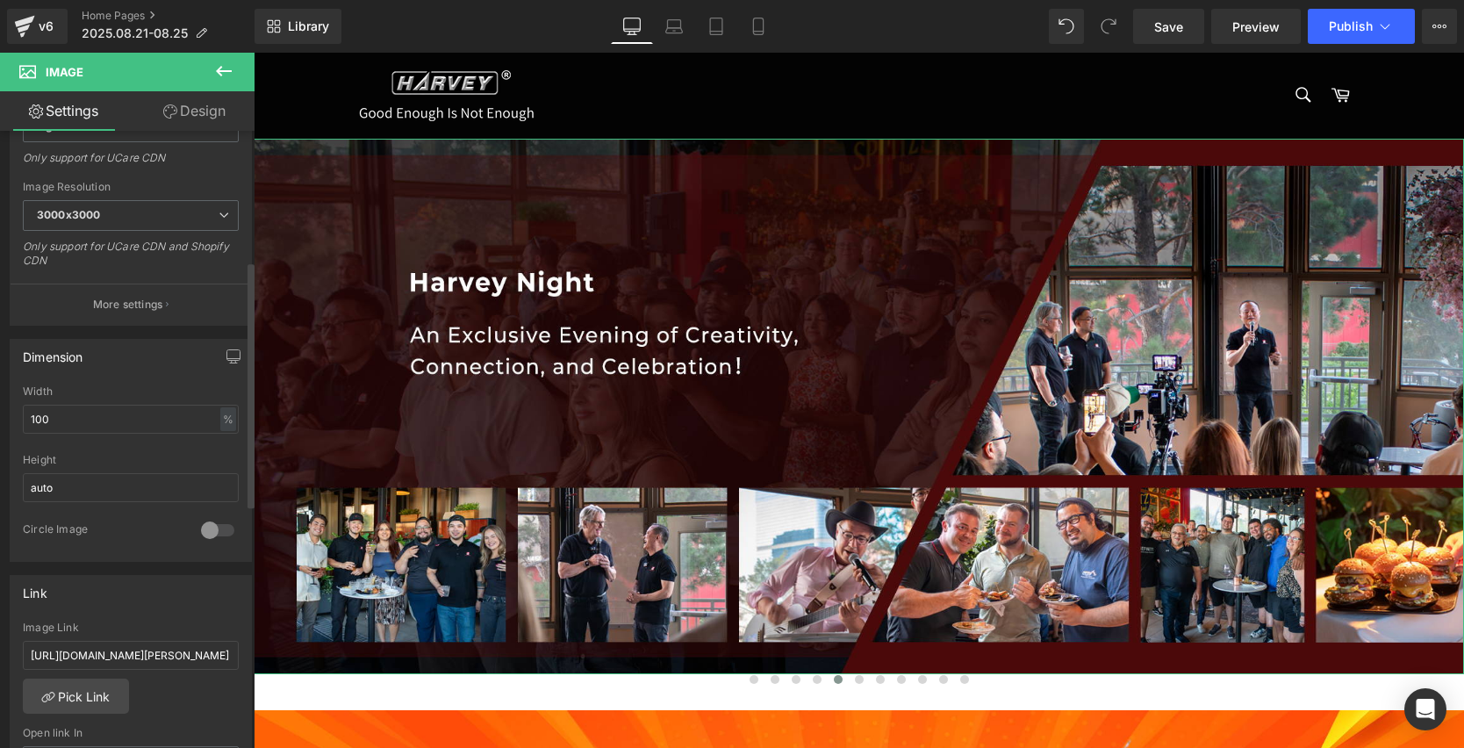
scroll to position [549, 0]
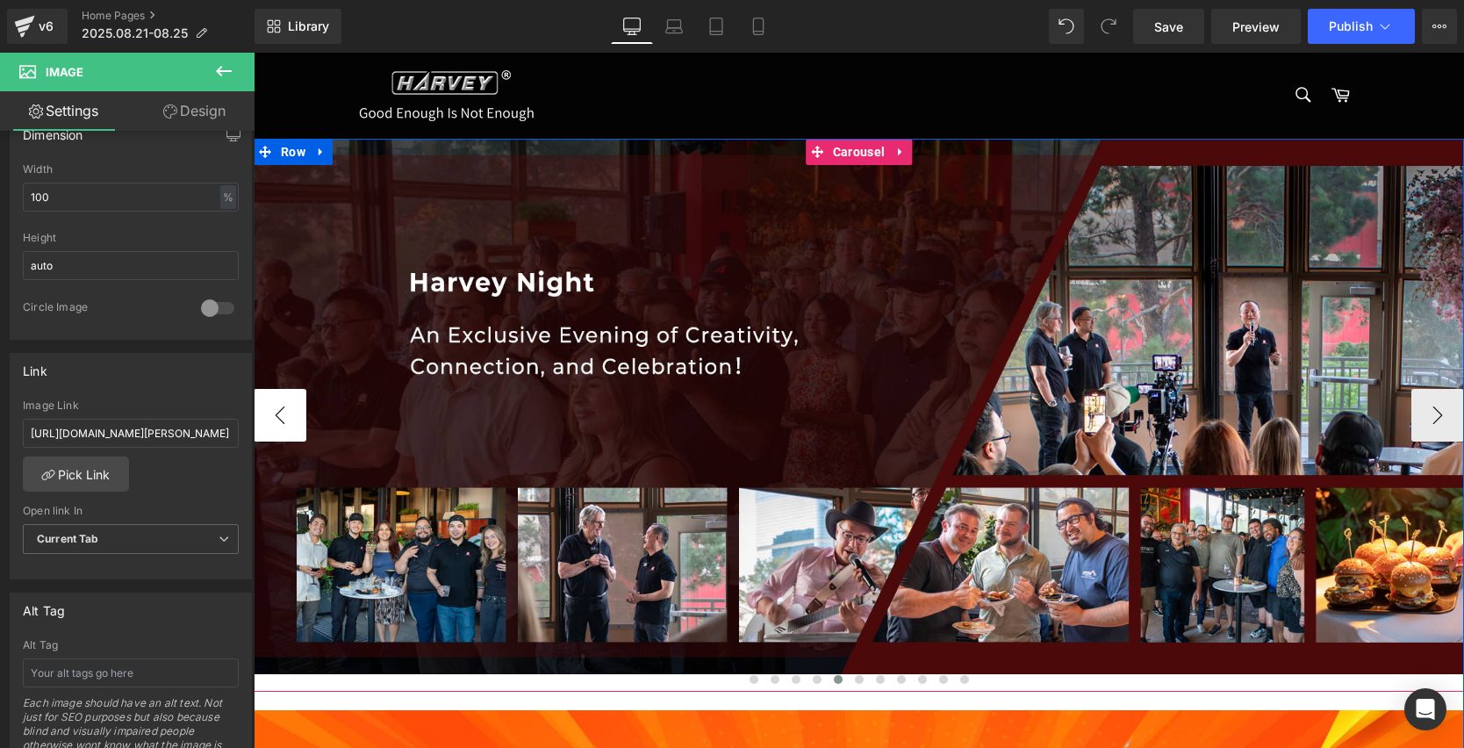
click at [280, 417] on button "‹" at bounding box center [280, 415] width 53 height 53
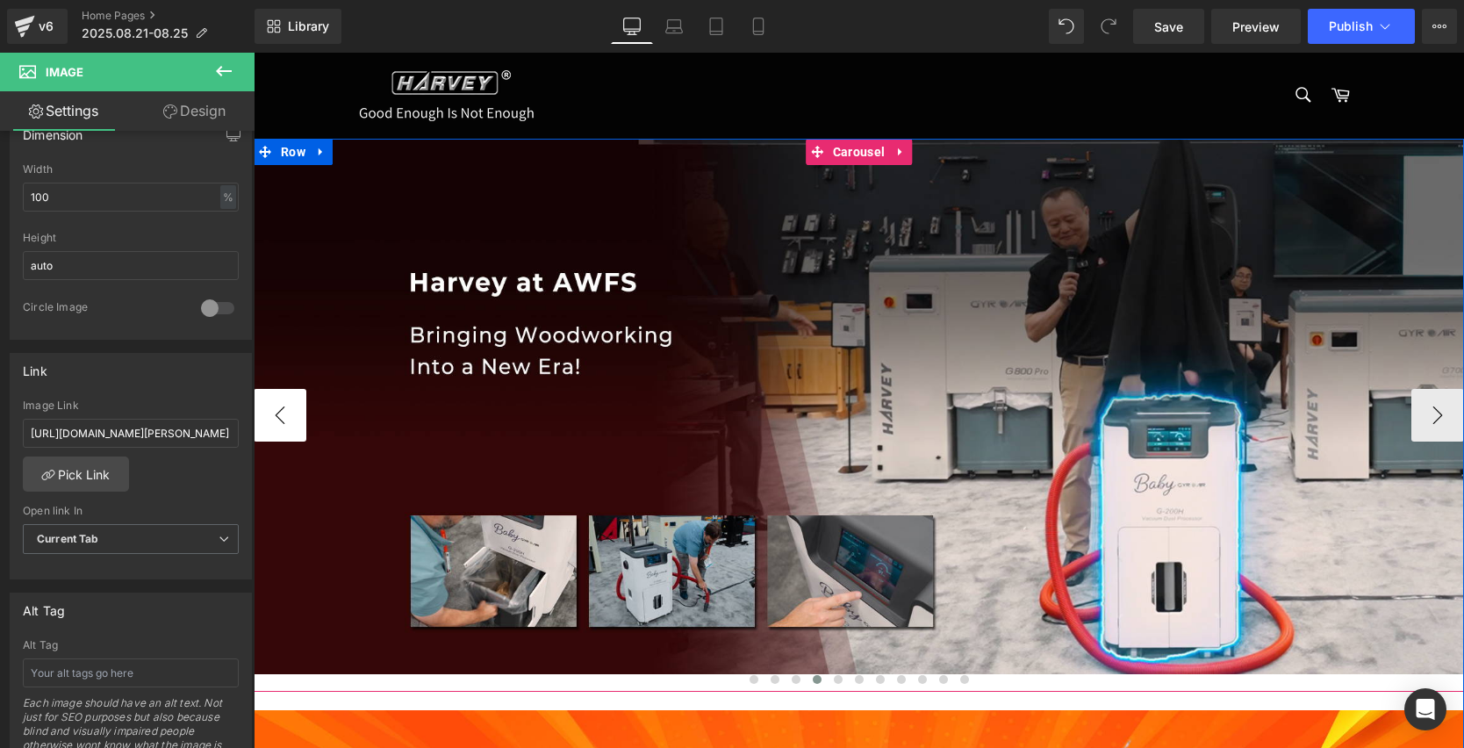
click at [273, 413] on button "‹" at bounding box center [280, 415] width 53 height 53
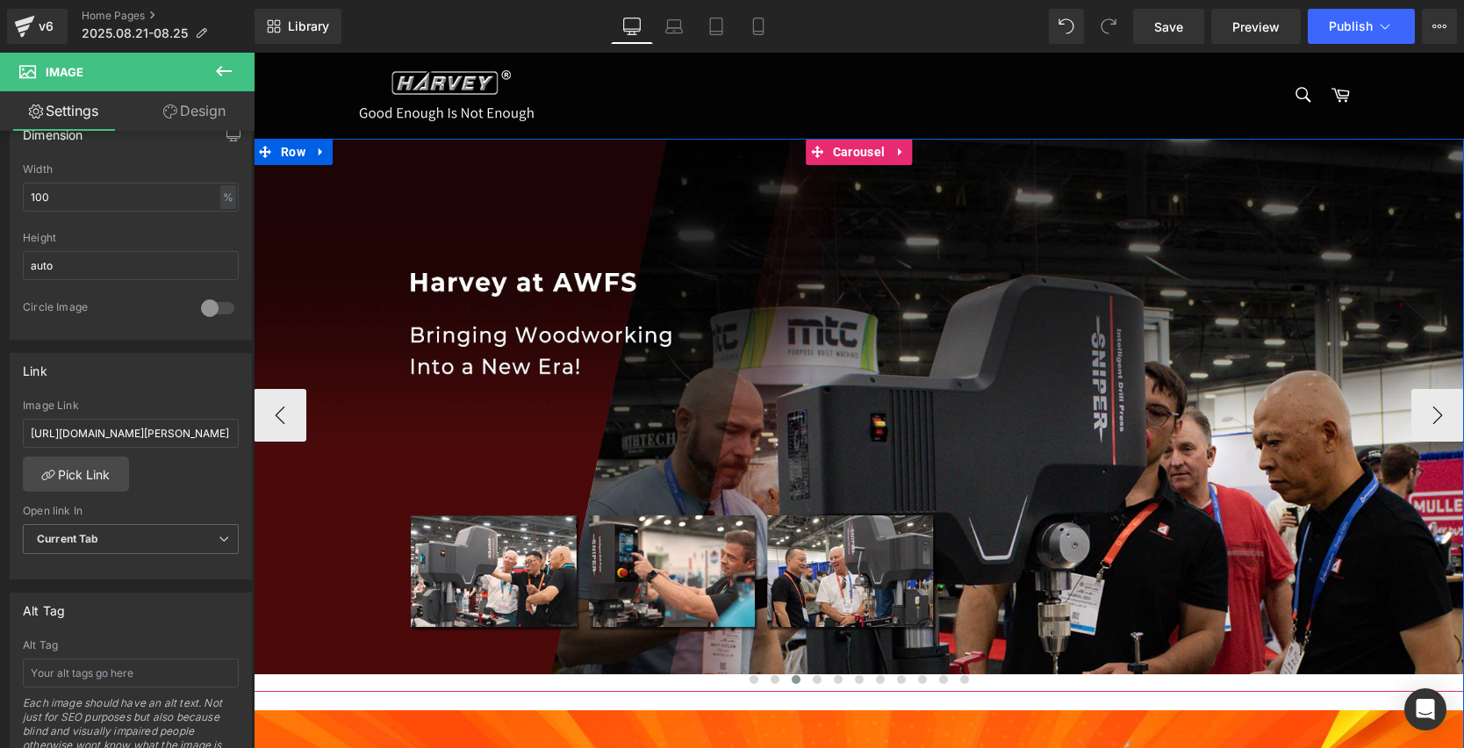
click at [747, 376] on img at bounding box center [859, 406] width 1210 height 535
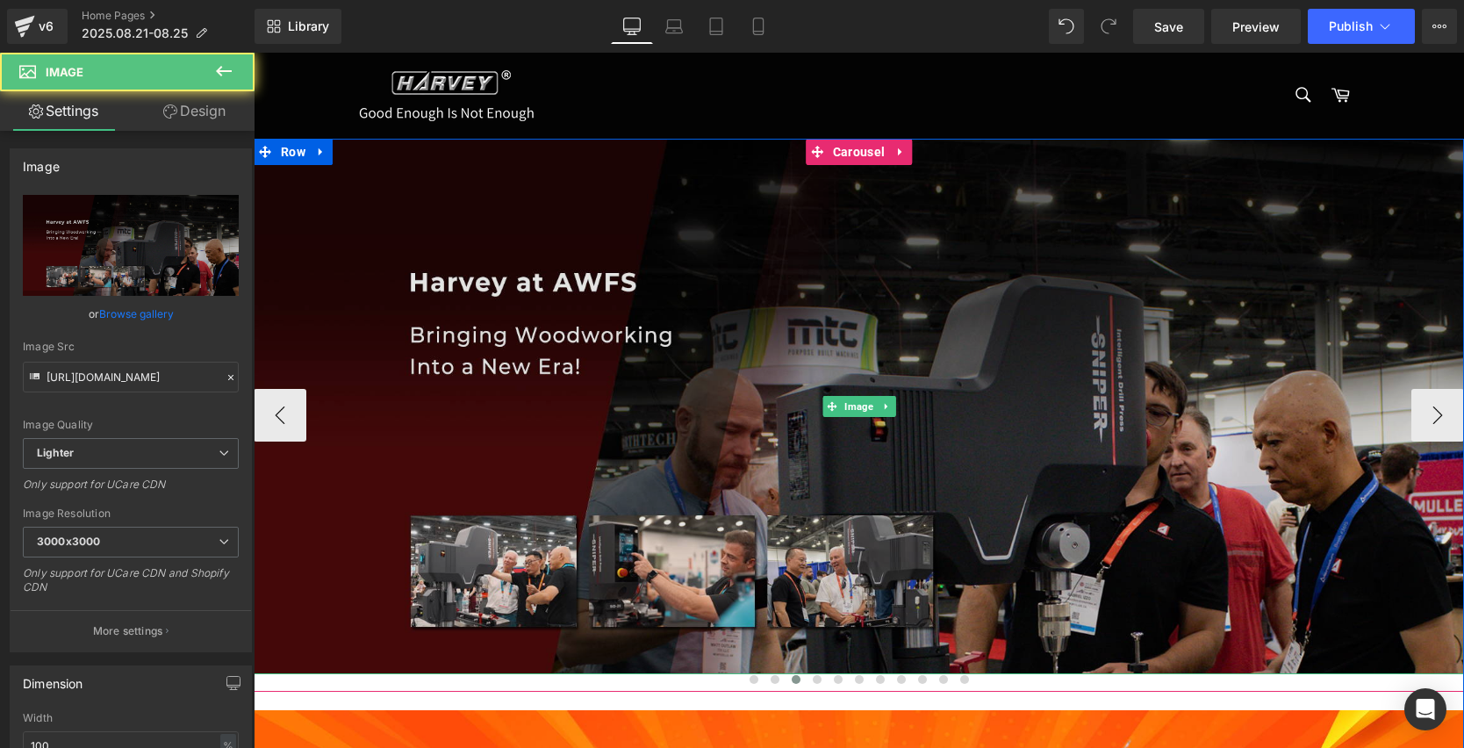
click at [745, 369] on img at bounding box center [859, 406] width 1210 height 535
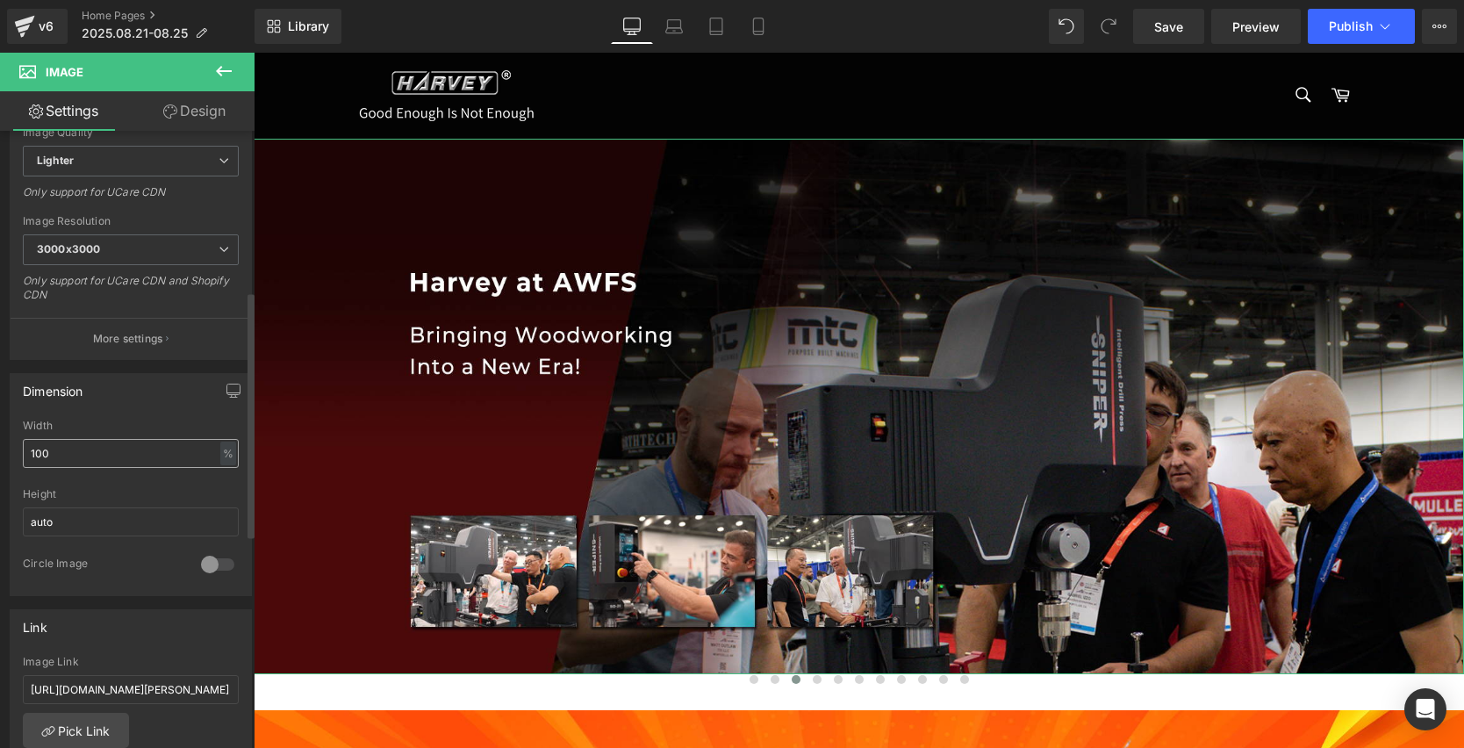
scroll to position [402, 0]
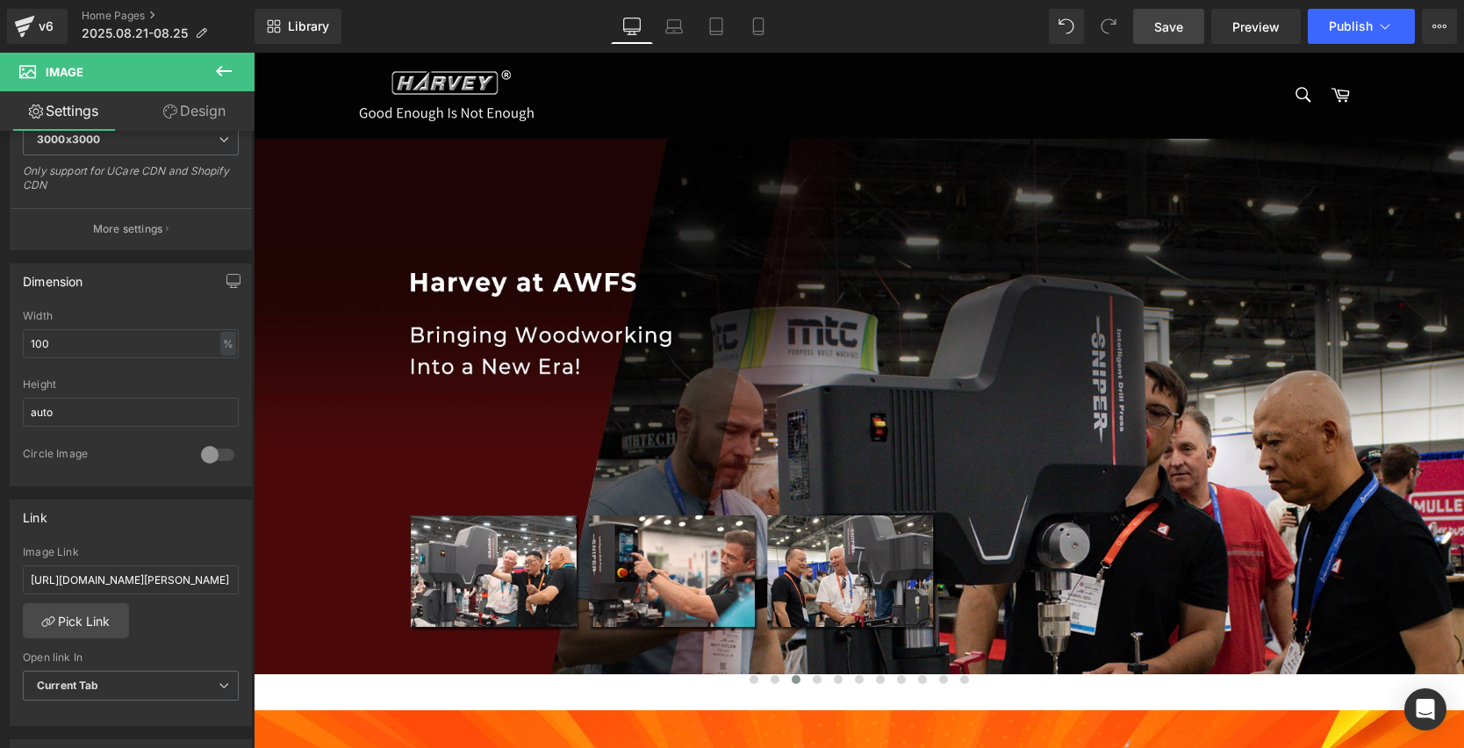
click at [1172, 20] on span "Save" at bounding box center [1168, 27] width 29 height 18
click at [1259, 25] on span "Preview" at bounding box center [1255, 27] width 47 height 18
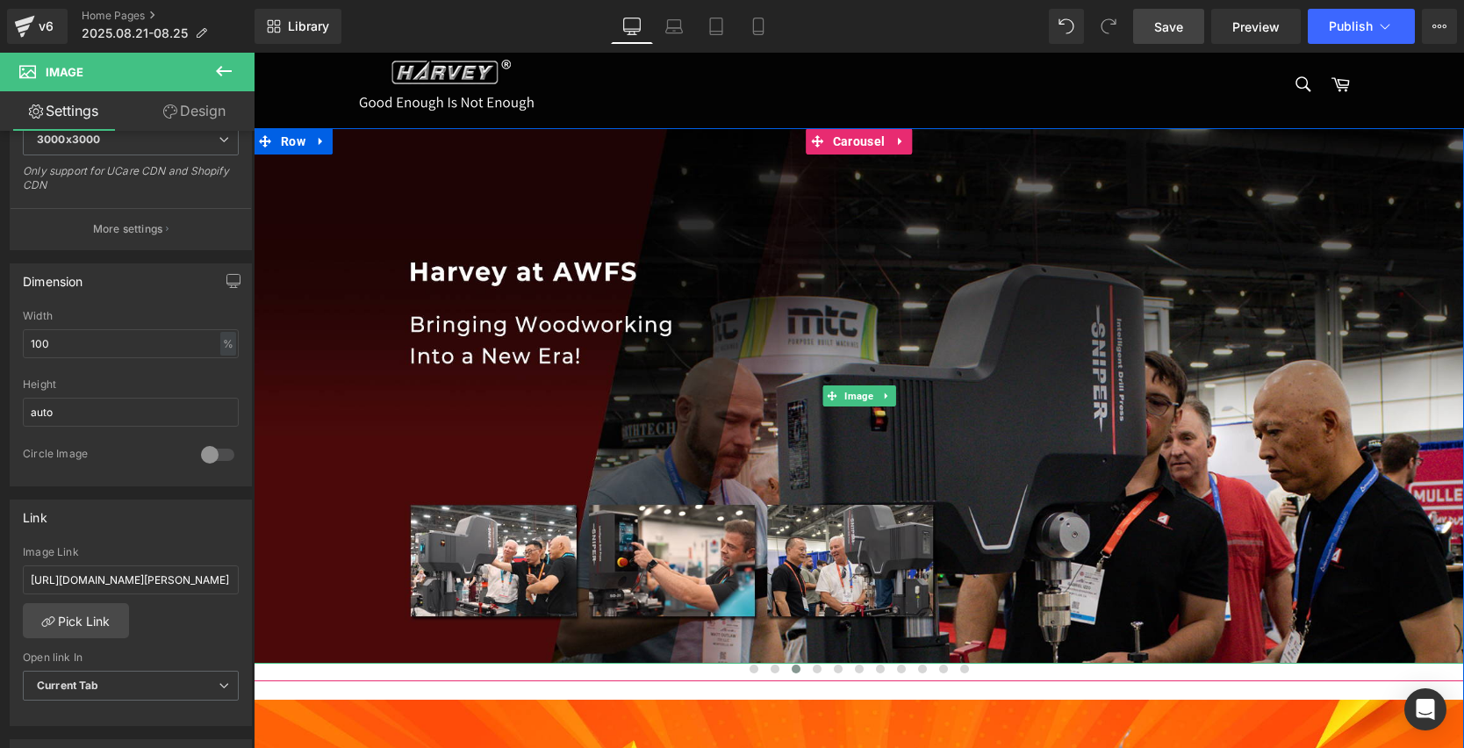
scroll to position [0, 0]
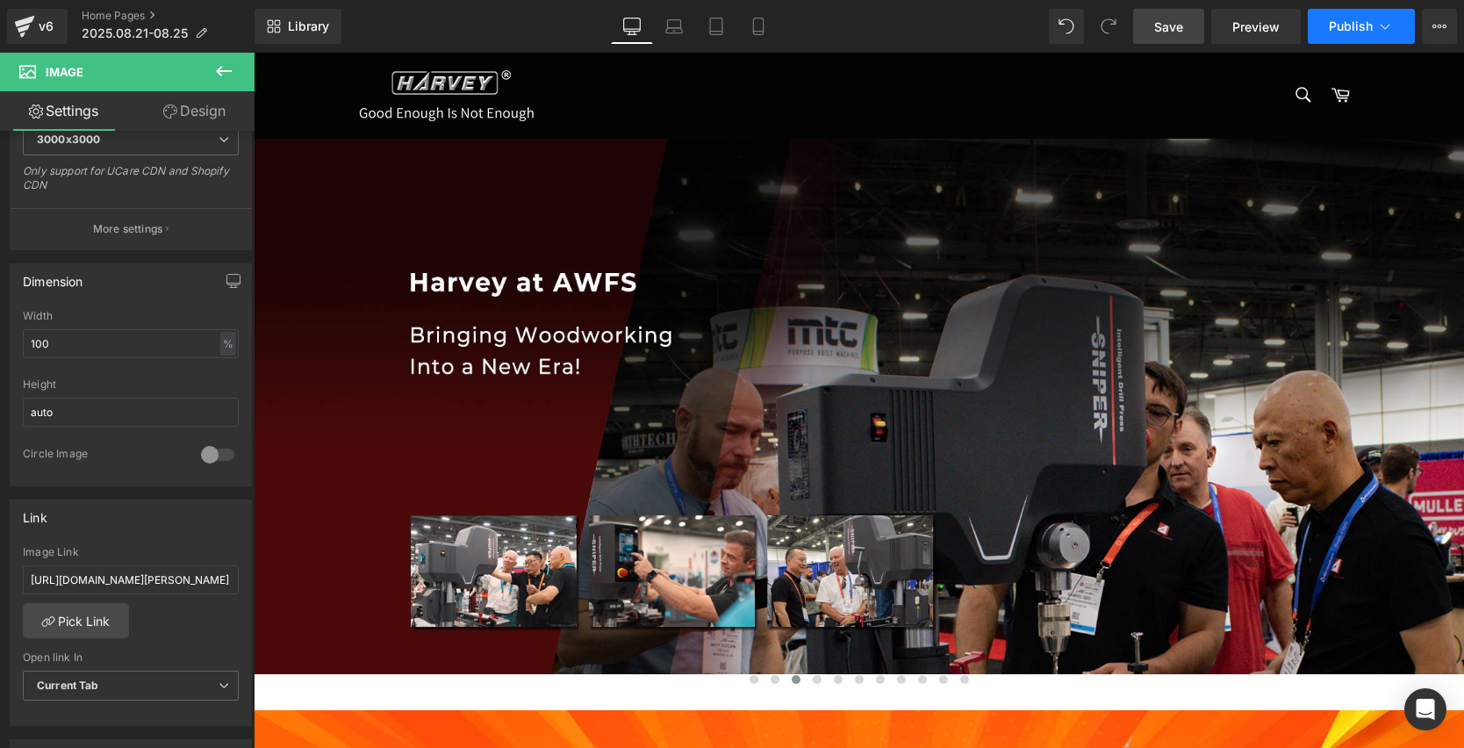
click at [1353, 28] on span "Publish" at bounding box center [1351, 26] width 44 height 14
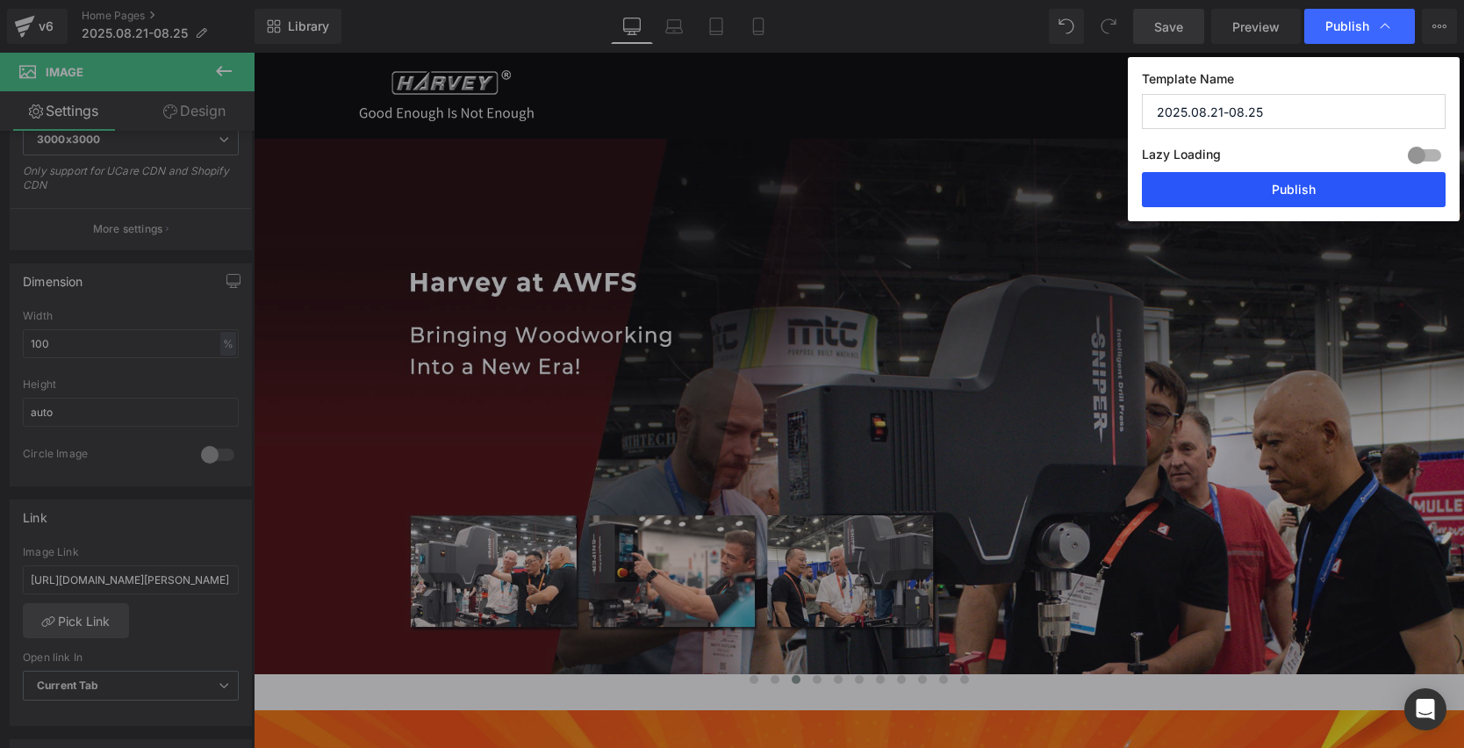
click at [1275, 181] on button "Publish" at bounding box center [1294, 189] width 304 height 35
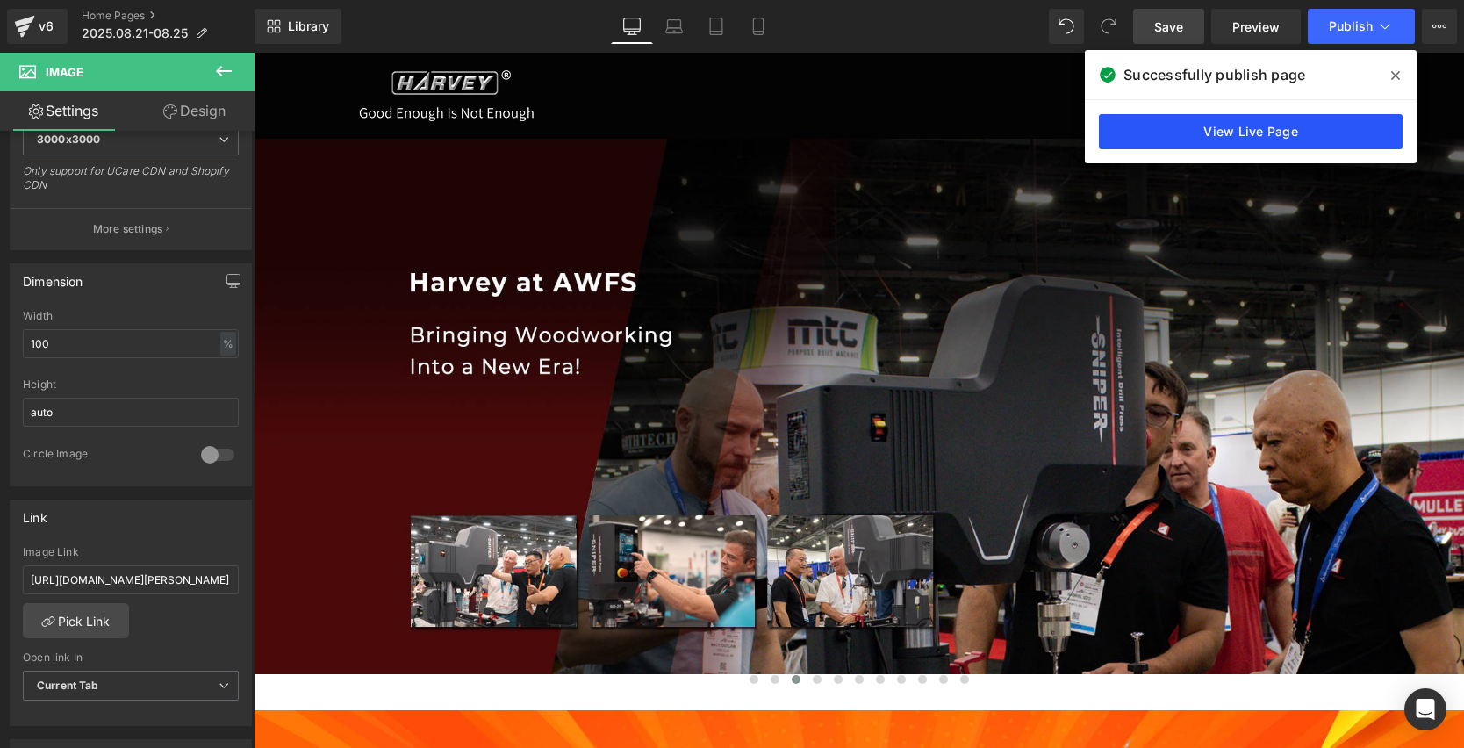
click at [1223, 131] on link "View Live Page" at bounding box center [1251, 131] width 304 height 35
